Goal: Communication & Community: Answer question/provide support

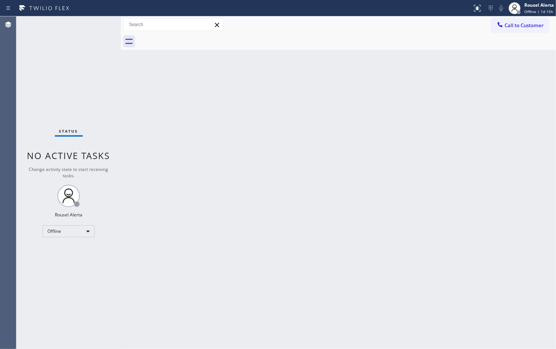
click at [82, 222] on div "Status No active tasks Change activity state to start receiving tasks. Rousel A…" at bounding box center [68, 182] width 104 height 333
click at [82, 235] on div "Offline" at bounding box center [68, 231] width 52 height 12
click at [72, 247] on li "Available" at bounding box center [68, 250] width 51 height 9
click at [196, 259] on div "Back to Dashboard Change Sender ID Customers Technicians Select a contact Outbo…" at bounding box center [338, 182] width 435 height 333
click at [336, 131] on div "Back to Dashboard Change Sender ID Customers Technicians Select a contact Outbo…" at bounding box center [338, 182] width 435 height 333
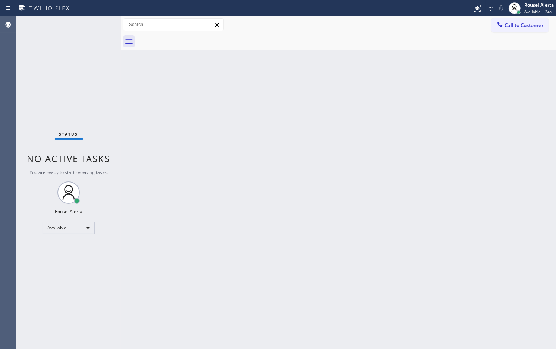
click at [222, 230] on div "Back to Dashboard Change Sender ID Customers Technicians Select a contact Outbo…" at bounding box center [338, 182] width 435 height 333
click at [161, 105] on div "Back to Dashboard Change Sender ID Customers Technicians Select a contact Outbo…" at bounding box center [338, 182] width 435 height 333
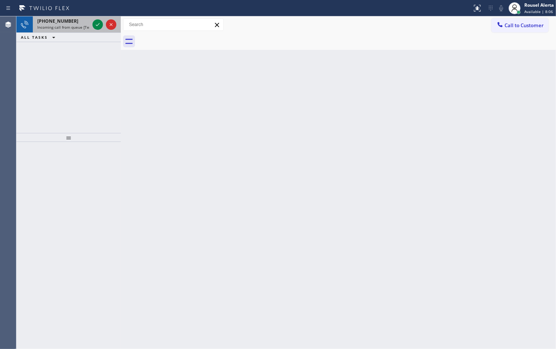
click at [71, 29] on span "Incoming call from queue [Test] All" at bounding box center [68, 27] width 62 height 5
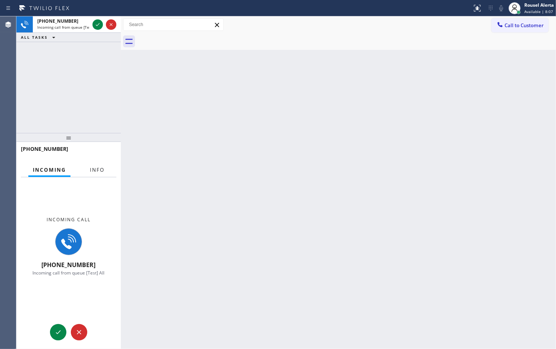
click at [87, 170] on button "Info" at bounding box center [96, 170] width 23 height 15
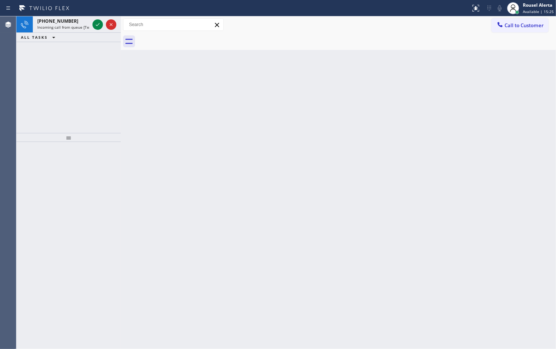
click at [79, 15] on div "Status report No issues detected If you experience an issue, please download th…" at bounding box center [278, 8] width 556 height 16
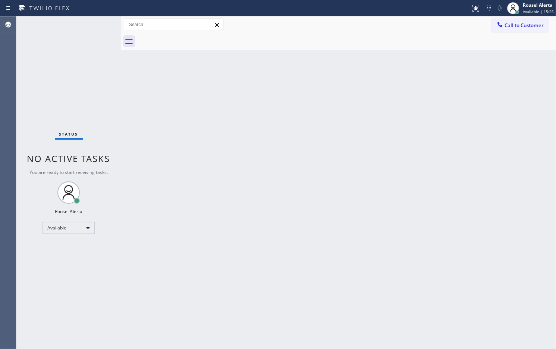
click at [77, 19] on div "Status No active tasks You are ready to start receiving tasks. Rousel Alerta Av…" at bounding box center [68, 182] width 104 height 333
click at [356, 132] on div "Back to Dashboard Change Sender ID Customers Technicians Select a contact Outbo…" at bounding box center [338, 182] width 435 height 333
click at [406, 116] on div "Back to Dashboard Change Sender ID Customers Technicians Select a contact Outbo…" at bounding box center [338, 182] width 435 height 333
click at [387, 179] on div "Back to Dashboard Change Sender ID Customers Technicians Select a contact Outbo…" at bounding box center [338, 182] width 435 height 333
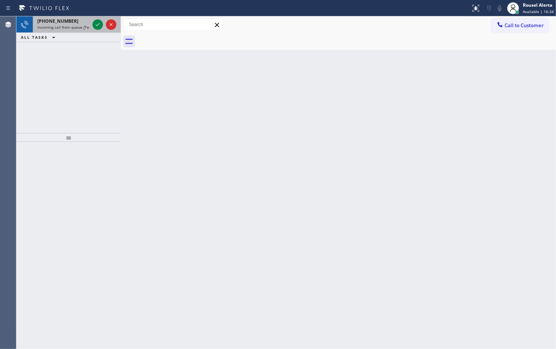
click at [66, 25] on span "Incoming call from queue [Test] All" at bounding box center [68, 27] width 62 height 5
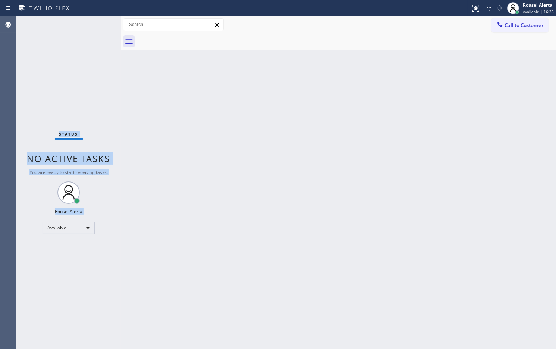
click at [92, 29] on div "Status No active tasks You are ready to start receiving tasks. Rousel Alerta Av…" at bounding box center [68, 182] width 104 height 333
click at [93, 29] on div "Status No active tasks You are ready to start receiving tasks. Rousel Alerta Av…" at bounding box center [68, 182] width 104 height 333
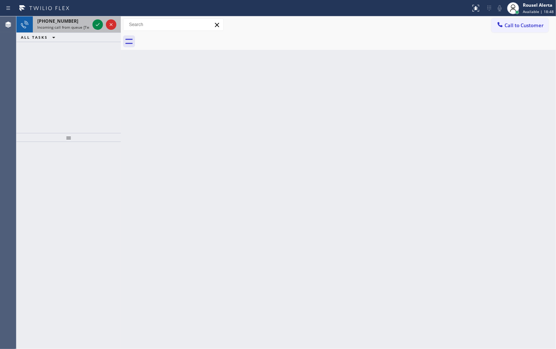
click at [79, 26] on span "Incoming call from queue [Test] All" at bounding box center [68, 27] width 62 height 5
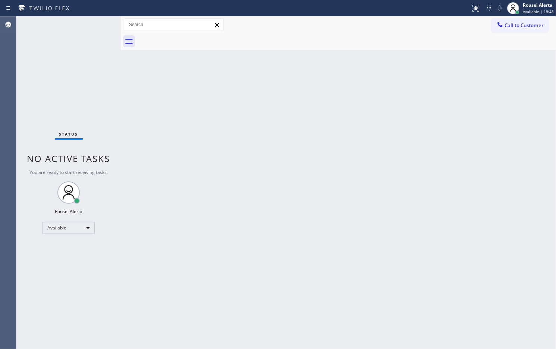
click at [204, 131] on div "Back to Dashboard Change Sender ID Customers Technicians Select a contact Outbo…" at bounding box center [338, 182] width 435 height 333
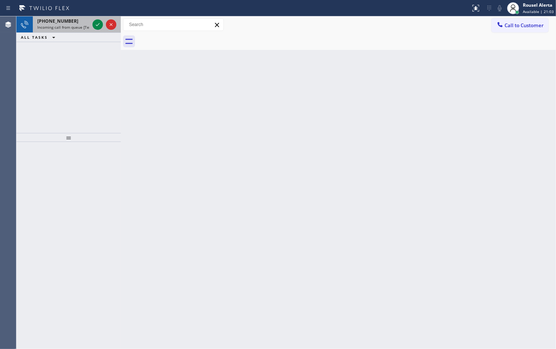
click at [76, 29] on span "Incoming call from queue [Test] All" at bounding box center [68, 27] width 62 height 5
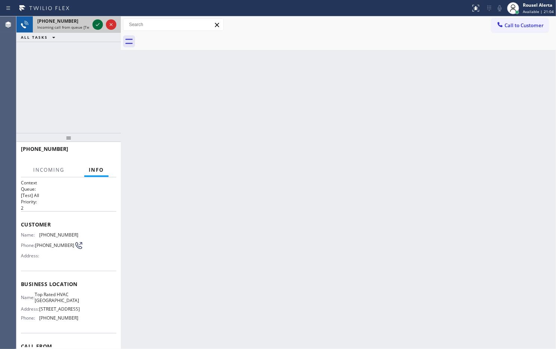
click at [94, 25] on icon at bounding box center [97, 24] width 9 height 9
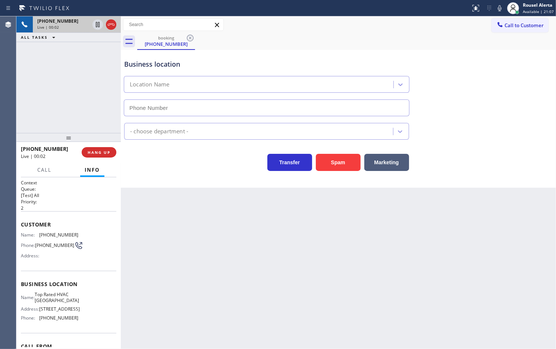
type input "[PHONE_NUMBER]"
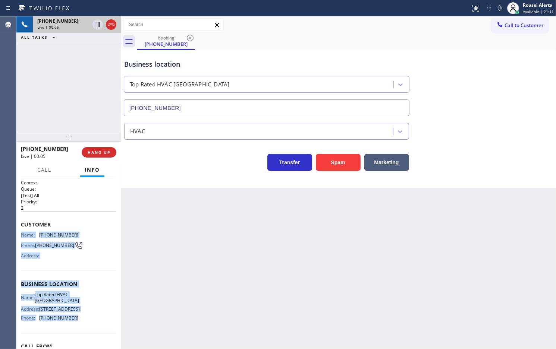
drag, startPoint x: 17, startPoint y: 232, endPoint x: 87, endPoint y: 327, distance: 117.8
click at [87, 327] on div "Context Queue: [Test] All Priority: 2 Customer Name: (754) 331-5196 Phone: (754…" at bounding box center [68, 263] width 104 height 172
copy div "Name: (754) 331-5196 Phone: (754) 331-5196 Address: Business location Name: Top…"
click at [102, 151] on span "HANG UP" at bounding box center [99, 152] width 23 height 5
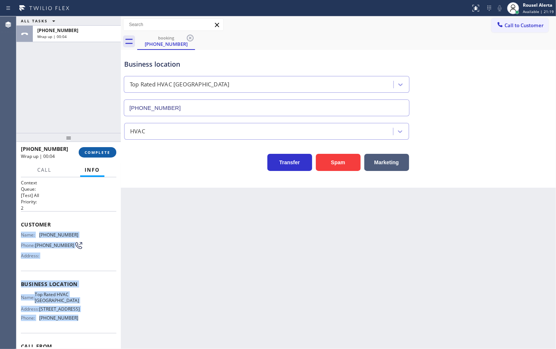
click at [101, 151] on span "COMPLETE" at bounding box center [98, 152] width 26 height 5
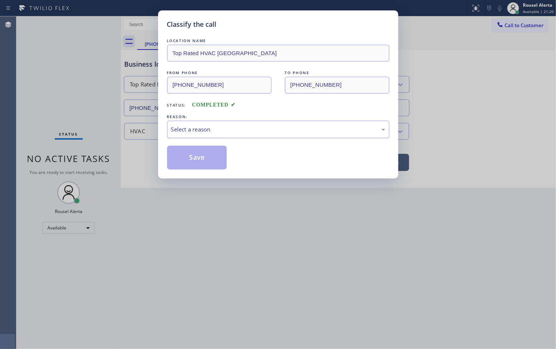
click at [204, 132] on div "Select a reason" at bounding box center [278, 129] width 214 height 9
click at [189, 163] on button "Save" at bounding box center [197, 158] width 60 height 24
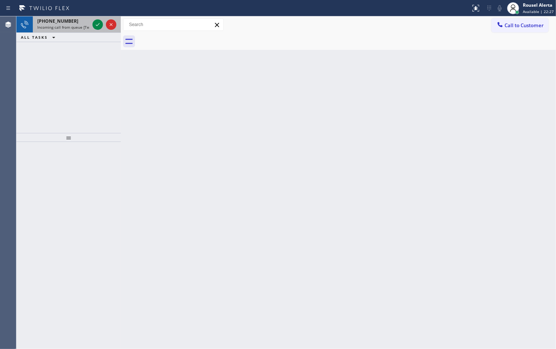
click at [82, 22] on div "+15132538368" at bounding box center [63, 21] width 52 height 6
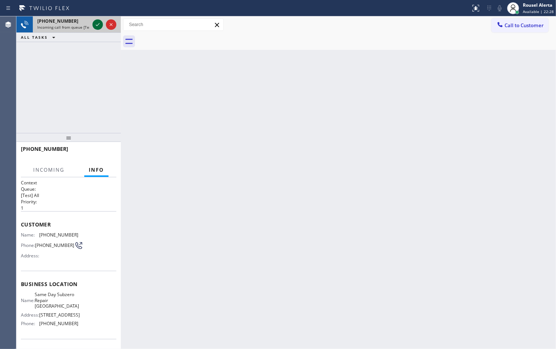
click at [94, 23] on icon at bounding box center [97, 24] width 9 height 9
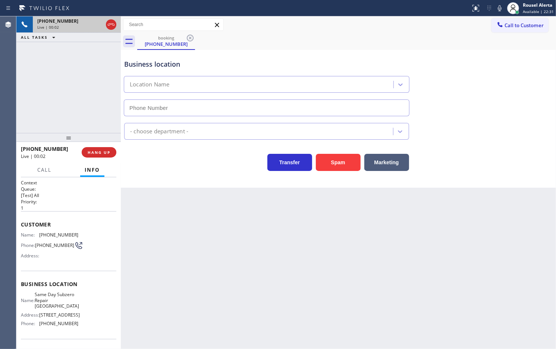
type input "[PHONE_NUMBER]"
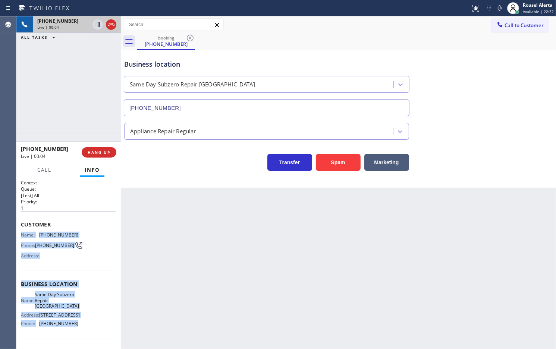
drag, startPoint x: 19, startPoint y: 231, endPoint x: 84, endPoint y: 329, distance: 117.7
click at [84, 329] on div "Context Queue: [Test] All Priority: 1 Customer Name: (513) 253-8368 Phone: (513…" at bounding box center [68, 263] width 104 height 172
copy div "Name: (513) 253-8368 Phone: (513) 253-8368 Address: Business location Name: Sam…"
click at [95, 26] on icon at bounding box center [97, 24] width 9 height 9
click at [496, 6] on div at bounding box center [499, 8] width 10 height 9
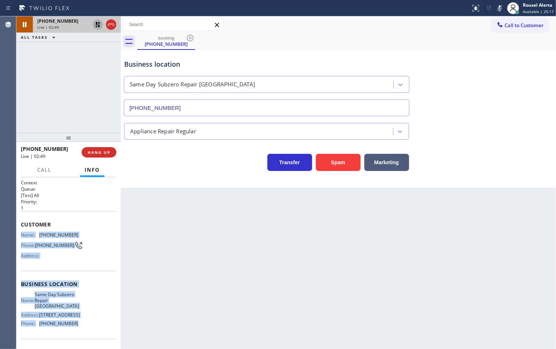
click at [96, 29] on button at bounding box center [97, 24] width 10 height 10
click at [496, 8] on icon at bounding box center [499, 8] width 9 height 9
click at [499, 10] on icon at bounding box center [499, 8] width 9 height 9
click at [500, 9] on icon at bounding box center [499, 8] width 9 height 9
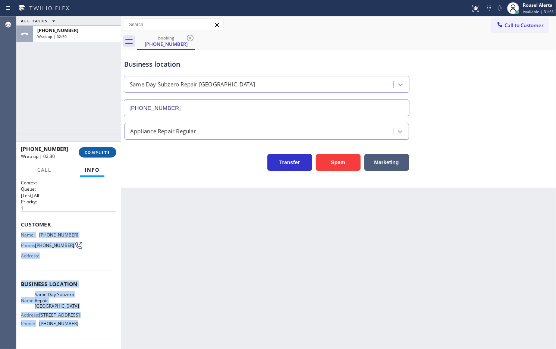
click at [106, 155] on button "COMPLETE" at bounding box center [98, 152] width 38 height 10
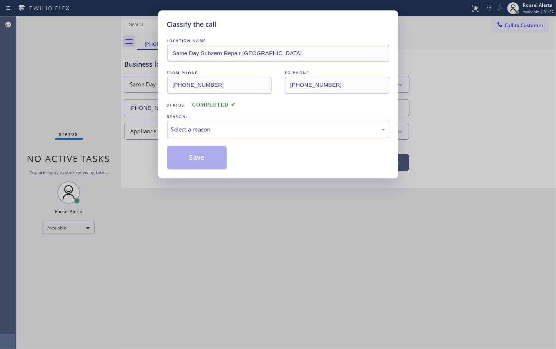
click at [220, 126] on div "Select a reason" at bounding box center [278, 129] width 214 height 9
click at [205, 151] on button "Save" at bounding box center [197, 158] width 60 height 24
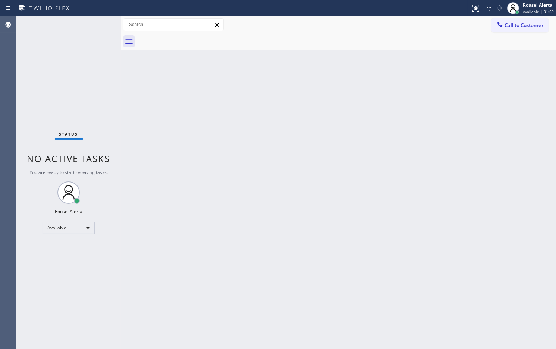
click at [465, 116] on div "Back to Dashboard Change Sender ID Customers Technicians Select a contact Outbo…" at bounding box center [338, 182] width 435 height 333
click at [279, 170] on div "Back to Dashboard Change Sender ID Customers Technicians Select a contact Outbo…" at bounding box center [338, 182] width 435 height 333
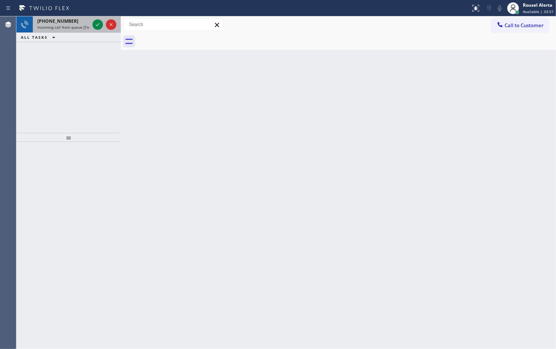
click at [64, 28] on span "Incoming call from queue [Test] All" at bounding box center [68, 27] width 62 height 5
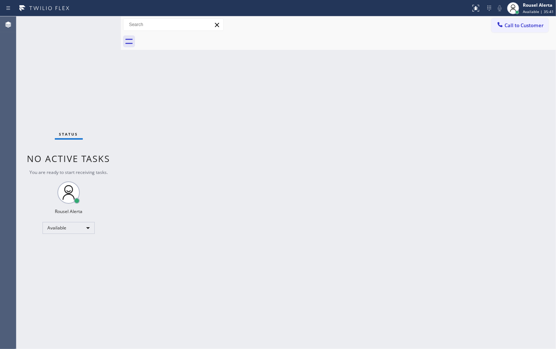
drag, startPoint x: 209, startPoint y: 181, endPoint x: 211, endPoint y: 185, distance: 5.0
click at [209, 183] on div "Back to Dashboard Change Sender ID Customers Technicians Select a contact Outbo…" at bounding box center [338, 182] width 435 height 333
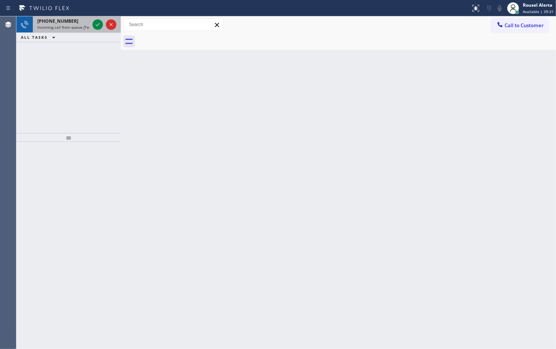
drag, startPoint x: 69, startPoint y: 25, endPoint x: 75, endPoint y: 25, distance: 5.6
click at [70, 25] on span "Incoming call from queue [Test] All" at bounding box center [68, 27] width 62 height 5
click at [79, 22] on div "+13127319955" at bounding box center [63, 21] width 52 height 6
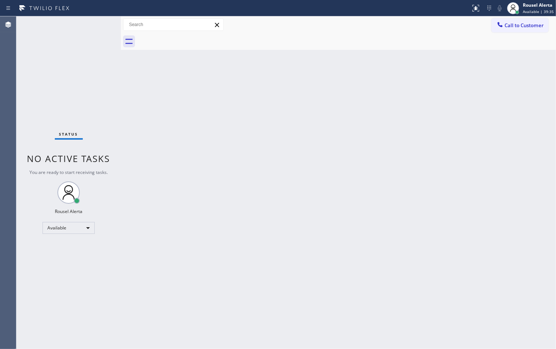
click at [79, 22] on div "Status No active tasks You are ready to start receiving tasks. Rousel Alerta Av…" at bounding box center [68, 182] width 104 height 333
click at [417, 67] on div "Back to Dashboard Change Sender ID Customers Technicians Select a contact Outbo…" at bounding box center [338, 182] width 435 height 333
click at [92, 23] on div "Status No active tasks You are ready to start receiving tasks. Rousel Alerta Av…" at bounding box center [68, 182] width 104 height 333
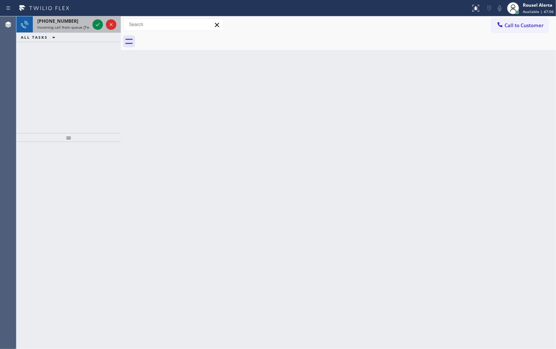
click at [63, 30] on div "+19172255556 Incoming call from queue [Test] All" at bounding box center [62, 24] width 58 height 16
click at [66, 30] on div "+19172255556 Incoming call from queue [Test] All" at bounding box center [62, 24] width 58 height 16
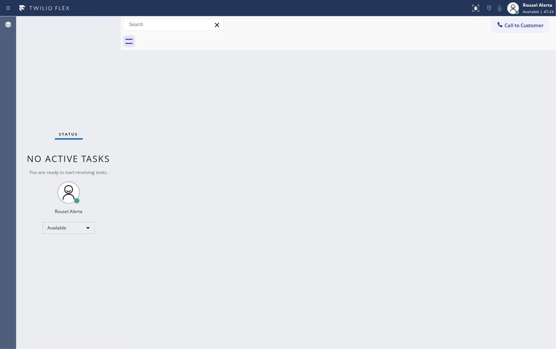
click at [66, 30] on div "Status No active tasks You are ready to start receiving tasks. Rousel Alerta Av…" at bounding box center [68, 182] width 104 height 333
drag, startPoint x: 66, startPoint y: 30, endPoint x: 94, endPoint y: 37, distance: 28.9
click at [74, 34] on div "Status No active tasks You are ready to start receiving tasks. Rousel Alerta Av…" at bounding box center [68, 182] width 104 height 333
click at [58, 55] on div "Status No active tasks You are ready to start receiving tasks. Rousel Alerta Av…" at bounding box center [68, 182] width 104 height 333
click at [336, 42] on div at bounding box center [346, 41] width 418 height 17
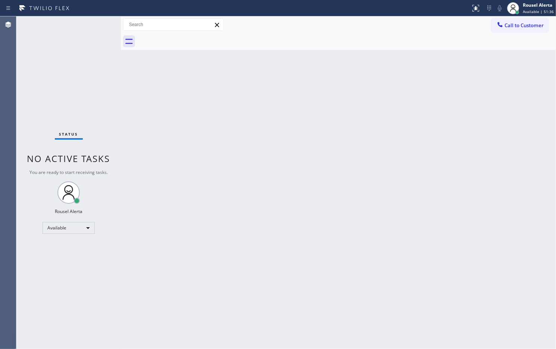
click at [86, 69] on div "Status No active tasks You are ready to start receiving tasks. Rousel Alerta Av…" at bounding box center [68, 182] width 104 height 333
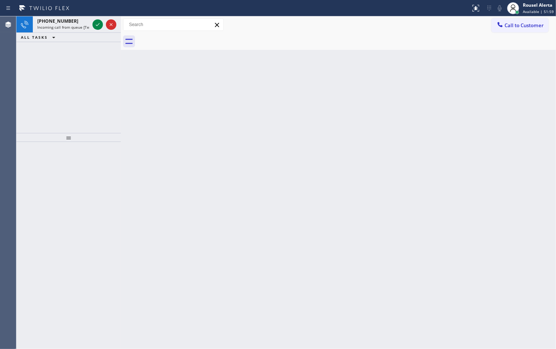
click at [68, 15] on div "Status report No issues detected If you experience an issue, please download th…" at bounding box center [278, 8] width 556 height 16
click at [71, 25] on span "Incoming call from queue [Test] All" at bounding box center [68, 27] width 62 height 5
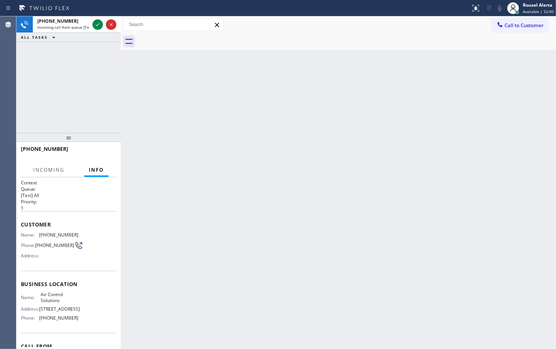
click at [168, 241] on div "Back to Dashboard Change Sender ID Customers Technicians Select a contact Outbo…" at bounding box center [338, 182] width 435 height 333
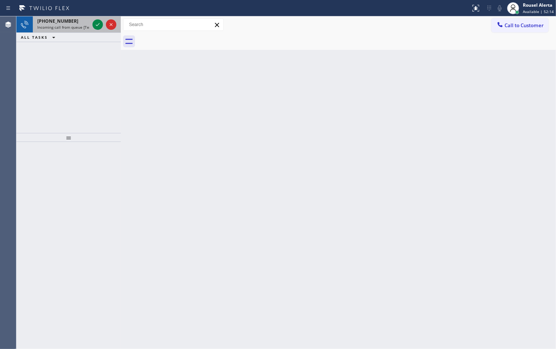
click at [73, 23] on div "+16282009855" at bounding box center [63, 21] width 52 height 6
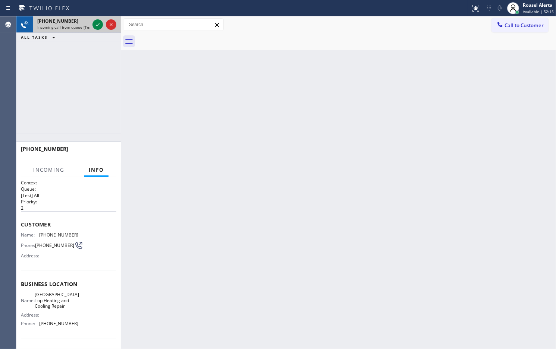
click at [73, 23] on div "+16282009855" at bounding box center [63, 21] width 52 height 6
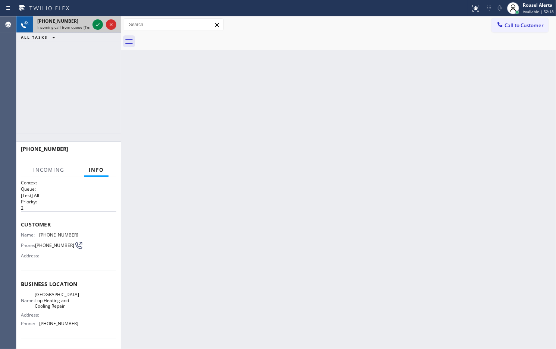
click at [73, 23] on div "+16282009855" at bounding box center [63, 21] width 52 height 6
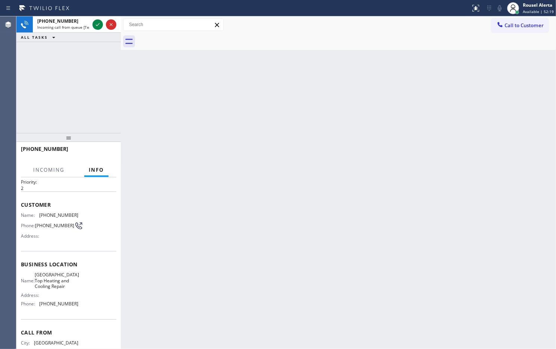
scroll to position [49, 0]
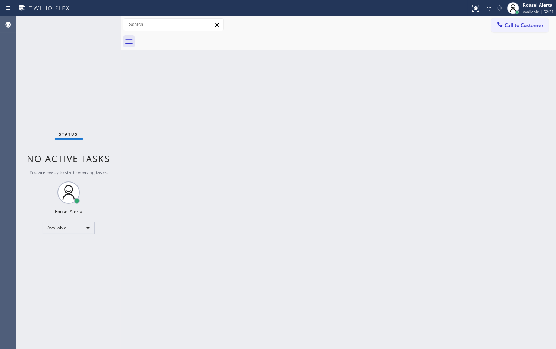
click at [81, 23] on div "Status No active tasks You are ready to start receiving tasks. Rousel Alerta Av…" at bounding box center [68, 182] width 104 height 333
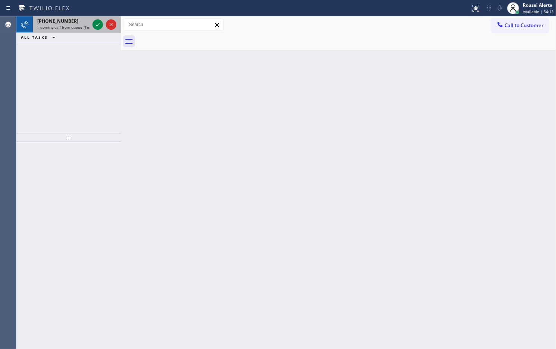
click at [64, 25] on span "Incoming call from queue [Test] All" at bounding box center [68, 27] width 62 height 5
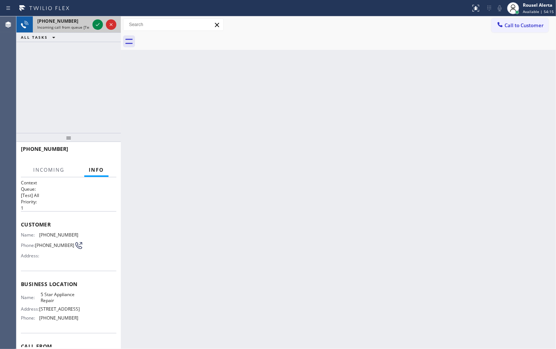
click at [64, 25] on span "Incoming call from queue [Test] All" at bounding box center [68, 27] width 62 height 5
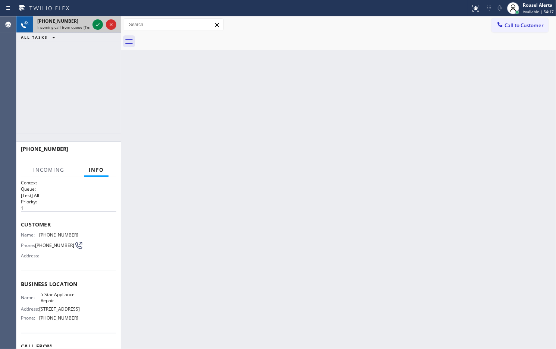
click at [65, 25] on span "Incoming call from queue [Test] All" at bounding box center [68, 27] width 62 height 5
click at [67, 25] on span "Incoming call from queue [Test] All" at bounding box center [68, 27] width 62 height 5
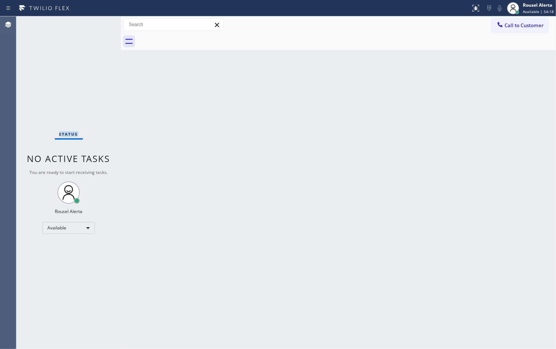
click at [68, 25] on div "Status No active tasks You are ready to start receiving tasks. Rousel Alerta Av…" at bounding box center [68, 182] width 104 height 333
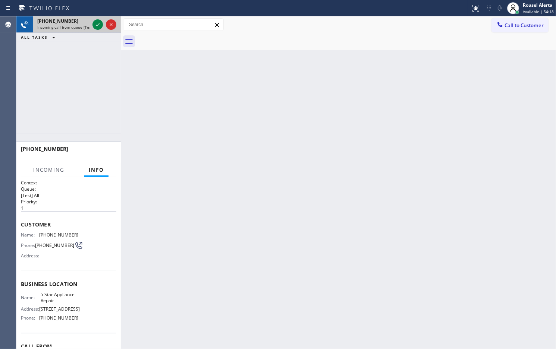
click at [71, 23] on div "+19172094897 Incoming call from queue [Test] All" at bounding box center [62, 24] width 58 height 16
click at [71, 23] on div "+19172094897" at bounding box center [63, 21] width 52 height 6
click at [76, 23] on div "+19172094897" at bounding box center [63, 21] width 52 height 6
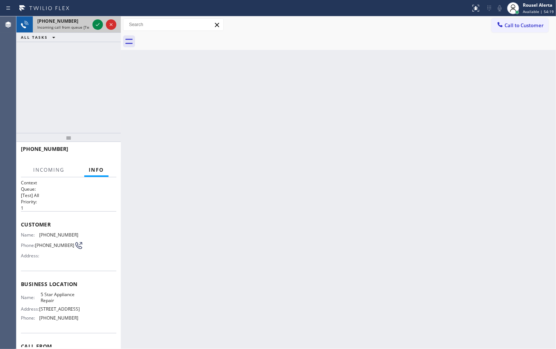
click at [76, 23] on div "+19172094897" at bounding box center [63, 21] width 52 height 6
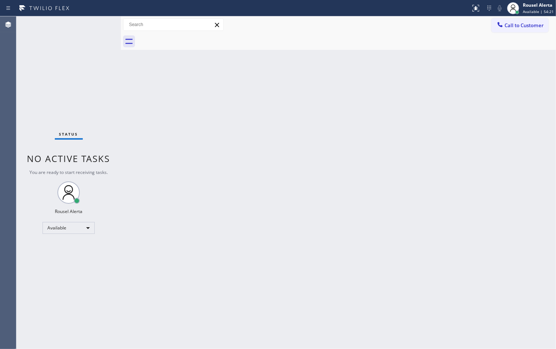
click at [76, 25] on div "Status No active tasks You are ready to start receiving tasks. Rousel Alerta Av…" at bounding box center [68, 182] width 104 height 333
click at [78, 25] on div "Status No active tasks You are ready to start receiving tasks. Rousel Alerta Av…" at bounding box center [68, 182] width 104 height 333
click at [79, 25] on div "Status No active tasks You are ready to start receiving tasks. Rousel Alerta Av…" at bounding box center [68, 182] width 104 height 333
click at [83, 32] on div "Status No active tasks You are ready to start receiving tasks. Rousel Alerta Av…" at bounding box center [68, 182] width 104 height 333
click at [452, 91] on div "Back to Dashboard Change Sender ID Customers Technicians Select a contact Outbo…" at bounding box center [338, 182] width 435 height 333
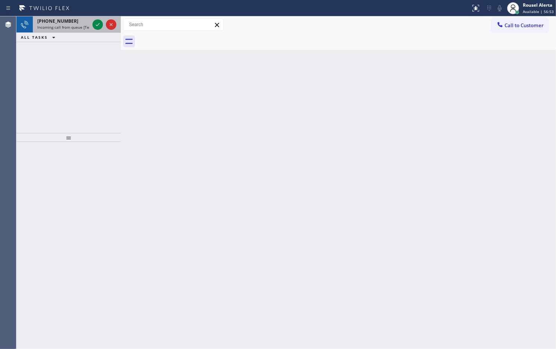
click at [78, 20] on div "+13155830486" at bounding box center [63, 21] width 52 height 6
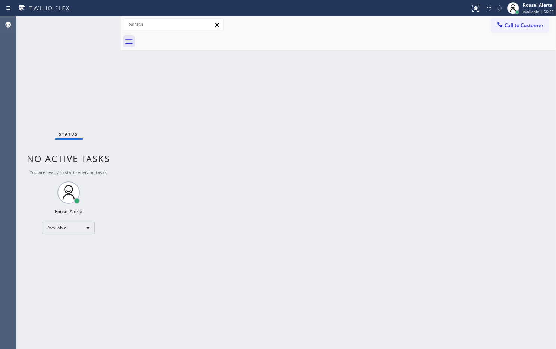
click at [78, 22] on div "Status No active tasks You are ready to start receiving tasks. Rousel Alerta Av…" at bounding box center [68, 182] width 104 height 333
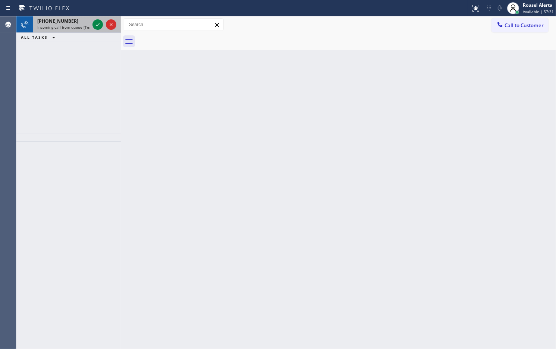
drag, startPoint x: 62, startPoint y: 23, endPoint x: 68, endPoint y: 23, distance: 6.0
click at [62, 23] on span "+13866142347" at bounding box center [57, 21] width 41 height 6
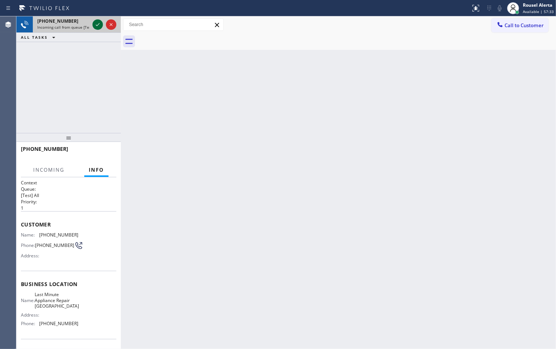
click at [92, 25] on div at bounding box center [97, 24] width 10 height 9
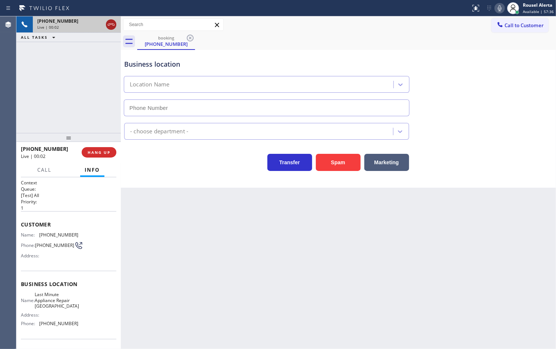
type input "(954) 807-4740"
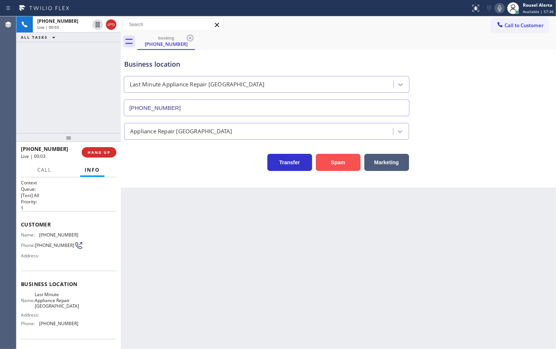
click at [340, 166] on button "Spam" at bounding box center [338, 162] width 45 height 17
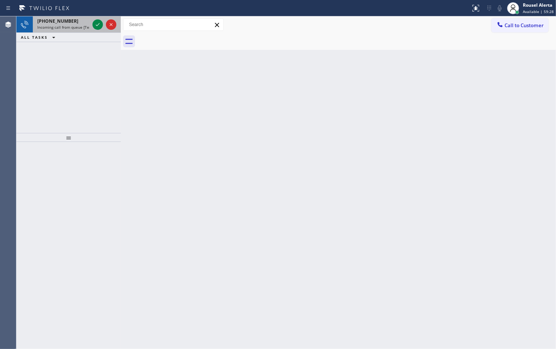
click at [80, 21] on div "+17734035836" at bounding box center [63, 21] width 52 height 6
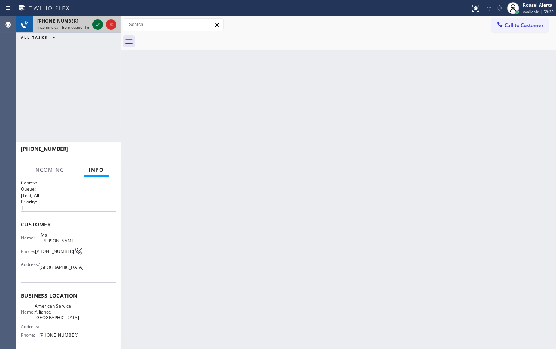
click at [95, 22] on icon at bounding box center [97, 24] width 9 height 9
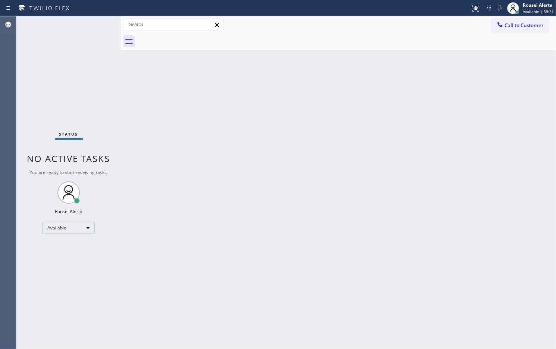
click at [95, 22] on div "Status No active tasks You are ready to start receiving tasks. Rousel Alerta Av…" at bounding box center [68, 182] width 104 height 333
click at [96, 22] on div "Status No active tasks You are ready to start receiving tasks. Rousel Alerta Av…" at bounding box center [68, 182] width 104 height 333
click at [474, 4] on icon at bounding box center [475, 8] width 9 height 9
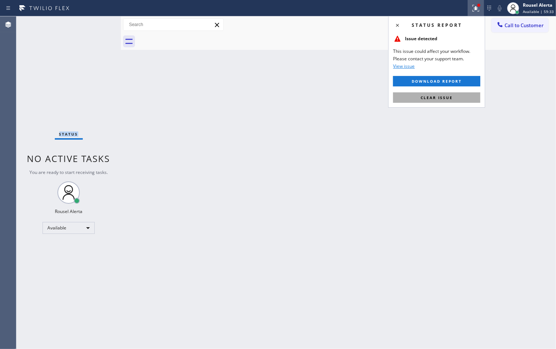
click at [457, 98] on button "Clear issue" at bounding box center [436, 97] width 87 height 10
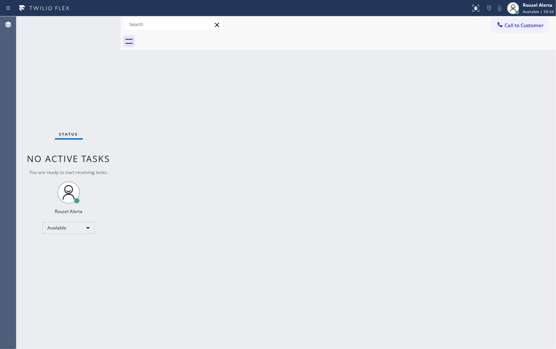
click at [461, 153] on div "Back to Dashboard Change Sender ID Customers Technicians Select a contact Outbo…" at bounding box center [338, 182] width 435 height 333
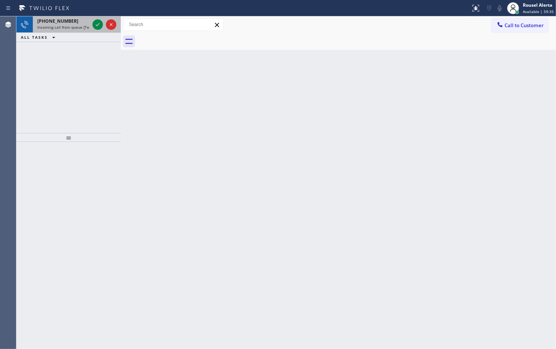
drag, startPoint x: 85, startPoint y: 23, endPoint x: 91, endPoint y: 23, distance: 6.7
click at [85, 23] on div "+14074081266" at bounding box center [63, 21] width 52 height 6
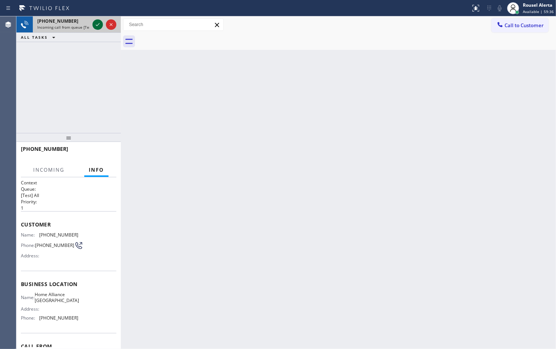
click at [95, 23] on icon at bounding box center [97, 24] width 9 height 9
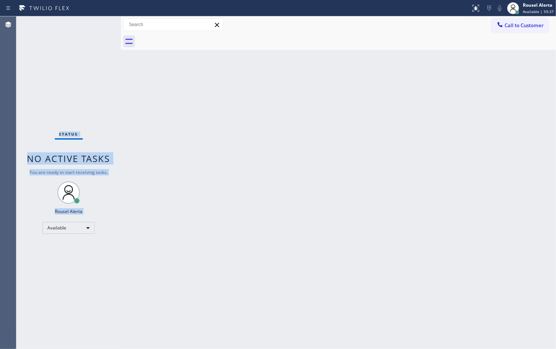
click at [95, 23] on div "Status No active tasks You are ready to start receiving tasks. Rousel Alerta Av…" at bounding box center [68, 182] width 104 height 333
click at [96, 23] on div "Status No active tasks You are ready to start receiving tasks. Rousel Alerta Av…" at bounding box center [68, 182] width 104 height 333
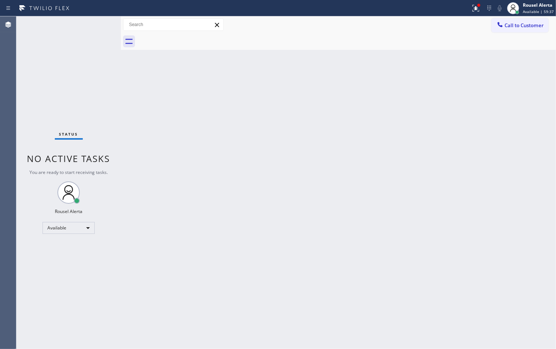
click at [96, 23] on div "Status No active tasks You are ready to start receiving tasks. Rousel Alerta Av…" at bounding box center [68, 182] width 104 height 333
click at [474, 9] on icon at bounding box center [475, 8] width 9 height 9
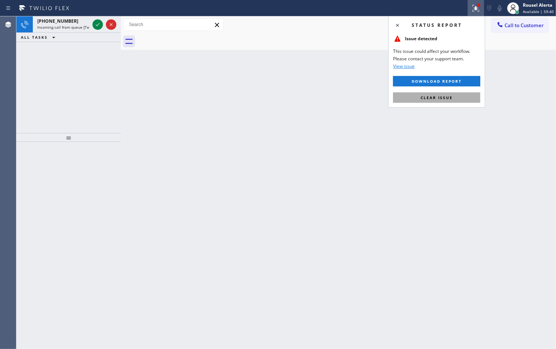
click at [437, 96] on span "Clear issue" at bounding box center [436, 97] width 32 height 5
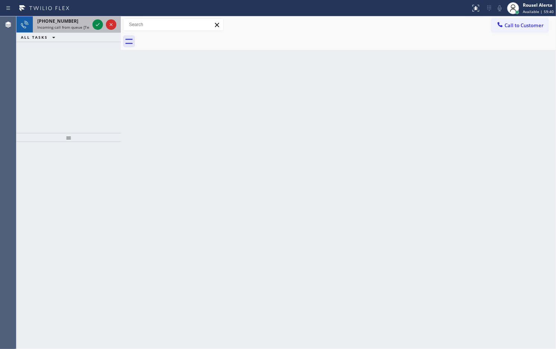
click at [69, 19] on div "+19547658008" at bounding box center [63, 21] width 52 height 6
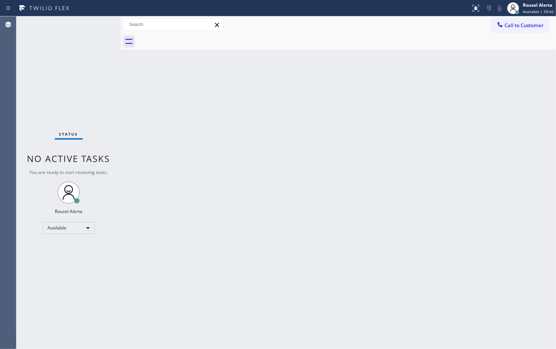
click at [94, 27] on div "Status No active tasks You are ready to start receiving tasks. Rousel Alerta Av…" at bounding box center [68, 182] width 104 height 333
click at [91, 25] on div "Status No active tasks You are ready to start receiving tasks. Rousel Alerta Av…" at bounding box center [68, 182] width 104 height 333
click at [240, 200] on div "Back to Dashboard Change Sender ID Customers Technicians Select a contact Outbo…" at bounding box center [338, 182] width 435 height 333
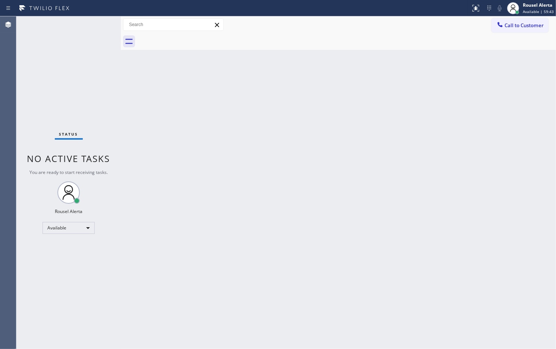
click at [240, 201] on div "Back to Dashboard Change Sender ID Customers Technicians Select a contact Outbo…" at bounding box center [338, 182] width 435 height 333
click at [92, 26] on div "Status No active tasks You are ready to start receiving tasks. Rousel Alerta Av…" at bounding box center [68, 182] width 104 height 333
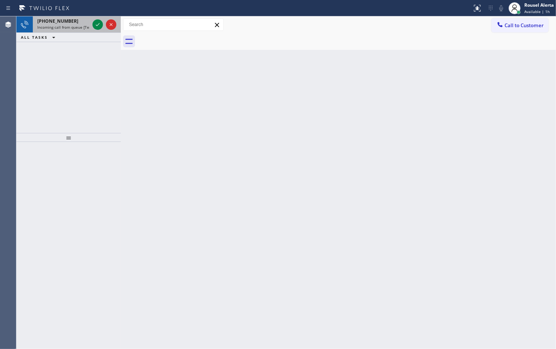
click at [81, 25] on span "Incoming call from queue [Test] All" at bounding box center [68, 27] width 62 height 5
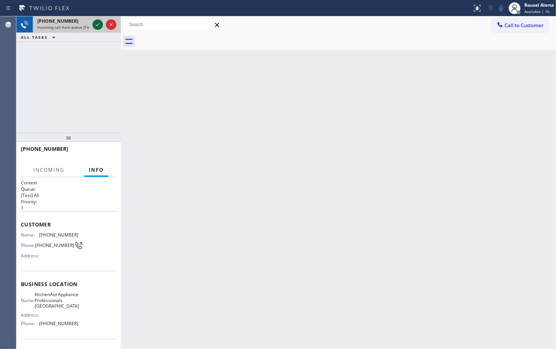
click at [92, 23] on div at bounding box center [97, 24] width 10 height 9
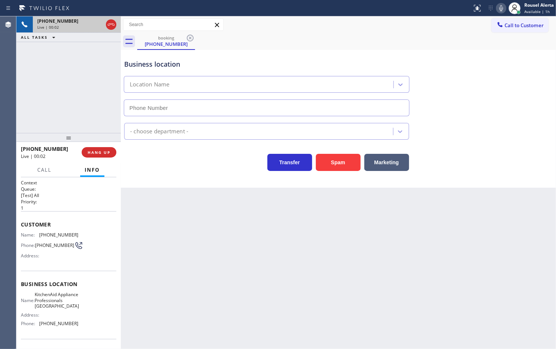
type input "[PHONE_NUMBER]"
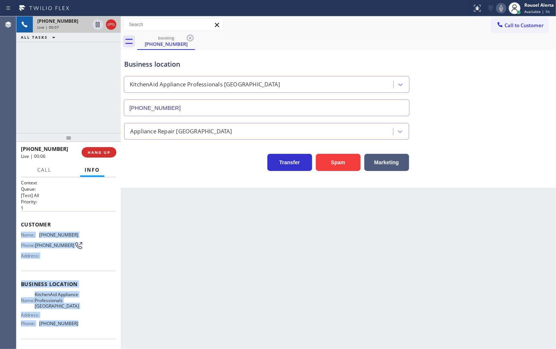
drag, startPoint x: 21, startPoint y: 230, endPoint x: 84, endPoint y: 331, distance: 119.3
click at [84, 331] on div "Context Queue: [Test] All Priority: 1 Customer Name: (516) 491-9016 Phone: (516…" at bounding box center [68, 288] width 95 height 216
copy div "Name: (516) 491-9016 Phone: (516) 491-9016 Address: Business location Name: Kit…"
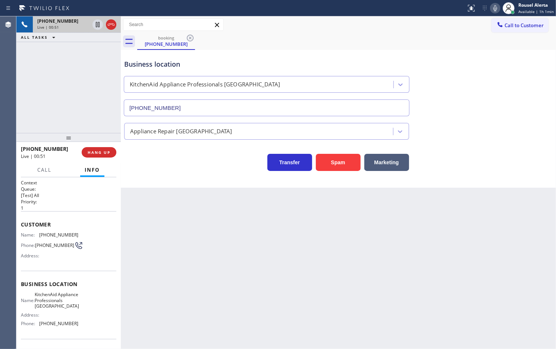
click at [249, 241] on div "Back to Dashboard Change Sender ID Customers Technicians Select a contact Outbo…" at bounding box center [338, 182] width 435 height 333
click at [95, 154] on span "HANG UP" at bounding box center [99, 152] width 23 height 5
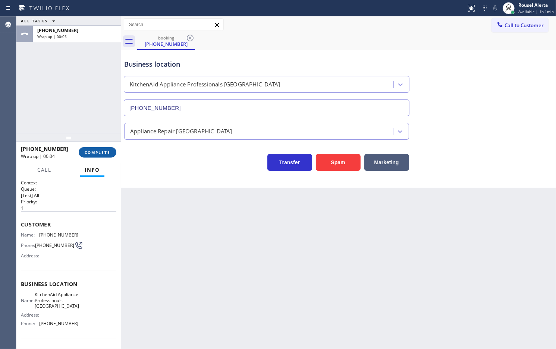
click at [85, 154] on span "COMPLETE" at bounding box center [98, 152] width 26 height 5
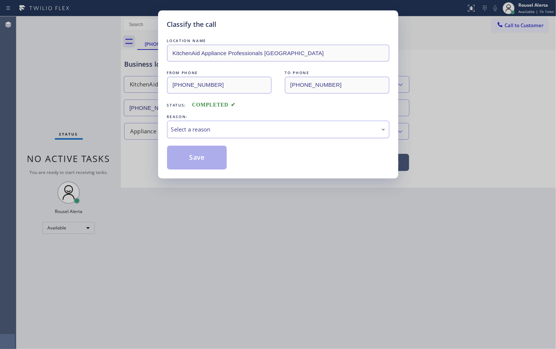
click at [214, 135] on div "Select a reason" at bounding box center [278, 130] width 222 height 18
click at [202, 159] on button "Save" at bounding box center [197, 158] width 60 height 24
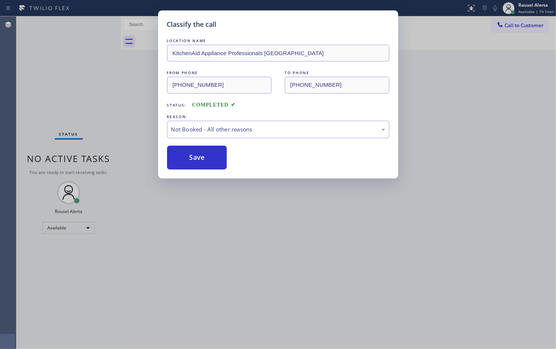
click at [259, 269] on div "Classify the call LOCATION NAME KitchenAid Appliance Professionals New Hyde Par…" at bounding box center [278, 174] width 556 height 349
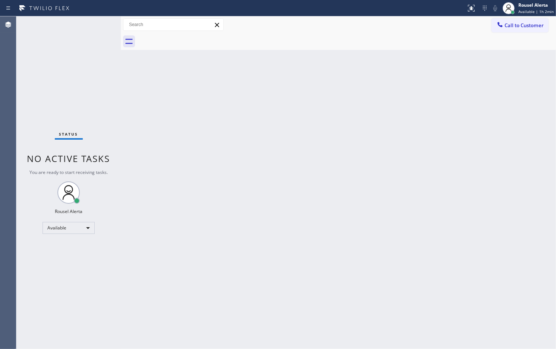
click at [95, 14] on div "Status report No issues detected If you experience an issue, please download th…" at bounding box center [278, 8] width 556 height 16
click at [212, 174] on div "Back to Dashboard Change Sender ID Customers Technicians Select a contact Outbo…" at bounding box center [338, 182] width 435 height 333
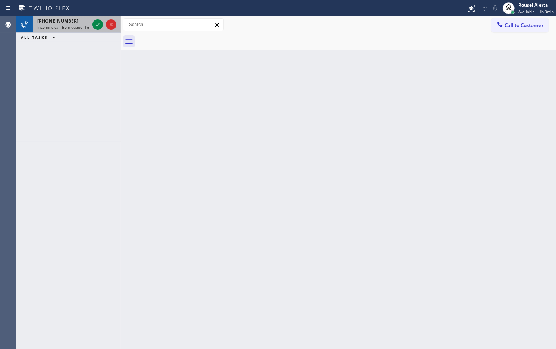
click at [73, 25] on span "Incoming call from queue [Test] All" at bounding box center [68, 27] width 62 height 5
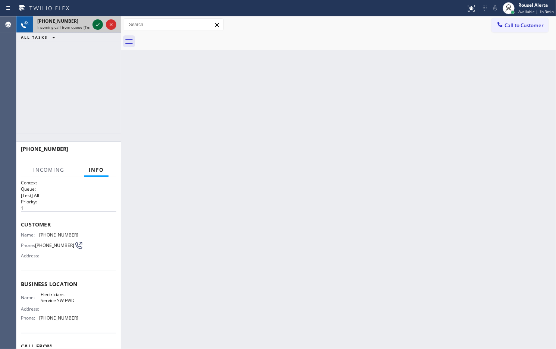
click at [94, 23] on icon at bounding box center [97, 24] width 9 height 9
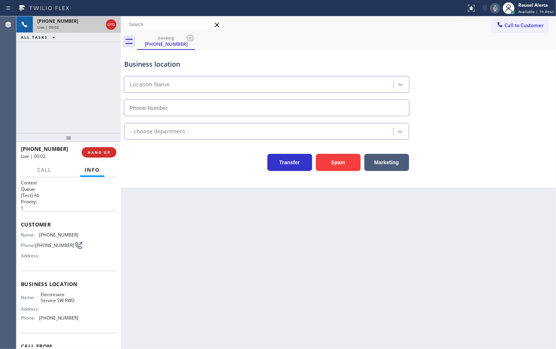
type input "[PHONE_NUMBER]"
click at [78, 116] on div "+12053903878 Live | 00:22 ALL TASKS ALL TASKS ACTIVE TASKS TASKS IN WRAP UP" at bounding box center [68, 74] width 104 height 117
click at [148, 200] on div "Back to Dashboard Change Sender ID Customers Technicians Select a contact Outbo…" at bounding box center [338, 182] width 435 height 333
click at [86, 104] on div "+12053903878 Live | 00:28 ALL TASKS ALL TASKS ACTIVE TASKS TASKS IN WRAP UP" at bounding box center [68, 74] width 104 height 117
click at [144, 216] on div "Back to Dashboard Change Sender ID Customers Technicians Select a contact Outbo…" at bounding box center [338, 182] width 435 height 333
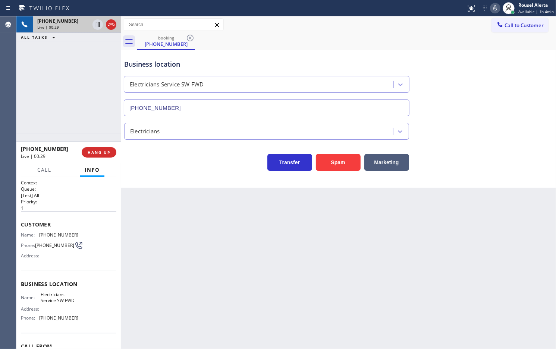
click at [105, 146] on div "+12053903878 Live | 00:29 HANG UP" at bounding box center [68, 152] width 95 height 19
click at [102, 157] on button "HANG UP" at bounding box center [99, 152] width 35 height 10
click at [156, 221] on div "Back to Dashboard Change Sender ID Customers Technicians Select a contact Outbo…" at bounding box center [338, 182] width 435 height 333
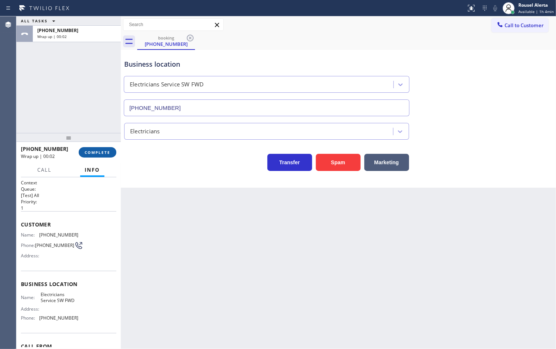
click at [99, 155] on button "COMPLETE" at bounding box center [98, 152] width 38 height 10
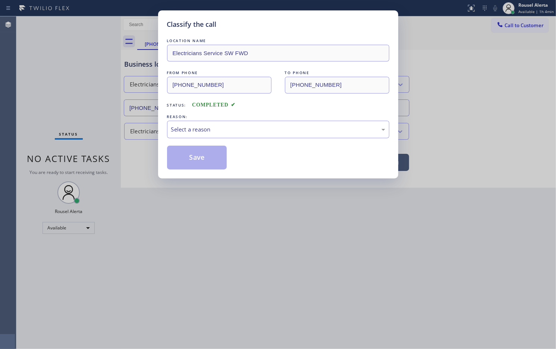
click at [182, 136] on div "Select a reason" at bounding box center [278, 130] width 222 height 18
click at [187, 162] on button "Save" at bounding box center [197, 158] width 60 height 24
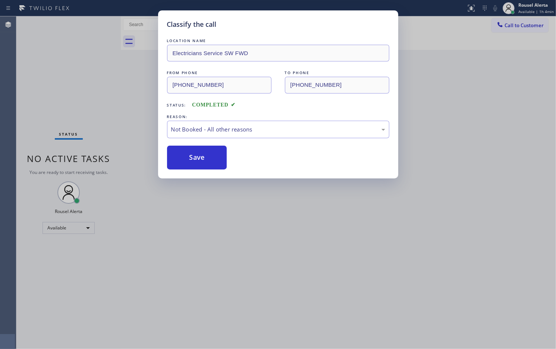
click at [249, 256] on div "Classify the call LOCATION NAME Electricians Service SW FWD FROM PHONE (205) 39…" at bounding box center [278, 174] width 556 height 349
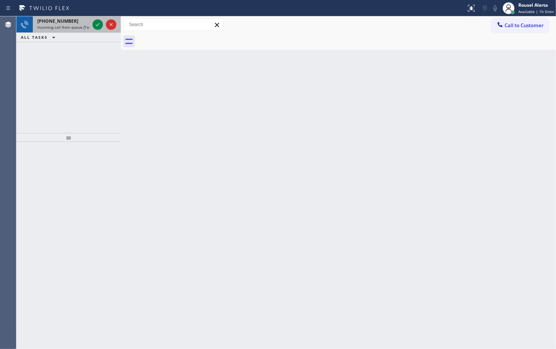
click at [90, 22] on div "+13866142347 Incoming call from queue [Test] All" at bounding box center [62, 24] width 58 height 16
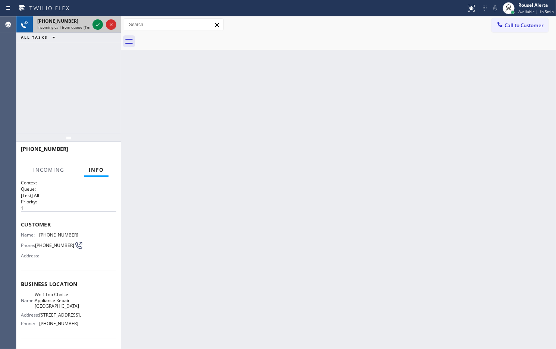
click at [92, 21] on div at bounding box center [104, 24] width 27 height 16
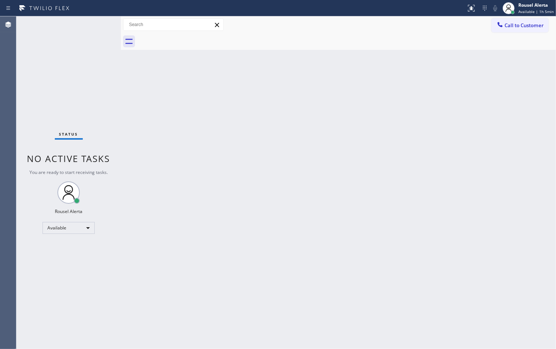
click at [92, 21] on div "Status No active tasks You are ready to start receiving tasks. Rousel Alerta Av…" at bounding box center [68, 182] width 104 height 333
click at [63, 12] on icon at bounding box center [44, 8] width 56 height 12
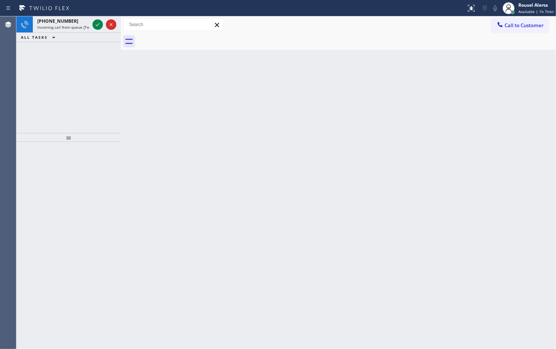
click at [71, 25] on span "Incoming call from queue [Test] All" at bounding box center [68, 27] width 62 height 5
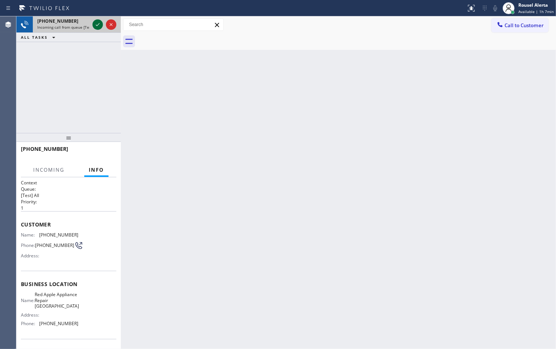
click at [94, 24] on icon at bounding box center [97, 24] width 9 height 9
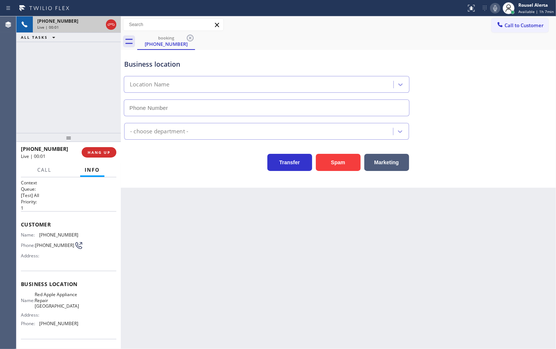
type input "(347) 696-9588"
click at [330, 169] on button "Spam" at bounding box center [338, 162] width 45 height 17
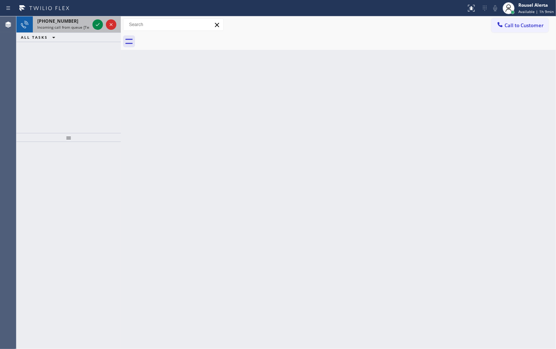
click at [81, 16] on div "+16677721323 Incoming call from queue [Test] All" at bounding box center [62, 24] width 58 height 16
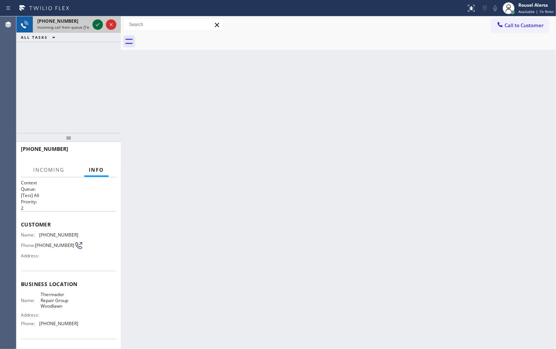
click at [94, 26] on icon at bounding box center [97, 24] width 9 height 9
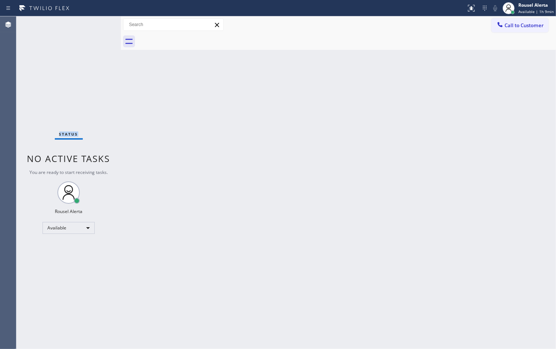
click at [95, 29] on div "Status No active tasks You are ready to start receiving tasks. Rousel Alerta Av…" at bounding box center [68, 182] width 104 height 333
click at [470, 7] on icon at bounding box center [471, 8] width 9 height 9
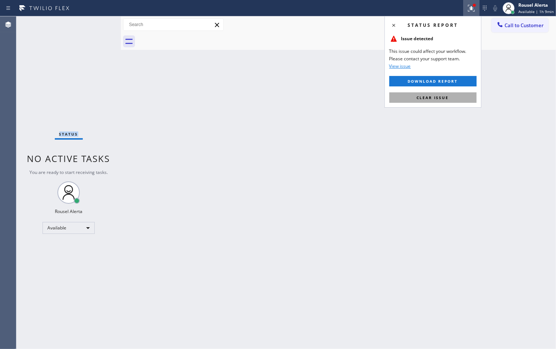
click at [438, 103] on button "Clear issue" at bounding box center [432, 97] width 87 height 10
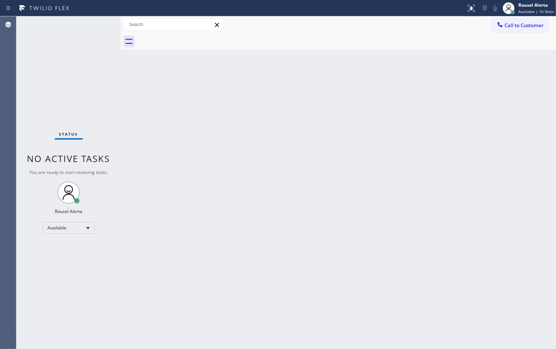
drag, startPoint x: 380, startPoint y: 100, endPoint x: 371, endPoint y: 98, distance: 9.5
click at [378, 100] on div "Back to Dashboard Change Sender ID Customers Technicians Select a contact Outbo…" at bounding box center [338, 182] width 435 height 333
click at [83, 21] on div "Status No active tasks You are ready to start receiving tasks. Rousel Alerta Av…" at bounding box center [68, 182] width 104 height 333
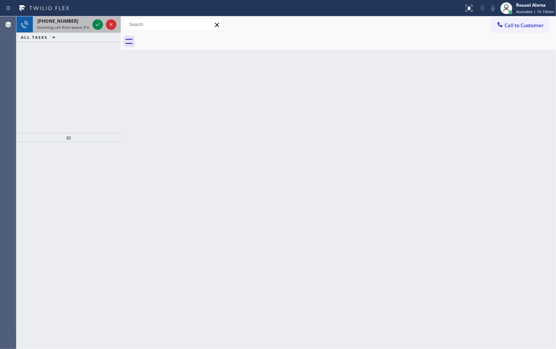
click at [78, 16] on div "+17868858196 Incoming call from queue [Test] All" at bounding box center [62, 24] width 58 height 16
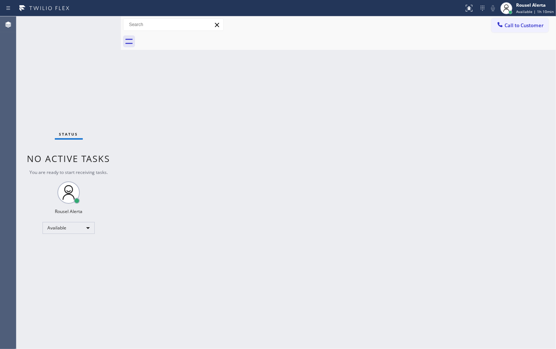
click at [94, 24] on div "Status No active tasks You are ready to start receiving tasks. Rousel Alerta Av…" at bounding box center [68, 182] width 104 height 333
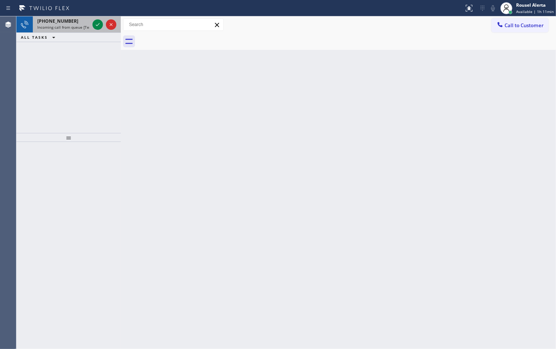
click at [79, 27] on span "Incoming call from queue [Test] All" at bounding box center [68, 27] width 62 height 5
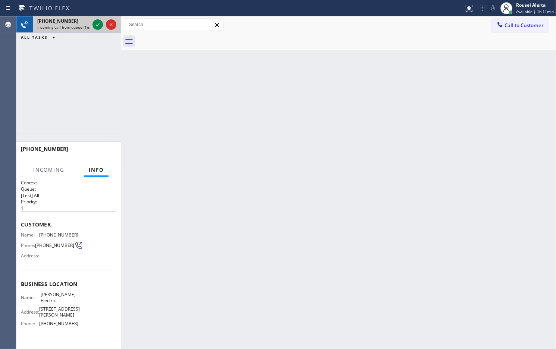
click at [91, 25] on div at bounding box center [104, 24] width 27 height 16
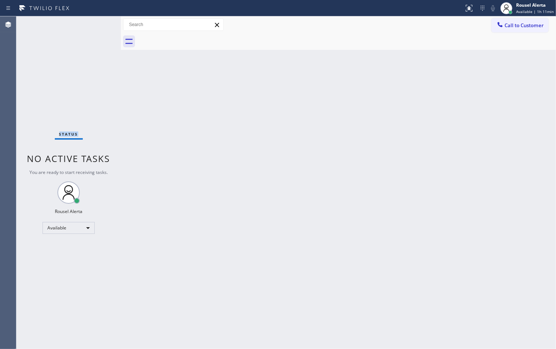
click at [91, 25] on div "Status No active tasks You are ready to start receiving tasks. Rousel Alerta Av…" at bounding box center [68, 182] width 104 height 333
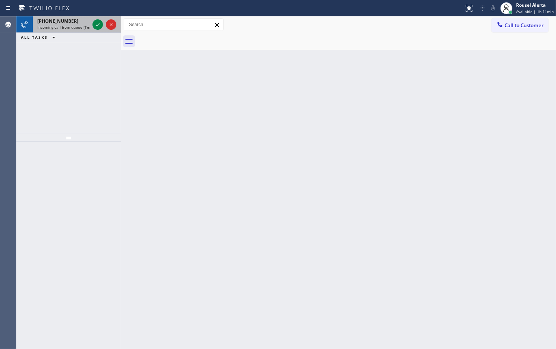
drag, startPoint x: 82, startPoint y: 25, endPoint x: 86, endPoint y: 25, distance: 3.7
click at [82, 25] on span "Incoming call from queue [Test] All" at bounding box center [68, 27] width 62 height 5
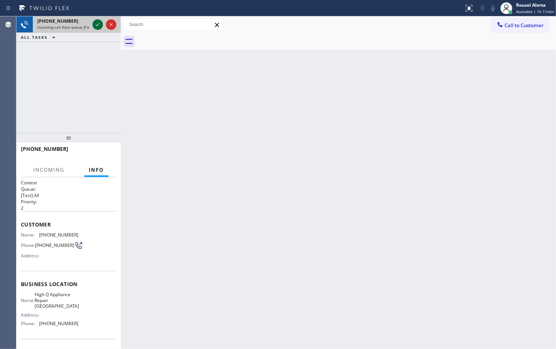
click at [94, 25] on icon at bounding box center [97, 24] width 9 height 9
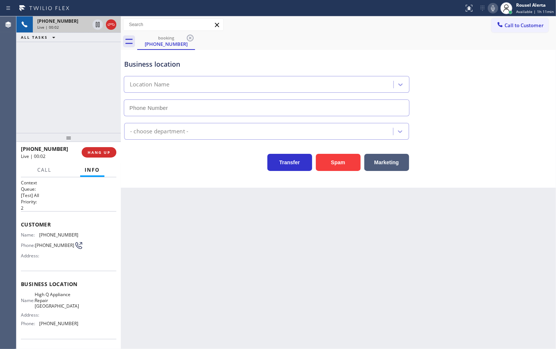
type input "(631) 825-7858"
drag, startPoint x: 331, startPoint y: 176, endPoint x: 332, endPoint y: 168, distance: 7.2
click at [332, 176] on div "Business location High Q Appliance Repair Huntington (631) 825-7858 Appliance R…" at bounding box center [338, 119] width 435 height 138
click at [332, 165] on button "Spam" at bounding box center [338, 162] width 45 height 17
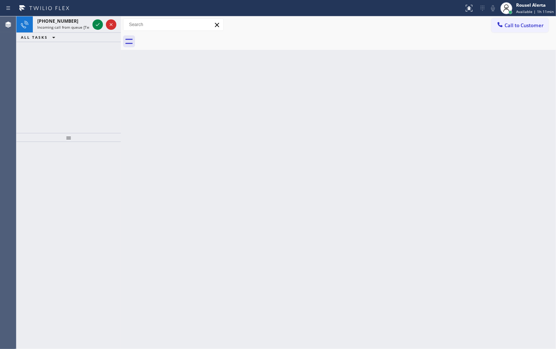
click at [83, 21] on div "+13127319955" at bounding box center [63, 21] width 52 height 6
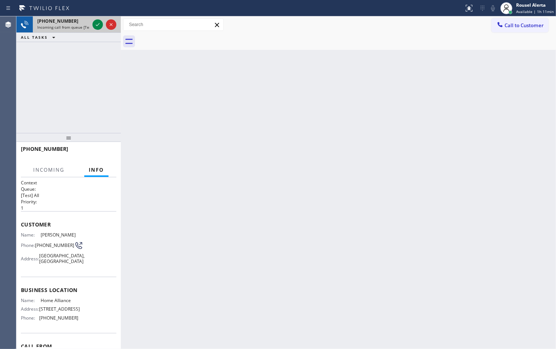
drag, startPoint x: 82, startPoint y: 22, endPoint x: 88, endPoint y: 22, distance: 5.3
click at [82, 22] on div "+13127319955" at bounding box center [63, 21] width 52 height 6
click at [96, 26] on icon at bounding box center [97, 24] width 9 height 9
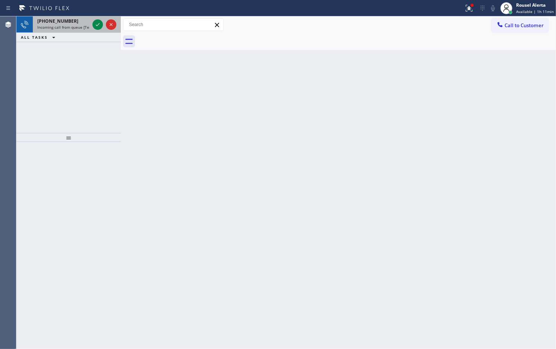
click at [89, 29] on span "Incoming call from queue [Test] All" at bounding box center [68, 27] width 62 height 5
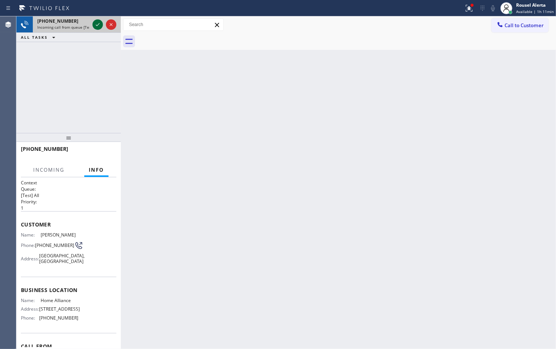
click at [97, 26] on icon at bounding box center [97, 24] width 9 height 9
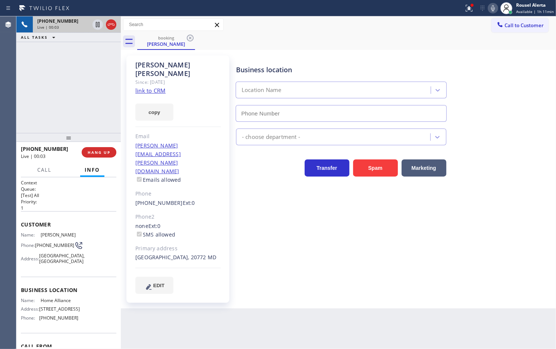
type input "[PHONE_NUMBER]"
click at [155, 87] on link "link to CRM" at bounding box center [150, 90] width 30 height 7
click at [334, 307] on div "Back to Dashboard Change Sender ID Customers Technicians Select a contact Outbo…" at bounding box center [338, 182] width 435 height 333
click at [29, 170] on div "Call Info" at bounding box center [68, 170] width 95 height 15
click at [36, 170] on button "Call" at bounding box center [44, 170] width 23 height 15
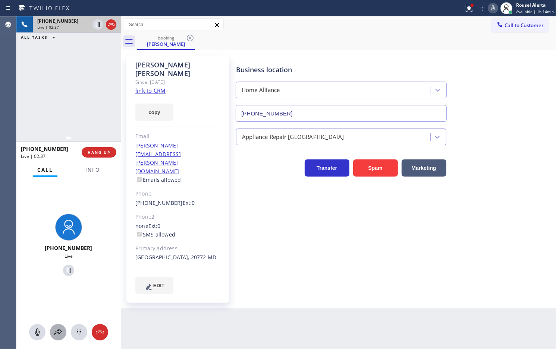
click at [60, 330] on icon at bounding box center [58, 332] width 9 height 9
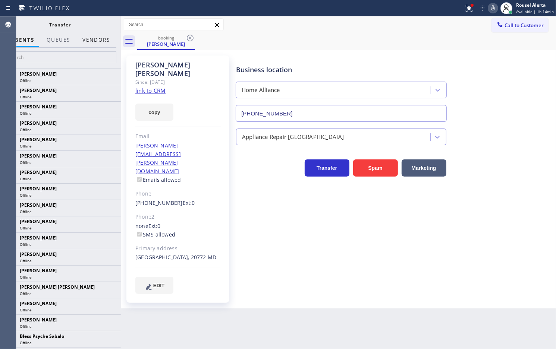
click at [88, 39] on button "Vendors" at bounding box center [96, 40] width 37 height 15
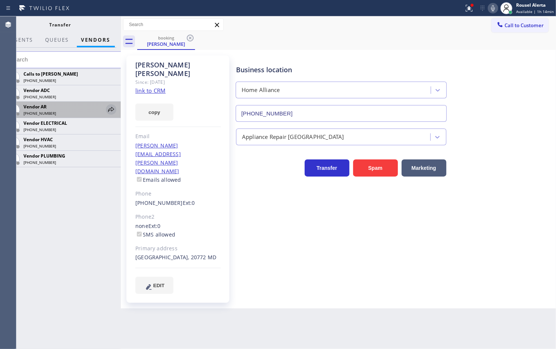
click at [107, 107] on icon at bounding box center [111, 109] width 9 height 9
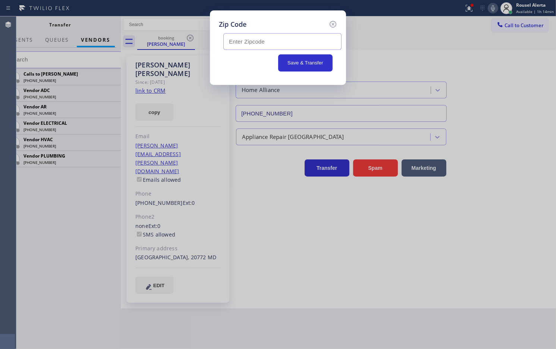
click at [239, 40] on input "text" at bounding box center [282, 41] width 118 height 17
paste input "20772"
type input "20772"
click at [296, 66] on button "Save & Transfer" at bounding box center [305, 62] width 55 height 17
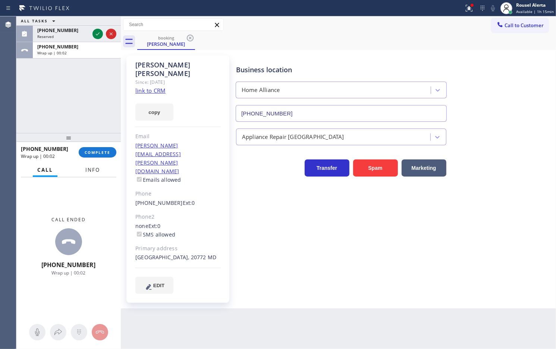
click at [90, 172] on span "Info" at bounding box center [92, 170] width 15 height 7
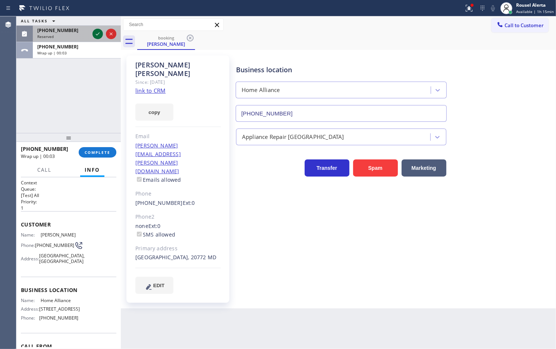
click at [94, 37] on icon at bounding box center [97, 33] width 9 height 9
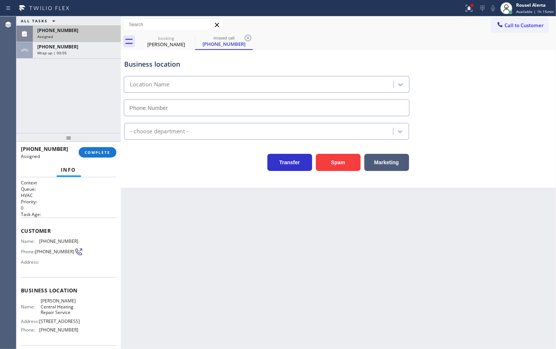
type input "[PHONE_NUMBER]"
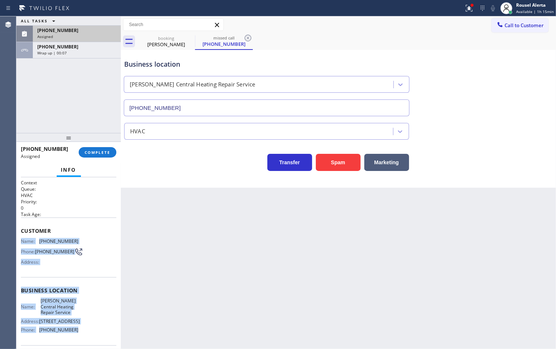
drag, startPoint x: 18, startPoint y: 241, endPoint x: 88, endPoint y: 336, distance: 117.7
click at [88, 336] on div "Context Queue: HVAC Priority: 0 Task Age: Customer Name: (305) 525-8125 Phone: …" at bounding box center [68, 263] width 104 height 172
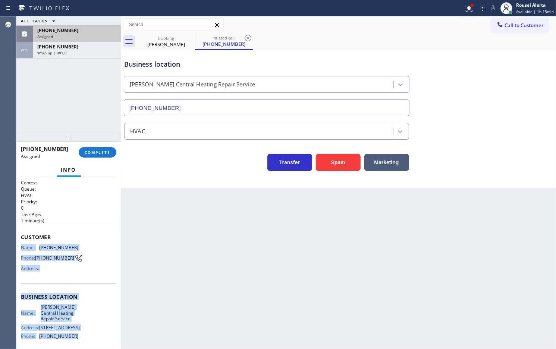
copy div "Name: (305) 525-8125 Phone: (305) 525-8125 Address: Business location Name: Ric…"
click at [92, 51] on div "Wrap up | 00:15" at bounding box center [76, 52] width 79 height 5
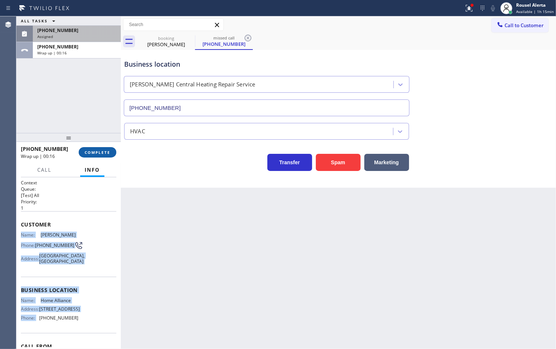
click at [99, 154] on span "COMPLETE" at bounding box center [98, 152] width 26 height 5
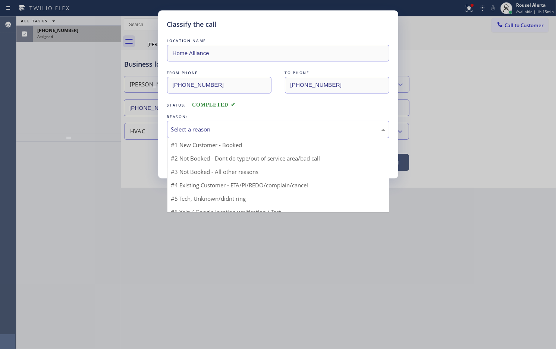
click at [180, 133] on div "Select a reason" at bounding box center [278, 129] width 214 height 9
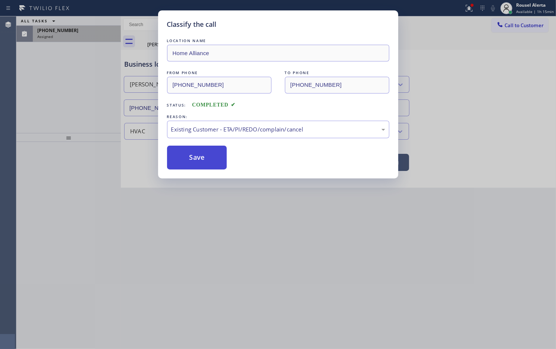
click at [200, 161] on button "Save" at bounding box center [197, 158] width 60 height 24
click at [74, 30] on div "Classify the call LOCATION NAME Home Alliance FROM PHONE (312) 731-9955 TO PHON…" at bounding box center [278, 174] width 556 height 349
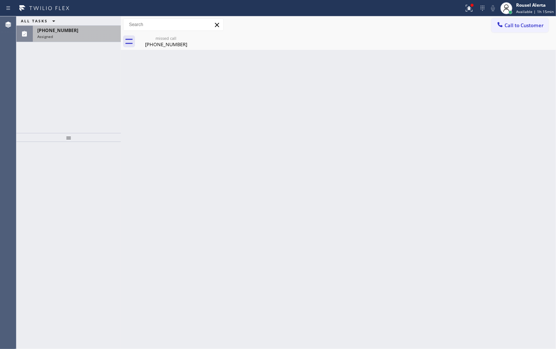
click at [73, 30] on div "[PHONE_NUMBER]" at bounding box center [76, 30] width 79 height 6
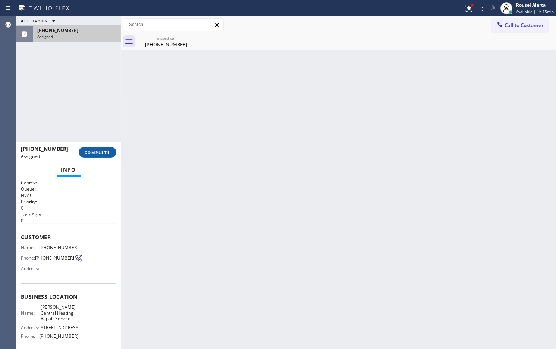
click at [90, 154] on span "COMPLETE" at bounding box center [98, 152] width 26 height 5
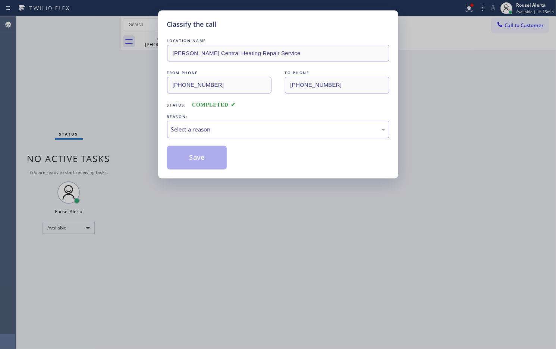
click at [191, 124] on div "Select a reason" at bounding box center [278, 130] width 222 height 18
click at [192, 159] on button "Save" at bounding box center [197, 158] width 60 height 24
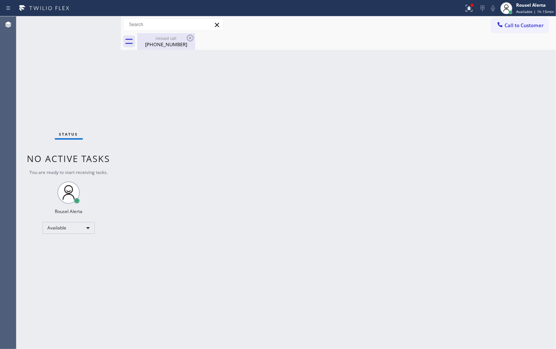
click at [162, 41] on div "[PHONE_NUMBER]" at bounding box center [166, 44] width 56 height 7
click at [467, 7] on icon at bounding box center [468, 8] width 9 height 9
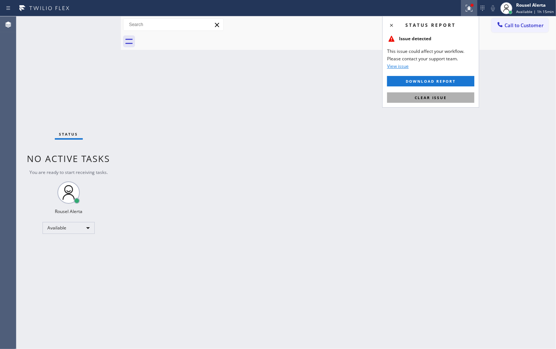
click at [448, 100] on button "Clear issue" at bounding box center [430, 97] width 87 height 10
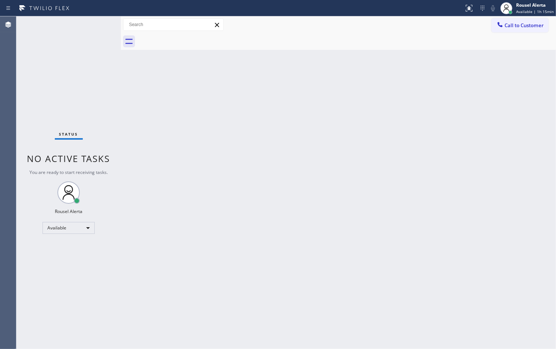
click at [444, 124] on div "Back to Dashboard Change Sender ID Customers Technicians Select a contact Outbo…" at bounding box center [338, 182] width 435 height 333
click at [94, 20] on div "Status No active tasks You are ready to start receiving tasks. Rousel Alerta Av…" at bounding box center [68, 182] width 104 height 333
click at [543, 285] on div "Back to Dashboard Change Sender ID Customers Technicians Select a contact Outbo…" at bounding box center [338, 182] width 435 height 333
click at [490, 165] on div "Back to Dashboard Change Sender ID Customers Technicians Select a contact Outbo…" at bounding box center [338, 182] width 435 height 333
click at [178, 83] on div "Back to Dashboard Change Sender ID Customers Technicians Select a contact Outbo…" at bounding box center [338, 182] width 435 height 333
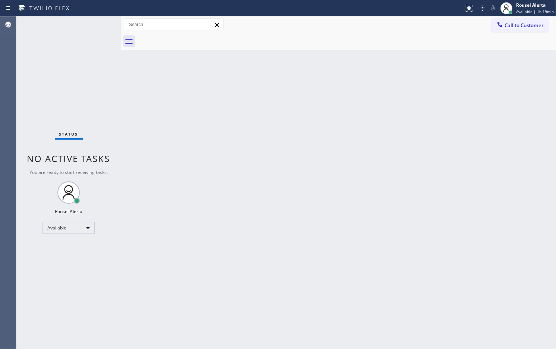
click at [240, 151] on div "Back to Dashboard Change Sender ID Customers Technicians Select a contact Outbo…" at bounding box center [338, 182] width 435 height 333
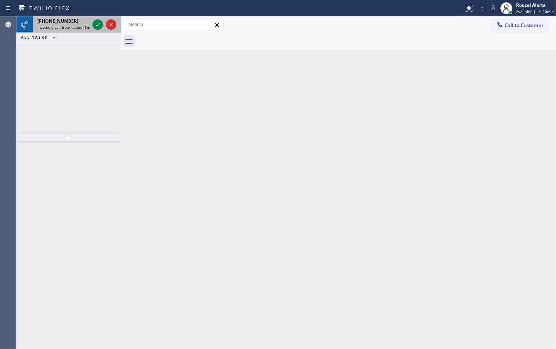
click at [77, 32] on div "+16312088831 Incoming call from queue [Test] All" at bounding box center [62, 24] width 58 height 16
click at [80, 26] on span "Incoming call from queue [Test] All" at bounding box center [68, 27] width 62 height 5
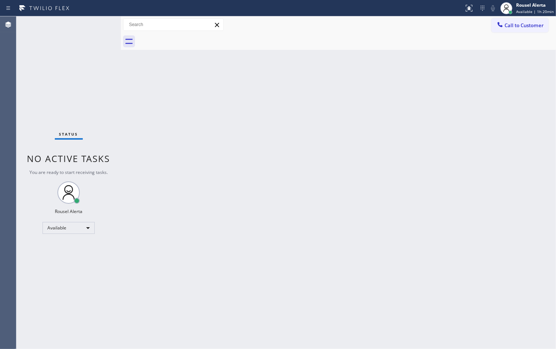
click at [93, 27] on div "Status No active tasks You are ready to start receiving tasks. Rousel Alerta Av…" at bounding box center [68, 182] width 104 height 333
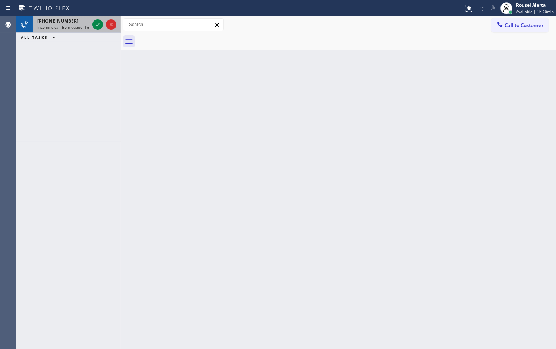
drag, startPoint x: 81, startPoint y: 22, endPoint x: 107, endPoint y: 27, distance: 26.2
click at [82, 22] on div "+17252693909" at bounding box center [63, 21] width 52 height 6
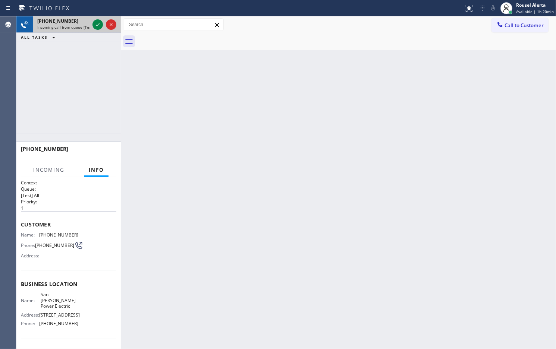
click at [90, 22] on div "+17252693909 Incoming call from queue [Test] All" at bounding box center [62, 24] width 58 height 16
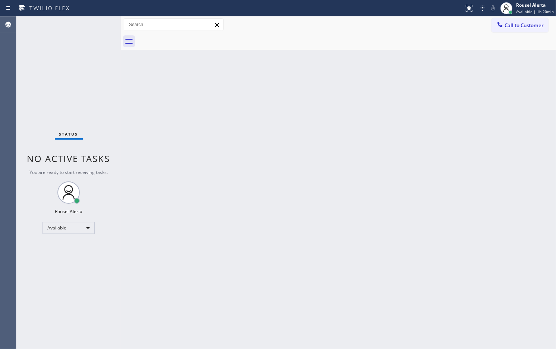
click at [91, 26] on div "Status No active tasks You are ready to start receiving tasks. Rousel Alerta Av…" at bounding box center [68, 182] width 104 height 333
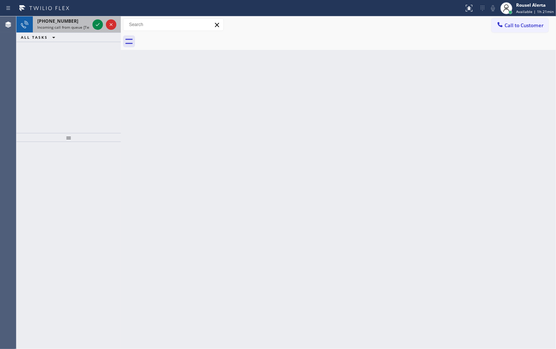
click at [84, 28] on span "Incoming call from queue [Test] All" at bounding box center [68, 27] width 62 height 5
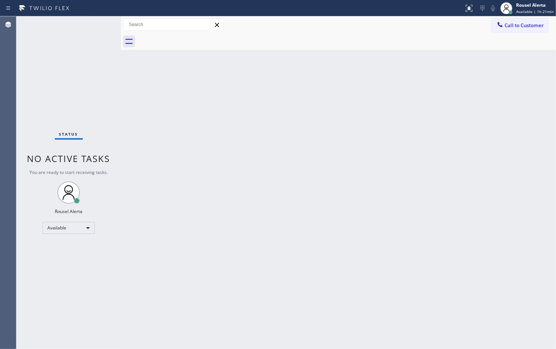
click at [92, 23] on div "Status No active tasks You are ready to start receiving tasks. Rousel Alerta Av…" at bounding box center [68, 182] width 104 height 333
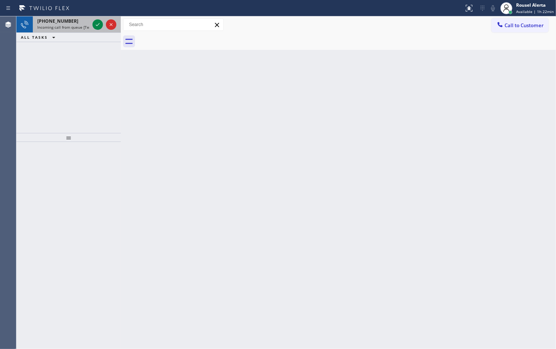
click at [88, 29] on span "Incoming call from queue [Test] All" at bounding box center [68, 27] width 62 height 5
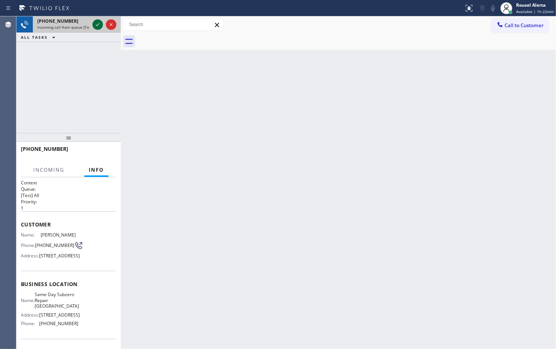
click at [95, 25] on icon at bounding box center [97, 24] width 9 height 9
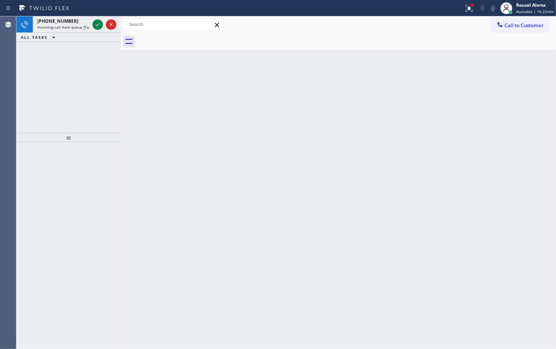
click at [95, 25] on icon at bounding box center [97, 24] width 9 height 9
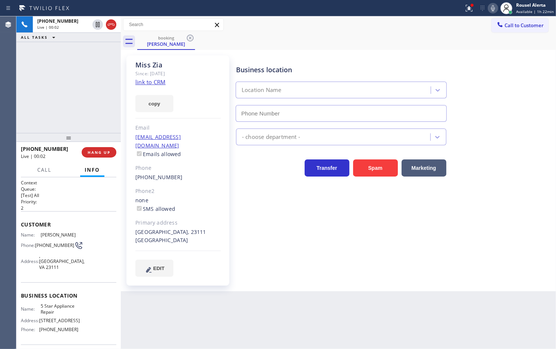
type input "[PHONE_NUMBER]"
click at [168, 81] on div "Miss Zia Since: 20 may 2020 link to CRM copy Email no@gmail.com Emails allowed …" at bounding box center [177, 171] width 103 height 230
click at [159, 84] on link "link to CRM" at bounding box center [150, 81] width 30 height 7
click at [317, 293] on div "Back to Dashboard Change Sender ID Customers Technicians Select a contact Outbo…" at bounding box center [338, 182] width 435 height 333
drag, startPoint x: 75, startPoint y: 98, endPoint x: 78, endPoint y: 101, distance: 4.5
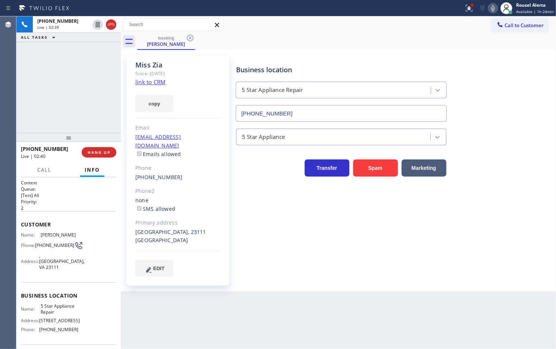
click at [75, 98] on div "+18774353287 Live | 02:39 ALL TASKS ALL TASKS ACTIVE TASKS TASKS IN WRAP UP" at bounding box center [68, 74] width 104 height 117
click at [232, 312] on div "Back to Dashboard Change Sender ID Customers Technicians Select a contact Outbo…" at bounding box center [338, 182] width 435 height 333
click at [92, 120] on div "+18774353287 Live | 02:43 ALL TASKS ALL TASKS ACTIVE TASKS TASKS IN WRAP UP" at bounding box center [68, 74] width 104 height 117
drag, startPoint x: 75, startPoint y: 118, endPoint x: 99, endPoint y: 145, distance: 35.3
click at [77, 122] on div "+18774353287 Live | 02:48 ALL TASKS ALL TASKS ACTIVE TASKS TASKS IN WRAP UP" at bounding box center [68, 74] width 104 height 117
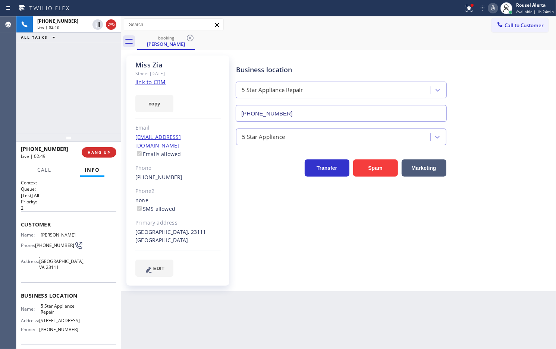
click at [249, 339] on div "Back to Dashboard Change Sender ID Customers Technicians Select a contact Outbo…" at bounding box center [338, 182] width 435 height 333
click at [100, 130] on div "+18774353287 Live | 02:49 ALL TASKS ALL TASKS ACTIVE TASKS TASKS IN WRAP UP" at bounding box center [68, 74] width 104 height 117
click at [101, 152] on span "HANG UP" at bounding box center [99, 152] width 23 height 5
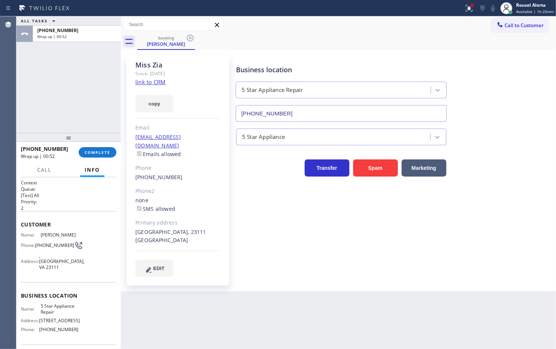
click at [86, 82] on div "ALL TASKS ALL TASKS ACTIVE TASKS TASKS IN WRAP UP +18774353287 Wrap up | 00:52" at bounding box center [68, 74] width 104 height 117
click at [189, 294] on div "Back to Dashboard Change Sender ID Customers Technicians Select a contact Outbo…" at bounding box center [338, 182] width 435 height 333
click at [99, 148] on button "COMPLETE" at bounding box center [98, 152] width 38 height 10
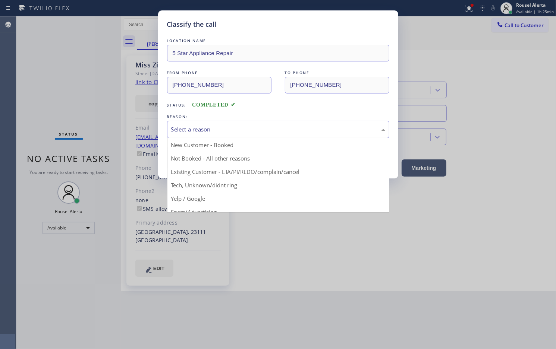
click at [222, 135] on div "Select a reason" at bounding box center [278, 130] width 222 height 18
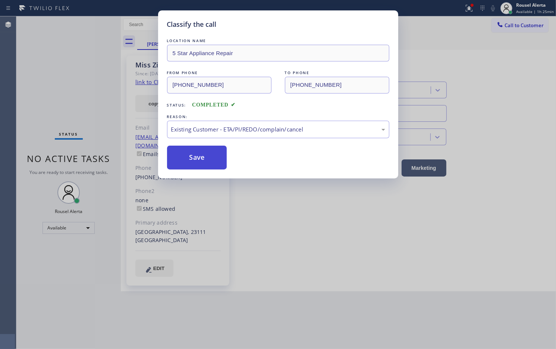
click at [187, 154] on button "Save" at bounding box center [197, 158] width 60 height 24
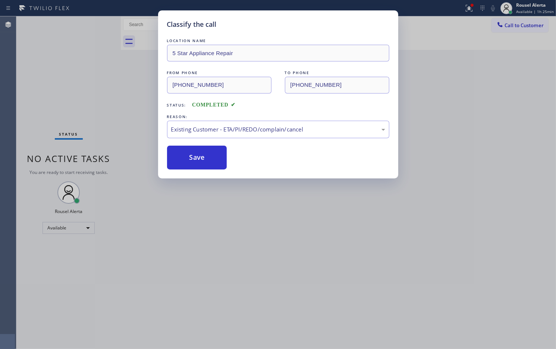
click at [259, 288] on div "Classify the call LOCATION NAME 5 Star Appliance Repair FROM PHONE (877) 435-32…" at bounding box center [278, 174] width 556 height 349
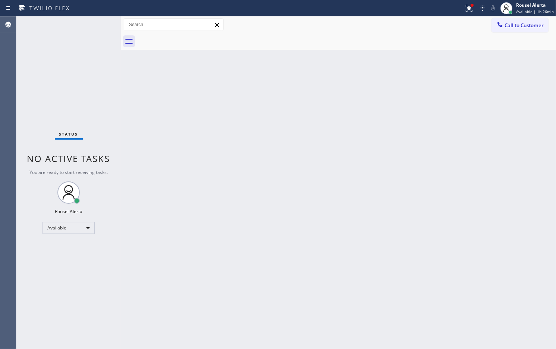
click at [200, 250] on div "Back to Dashboard Change Sender ID Customers Technicians Select a contact Outbo…" at bounding box center [338, 182] width 435 height 333
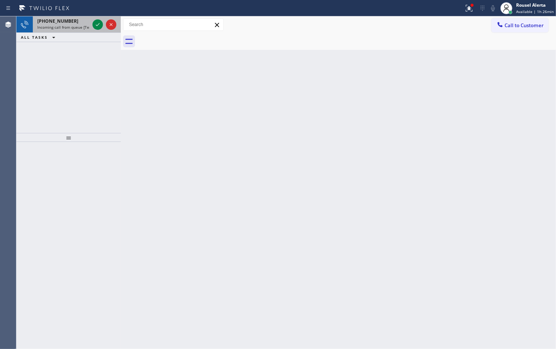
drag, startPoint x: 76, startPoint y: 23, endPoint x: 87, endPoint y: 23, distance: 10.4
click at [76, 23] on div "+13057266948" at bounding box center [63, 21] width 52 height 6
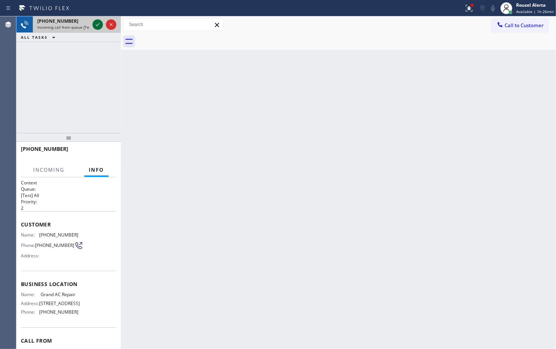
click at [95, 25] on icon at bounding box center [97, 24] width 9 height 9
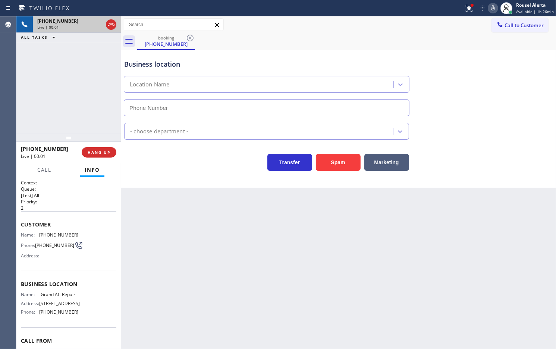
type input "[PHONE_NUMBER]"
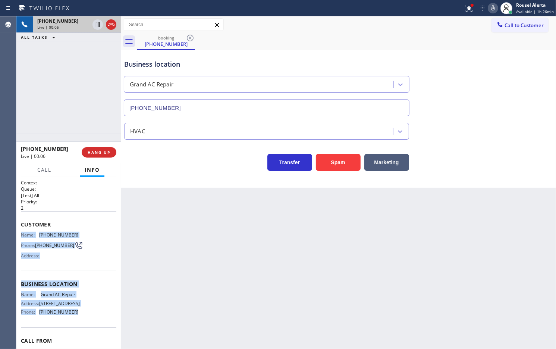
drag, startPoint x: 21, startPoint y: 234, endPoint x: 87, endPoint y: 324, distance: 111.5
click at [87, 324] on div "Context Queue: [Test] All Priority: 2 Customer Name: (305) 726-6948 Phone: (305…" at bounding box center [68, 282] width 95 height 204
copy div "Name: (305) 726-6948 Phone: (305) 726-6948 Address: Business location Name: Gra…"
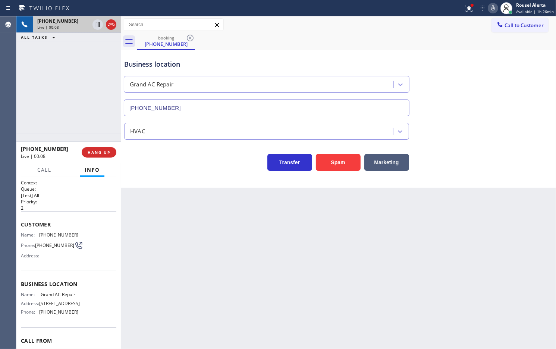
click at [415, 49] on div "Business location Grand AC Repair (786) 269-0401" at bounding box center [338, 82] width 431 height 67
click at [467, 8] on icon at bounding box center [468, 8] width 9 height 9
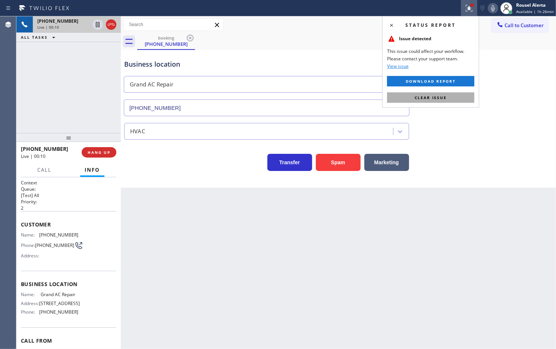
click at [452, 98] on button "Clear issue" at bounding box center [430, 97] width 87 height 10
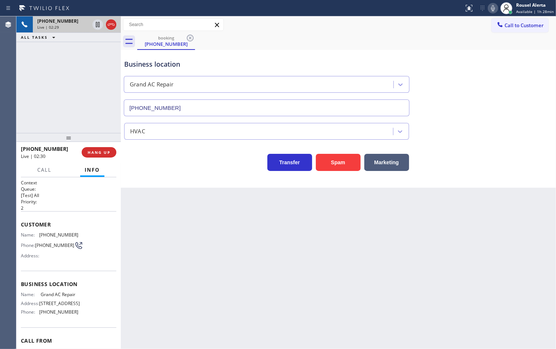
click at [71, 45] on div "+13057266948 Live | 02:29 ALL TASKS ALL TASKS ACTIVE TASKS TASKS IN WRAP UP" at bounding box center [68, 74] width 104 height 117
click at [96, 25] on icon at bounding box center [98, 24] width 4 height 5
click at [95, 26] on icon at bounding box center [97, 24] width 9 height 9
drag, startPoint x: 94, startPoint y: 21, endPoint x: 102, endPoint y: 21, distance: 8.2
click at [94, 21] on icon at bounding box center [97, 24] width 9 height 9
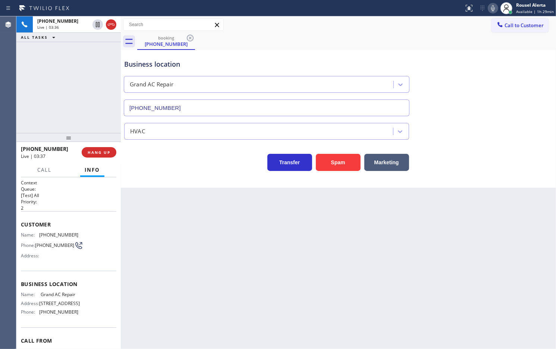
click at [491, 7] on icon at bounding box center [492, 8] width 9 height 9
click at [192, 236] on div "Back to Dashboard Change Sender ID Customers Technicians Select a contact Outbo…" at bounding box center [338, 182] width 435 height 333
click at [96, 25] on icon at bounding box center [97, 24] width 5 height 5
click at [494, 8] on icon at bounding box center [492, 8] width 9 height 9
click at [47, 172] on span "Call" at bounding box center [44, 170] width 14 height 7
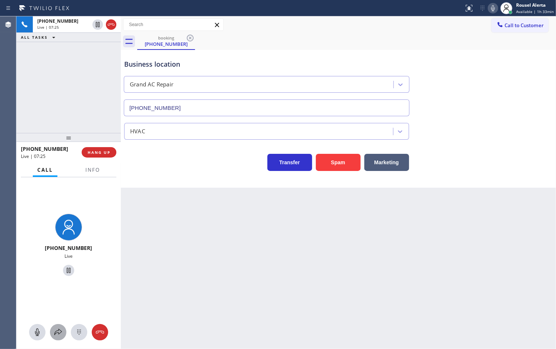
click at [60, 326] on button at bounding box center [58, 332] width 16 height 16
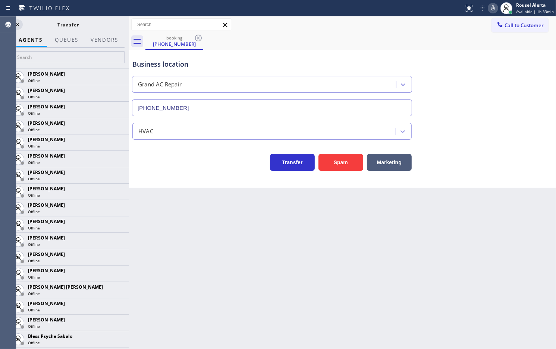
drag, startPoint x: 121, startPoint y: 22, endPoint x: 129, endPoint y: 25, distance: 8.9
click at [129, 25] on div at bounding box center [129, 182] width 0 height 333
click at [20, 27] on icon at bounding box center [17, 24] width 9 height 9
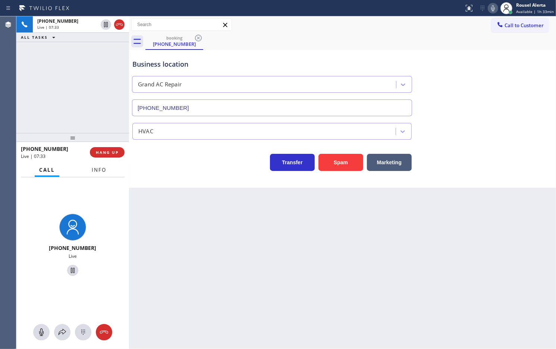
click at [90, 172] on button "Info" at bounding box center [98, 170] width 23 height 15
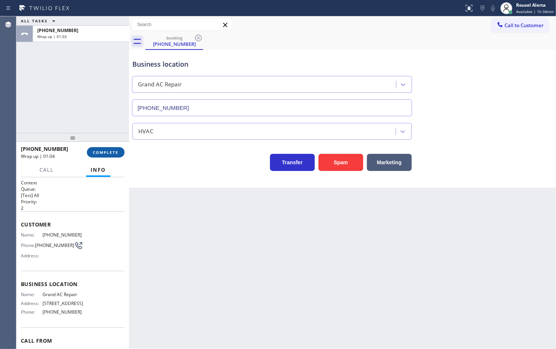
click at [111, 152] on span "COMPLETE" at bounding box center [106, 152] width 26 height 5
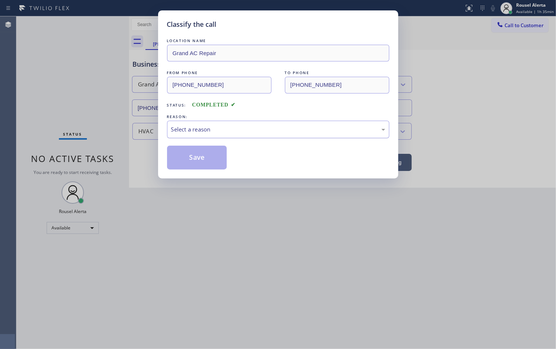
click at [180, 127] on div "Select a reason" at bounding box center [278, 129] width 214 height 9
click at [198, 157] on button "Save" at bounding box center [197, 158] width 60 height 24
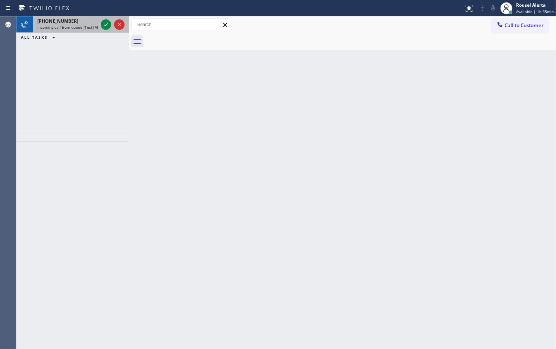
click at [76, 30] on div "+16193094314 Incoming call from queue [Test] All" at bounding box center [66, 24] width 66 height 16
click at [91, 29] on span "Incoming call from queue [Test] All" at bounding box center [68, 27] width 62 height 5
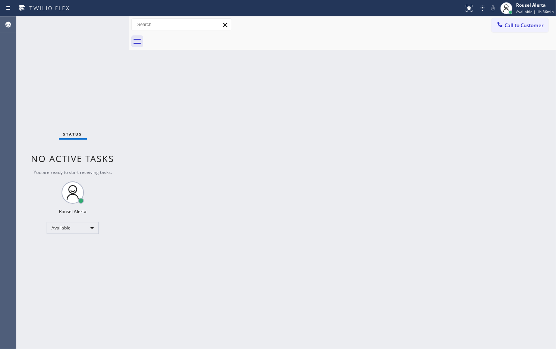
click at [105, 24] on div "Status No active tasks You are ready to start receiving tasks. Rousel Alerta Av…" at bounding box center [72, 182] width 113 height 333
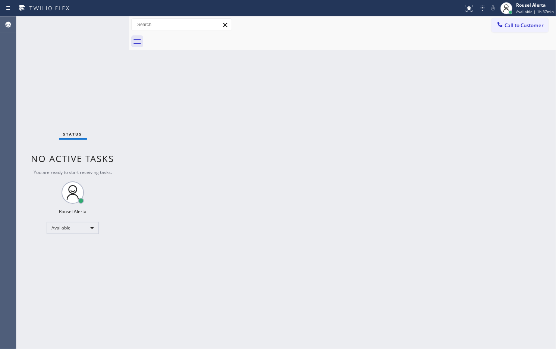
click at [113, 27] on div "Status No active tasks You are ready to start receiving tasks. Rousel Alerta Av…" at bounding box center [72, 182] width 113 height 333
click at [345, 79] on div "Back to Dashboard Change Sender ID Customers Technicians Select a contact Outbo…" at bounding box center [342, 182] width 427 height 333
click at [523, 9] on span "Available | 1h 38min" at bounding box center [535, 11] width 38 height 5
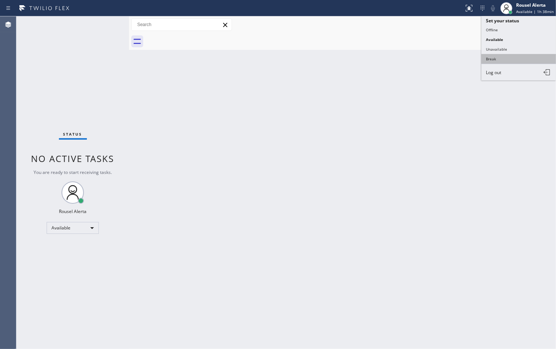
click at [522, 57] on button "Break" at bounding box center [518, 59] width 75 height 10
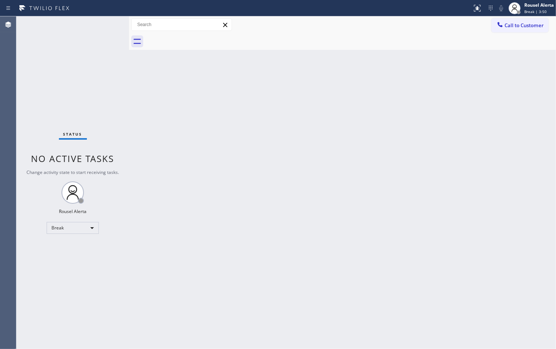
click at [505, 82] on div "Back to Dashboard Change Sender ID Customers Technicians Select a contact Outbo…" at bounding box center [342, 182] width 427 height 333
click at [545, 2] on div "Rousel Alerta" at bounding box center [538, 5] width 29 height 6
click at [512, 40] on button "Available" at bounding box center [518, 40] width 75 height 10
click at [428, 261] on div "Back to Dashboard Change Sender ID Customers Technicians Select a contact Outbo…" at bounding box center [342, 182] width 427 height 333
click at [183, 189] on div "Back to Dashboard Change Sender ID Customers Technicians Select a contact Outbo…" at bounding box center [342, 182] width 427 height 333
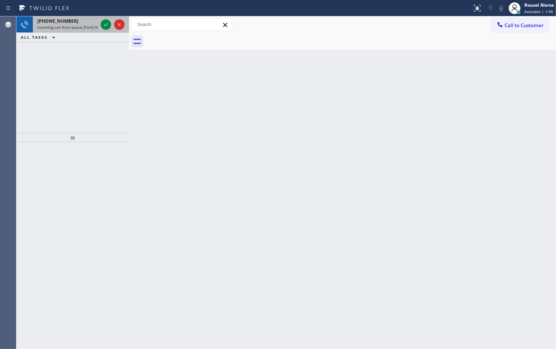
click at [95, 22] on div "+13024216390" at bounding box center [67, 21] width 60 height 6
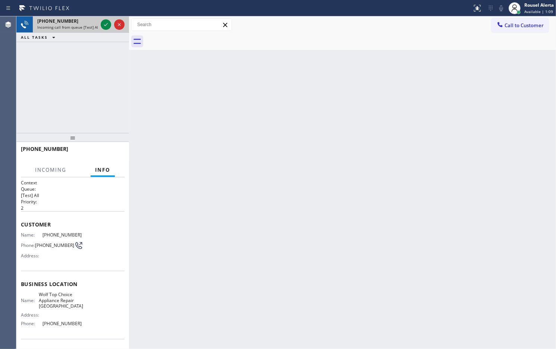
click at [99, 23] on div at bounding box center [112, 24] width 27 height 16
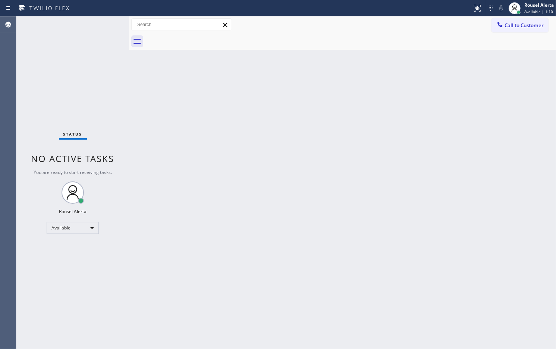
click at [101, 23] on div "Status No active tasks You are ready to start receiving tasks. Rousel Alerta Av…" at bounding box center [72, 182] width 113 height 333
click at [107, 22] on div "Status No active tasks You are ready to start receiving tasks. Rousel Alerta Av…" at bounding box center [72, 182] width 113 height 333
click at [256, 292] on div "Back to Dashboard Change Sender ID Customers Technicians Select a contact Outbo…" at bounding box center [342, 182] width 427 height 333
click at [84, 32] on div "Status No active tasks You are ready to start receiving tasks. Rousel Alerta Av…" at bounding box center [72, 182] width 113 height 333
click at [97, 18] on div "Status No active tasks You are ready to start receiving tasks. Rousel Alerta Av…" at bounding box center [72, 182] width 113 height 333
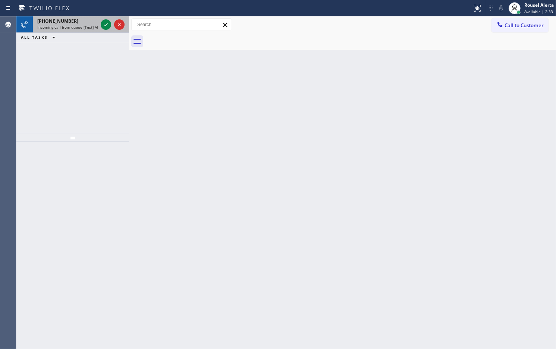
click at [86, 21] on div "+18598932786" at bounding box center [67, 21] width 60 height 6
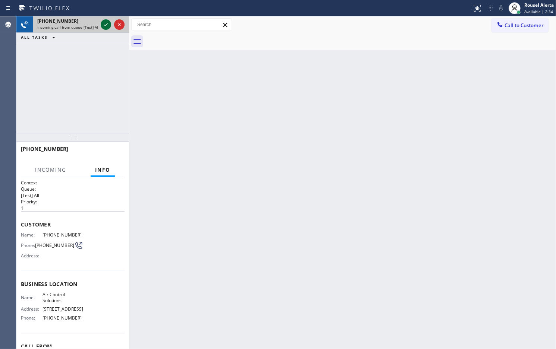
click at [104, 25] on icon at bounding box center [105, 24] width 9 height 9
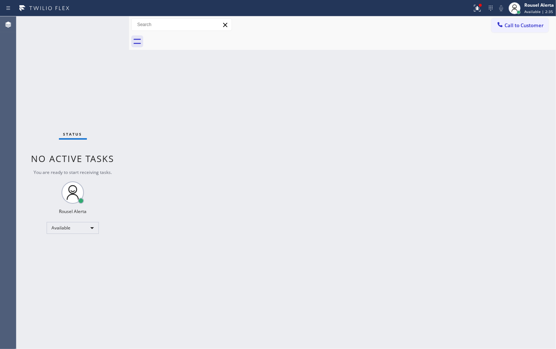
click at [291, 256] on div "Back to Dashboard Change Sender ID Customers Technicians Select a contact Outbo…" at bounding box center [342, 182] width 427 height 333
click at [474, 10] on icon at bounding box center [476, 8] width 9 height 9
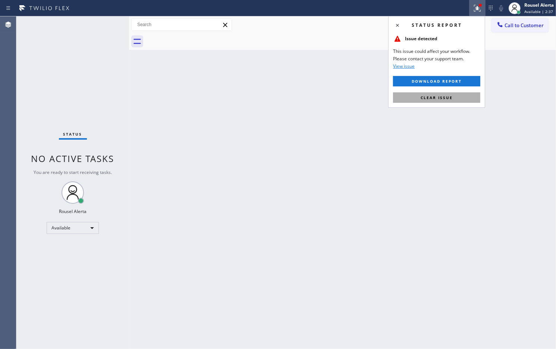
click at [445, 99] on span "Clear issue" at bounding box center [436, 97] width 32 height 5
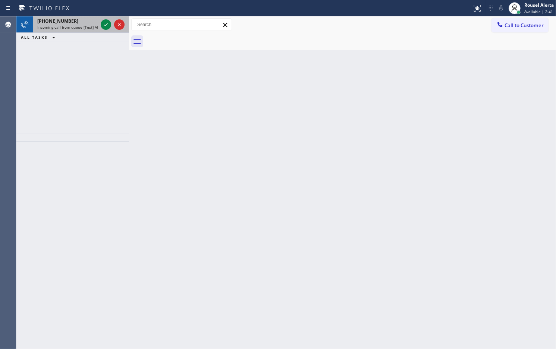
click at [89, 23] on div "+12543560038" at bounding box center [67, 21] width 60 height 6
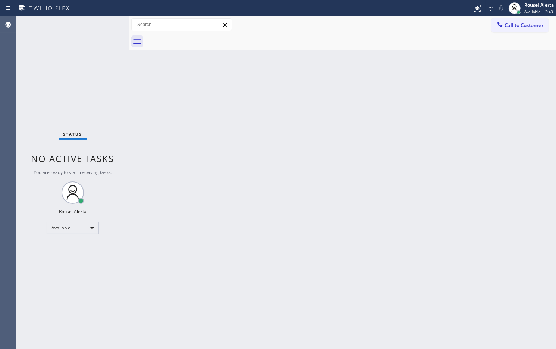
click at [88, 24] on div "Status No active tasks You are ready to start receiving tasks. Rousel Alerta Av…" at bounding box center [72, 182] width 113 height 333
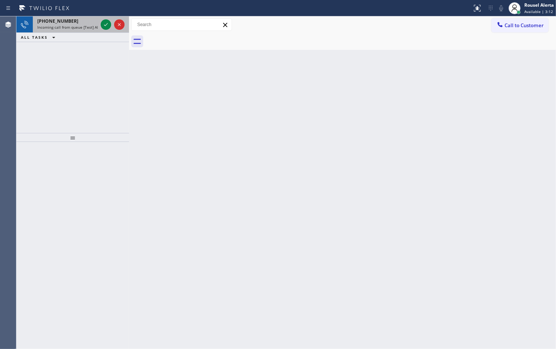
click at [81, 23] on div "+18598932786" at bounding box center [67, 21] width 60 height 6
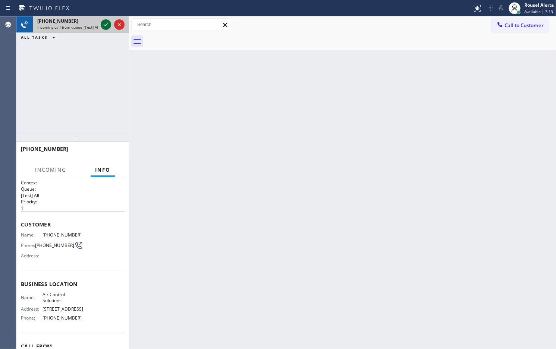
click at [109, 23] on icon at bounding box center [105, 24] width 9 height 9
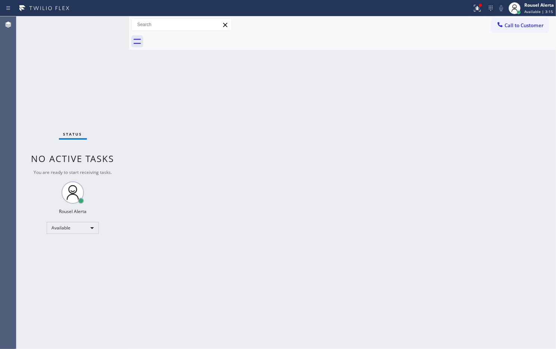
click at [103, 24] on div "Status No active tasks You are ready to start receiving tasks. Rousel Alerta Av…" at bounding box center [72, 182] width 113 height 333
click at [472, 6] on icon at bounding box center [476, 8] width 9 height 9
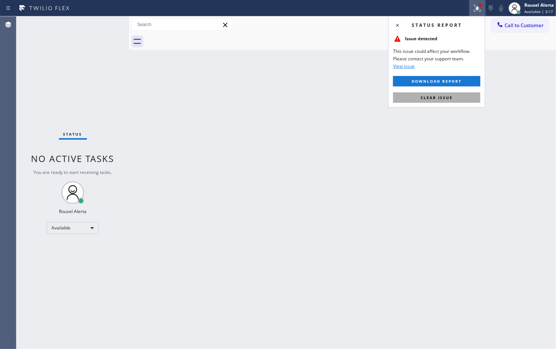
click at [455, 99] on button "Clear issue" at bounding box center [436, 97] width 87 height 10
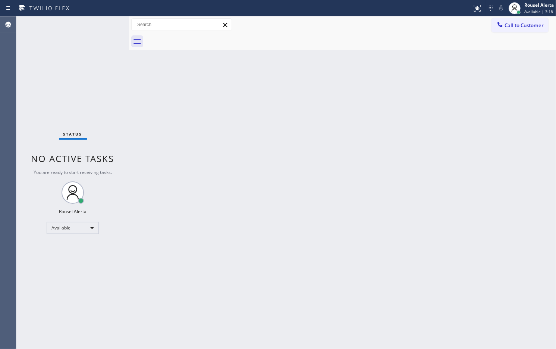
drag, startPoint x: 455, startPoint y: 191, endPoint x: 455, endPoint y: 196, distance: 5.2
click at [455, 192] on div "Back to Dashboard Change Sender ID Customers Technicians Select a contact Outbo…" at bounding box center [342, 182] width 427 height 333
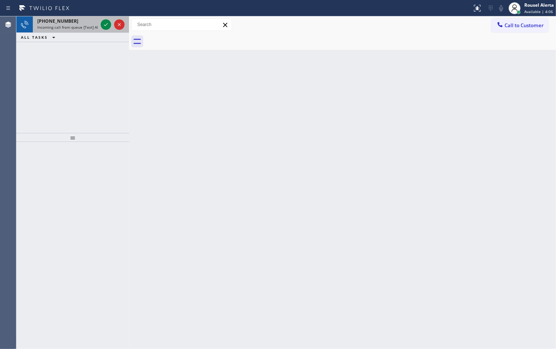
click at [95, 25] on span "Incoming call from queue [Test] All" at bounding box center [68, 27] width 62 height 5
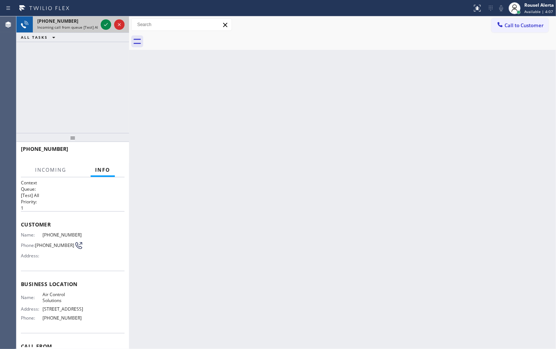
click at [99, 25] on div at bounding box center [112, 24] width 27 height 16
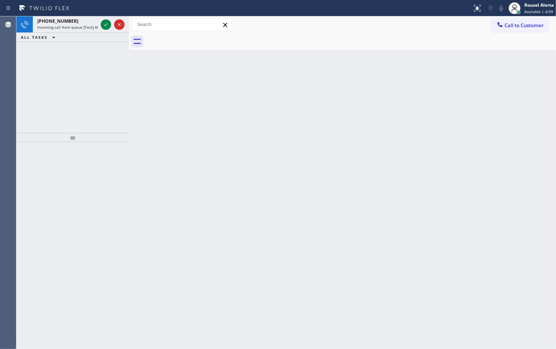
click at [99, 25] on div at bounding box center [112, 24] width 27 height 16
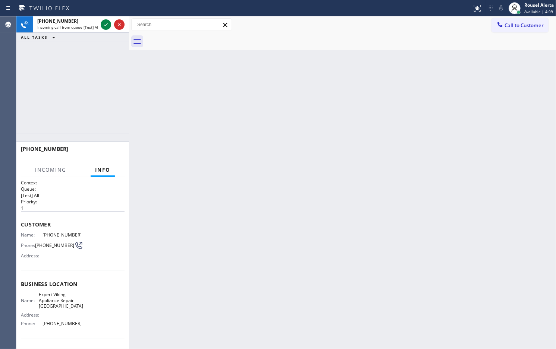
click at [99, 25] on div at bounding box center [112, 24] width 27 height 16
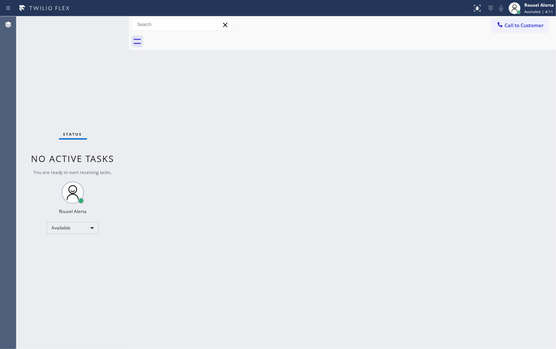
drag, startPoint x: 266, startPoint y: 202, endPoint x: 266, endPoint y: 207, distance: 5.3
click at [266, 206] on div "Back to Dashboard Change Sender ID Customers Technicians Select a contact Outbo…" at bounding box center [342, 182] width 427 height 333
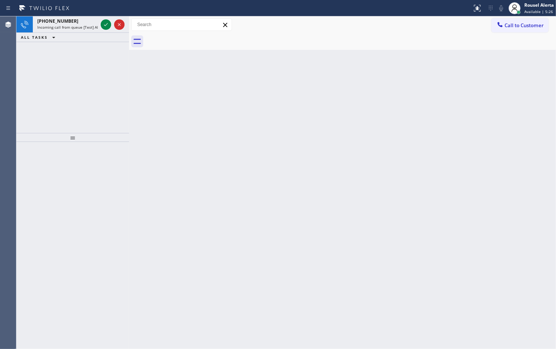
click at [88, 23] on div "+18564858216" at bounding box center [67, 21] width 60 height 6
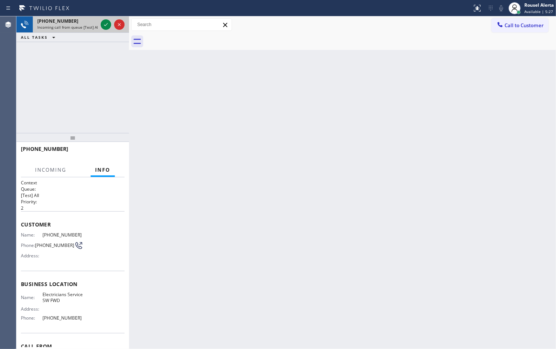
click at [94, 23] on div "+18564858216" at bounding box center [67, 21] width 60 height 6
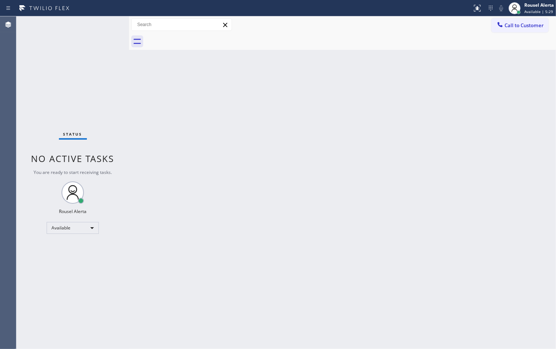
click at [67, 18] on div "Status No active tasks You are ready to start receiving tasks. Rousel Alerta Av…" at bounding box center [72, 182] width 113 height 333
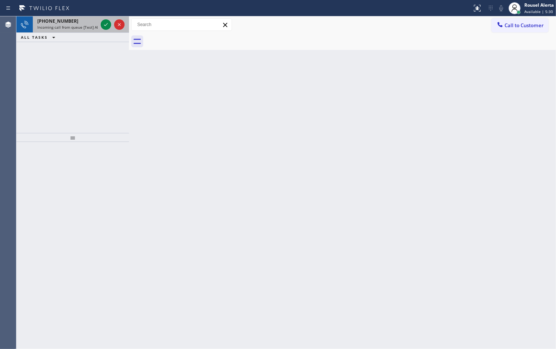
click at [67, 18] on span "+17203845836" at bounding box center [57, 21] width 41 height 6
click at [79, 18] on div "+19143347353" at bounding box center [67, 21] width 60 height 6
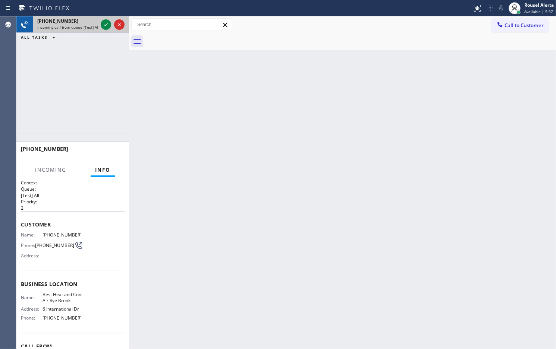
click at [96, 20] on div "+19143347353" at bounding box center [67, 21] width 60 height 6
click at [100, 19] on div at bounding box center [112, 24] width 27 height 16
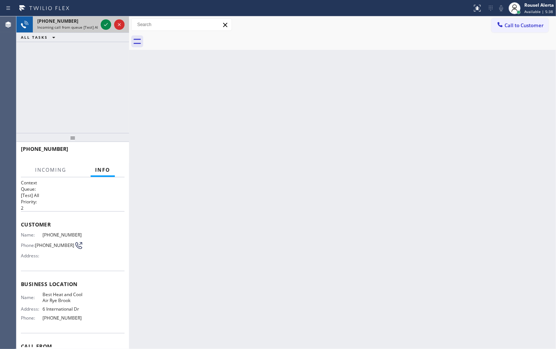
click at [100, 19] on div at bounding box center [112, 24] width 27 height 16
click at [101, 22] on icon at bounding box center [105, 24] width 9 height 9
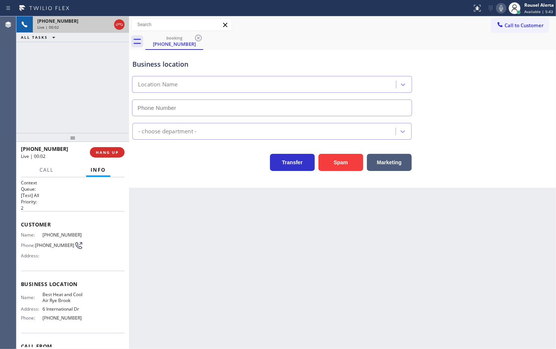
type input "[PHONE_NUMBER]"
click at [113, 152] on span "HANG UP" at bounding box center [107, 152] width 23 height 5
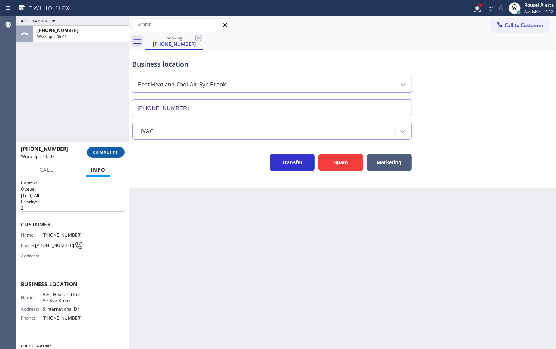
click at [113, 152] on span "COMPLETE" at bounding box center [106, 152] width 26 height 5
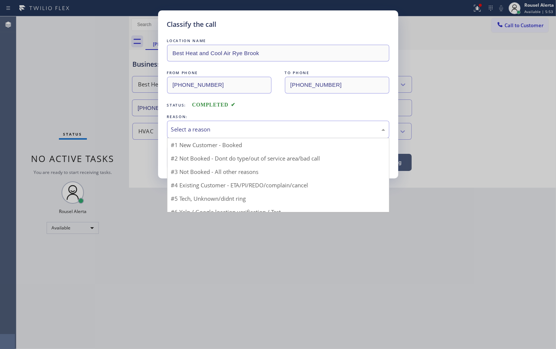
click at [176, 132] on div "Select a reason" at bounding box center [278, 129] width 214 height 9
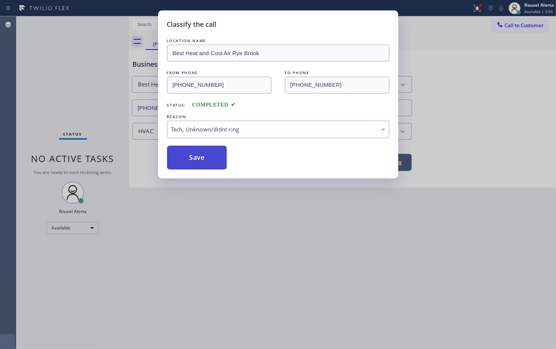
click at [195, 161] on button "Save" at bounding box center [197, 158] width 60 height 24
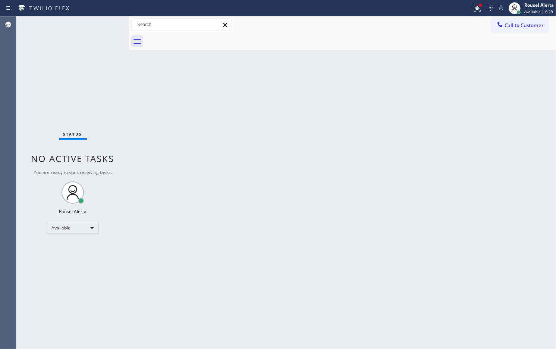
click at [210, 245] on div "Back to Dashboard Change Sender ID Customers Technicians Select a contact Outbo…" at bounding box center [342, 182] width 427 height 333
click at [129, 81] on div at bounding box center [129, 182] width 0 height 333
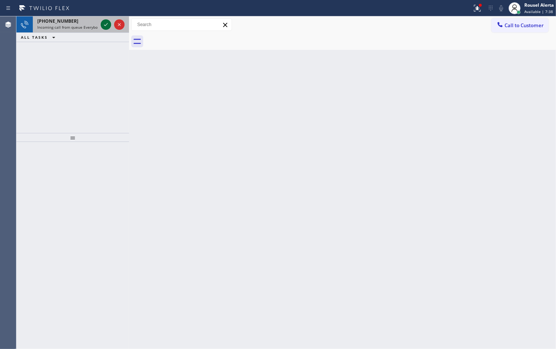
click at [102, 28] on icon at bounding box center [105, 24] width 9 height 9
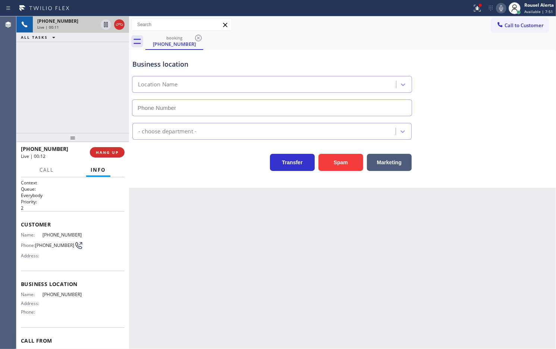
click at [88, 86] on div "+14047618519 Live | 00:11 ALL TASKS ALL TASKS ACTIVE TASKS TASKS IN WRAP UP" at bounding box center [72, 74] width 113 height 117
click at [193, 258] on div "Back to Dashboard Change Sender ID Customers Technicians Select a contact Outbo…" at bounding box center [342, 182] width 427 height 333
click at [103, 93] on div "+14047618519 Live | 00:16 ALL TASKS ALL TASKS ACTIVE TASKS TASKS IN WRAP UP" at bounding box center [72, 74] width 113 height 117
click at [198, 241] on div "Back to Dashboard Change Sender ID Customers Technicians Select a contact Outbo…" at bounding box center [342, 182] width 427 height 333
click at [183, 228] on div "Back to Dashboard Change Sender ID Customers Technicians Select a contact Outbo…" at bounding box center [342, 182] width 427 height 333
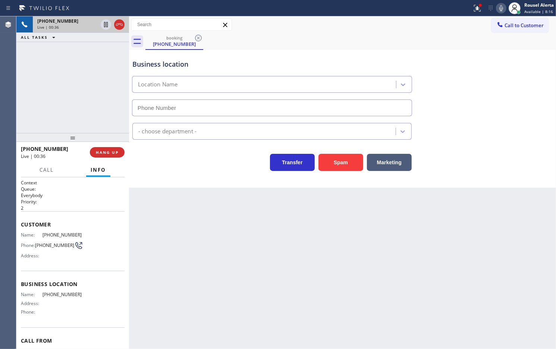
click at [92, 95] on div "+14047618519 Live | 00:36 ALL TASKS ALL TASKS ACTIVE TASKS TASKS IN WRAP UP" at bounding box center [72, 74] width 113 height 117
click at [178, 212] on div "Back to Dashboard Change Sender ID Customers Technicians Select a contact Outbo…" at bounding box center [342, 182] width 427 height 333
click at [119, 151] on button "HANG UP" at bounding box center [107, 152] width 35 height 10
click at [113, 151] on span "HANG UP" at bounding box center [107, 152] width 23 height 5
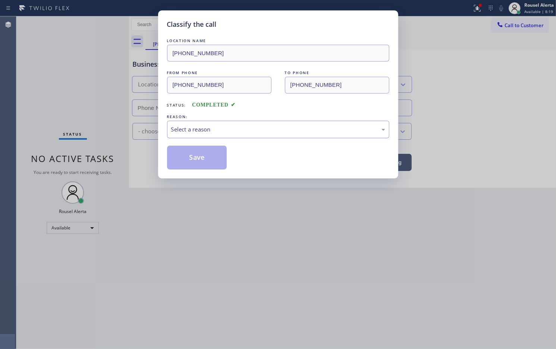
click at [205, 129] on div "Select a reason" at bounding box center [278, 129] width 214 height 9
click at [204, 160] on button "Save" at bounding box center [197, 158] width 60 height 24
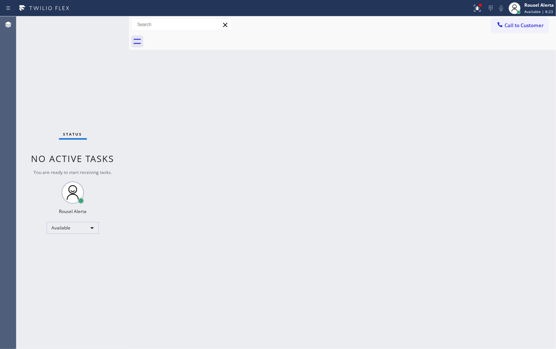
click at [186, 101] on div "Back to Dashboard Change Sender ID Customers Technicians Select a contact Outbo…" at bounding box center [342, 182] width 427 height 333
click at [215, 178] on div "Back to Dashboard Change Sender ID Customers Technicians Select a contact Outbo…" at bounding box center [342, 182] width 427 height 333
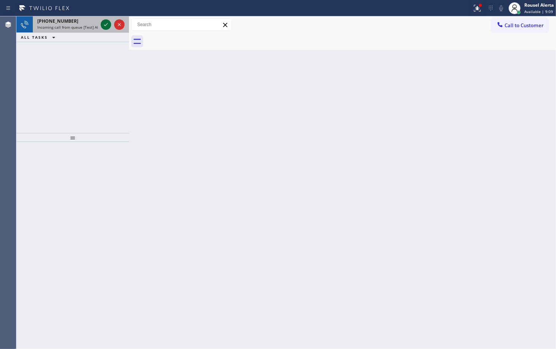
drag, startPoint x: 108, startPoint y: 26, endPoint x: 104, endPoint y: 26, distance: 4.1
click at [108, 26] on icon at bounding box center [105, 24] width 9 height 9
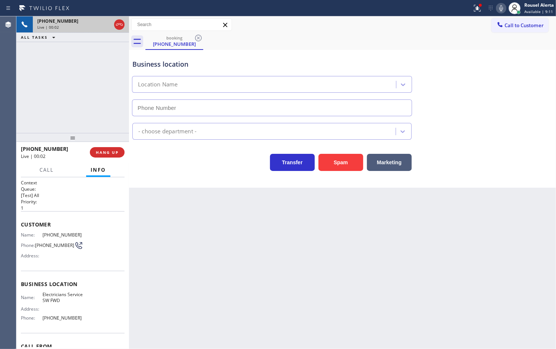
type input "[PHONE_NUMBER]"
click at [92, 88] on div "+19737681922 Live | 00:09 ALL TASKS ALL TASKS ACTIVE TASKS TASKS IN WRAP UP" at bounding box center [72, 74] width 113 height 117
click at [478, 14] on button at bounding box center [477, 8] width 16 height 16
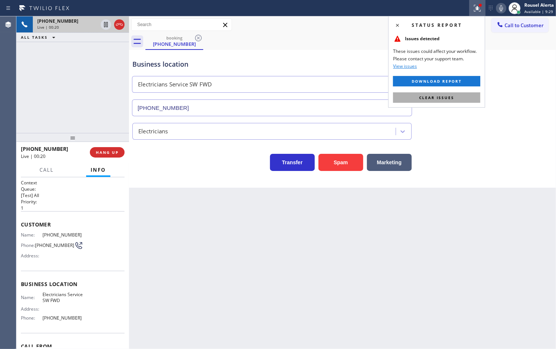
click at [453, 97] on span "Clear issues" at bounding box center [436, 97] width 35 height 5
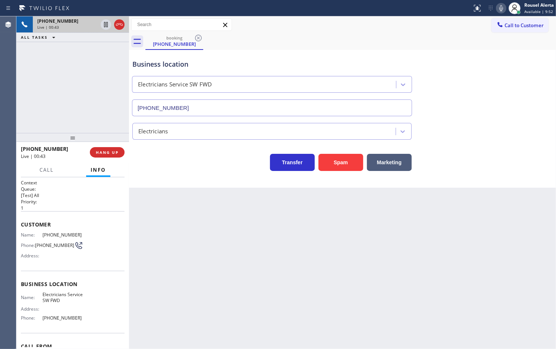
click at [58, 81] on div "+19737681922 Live | 00:43 ALL TASKS ALL TASKS ACTIVE TASKS TASKS IN WRAP UP" at bounding box center [72, 74] width 113 height 117
click at [78, 80] on div "+19737681922 Live | 00:53 ALL TASKS ALL TASKS ACTIVE TASKS TASKS IN WRAP UP" at bounding box center [72, 74] width 113 height 117
click at [186, 258] on div "Back to Dashboard Change Sender ID Customers Technicians Select a contact Outbo…" at bounding box center [342, 182] width 427 height 333
drag, startPoint x: 87, startPoint y: 114, endPoint x: 92, endPoint y: 123, distance: 9.8
click at [87, 114] on div "+19737681922 Live | 00:54 ALL TASKS ALL TASKS ACTIVE TASKS TASKS IN WRAP UP" at bounding box center [72, 74] width 113 height 117
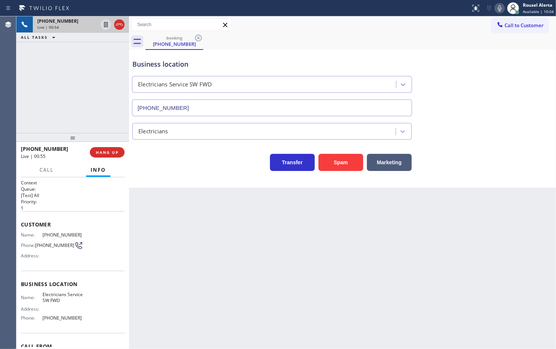
click at [174, 250] on div "Back to Dashboard Change Sender ID Customers Technicians Select a contact Outbo…" at bounding box center [342, 182] width 427 height 333
click at [103, 152] on span "HANG UP" at bounding box center [107, 152] width 23 height 5
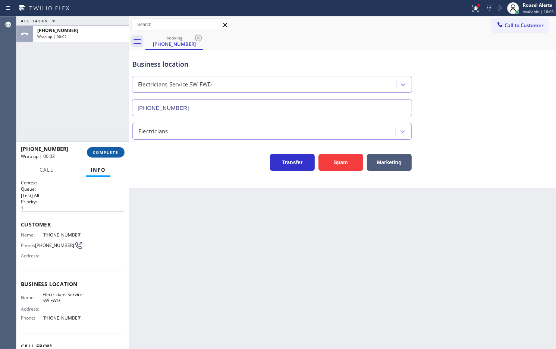
click at [103, 152] on span "COMPLETE" at bounding box center [106, 152] width 26 height 5
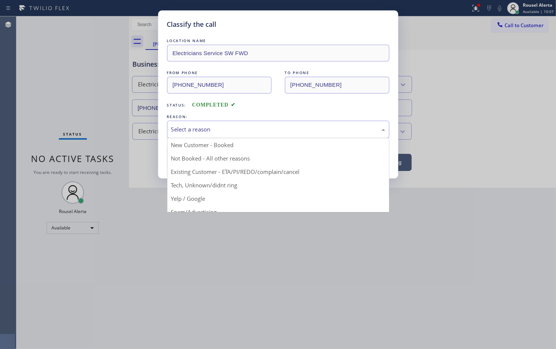
click at [223, 129] on div "Select a reason" at bounding box center [278, 129] width 214 height 9
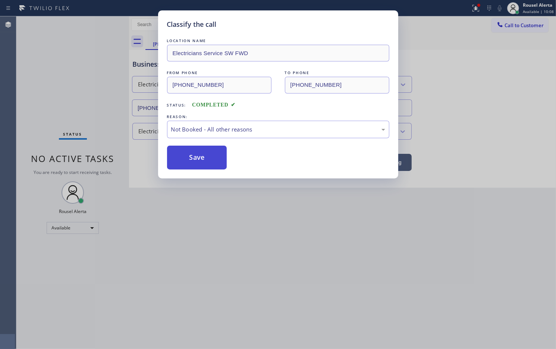
click at [203, 159] on button "Save" at bounding box center [197, 158] width 60 height 24
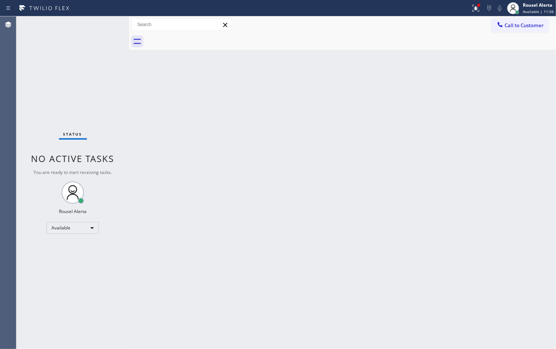
click at [113, 79] on div "Status No active tasks You are ready to start receiving tasks. Rousel Alerta Av…" at bounding box center [72, 182] width 113 height 333
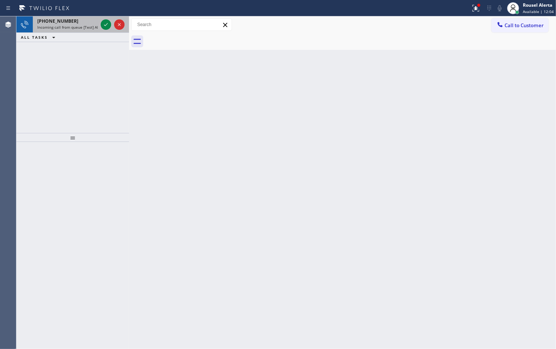
click at [85, 32] on div "+16303339054 Incoming call from queue [Test] All" at bounding box center [66, 24] width 66 height 16
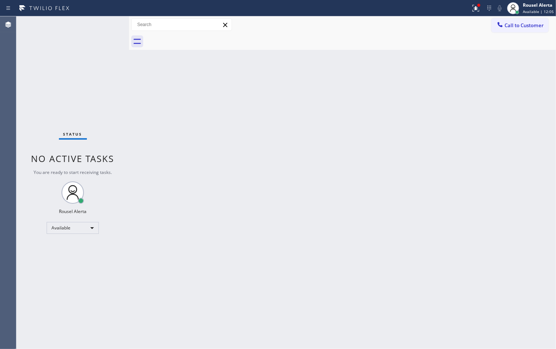
click at [105, 23] on div "Status No active tasks You are ready to start receiving tasks. Rousel Alerta Av…" at bounding box center [72, 182] width 113 height 333
click at [480, 6] on div at bounding box center [478, 5] width 3 height 3
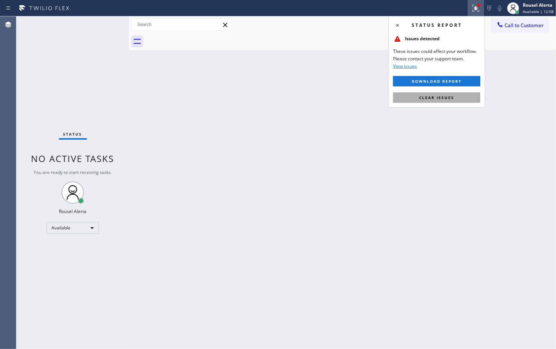
click at [457, 92] on button "Clear issues" at bounding box center [436, 97] width 87 height 10
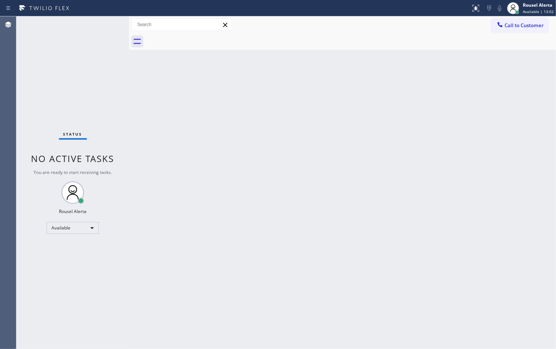
click at [91, 25] on div "Status No active tasks You are ready to start receiving tasks. Rousel Alerta Av…" at bounding box center [72, 182] width 113 height 333
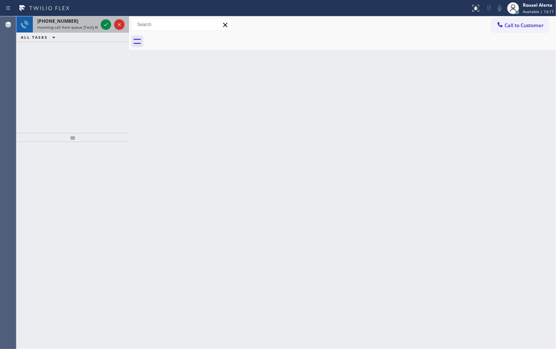
drag, startPoint x: 82, startPoint y: 23, endPoint x: 92, endPoint y: 22, distance: 9.8
click at [83, 23] on div "+17737291235" at bounding box center [67, 21] width 60 height 6
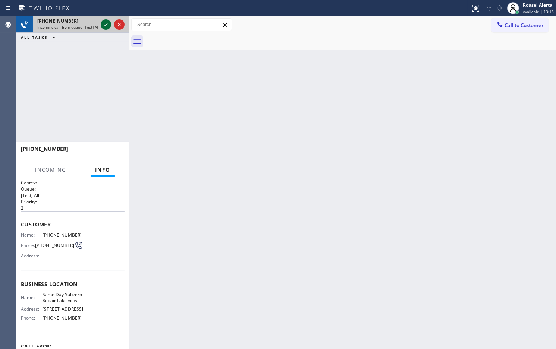
click at [102, 22] on icon at bounding box center [105, 24] width 9 height 9
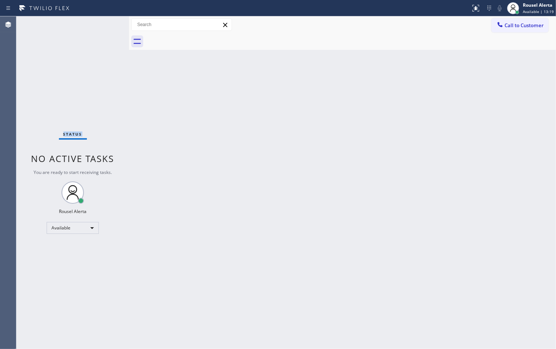
click at [102, 22] on div "Status No active tasks You are ready to start receiving tasks. Rousel Alerta Av…" at bounding box center [72, 182] width 113 height 333
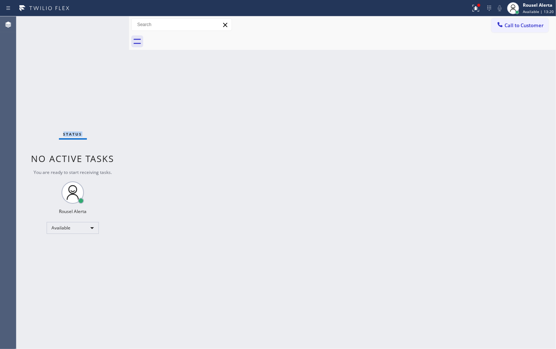
click at [102, 22] on div "Status No active tasks You are ready to start receiving tasks. Rousel Alerta Av…" at bounding box center [72, 182] width 113 height 333
click at [475, 12] on icon at bounding box center [475, 8] width 9 height 9
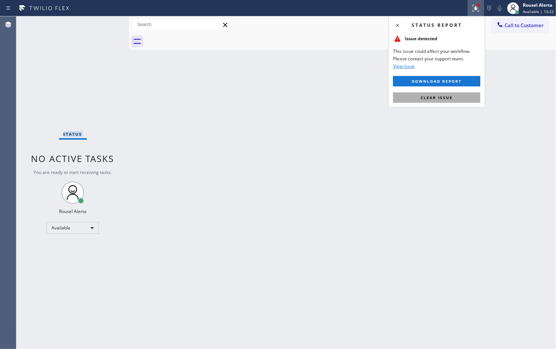
click at [451, 97] on span "Clear issue" at bounding box center [436, 97] width 32 height 5
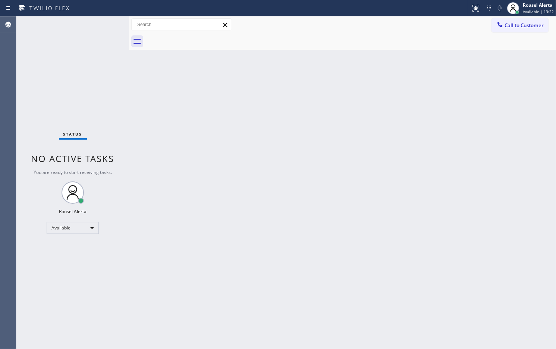
click at [427, 175] on div "Back to Dashboard Change Sender ID Customers Technicians Select a contact Outbo…" at bounding box center [342, 182] width 427 height 333
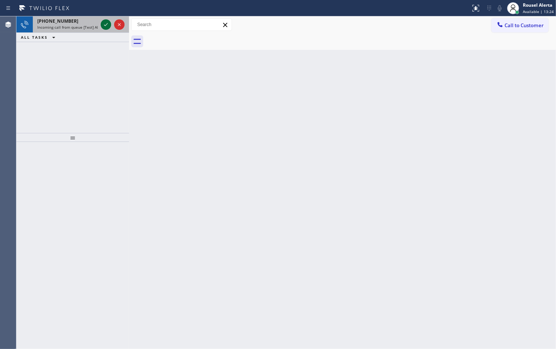
click at [103, 23] on icon at bounding box center [105, 24] width 9 height 9
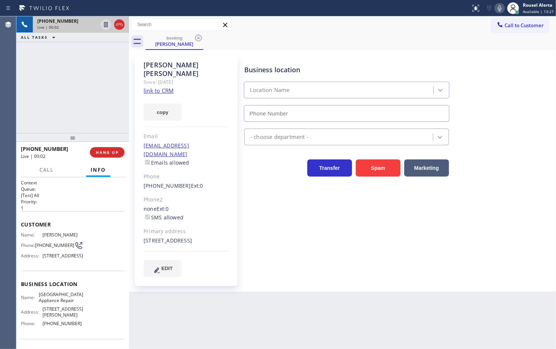
type input "[PHONE_NUMBER]"
click at [170, 87] on link "link to CRM" at bounding box center [158, 90] width 30 height 7
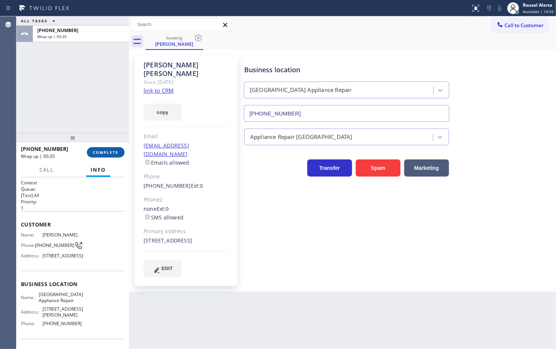
click at [113, 154] on span "COMPLETE" at bounding box center [106, 152] width 26 height 5
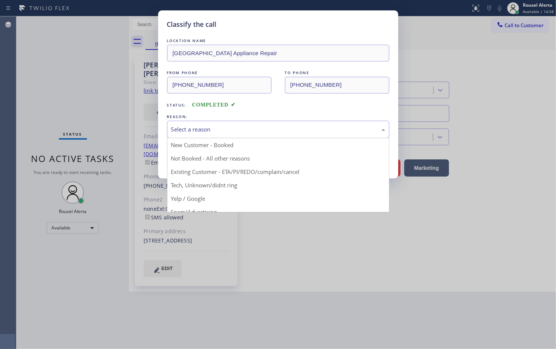
click at [189, 135] on div "Select a reason" at bounding box center [278, 130] width 222 height 18
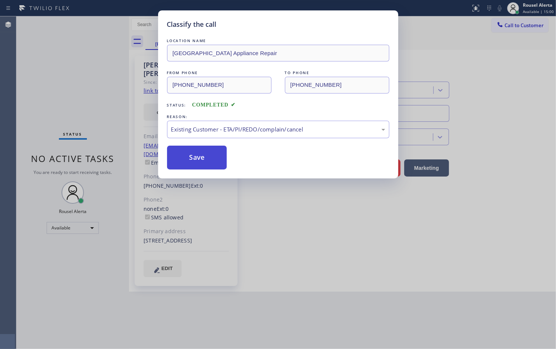
click at [194, 152] on button "Save" at bounding box center [197, 158] width 60 height 24
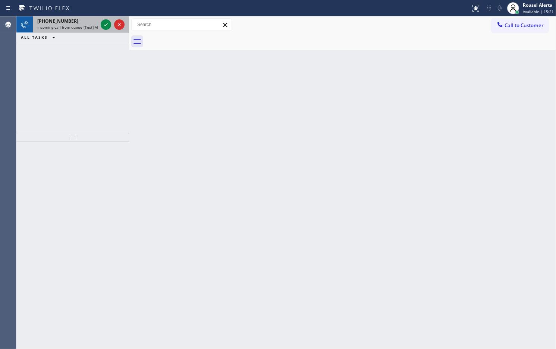
click at [78, 20] on div "+18622649488" at bounding box center [67, 21] width 60 height 6
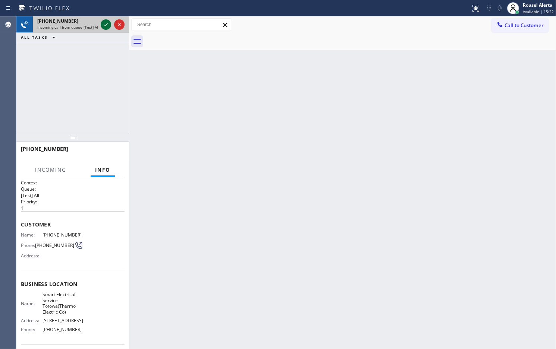
click at [107, 20] on icon at bounding box center [105, 24] width 9 height 9
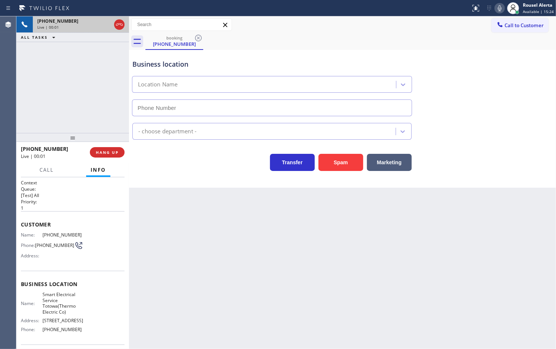
type input "[PHONE_NUMBER]"
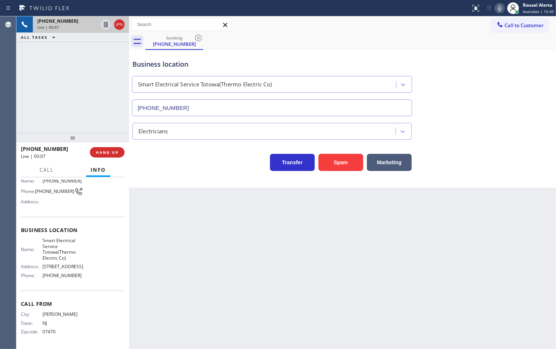
scroll to position [70, 0]
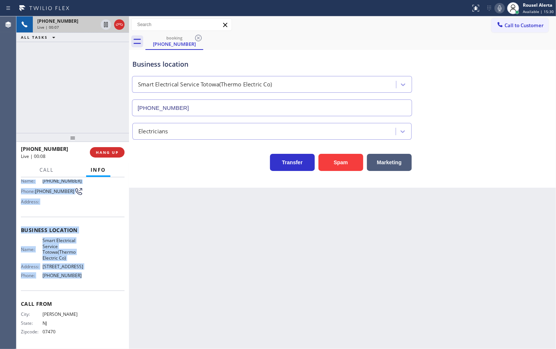
drag, startPoint x: 19, startPoint y: 235, endPoint x: 92, endPoint y: 275, distance: 83.0
click at [92, 275] on div "Context Queue: [Test] All Priority: 1 Customer Name: (862) 264-9488 Phone: (862…" at bounding box center [72, 263] width 113 height 172
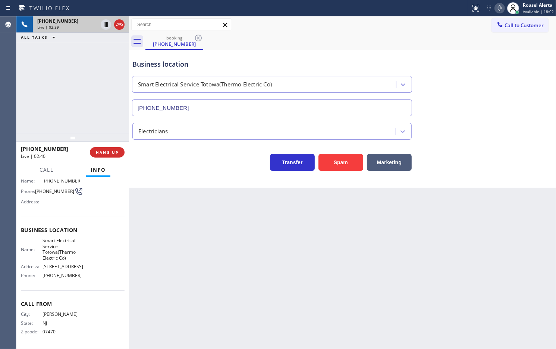
drag, startPoint x: 238, startPoint y: 237, endPoint x: 288, endPoint y: 243, distance: 50.3
click at [243, 238] on div "Back to Dashboard Change Sender ID Customers Technicians Select a contact Outbo…" at bounding box center [342, 182] width 427 height 333
click at [91, 91] on div "+18622649488 Live | 02:43 ALL TASKS ALL TASKS ACTIVE TASKS TASKS IN WRAP UP" at bounding box center [72, 74] width 113 height 117
click at [104, 23] on icon at bounding box center [106, 24] width 4 height 5
click at [497, 6] on icon at bounding box center [499, 8] width 9 height 9
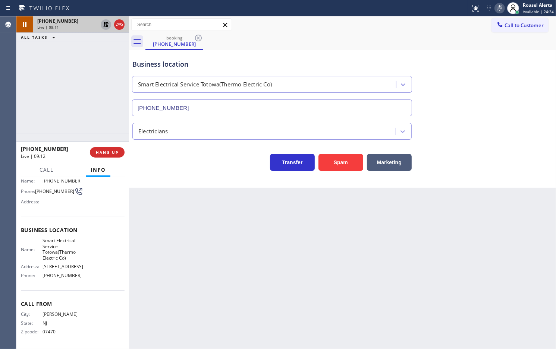
click at [101, 23] on icon at bounding box center [105, 24] width 9 height 9
click at [501, 8] on icon at bounding box center [499, 8] width 4 height 6
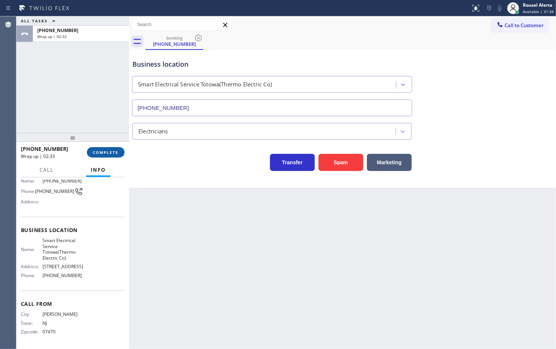
click at [109, 154] on span "COMPLETE" at bounding box center [106, 152] width 26 height 5
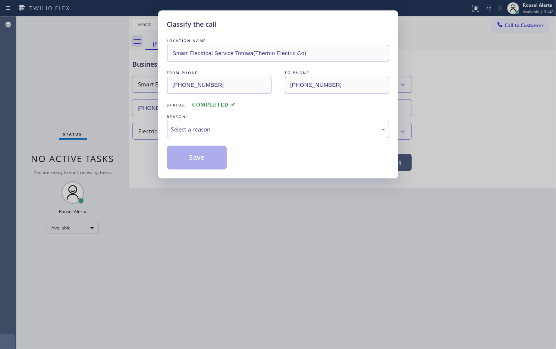
click at [258, 131] on div "Select a reason" at bounding box center [278, 129] width 214 height 9
click at [206, 157] on button "Save" at bounding box center [197, 158] width 60 height 24
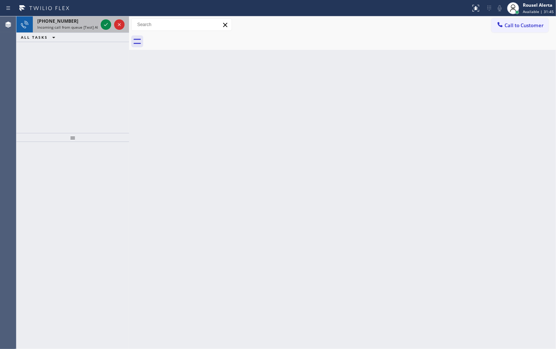
drag, startPoint x: 88, startPoint y: 19, endPoint x: 98, endPoint y: 23, distance: 10.5
click at [88, 19] on div "+13185482649" at bounding box center [67, 21] width 60 height 6
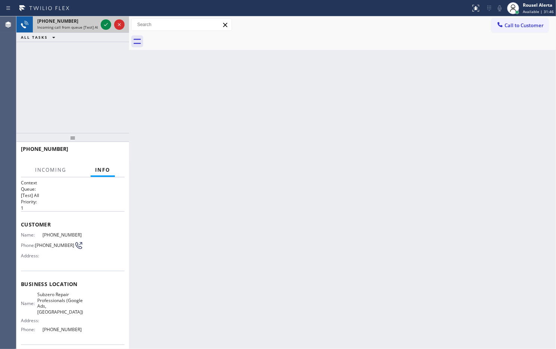
click at [99, 23] on div at bounding box center [112, 24] width 27 height 16
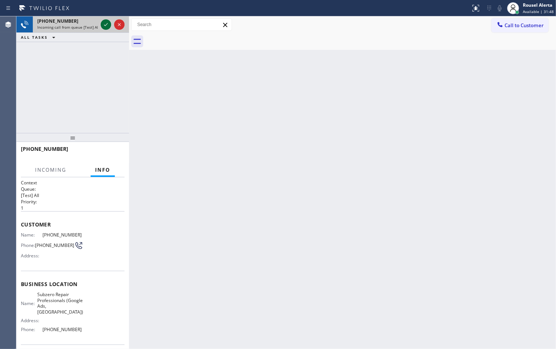
click at [101, 23] on div at bounding box center [106, 24] width 10 height 9
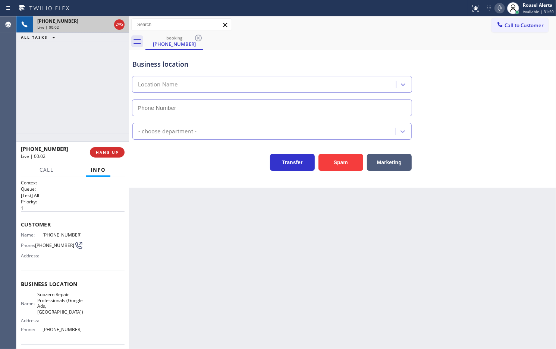
type input "[PHONE_NUMBER]"
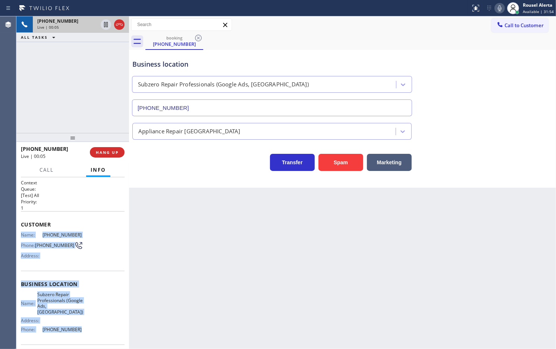
drag, startPoint x: 19, startPoint y: 234, endPoint x: 79, endPoint y: 329, distance: 112.8
click at [79, 329] on div "Context Queue: [Test] All Priority: 1 Customer Name: (318) 548-2649 Phone: (318…" at bounding box center [72, 263] width 113 height 172
copy div "Name: (318) 548-2649 Phone: (318) 548-2649 Address: Business location Name: Sub…"
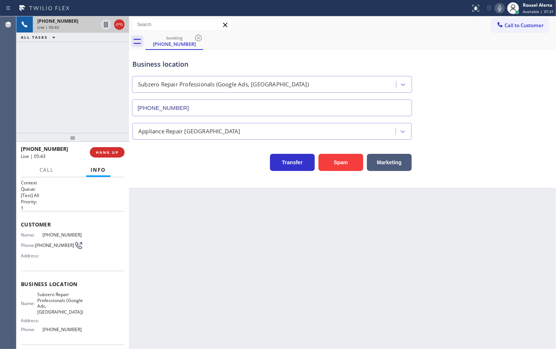
click at [185, 229] on div "Back to Dashboard Change Sender ID Customers Technicians Select a contact Outbo…" at bounding box center [342, 182] width 427 height 333
click at [97, 104] on div "+13185482649 Live | 05:43 ALL TASKS ALL TASKS ACTIVE TASKS TASKS IN WRAP UP" at bounding box center [72, 74] width 113 height 117
click at [181, 249] on div "Back to Dashboard Change Sender ID Customers Technicians Select a contact Outbo…" at bounding box center [342, 182] width 427 height 333
click at [105, 93] on div "+13185482649 Live | 05:44 ALL TASKS ALL TASKS ACTIVE TASKS TASKS IN WRAP UP" at bounding box center [72, 74] width 113 height 117
click at [181, 206] on div "Back to Dashboard Change Sender ID Customers Technicians Select a contact Outbo…" at bounding box center [342, 182] width 427 height 333
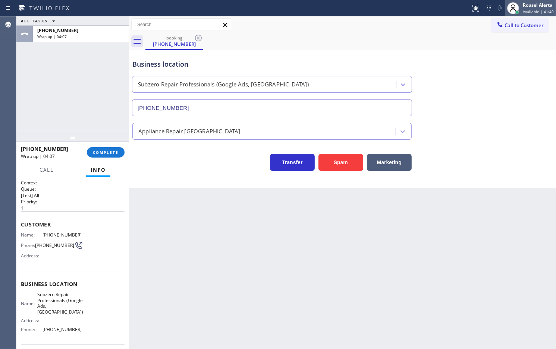
click at [539, 6] on div "Rousel Alerta" at bounding box center [537, 5] width 31 height 6
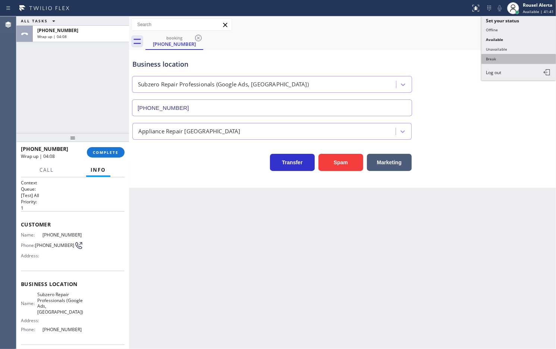
click at [514, 56] on button "Break" at bounding box center [518, 59] width 75 height 10
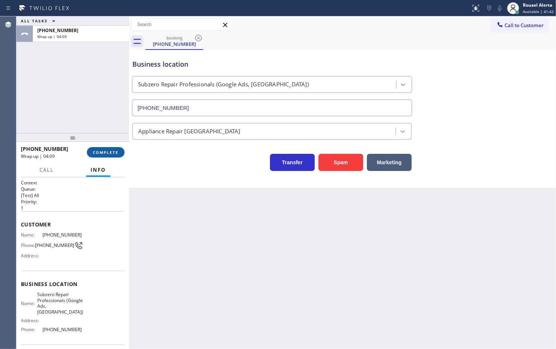
click at [98, 150] on span "COMPLETE" at bounding box center [106, 152] width 26 height 5
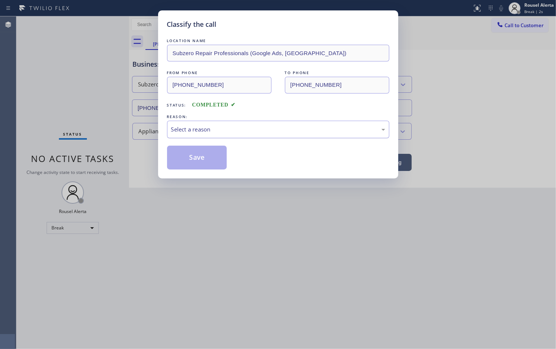
click at [287, 136] on div "Select a reason" at bounding box center [278, 130] width 222 height 18
click at [202, 149] on button "Save" at bounding box center [197, 158] width 60 height 24
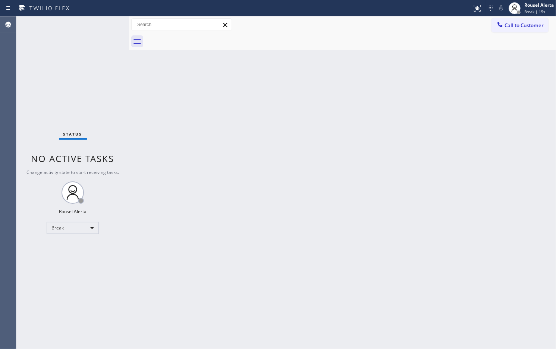
drag, startPoint x: 146, startPoint y: 105, endPoint x: 185, endPoint y: 94, distance: 40.1
click at [146, 105] on div "Back to Dashboard Change Sender ID Customers Technicians Select a contact Outbo…" at bounding box center [342, 182] width 427 height 333
click at [291, 256] on div "Back to Dashboard Change Sender ID Customers Technicians Select a contact Outbo…" at bounding box center [342, 182] width 427 height 333
click at [420, 85] on div "Back to Dashboard Change Sender ID Customers Technicians Select a contact Outbo…" at bounding box center [342, 182] width 427 height 333
click at [529, 3] on div "Rousel Alerta" at bounding box center [538, 5] width 29 height 6
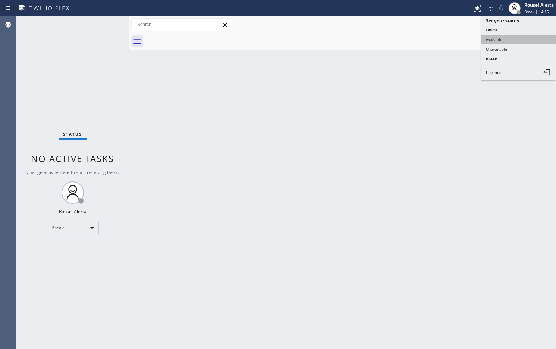
click at [528, 35] on button "Available" at bounding box center [518, 40] width 75 height 10
click at [503, 125] on div "Back to Dashboard Change Sender ID Customers Technicians Select a contact Outbo…" at bounding box center [342, 182] width 427 height 333
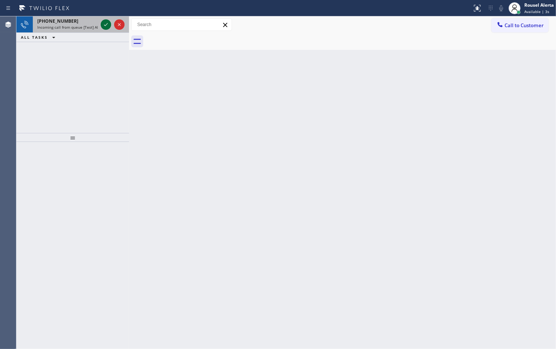
click at [105, 20] on icon at bounding box center [105, 24] width 9 height 9
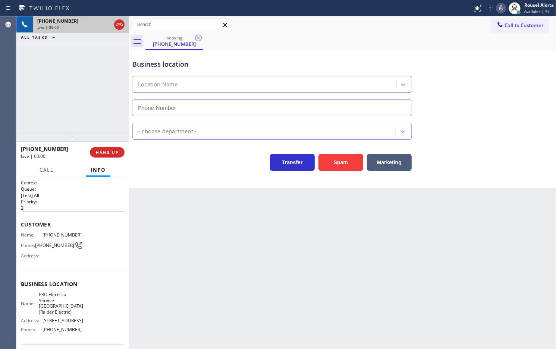
type input "[PHONE_NUMBER]"
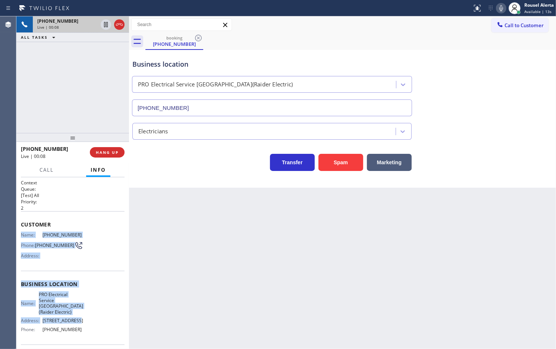
scroll to position [47, 0]
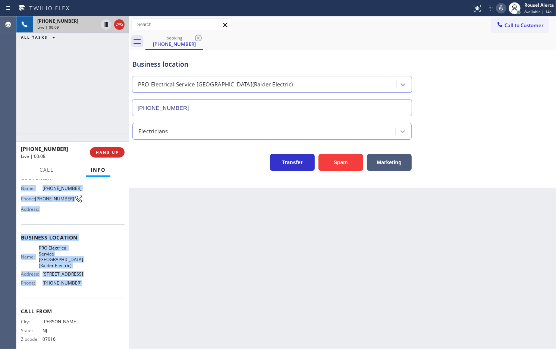
drag, startPoint x: 21, startPoint y: 234, endPoint x: 73, endPoint y: 310, distance: 92.7
click at [73, 310] on div "Context Queue: [Test] All Priority: 2 Customer Name: (908) 591-2376 Phone: (908…" at bounding box center [73, 243] width 104 height 221
copy div "Name: (908) 591-2376 Phone: (908) 591-2376 Address: Business location Name: PRO…"
click at [102, 26] on icon at bounding box center [105, 24] width 9 height 9
click at [500, 8] on icon at bounding box center [500, 8] width 9 height 9
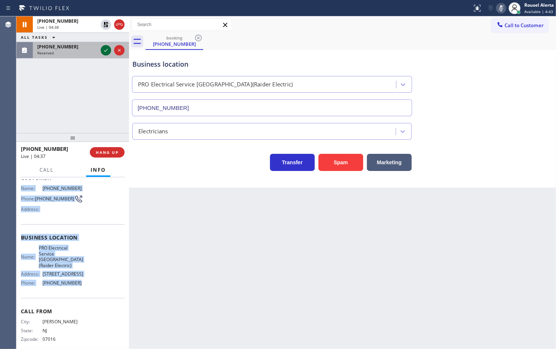
click at [101, 53] on icon at bounding box center [105, 50] width 9 height 9
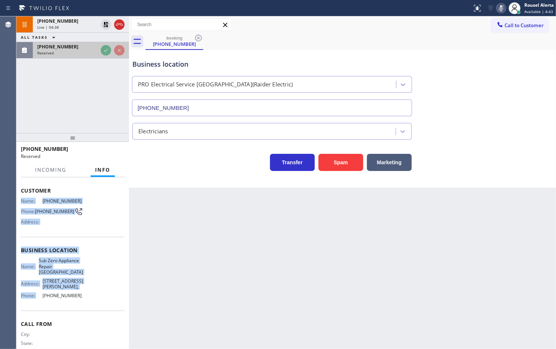
scroll to position [59, 0]
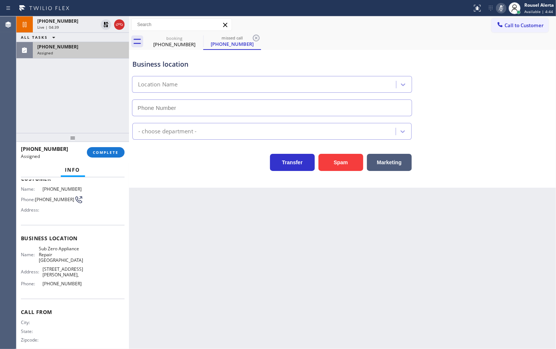
click at [92, 309] on span "Call From" at bounding box center [73, 312] width 104 height 7
type input "[PHONE_NUMBER]"
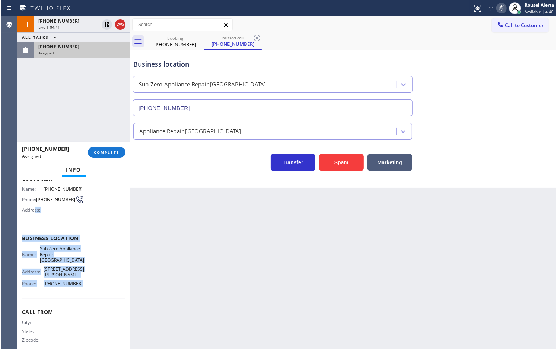
scroll to position [12, 0]
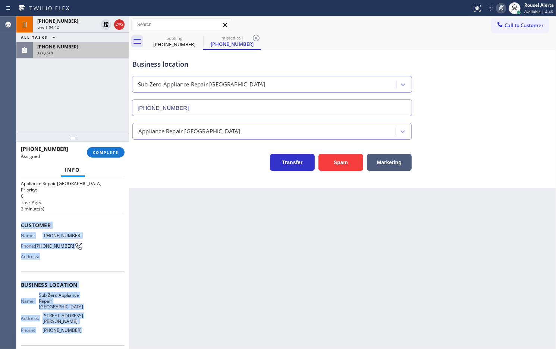
drag, startPoint x: 79, startPoint y: 275, endPoint x: 17, endPoint y: 226, distance: 79.4
click at [17, 226] on div "Context Queue: Appliance Repair High End Priority: 0 Task Age: 2 minute(s) Cust…" at bounding box center [72, 263] width 113 height 172
copy div "Customer Name: (604) 329-5884 Phone: (604) 329-5884 Address: Business location …"
click at [93, 51] on div "Assigned" at bounding box center [80, 52] width 87 height 5
click at [101, 149] on button "COMPLETE" at bounding box center [106, 152] width 38 height 10
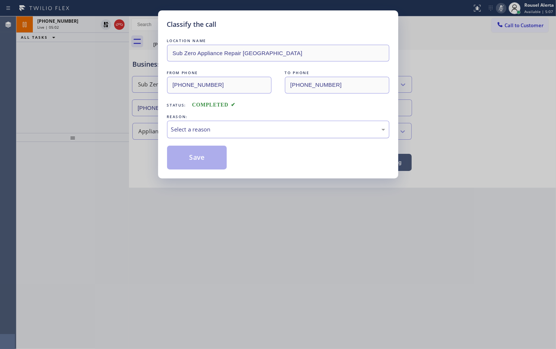
click at [278, 132] on div "Select a reason" at bounding box center [278, 129] width 214 height 9
click at [199, 160] on button "Save" at bounding box center [197, 158] width 60 height 24
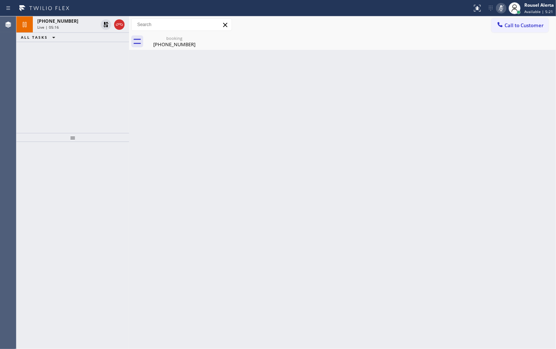
click at [92, 60] on div "+19085912376 Live | 05:16 ALL TASKS ALL TASKS ACTIVE TASKS TASKS IN WRAP UP" at bounding box center [72, 74] width 113 height 117
drag, startPoint x: 86, startPoint y: 27, endPoint x: 85, endPoint y: 31, distance: 4.2
click at [85, 27] on div "Live | 05:17" at bounding box center [67, 27] width 60 height 5
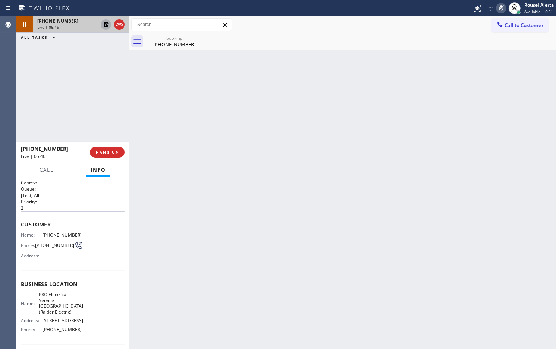
click at [108, 22] on icon at bounding box center [105, 24] width 9 height 9
click at [498, 6] on icon at bounding box center [500, 8] width 9 height 9
click at [337, 88] on div "Back to Dashboard Change Sender ID Customers Technicians Select a contact Outbo…" at bounding box center [342, 182] width 427 height 333
drag, startPoint x: 280, startPoint y: 103, endPoint x: 269, endPoint y: 99, distance: 12.3
click at [280, 103] on div "Back to Dashboard Change Sender ID Customers Technicians Select a contact Outbo…" at bounding box center [342, 182] width 427 height 333
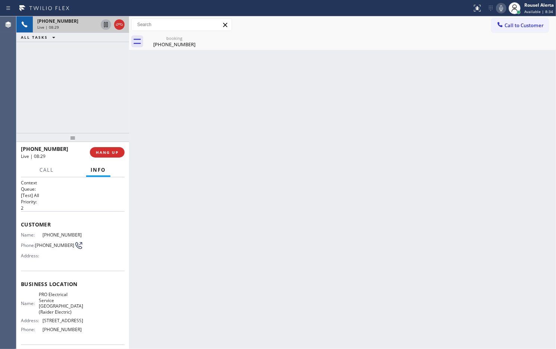
click at [73, 25] on div "Live | 08:29" at bounding box center [67, 27] width 60 height 5
click at [365, 86] on div "Back to Dashboard Change Sender ID Customers Technicians Select a contact Outbo…" at bounding box center [342, 182] width 427 height 333
click at [292, 111] on div "Back to Dashboard Change Sender ID Customers Technicians Select a contact Outbo…" at bounding box center [342, 182] width 427 height 333
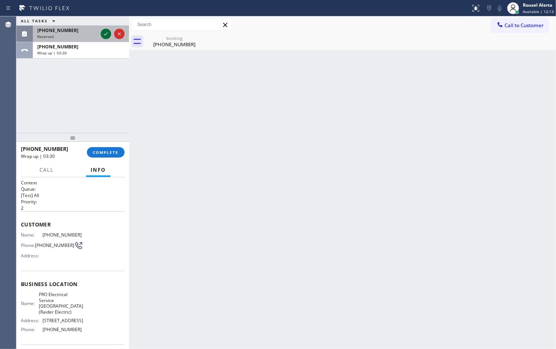
click at [107, 34] on icon at bounding box center [105, 33] width 9 height 9
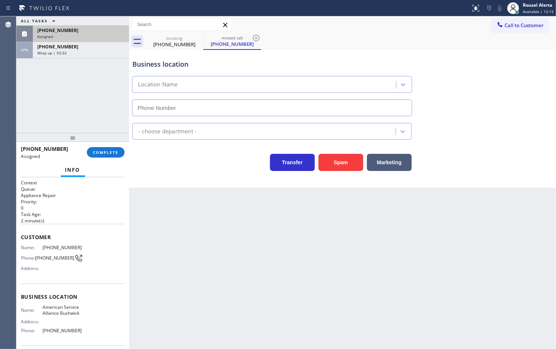
type input "[PHONE_NUMBER]"
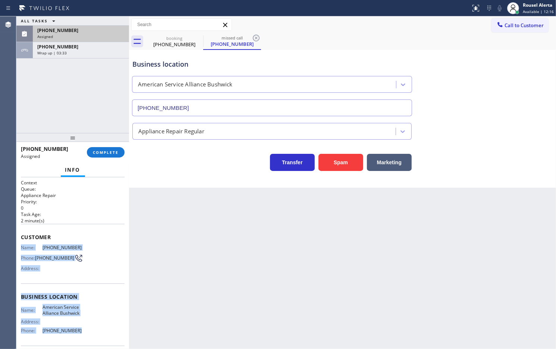
drag, startPoint x: 20, startPoint y: 241, endPoint x: 82, endPoint y: 332, distance: 109.4
click at [82, 332] on div "Context Queue: Appliance Repair Priority: 0 Task Age: 2 minute(s) Customer Name…" at bounding box center [73, 291] width 104 height 222
copy div "Name: (718) 308-0744 Phone: (718) 308-0744 Address: Business location Name: Ame…"
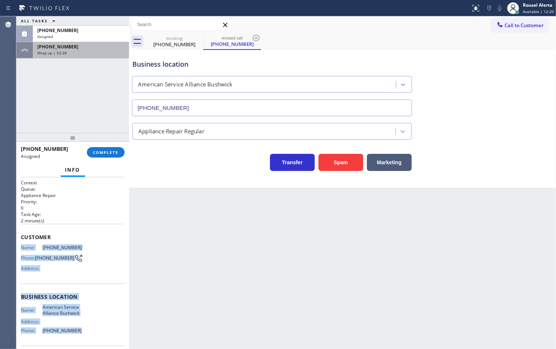
drag, startPoint x: 63, startPoint y: 37, endPoint x: 67, endPoint y: 48, distance: 12.0
click at [63, 37] on div "Assigned" at bounding box center [80, 36] width 87 height 5
click at [104, 148] on button "COMPLETE" at bounding box center [106, 152] width 38 height 10
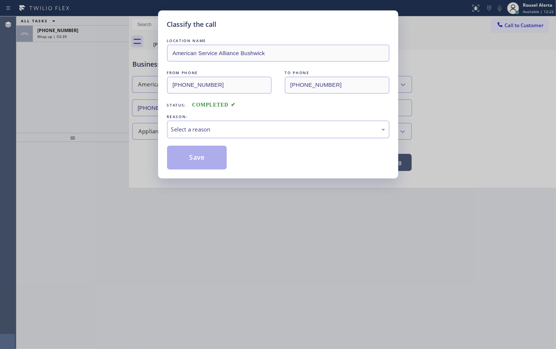
click at [188, 136] on div "Select a reason" at bounding box center [278, 130] width 222 height 18
drag, startPoint x: 189, startPoint y: 158, endPoint x: 174, endPoint y: 149, distance: 16.7
click at [188, 158] on button "Save" at bounding box center [197, 158] width 60 height 24
click at [86, 32] on div "Classify the call LOCATION NAME American Service Alliance Bushwick FROM PHONE (…" at bounding box center [278, 174] width 556 height 349
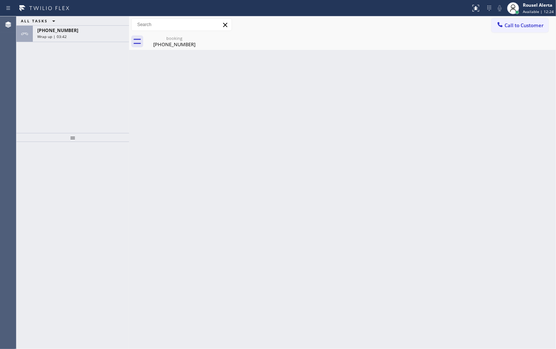
click at [86, 32] on div "+19085912376" at bounding box center [80, 30] width 87 height 6
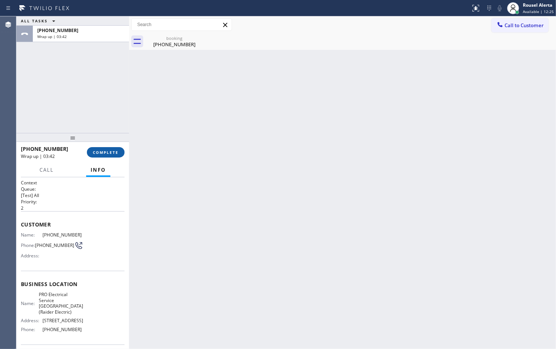
click at [103, 152] on span "COMPLETE" at bounding box center [106, 152] width 26 height 5
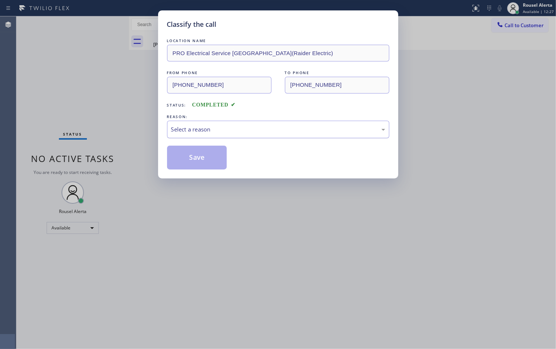
click at [216, 133] on div "Select a reason" at bounding box center [278, 129] width 214 height 9
click at [197, 157] on button "Save" at bounding box center [197, 158] width 60 height 24
click at [247, 227] on div "Classify the call LOCATION NAME PRO Electrical Service Scotch Plains(Raider Ele…" at bounding box center [278, 174] width 556 height 349
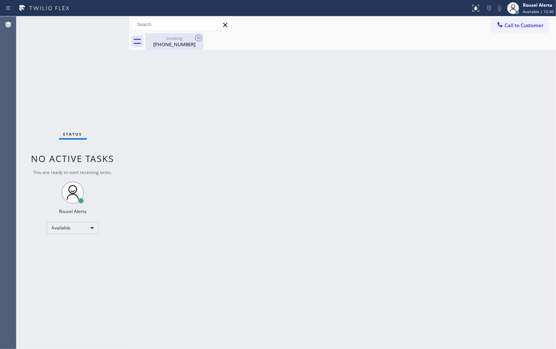
click at [168, 35] on div "booking" at bounding box center [174, 38] width 56 height 6
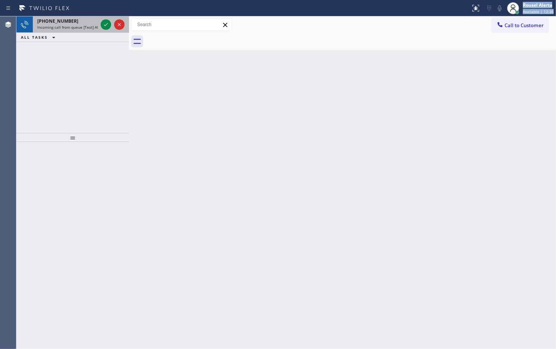
click at [73, 17] on div "Status report No issues detected If you experience an issue, please download th…" at bounding box center [278, 174] width 556 height 349
click at [84, 25] on span "Incoming call from queue [Test] All" at bounding box center [68, 27] width 62 height 5
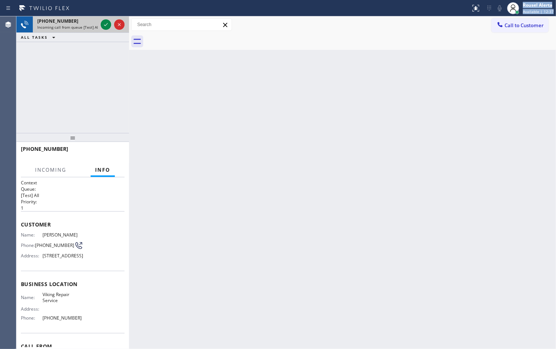
click at [84, 25] on span "Incoming call from queue [Test] All" at bounding box center [68, 27] width 62 height 5
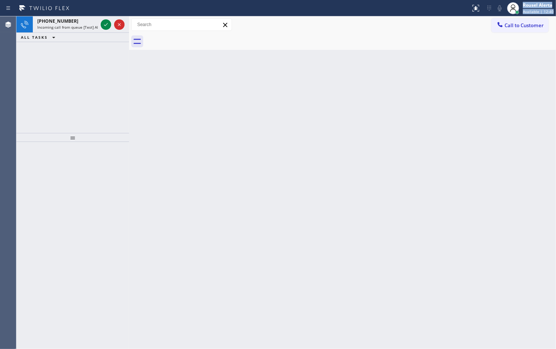
click at [92, 28] on span "Incoming call from queue [Test] All" at bounding box center [68, 27] width 62 height 5
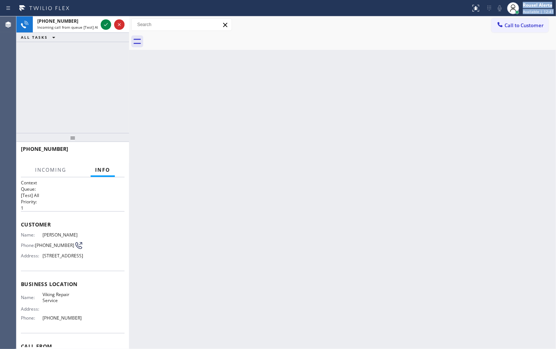
click at [92, 28] on span "Incoming call from queue [Test] All" at bounding box center [68, 27] width 62 height 5
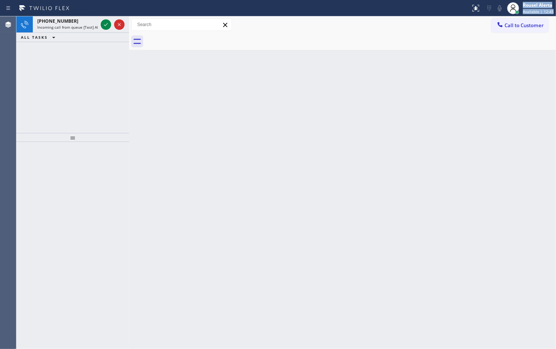
click at [94, 28] on span "Incoming call from queue [Test] All" at bounding box center [68, 27] width 62 height 5
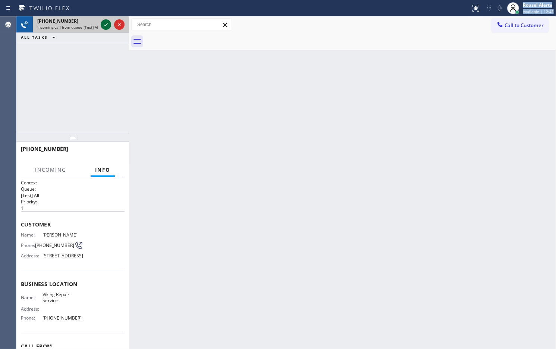
click at [104, 22] on icon at bounding box center [105, 24] width 9 height 9
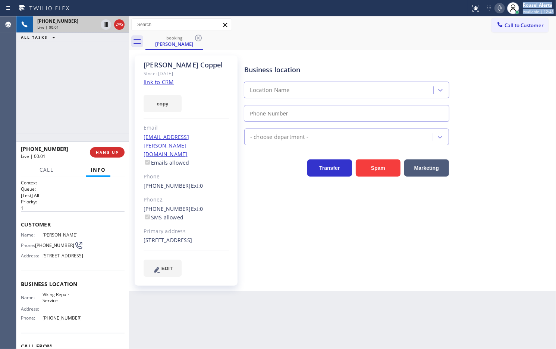
type input "[PHONE_NUMBER]"
click at [153, 84] on link "link to CRM" at bounding box center [158, 81] width 30 height 7
click at [57, 60] on div "+18582413967 Live | 01:11 ALL TASKS ALL TASKS ACTIVE TASKS TASKS IN WRAP UP" at bounding box center [72, 74] width 113 height 117
click at [106, 25] on icon at bounding box center [105, 24] width 9 height 9
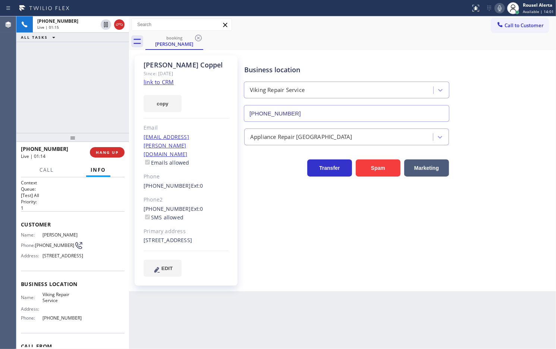
click at [499, 7] on icon at bounding box center [499, 8] width 9 height 9
click at [104, 61] on div "+18582413967 Live | 03:38 ALL TASKS ALL TASKS ACTIVE TASKS TASKS IN WRAP UP" at bounding box center [72, 74] width 113 height 117
click at [104, 25] on icon at bounding box center [105, 24] width 9 height 9
click at [499, 10] on icon at bounding box center [499, 8] width 9 height 9
click at [51, 81] on div "+18582413967 Live | 06:42 ALL TASKS ALL TASKS ACTIVE TASKS TASKS IN WRAP UP" at bounding box center [72, 74] width 113 height 117
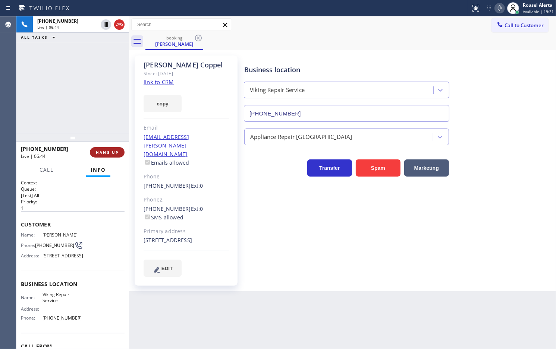
click at [104, 155] on button "HANG UP" at bounding box center [107, 152] width 35 height 10
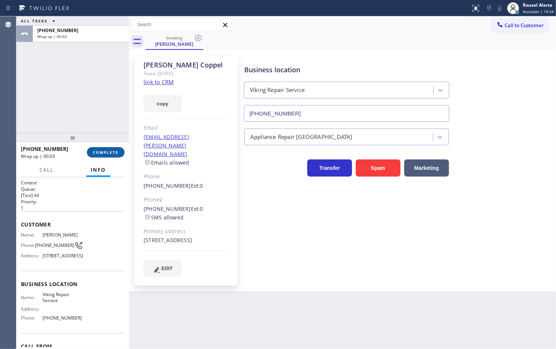
click at [104, 149] on button "COMPLETE" at bounding box center [106, 152] width 38 height 10
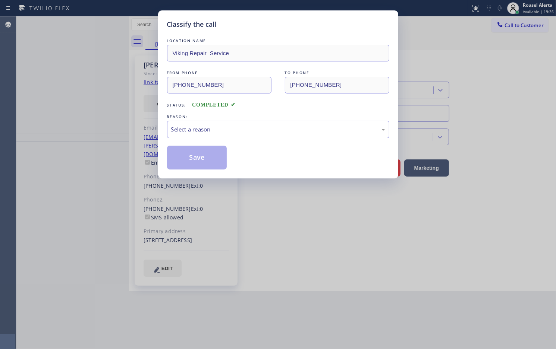
click at [183, 129] on div "Select a reason" at bounding box center [278, 129] width 214 height 9
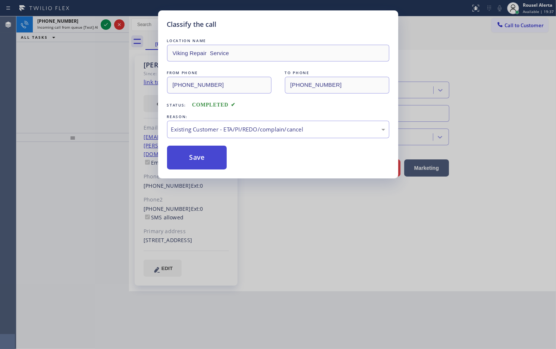
drag, startPoint x: 200, startPoint y: 162, endPoint x: 155, endPoint y: 101, distance: 75.9
click at [200, 161] on button "Save" at bounding box center [197, 158] width 60 height 24
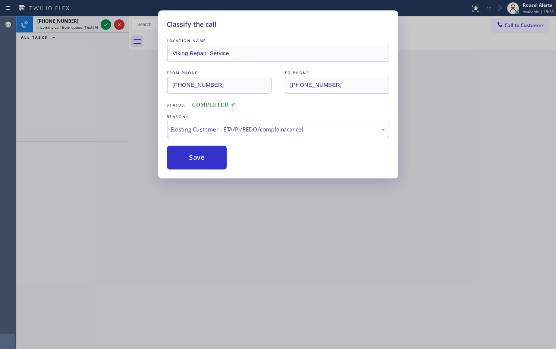
click at [88, 28] on div "Classify the call LOCATION NAME Viking Repair Service FROM PHONE (858) 241-3967…" at bounding box center [278, 174] width 556 height 349
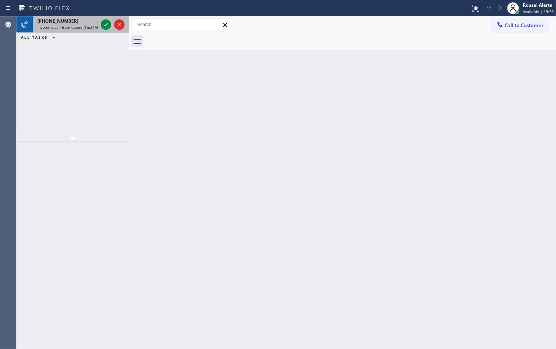
click at [89, 26] on span "Incoming call from queue [Test] All" at bounding box center [68, 27] width 62 height 5
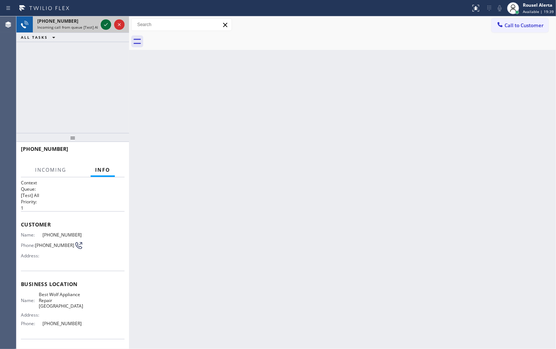
click at [102, 24] on icon at bounding box center [105, 24] width 9 height 9
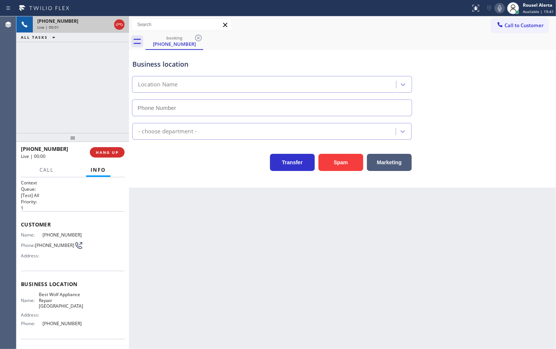
type input "[PHONE_NUMBER]"
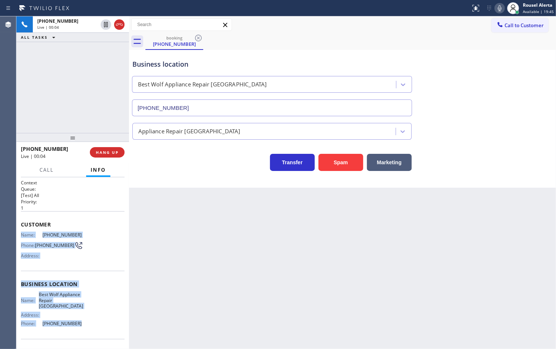
drag, startPoint x: 21, startPoint y: 234, endPoint x: 79, endPoint y: 322, distance: 105.3
click at [79, 322] on div "Context Queue: [Test] All Priority: 1 Customer Name: (909) 731-2749 Phone: (909…" at bounding box center [73, 288] width 104 height 216
copy div "Name: (909) 731-2749 Phone: (909) 731-2749 Address: Business location Name: Bes…"
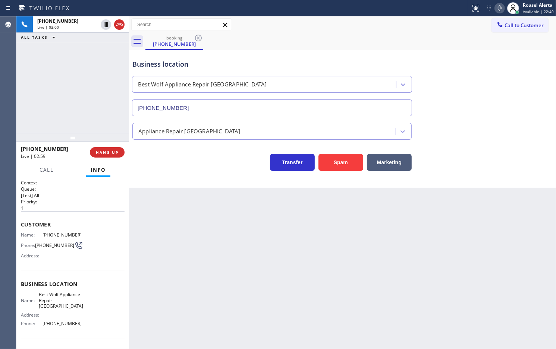
click at [35, 64] on div "+19097312749 Live | 03:00 ALL TASKS ALL TASKS ACTIVE TASKS TASKS IN WRAP UP" at bounding box center [72, 74] width 113 height 117
click at [500, 10] on icon at bounding box center [499, 8] width 9 height 9
click at [103, 24] on icon at bounding box center [105, 24] width 9 height 9
click at [81, 73] on div "+19097312749 Live | 03:23 ALL TASKS ALL TASKS ACTIVE TASKS TASKS IN WRAP UP" at bounding box center [72, 74] width 113 height 117
click at [196, 303] on div "Back to Dashboard Change Sender ID Customers Technicians Select a contact Outbo…" at bounding box center [342, 182] width 427 height 333
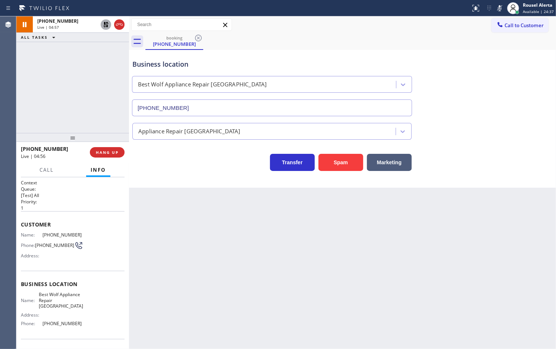
drag, startPoint x: 341, startPoint y: 42, endPoint x: 347, endPoint y: 36, distance: 8.2
click at [342, 41] on div "booking (909) 731-2749" at bounding box center [350, 41] width 410 height 17
click at [100, 22] on div at bounding box center [112, 24] width 27 height 16
click at [496, 8] on icon at bounding box center [499, 8] width 9 height 9
click at [107, 27] on icon at bounding box center [105, 24] width 5 height 5
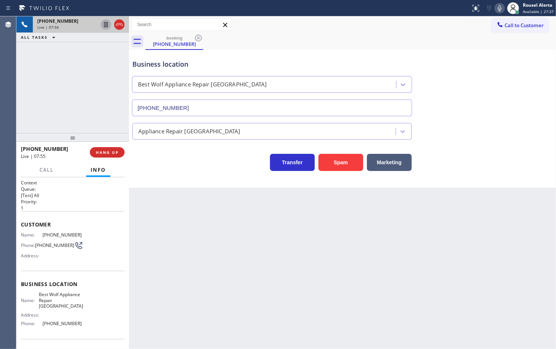
click at [209, 284] on div "Back to Dashboard Change Sender ID Customers Technicians Select a contact Outbo…" at bounding box center [342, 182] width 427 height 333
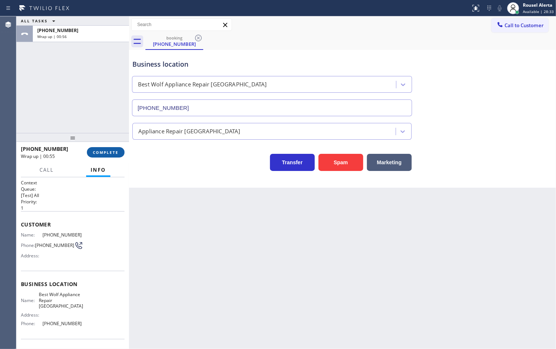
click at [103, 152] on span "COMPLETE" at bounding box center [106, 152] width 26 height 5
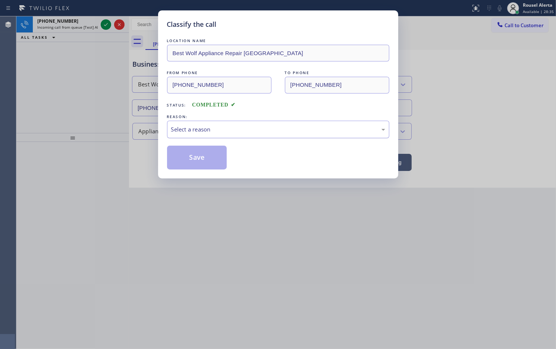
click at [191, 135] on div "Select a reason" at bounding box center [278, 130] width 222 height 18
drag, startPoint x: 199, startPoint y: 157, endPoint x: 161, endPoint y: 121, distance: 52.2
click at [199, 157] on button "Save" at bounding box center [197, 158] width 60 height 24
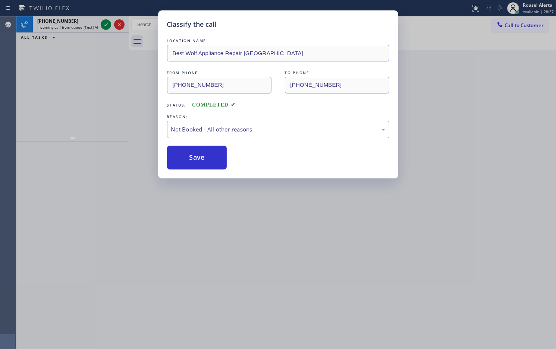
click at [75, 18] on div "Classify the call LOCATION NAME Best Wolf Appliance Repair Palm Springs FROM PH…" at bounding box center [278, 174] width 556 height 349
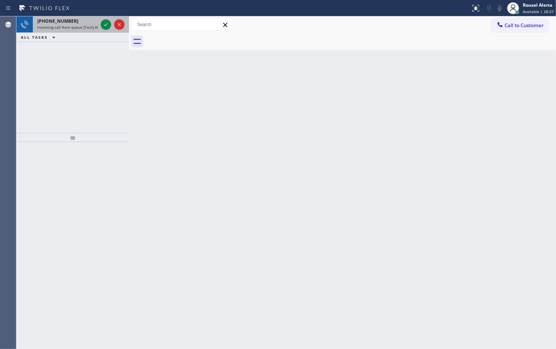
click at [94, 25] on span "Incoming call from queue [Test] All" at bounding box center [68, 27] width 62 height 5
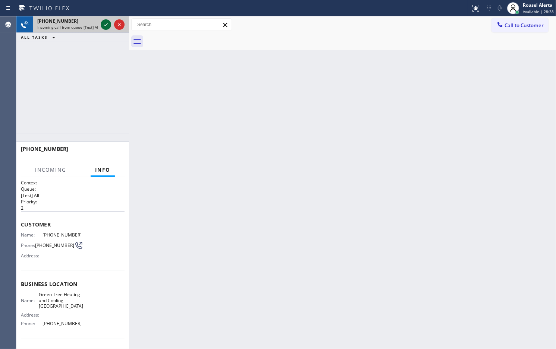
click at [102, 24] on icon at bounding box center [105, 24] width 9 height 9
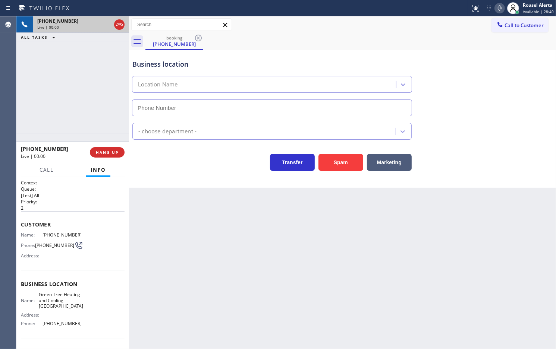
type input "(714) 584-6140"
click at [342, 165] on button "Spam" at bounding box center [340, 162] width 45 height 17
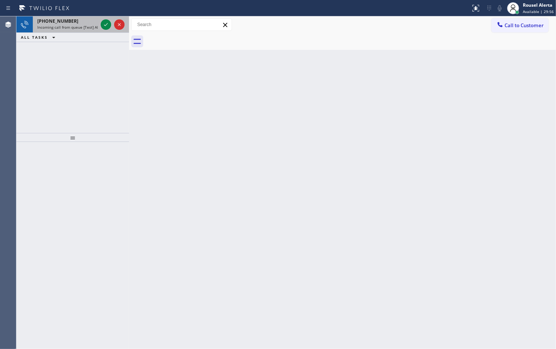
drag, startPoint x: 88, startPoint y: 24, endPoint x: 94, endPoint y: 24, distance: 6.0
click at [88, 25] on span "Incoming call from queue [Test] All" at bounding box center [68, 27] width 62 height 5
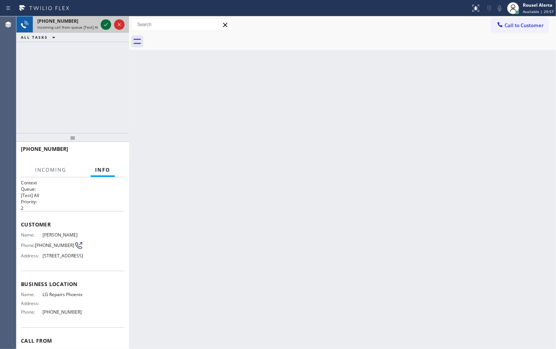
click at [103, 25] on icon at bounding box center [105, 24] width 9 height 9
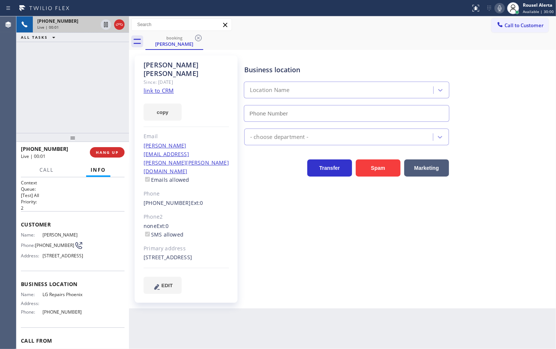
type input "[PHONE_NUMBER]"
click at [161, 78] on div "Since: [DATE]" at bounding box center [185, 82] width 85 height 9
click at [161, 87] on link "link to CRM" at bounding box center [158, 90] width 30 height 7
click at [78, 58] on div "+16029899487 Live | 01:24 ALL TASKS ALL TASKS ACTIVE TASKS TASKS IN WRAP UP" at bounding box center [72, 74] width 113 height 117
click at [105, 28] on icon at bounding box center [105, 24] width 9 height 9
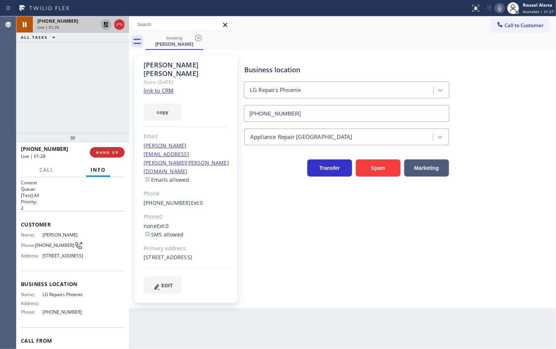
click at [499, 7] on icon at bounding box center [499, 8] width 9 height 9
click at [485, 60] on div "Business location LG Repairs Phoenix (602) 755-6017" at bounding box center [398, 87] width 311 height 67
click at [103, 26] on icon at bounding box center [105, 24] width 9 height 9
click at [498, 10] on icon at bounding box center [499, 8] width 9 height 9
click at [85, 84] on div "+16029899487 Live | 06:15 ALL TASKS ALL TASKS ACTIVE TASKS TASKS IN WRAP UP" at bounding box center [72, 74] width 113 height 117
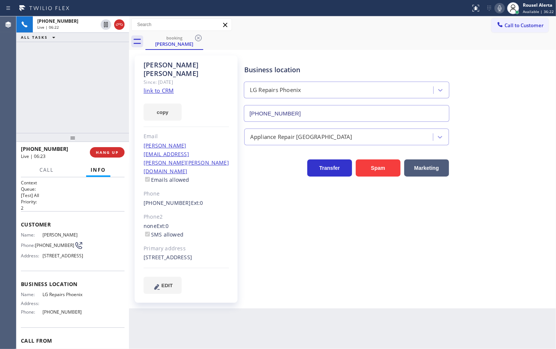
click at [80, 66] on div "+16029899487 Live | 06:22 ALL TASKS ALL TASKS ACTIVE TASKS TASKS IN WRAP UP" at bounding box center [72, 74] width 113 height 117
click at [256, 331] on div "Back to Dashboard Change Sender ID Customers Technicians Select a contact Outbo…" at bounding box center [342, 182] width 427 height 333
click at [71, 105] on div "+16029899487 Live | 06:24 ALL TASKS ALL TASKS ACTIVE TASKS TASKS IN WRAP UP" at bounding box center [72, 74] width 113 height 117
drag, startPoint x: 221, startPoint y: 307, endPoint x: 239, endPoint y: 323, distance: 24.3
click at [222, 307] on div "Back to Dashboard Change Sender ID Customers Technicians Select a contact Outbo…" at bounding box center [342, 182] width 427 height 333
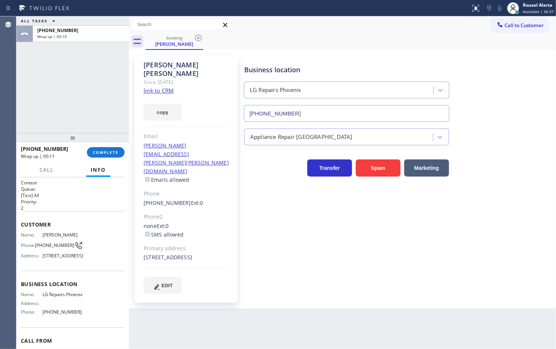
click at [94, 61] on div "ALL TASKS ALL TASKS ACTIVE TASKS TASKS IN WRAP UP +16029899487 Wrap up | 00:10" at bounding box center [72, 74] width 113 height 117
click at [97, 146] on div "+16029899487 Wrap up | 00:11 COMPLETE" at bounding box center [73, 152] width 104 height 19
click at [101, 155] on button "COMPLETE" at bounding box center [106, 152] width 38 height 10
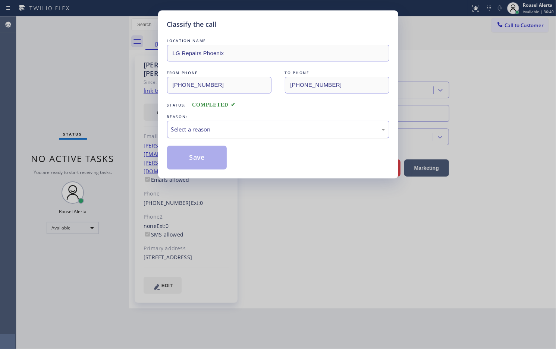
click at [209, 127] on div "Select a reason" at bounding box center [278, 129] width 214 height 9
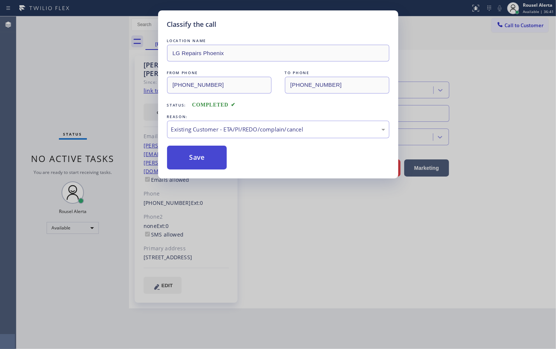
drag, startPoint x: 228, startPoint y: 170, endPoint x: 203, endPoint y: 166, distance: 25.0
click at [203, 166] on button "Save" at bounding box center [197, 158] width 60 height 24
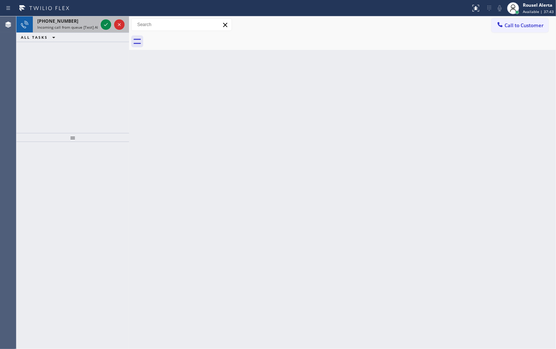
click at [92, 17] on div "+17206519889 Incoming call from queue [Test] All" at bounding box center [66, 24] width 66 height 16
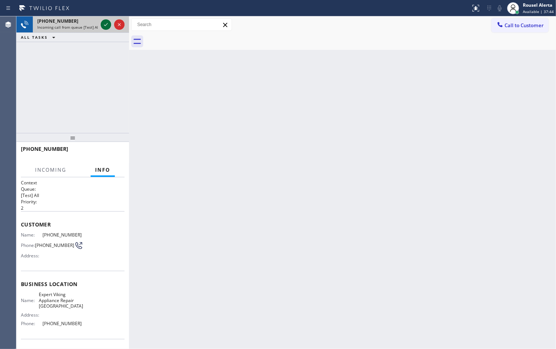
click at [101, 22] on div at bounding box center [106, 24] width 10 height 9
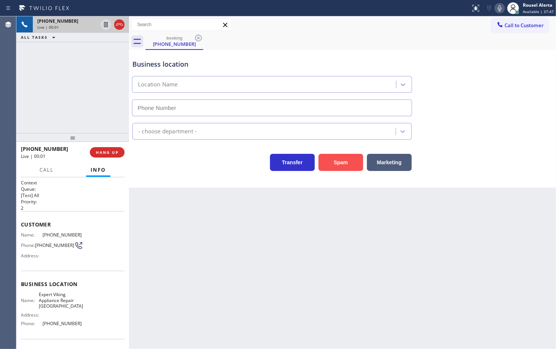
type input "(720) 741-7708"
click at [351, 166] on button "Spam" at bounding box center [340, 162] width 45 height 17
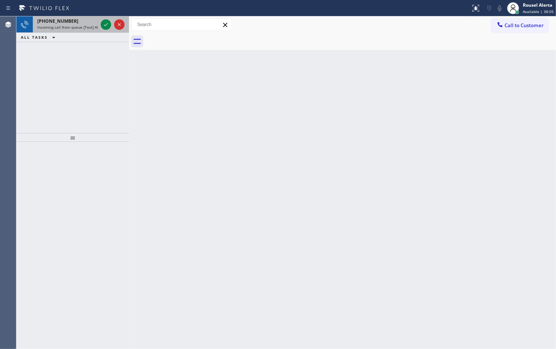
click at [80, 27] on span "Incoming call from queue [Test] All" at bounding box center [68, 27] width 62 height 5
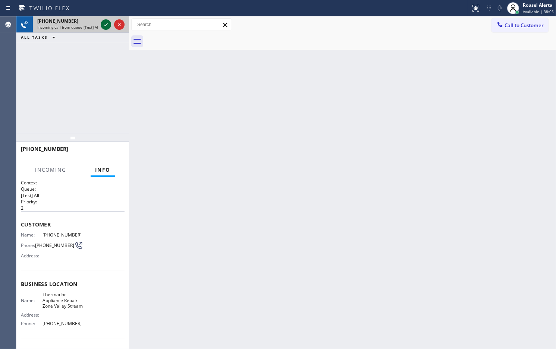
click at [102, 25] on icon at bounding box center [105, 24] width 9 height 9
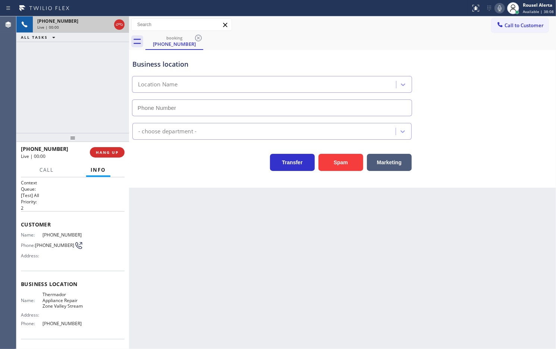
type input "(516) 588-8008"
click at [335, 170] on button "Spam" at bounding box center [340, 162] width 45 height 17
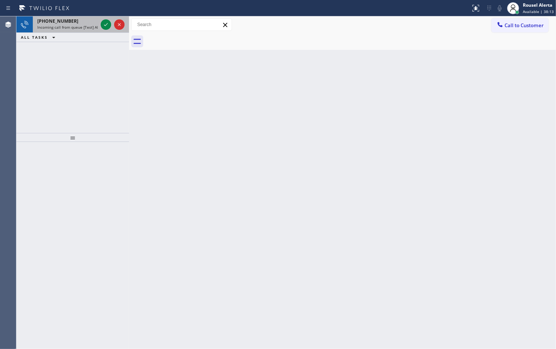
click at [85, 21] on div "+13122130591" at bounding box center [67, 21] width 60 height 6
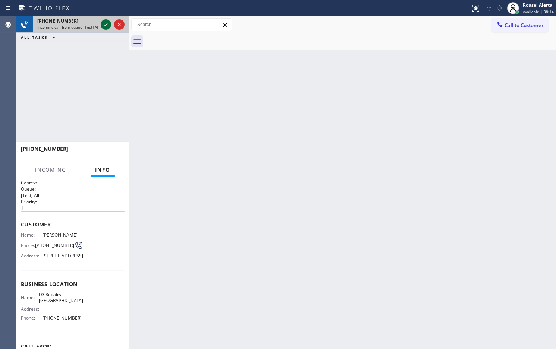
click at [103, 21] on icon at bounding box center [105, 24] width 9 height 9
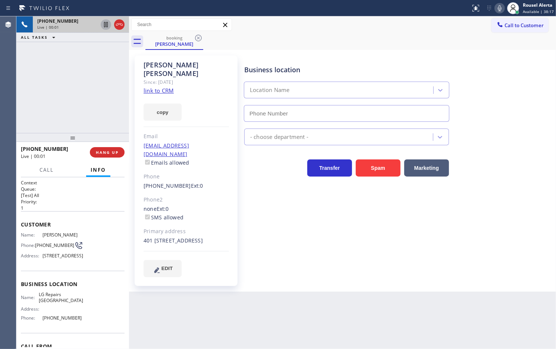
type input "[PHONE_NUMBER]"
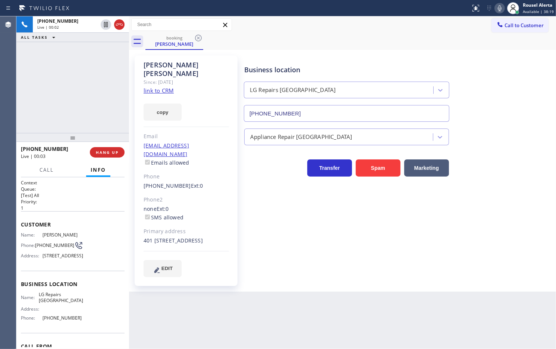
click at [157, 87] on link "link to CRM" at bounding box center [158, 90] width 30 height 7
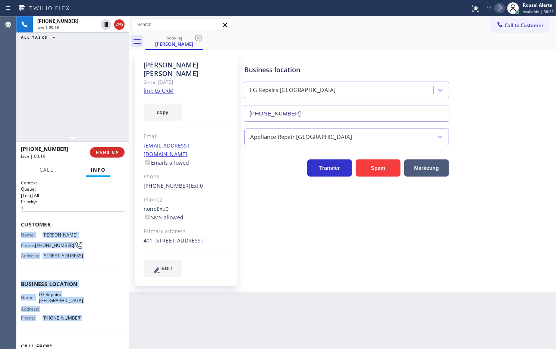
drag, startPoint x: 19, startPoint y: 235, endPoint x: 79, endPoint y: 325, distance: 108.4
click at [79, 325] on div "Context Queue: [Test] All Priority: 1 Customer Name: Larry Dunn Phone: (312) 21…" at bounding box center [72, 263] width 113 height 172
drag, startPoint x: 116, startPoint y: 149, endPoint x: 102, endPoint y: 115, distance: 37.2
click at [116, 149] on button "HANG UP" at bounding box center [107, 152] width 35 height 10
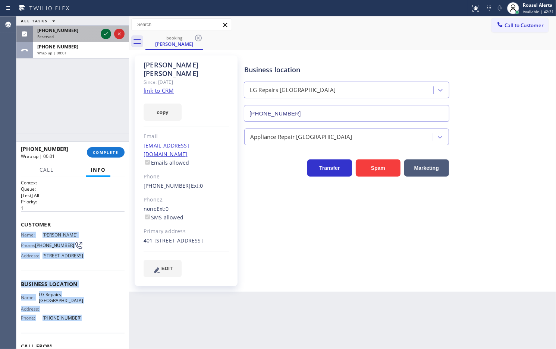
click at [101, 33] on icon at bounding box center [105, 33] width 9 height 9
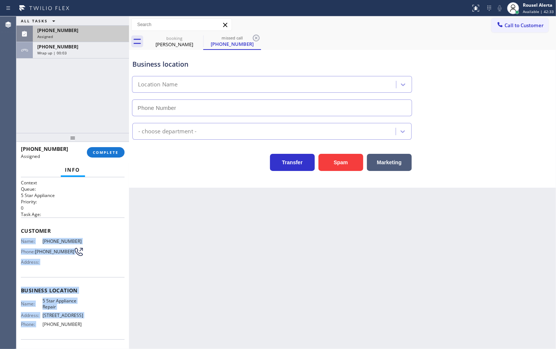
type input "[PHONE_NUMBER]"
click at [76, 255] on icon at bounding box center [78, 251] width 9 height 9
drag, startPoint x: 20, startPoint y: 237, endPoint x: 87, endPoint y: 338, distance: 120.6
click at [87, 338] on div "Context Queue: 5 Star Appliance Priority: 0 Task Age: Customer Name: (800) 222-…" at bounding box center [72, 263] width 113 height 172
click at [73, 35] on div "Assigned" at bounding box center [80, 36] width 87 height 5
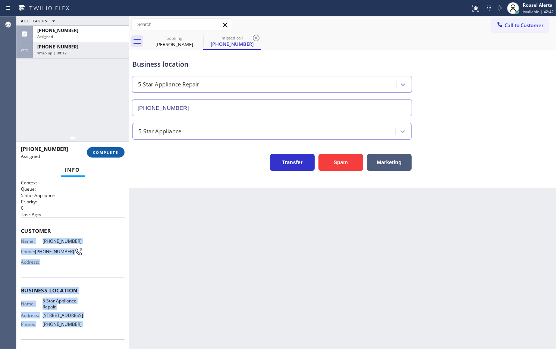
click at [105, 155] on button "COMPLETE" at bounding box center [106, 152] width 38 height 10
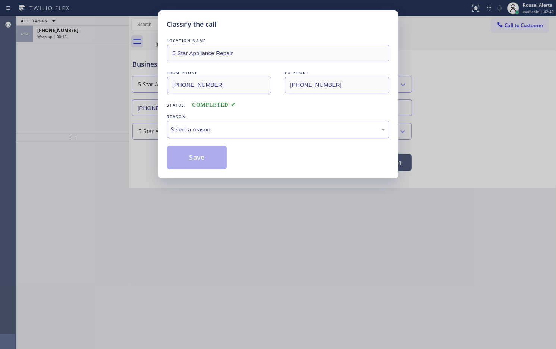
click at [196, 127] on div "Select a reason" at bounding box center [278, 129] width 214 height 9
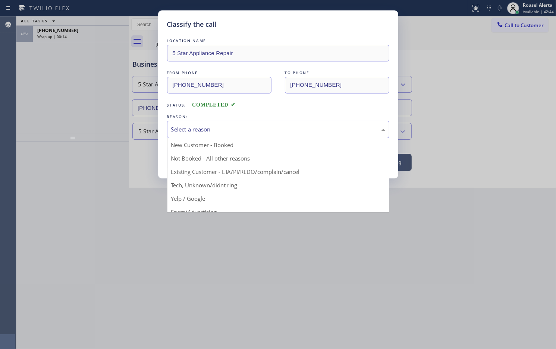
drag, startPoint x: 206, startPoint y: 157, endPoint x: 198, endPoint y: 157, distance: 7.8
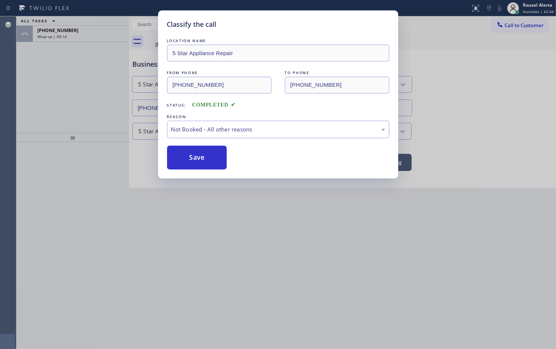
click at [191, 158] on button "Save" at bounding box center [197, 158] width 60 height 24
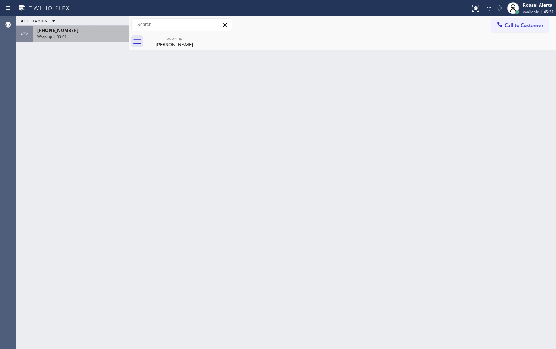
click at [91, 28] on div "+13122130591" at bounding box center [80, 30] width 87 height 6
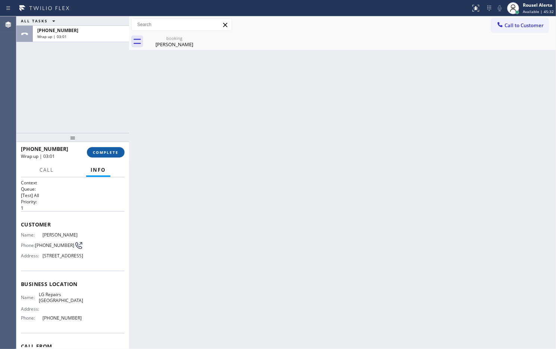
click at [94, 153] on span "COMPLETE" at bounding box center [106, 152] width 26 height 5
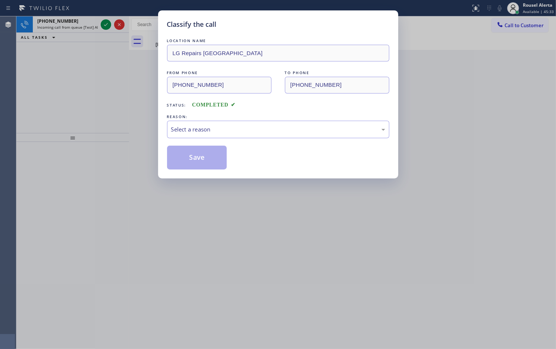
click at [226, 135] on div "Select a reason" at bounding box center [278, 130] width 222 height 18
click at [212, 161] on button "Save" at bounding box center [197, 158] width 60 height 24
click at [80, 15] on div "Classify the call LOCATION NAME LG Repairs Chicago FROM PHONE (312) 213-0591 TO…" at bounding box center [278, 174] width 556 height 349
click at [84, 27] on div "Classify the call LOCATION NAME LG Repairs Chicago FROM PHONE (312) 213-0591 TO…" at bounding box center [278, 174] width 556 height 349
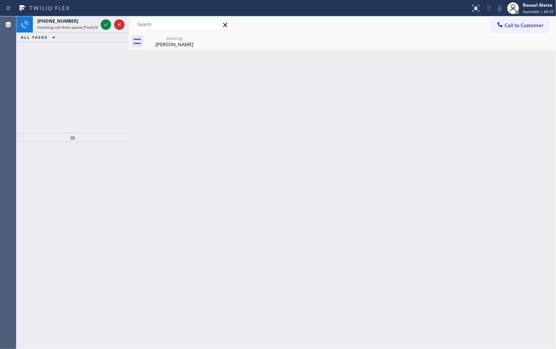
click at [84, 27] on span "Incoming call from queue [Test] All" at bounding box center [68, 27] width 62 height 5
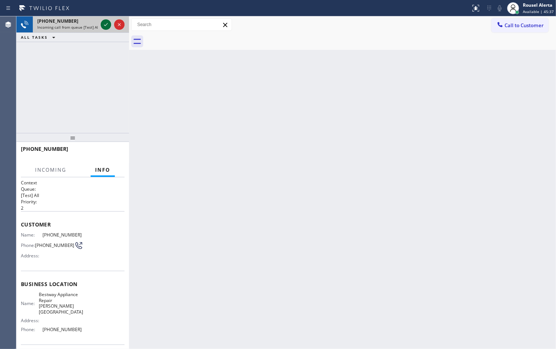
click at [103, 22] on icon at bounding box center [105, 24] width 9 height 9
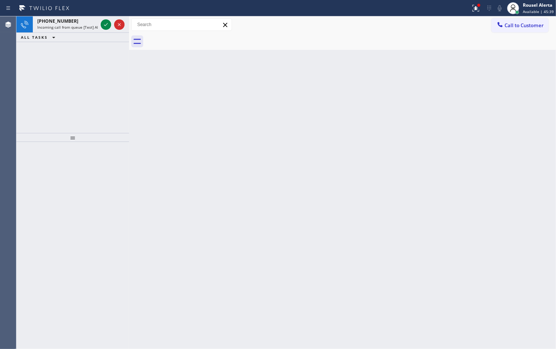
click at [103, 22] on icon at bounding box center [105, 24] width 9 height 9
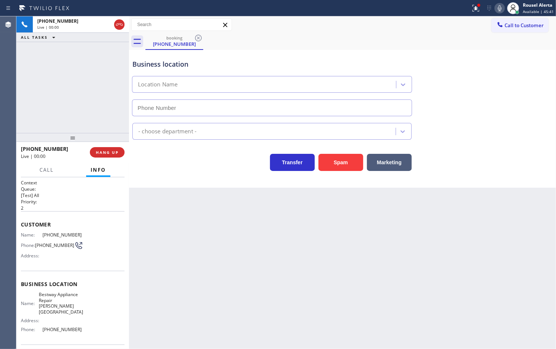
type input "(310) 362-9094"
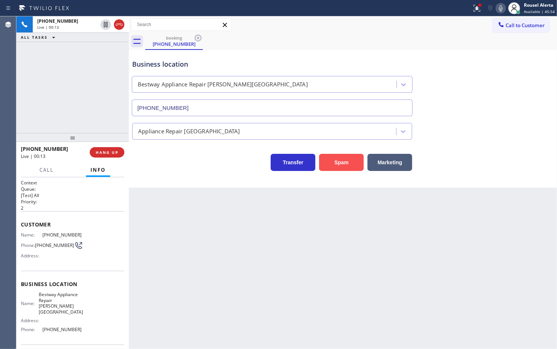
click at [338, 166] on button "Spam" at bounding box center [341, 162] width 45 height 17
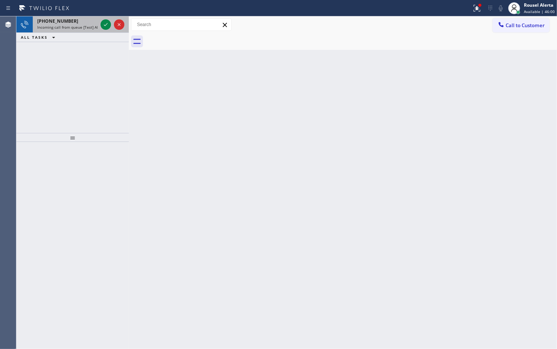
click at [80, 23] on div "+19493937800" at bounding box center [67, 21] width 60 height 6
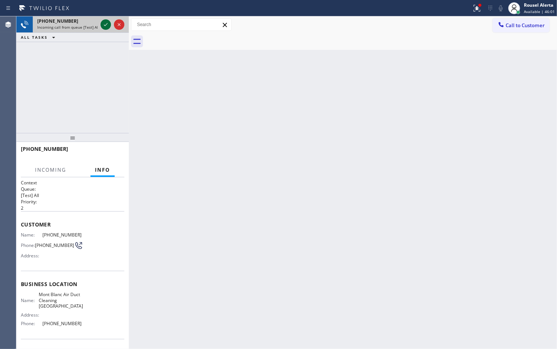
click at [105, 25] on icon at bounding box center [105, 24] width 9 height 9
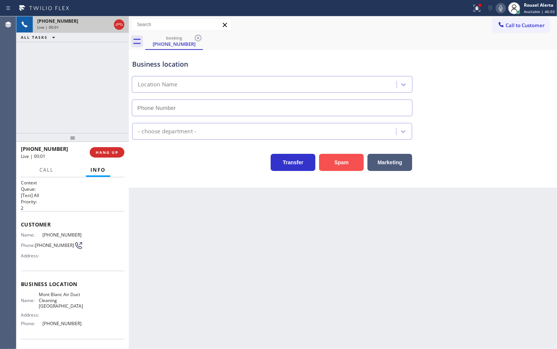
click at [334, 163] on button "Spam" at bounding box center [341, 162] width 45 height 17
type input "(949) 570-5275"
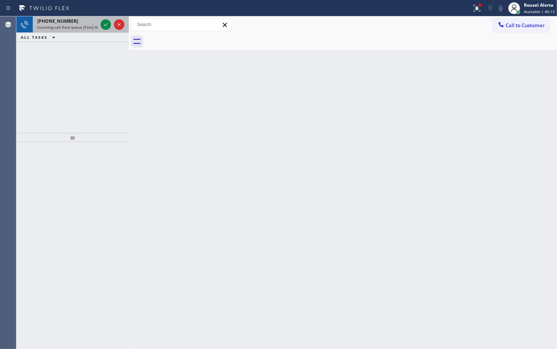
drag, startPoint x: 73, startPoint y: 23, endPoint x: 79, endPoint y: 23, distance: 6.3
click at [73, 23] on div "+19739632585" at bounding box center [67, 21] width 60 height 6
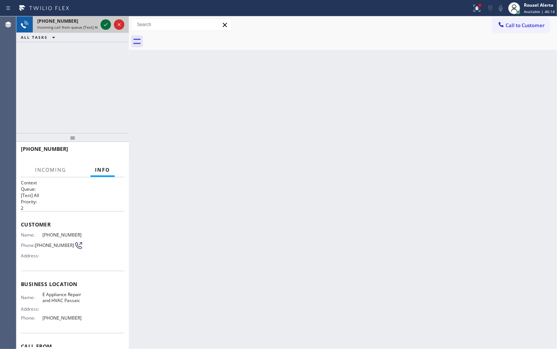
click at [101, 23] on div at bounding box center [106, 24] width 10 height 9
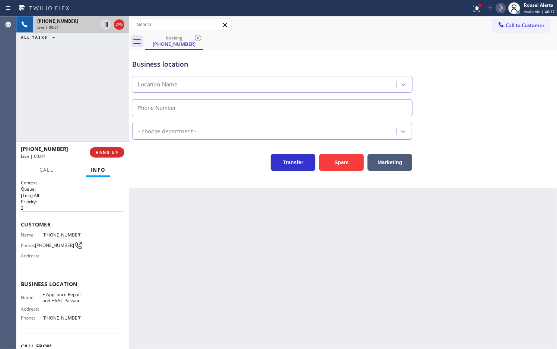
type input "[PHONE_NUMBER]"
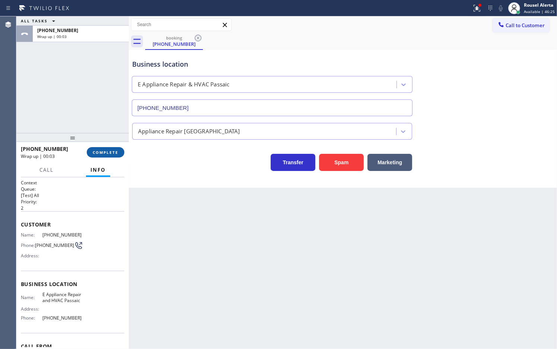
click at [106, 150] on span "COMPLETE" at bounding box center [106, 152] width 26 height 5
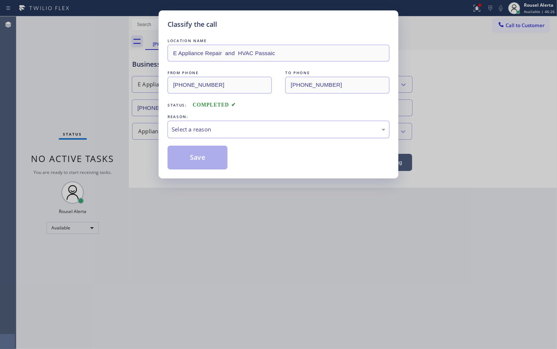
click at [210, 127] on div "Select a reason" at bounding box center [279, 129] width 214 height 9
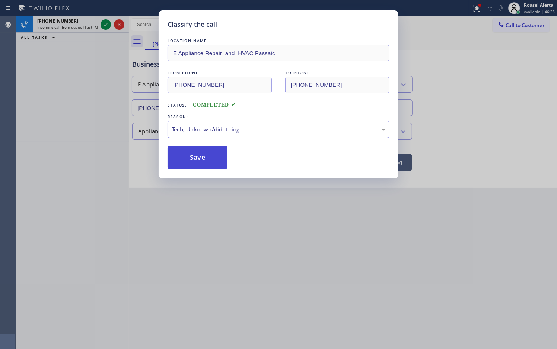
click at [196, 159] on button "Save" at bounding box center [198, 158] width 60 height 24
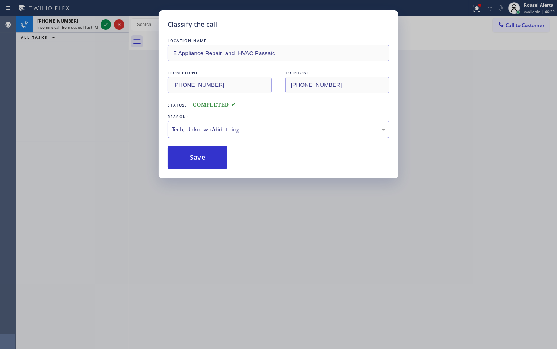
click at [90, 27] on div "Classify the call LOCATION NAME E Appliance Repair and HVAC Passaic FROM PHONE …" at bounding box center [278, 174] width 557 height 349
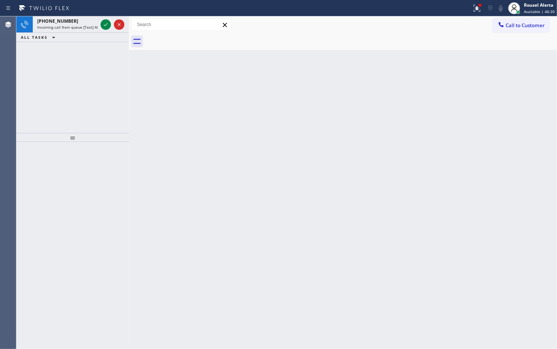
click at [90, 27] on span "Incoming call from queue [Test] All" at bounding box center [68, 27] width 62 height 5
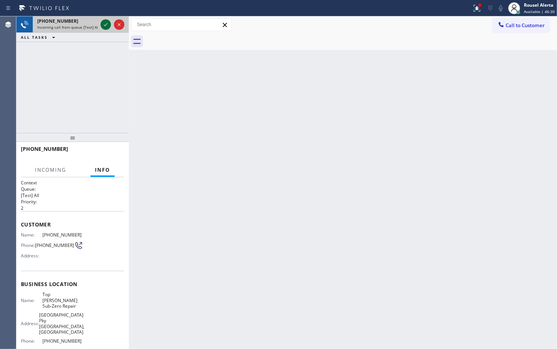
click at [105, 25] on icon at bounding box center [105, 24] width 9 height 9
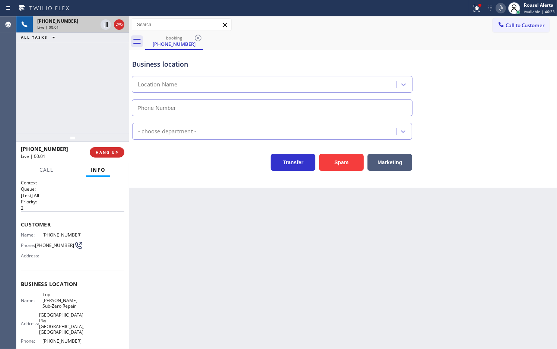
type input "[PHONE_NUMBER]"
click at [105, 155] on button "HANG UP" at bounding box center [107, 152] width 35 height 10
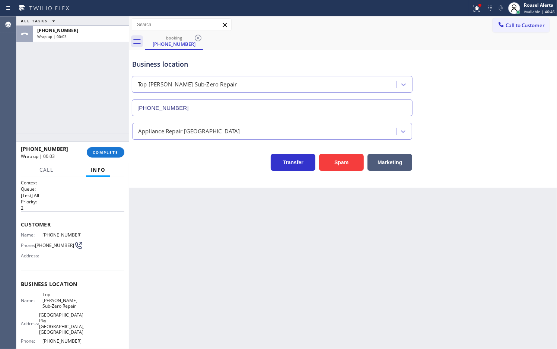
click at [84, 149] on div "+17146958482 Wrap up | 00:03" at bounding box center [54, 152] width 66 height 19
click at [107, 151] on span "COMPLETE" at bounding box center [106, 152] width 26 height 5
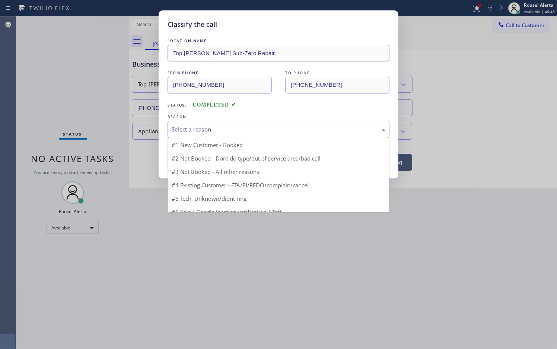
click at [209, 130] on div "Select a reason" at bounding box center [279, 129] width 214 height 9
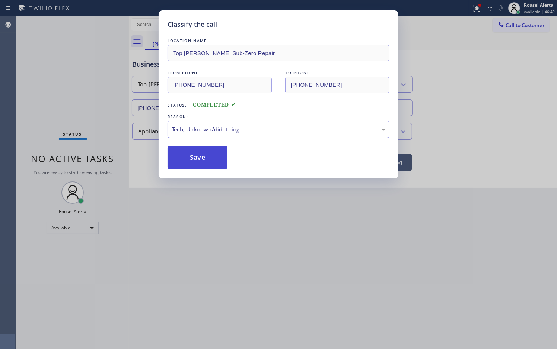
click at [206, 173] on div "Classify the call LOCATION NAME Top Yorba Linda Sub-Zero Repair FROM PHONE (714…" at bounding box center [279, 94] width 240 height 168
click at [202, 161] on button "Save" at bounding box center [198, 158] width 60 height 24
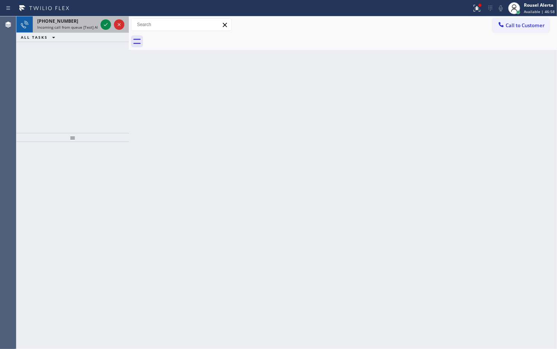
drag, startPoint x: 69, startPoint y: 22, endPoint x: 89, endPoint y: 23, distance: 20.6
click at [70, 22] on div "+17149064055" at bounding box center [67, 21] width 60 height 6
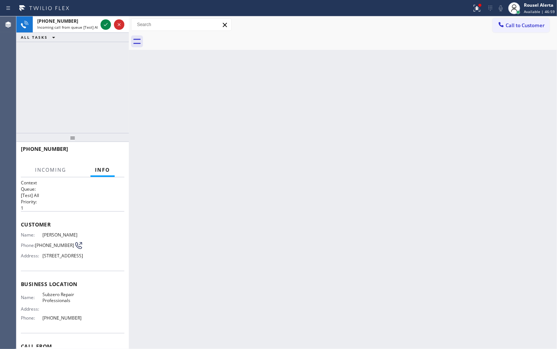
click at [221, 154] on div "Back to Dashboard Change Sender ID Customers Technicians Select a contact Outbo…" at bounding box center [343, 182] width 429 height 333
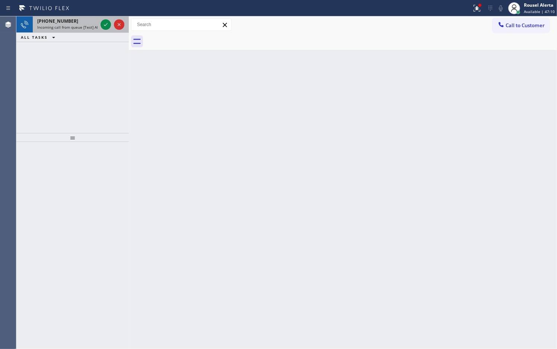
click at [76, 25] on span "Incoming call from queue [Test] All" at bounding box center [68, 27] width 62 height 5
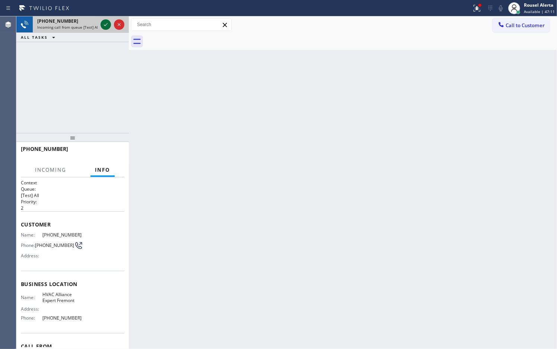
click at [108, 28] on icon at bounding box center [105, 24] width 9 height 9
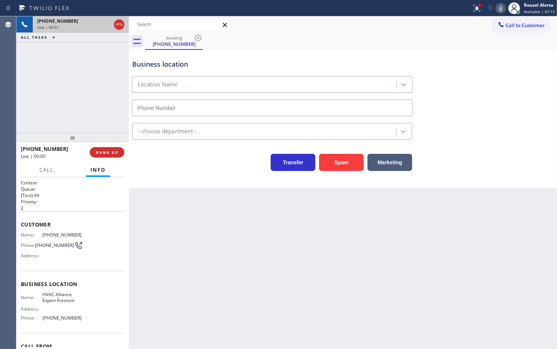
type input "(510) 854-7484"
click at [347, 161] on button "Spam" at bounding box center [341, 162] width 45 height 17
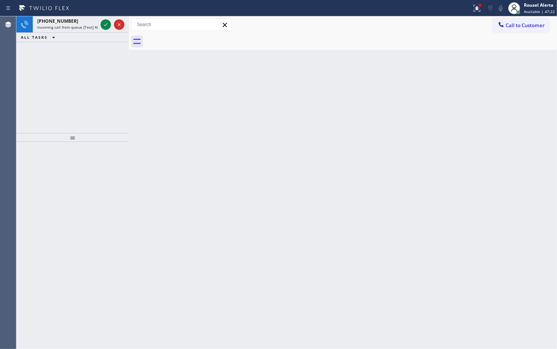
click at [69, 14] on div "Status report Issue detected This issue could affect your workflow. Please cont…" at bounding box center [278, 8] width 557 height 16
click at [86, 19] on div "+13479970944" at bounding box center [67, 21] width 60 height 6
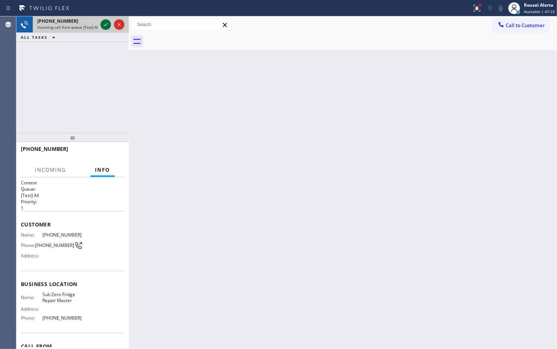
click at [101, 27] on icon at bounding box center [105, 24] width 9 height 9
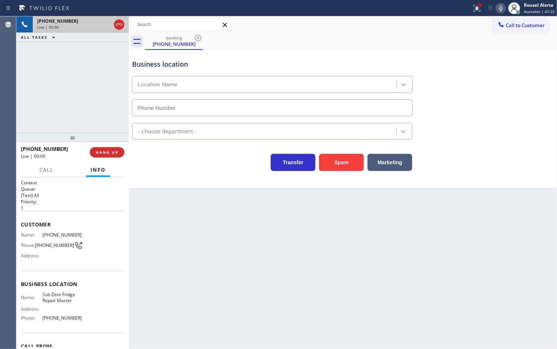
type input "[PHONE_NUMBER]"
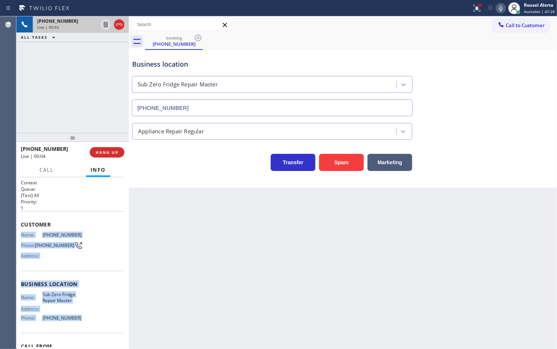
drag, startPoint x: 18, startPoint y: 232, endPoint x: 82, endPoint y: 315, distance: 105.1
click at [82, 315] on div "Context Queue: [Test] All Priority: 1 Customer Name: (347) 997-0944 Phone: (347…" at bounding box center [72, 263] width 113 height 172
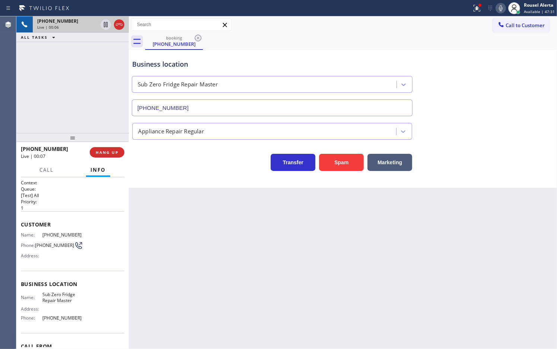
drag, startPoint x: 348, startPoint y: 48, endPoint x: 383, endPoint y: 38, distance: 36.5
click at [349, 49] on div "Business location Sub Zero Fridge Repair Master (973) 791-5211" at bounding box center [343, 82] width 425 height 67
click at [474, 10] on icon at bounding box center [477, 8] width 9 height 9
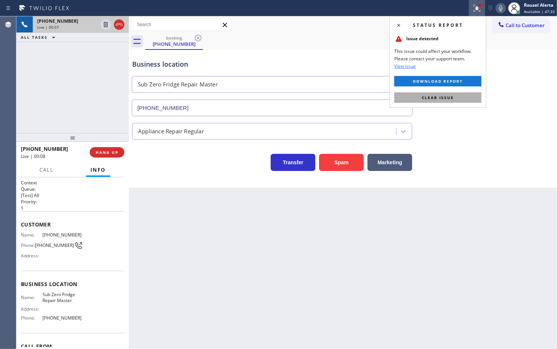
click at [459, 101] on button "Clear issue" at bounding box center [438, 97] width 87 height 10
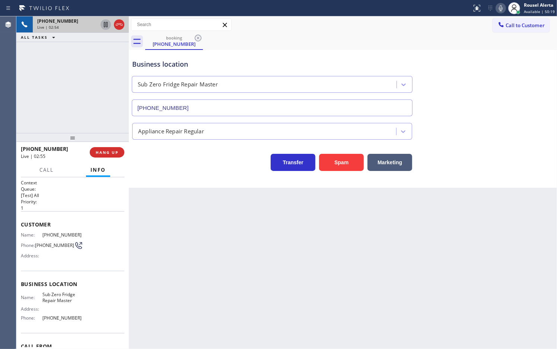
click at [101, 25] on div at bounding box center [106, 24] width 10 height 9
click at [499, 9] on icon at bounding box center [501, 8] width 9 height 9
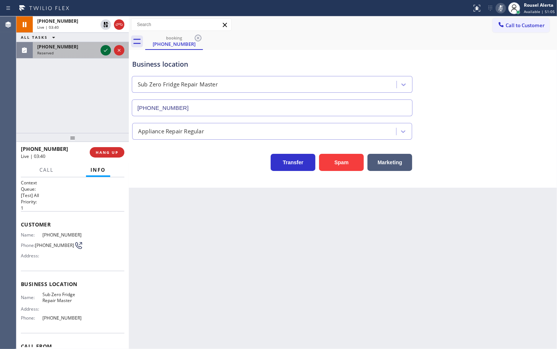
click at [105, 49] on icon at bounding box center [105, 50] width 9 height 9
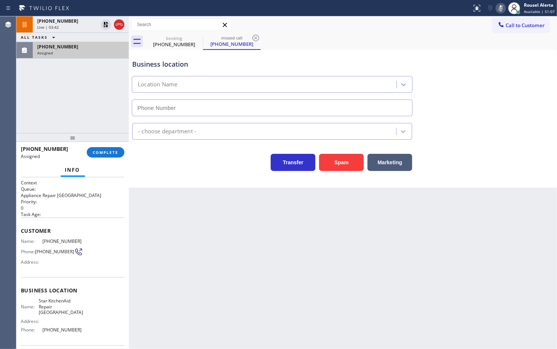
type input "[PHONE_NUMBER]"
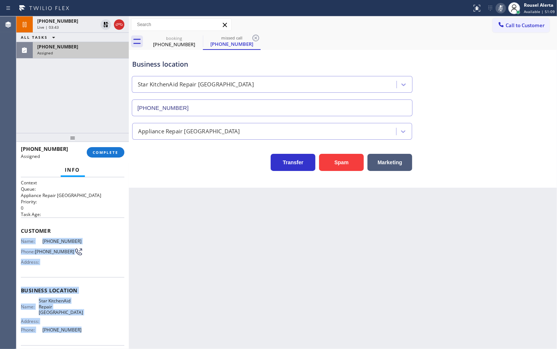
drag, startPoint x: 20, startPoint y: 239, endPoint x: 77, endPoint y: 330, distance: 106.8
click at [77, 330] on div "Context Queue: Appliance Repair High End Priority: 0 Task Age: Customer Name: (…" at bounding box center [73, 291] width 104 height 222
click at [109, 49] on div "[PHONE_NUMBER]" at bounding box center [80, 47] width 87 height 6
click at [113, 152] on span "COMPLETE" at bounding box center [106, 152] width 26 height 5
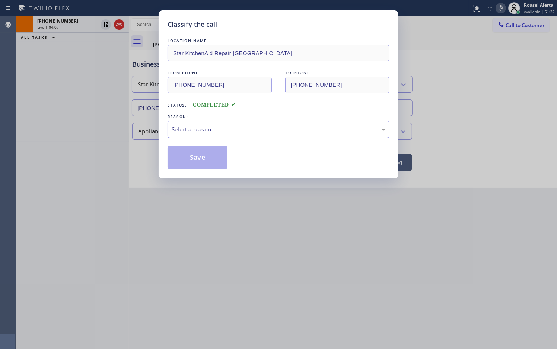
click at [167, 130] on div "Classify the call LOCATION NAME Star KitchenAid Repair San Diego FROM PHONE (36…" at bounding box center [279, 94] width 240 height 168
click at [209, 130] on div "Select a reason" at bounding box center [279, 129] width 214 height 9
click at [204, 155] on button "Save" at bounding box center [198, 158] width 60 height 24
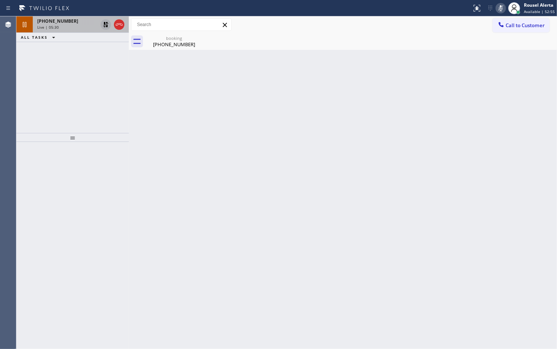
click at [103, 27] on icon at bounding box center [105, 24] width 9 height 9
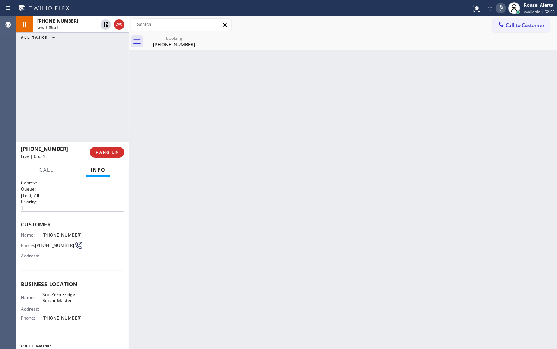
click at [502, 6] on icon at bounding box center [501, 8] width 4 height 6
click at [105, 50] on icon at bounding box center [105, 50] width 9 height 9
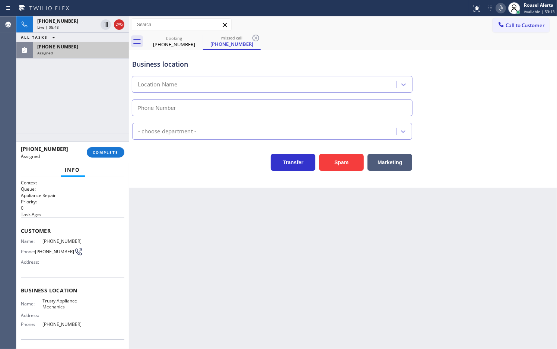
drag, startPoint x: 235, startPoint y: 284, endPoint x: 226, endPoint y: 212, distance: 72.9
click at [235, 281] on div "Back to Dashboard Change Sender ID Customers Technicians Select a contact Outbo…" at bounding box center [343, 182] width 429 height 333
type input "[PHONE_NUMBER]"
click at [69, 42] on div "(631) 361-4158 Assigned" at bounding box center [79, 50] width 93 height 16
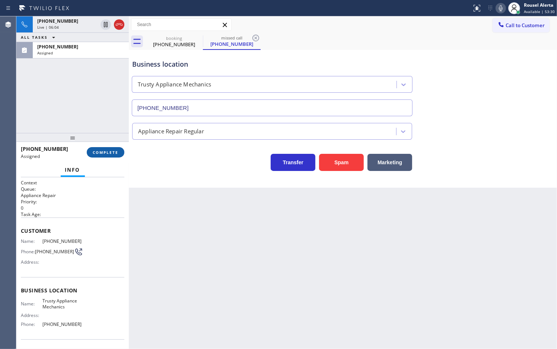
click at [103, 153] on span "COMPLETE" at bounding box center [106, 152] width 26 height 5
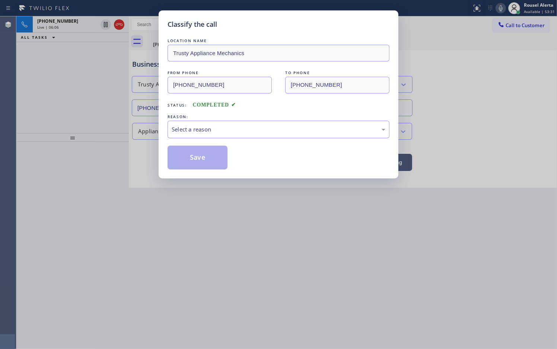
drag, startPoint x: 214, startPoint y: 129, endPoint x: 218, endPoint y: 136, distance: 8.6
click at [214, 130] on div "Select a reason" at bounding box center [279, 129] width 214 height 9
drag, startPoint x: 202, startPoint y: 154, endPoint x: 228, endPoint y: 228, distance: 78.7
click at [202, 155] on button "Save" at bounding box center [198, 158] width 60 height 24
click at [251, 264] on div "Classify the call LOCATION NAME Trusty Appliance Mechanics FROM PHONE (631) 361…" at bounding box center [278, 174] width 557 height 349
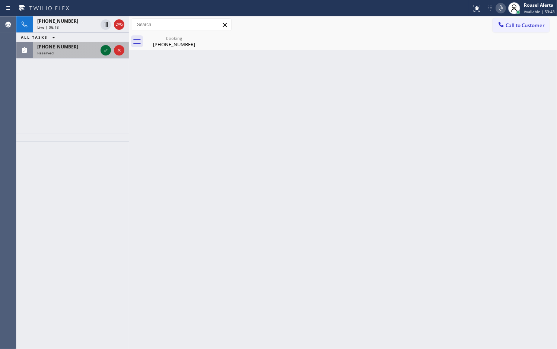
click at [105, 51] on icon at bounding box center [105, 50] width 9 height 9
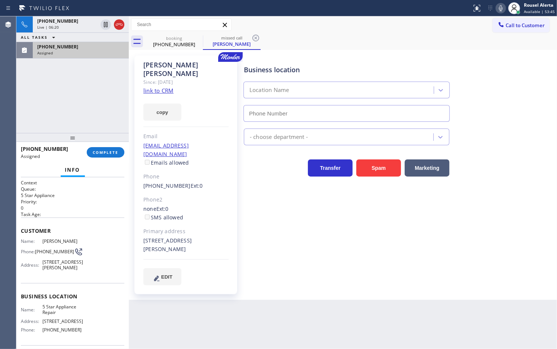
type input "[PHONE_NUMBER]"
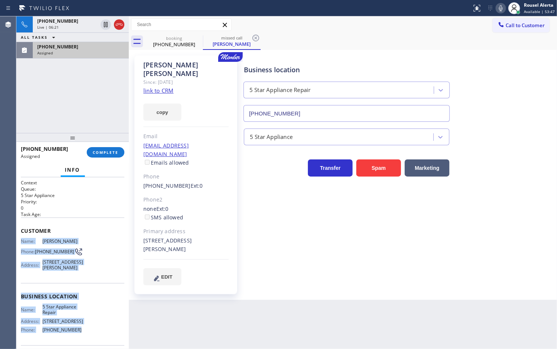
drag, startPoint x: 19, startPoint y: 237, endPoint x: 76, endPoint y: 334, distance: 112.7
click at [76, 334] on div "Context Queue: 5 Star Appliance Priority: 0 Task Age: Customer Name: Rick Boita…" at bounding box center [72, 263] width 113 height 172
click at [88, 56] on div "(650) 365-9797 Assigned" at bounding box center [79, 50] width 93 height 16
click at [105, 154] on span "COMPLETE" at bounding box center [106, 152] width 26 height 5
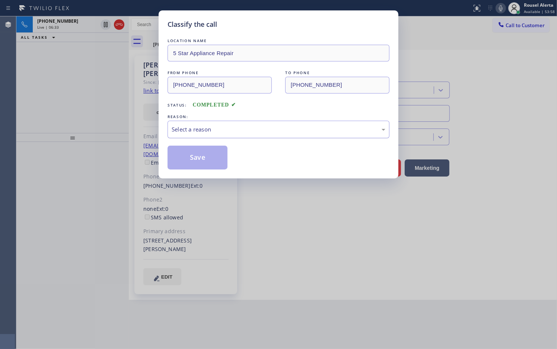
click at [176, 133] on div "Select a reason" at bounding box center [279, 129] width 214 height 9
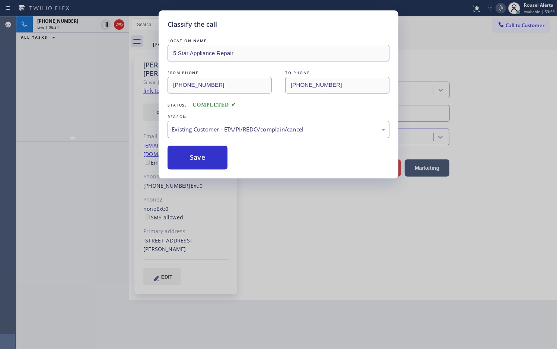
drag, startPoint x: 199, startPoint y: 155, endPoint x: 189, endPoint y: 144, distance: 15.3
click at [198, 155] on button "Save" at bounding box center [198, 158] width 60 height 24
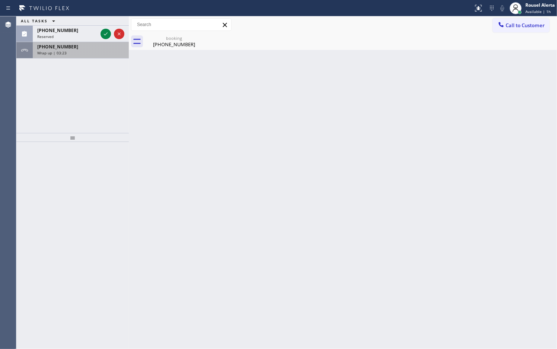
click at [91, 48] on div "+13479970944" at bounding box center [80, 47] width 87 height 6
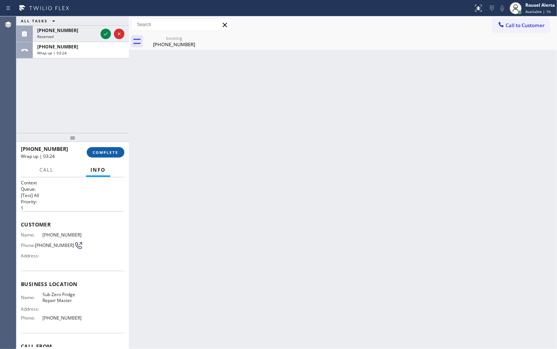
click at [101, 150] on span "COMPLETE" at bounding box center [106, 152] width 26 height 5
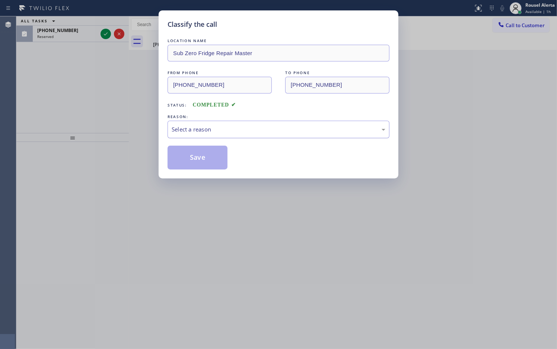
click at [222, 137] on div "Select a reason" at bounding box center [279, 130] width 222 height 18
click at [208, 159] on button "Save" at bounding box center [198, 158] width 60 height 24
drag, startPoint x: 83, startPoint y: 31, endPoint x: 105, endPoint y: 32, distance: 22.1
click at [86, 32] on div "Classify the call LOCATION NAME Sub Zero Fridge Repair Master FROM PHONE (347) …" at bounding box center [278, 174] width 557 height 349
click at [105, 33] on div "Classify the call LOCATION NAME Sub Zero Fridge Repair Master FROM PHONE (347) …" at bounding box center [278, 174] width 557 height 349
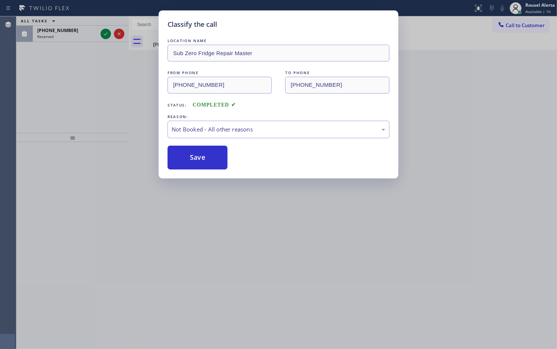
click at [105, 33] on div "Classify the call LOCATION NAME Top Rated HVAC Miami FROM PHONE (754) 331-5196 …" at bounding box center [286, 182] width 541 height 333
click at [105, 33] on icon at bounding box center [105, 33] width 9 height 9
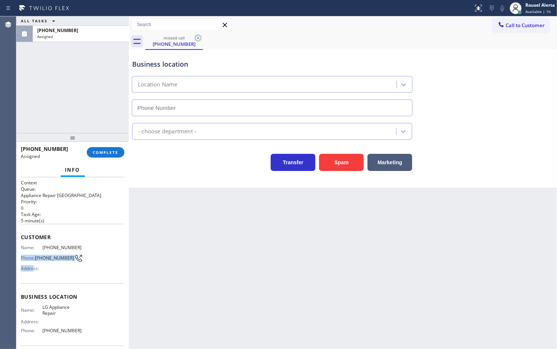
type input "[PHONE_NUMBER]"
drag, startPoint x: 19, startPoint y: 250, endPoint x: 34, endPoint y: 270, distance: 24.8
click at [34, 270] on div "Context Queue: Appliance Repair High End Priority: 0 Task Age: 5 minute(s) Cust…" at bounding box center [72, 263] width 113 height 172
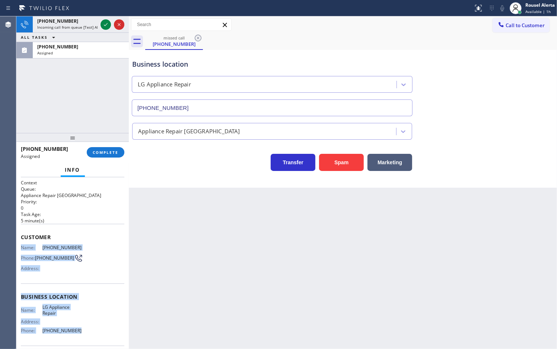
drag, startPoint x: 22, startPoint y: 243, endPoint x: 75, endPoint y: 332, distance: 102.6
click at [75, 332] on div "Context Queue: Appliance Repair High End Priority: 0 Task Age: 5 minute(s) Cust…" at bounding box center [73, 291] width 104 height 222
click at [92, 23] on div "+17478372144" at bounding box center [67, 21] width 60 height 6
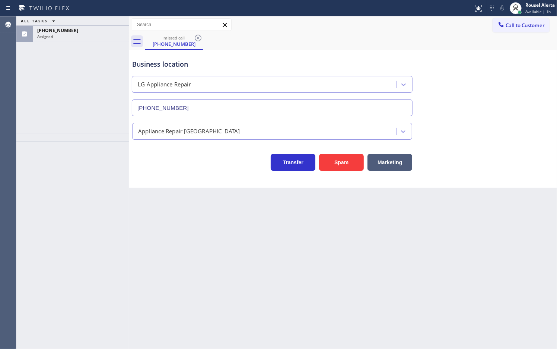
drag, startPoint x: 55, startPoint y: 73, endPoint x: 66, endPoint y: 58, distance: 18.4
click at [55, 73] on div "ALL TASKS ALL TASKS ACTIVE TASKS TASKS IN WRAP UP (606) 238-2353 Assigned" at bounding box center [72, 74] width 113 height 117
click at [74, 38] on div "Assigned" at bounding box center [80, 36] width 87 height 5
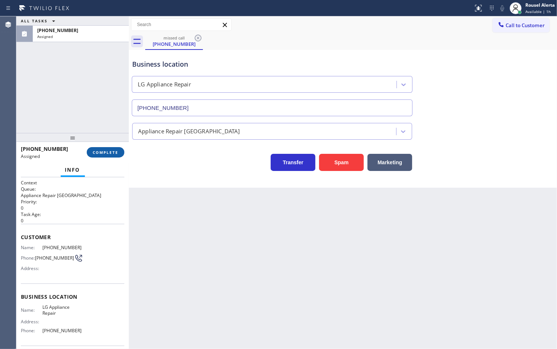
click at [101, 149] on button "COMPLETE" at bounding box center [106, 152] width 38 height 10
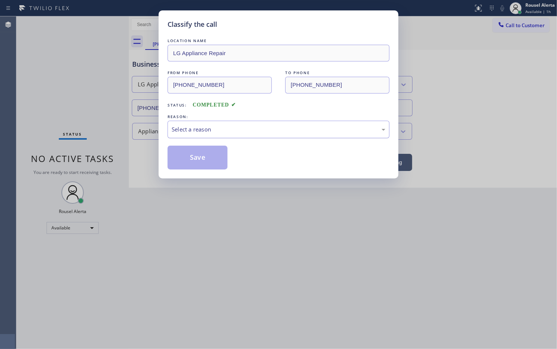
click at [202, 133] on div "Select a reason" at bounding box center [279, 129] width 214 height 9
click at [211, 159] on button "Save" at bounding box center [198, 158] width 60 height 24
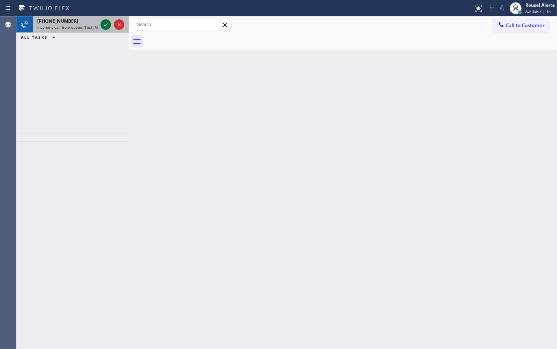
click at [103, 23] on icon at bounding box center [105, 24] width 9 height 9
drag, startPoint x: 83, startPoint y: 23, endPoint x: 88, endPoint y: 23, distance: 5.6
click at [83, 23] on div "+16503659797" at bounding box center [67, 21] width 60 height 6
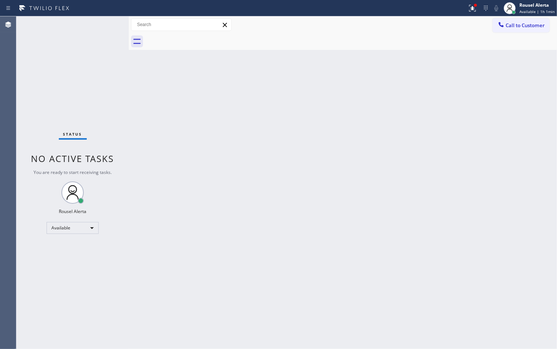
click at [85, 82] on div "Status No active tasks You are ready to start receiving tasks. Rousel Alerta Av…" at bounding box center [72, 182] width 113 height 333
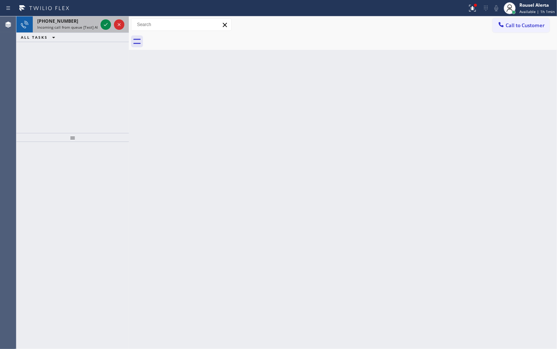
click at [76, 17] on div "+17148447145 Incoming call from queue [Test] All" at bounding box center [66, 24] width 66 height 16
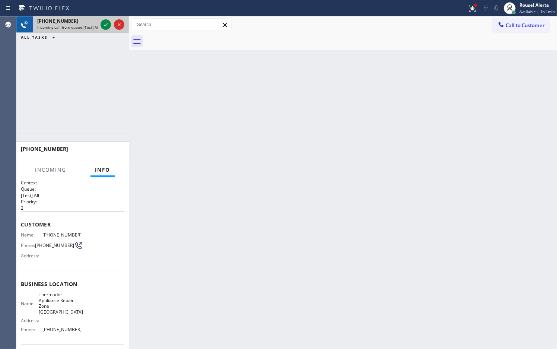
click at [99, 26] on div at bounding box center [112, 24] width 27 height 16
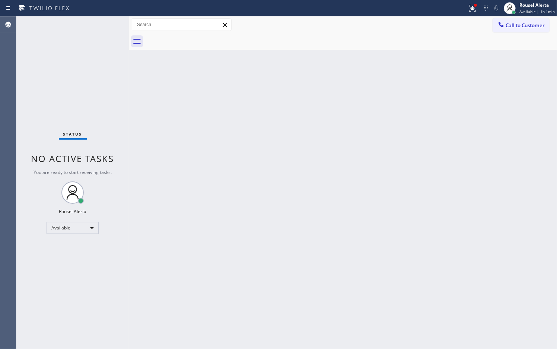
click at [99, 26] on div "Status No active tasks You are ready to start receiving tasks. Rousel Alerta Av…" at bounding box center [72, 182] width 113 height 333
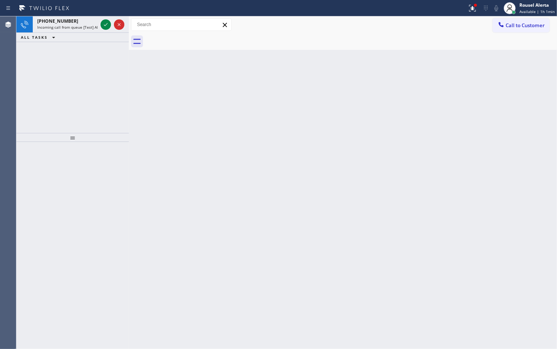
click at [99, 26] on div at bounding box center [112, 24] width 27 height 16
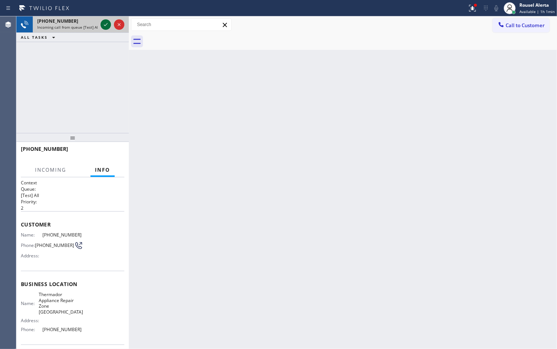
click at [102, 26] on icon at bounding box center [105, 24] width 9 height 9
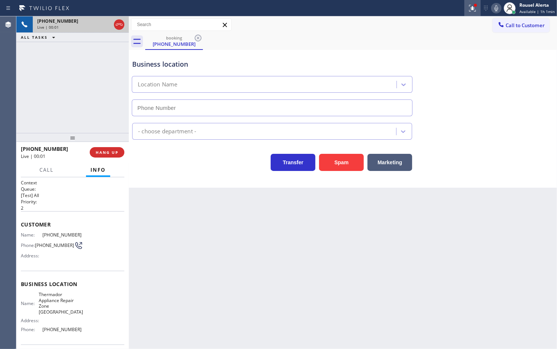
type input "(714) 942-0646"
click at [470, 7] on icon at bounding box center [472, 8] width 9 height 9
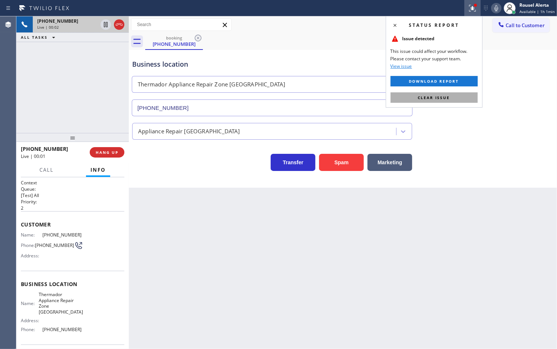
click at [456, 101] on button "Clear issue" at bounding box center [434, 97] width 87 height 10
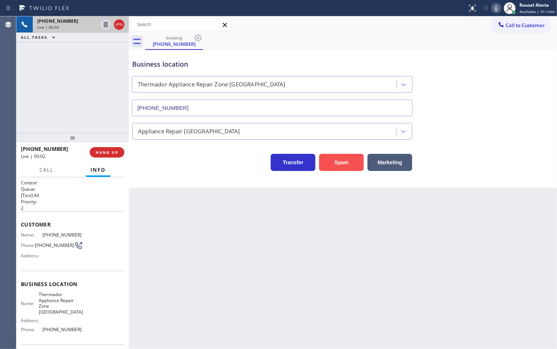
click at [342, 160] on button "Spam" at bounding box center [341, 162] width 45 height 17
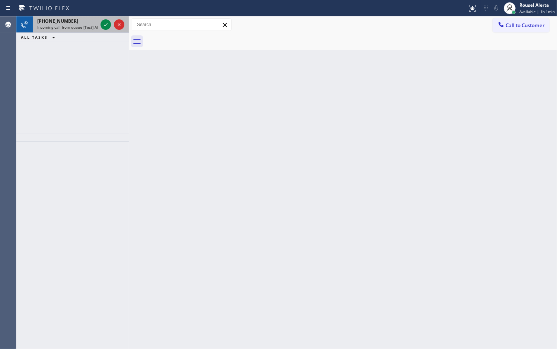
drag, startPoint x: 56, startPoint y: 26, endPoint x: 73, endPoint y: 26, distance: 16.8
click at [59, 26] on span "Incoming call from queue [Test] All" at bounding box center [68, 27] width 62 height 5
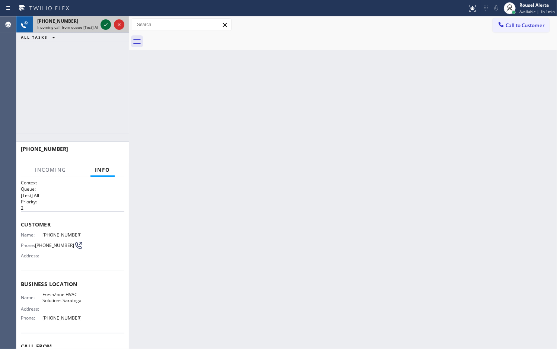
click at [104, 25] on icon at bounding box center [105, 24] width 9 height 9
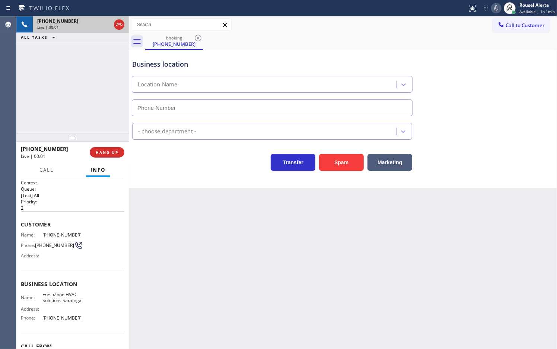
type input "(650) 640-3466"
click at [355, 165] on button "Spam" at bounding box center [341, 162] width 45 height 17
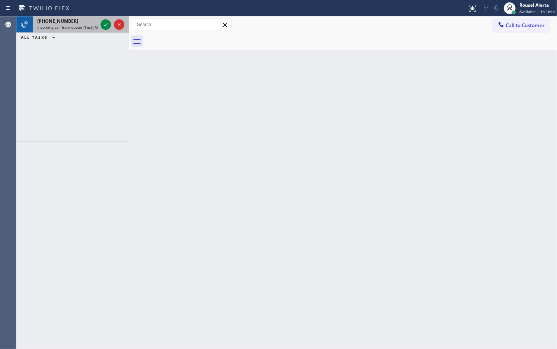
click at [90, 28] on span "Incoming call from queue [Test] All" at bounding box center [68, 27] width 62 height 5
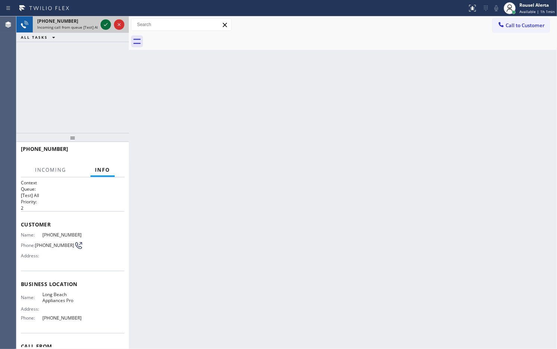
click at [103, 24] on icon at bounding box center [105, 24] width 9 height 9
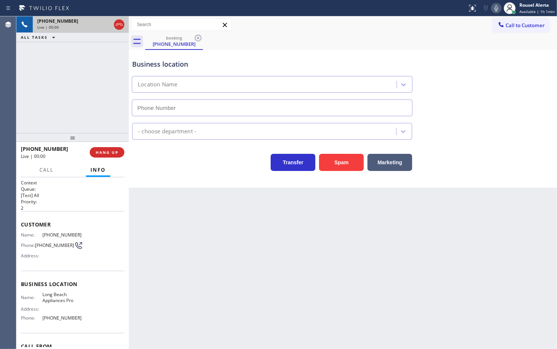
type input "[PHONE_NUMBER]"
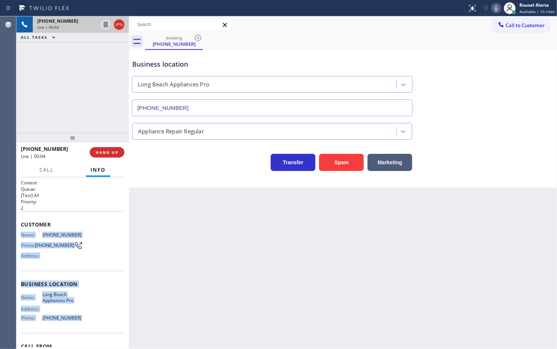
drag, startPoint x: 20, startPoint y: 232, endPoint x: 79, endPoint y: 314, distance: 101.2
click at [79, 314] on div "Context Queue: [Test] All Priority: 2 Customer Name: (562) 857-5324 Phone: (562…" at bounding box center [73, 285] width 104 height 210
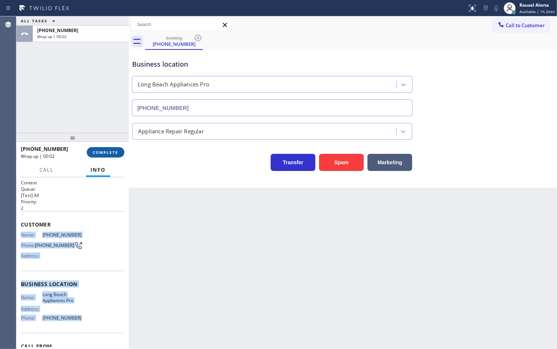
click at [112, 152] on span "COMPLETE" at bounding box center [106, 152] width 26 height 5
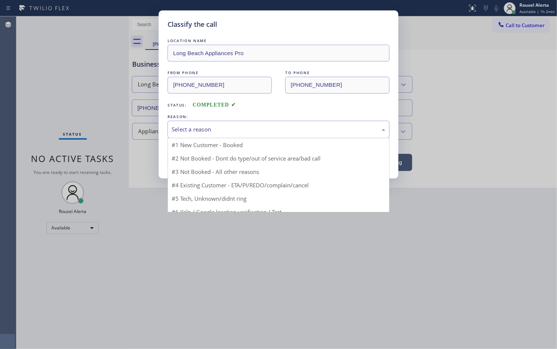
click at [230, 138] on div "Select a reason" at bounding box center [279, 130] width 222 height 18
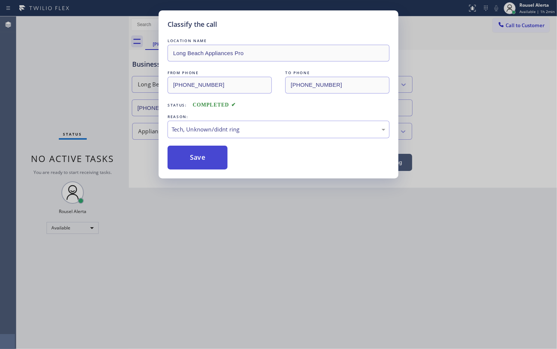
click at [206, 159] on button "Save" at bounding box center [198, 158] width 60 height 24
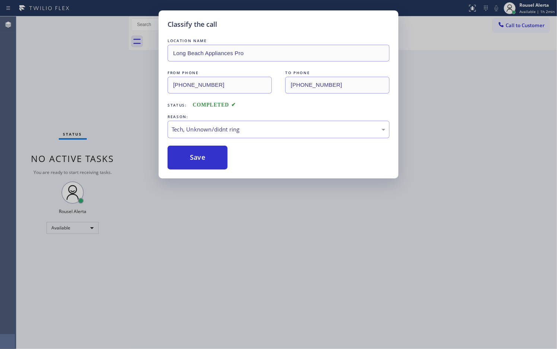
click at [267, 235] on div "Classify the call LOCATION NAME Long Beach Appliances Pro FROM PHONE (562) 857-…" at bounding box center [278, 174] width 557 height 349
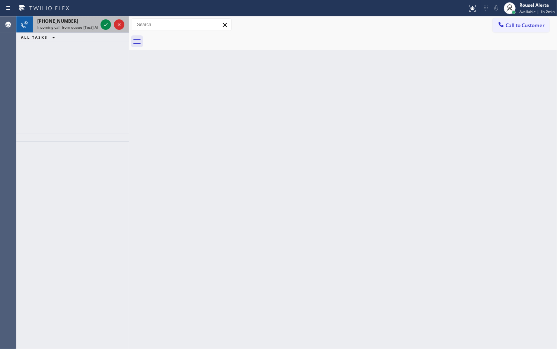
drag, startPoint x: 82, startPoint y: 18, endPoint x: 94, endPoint y: 18, distance: 11.2
click at [83, 18] on div "+18183943842" at bounding box center [67, 21] width 60 height 6
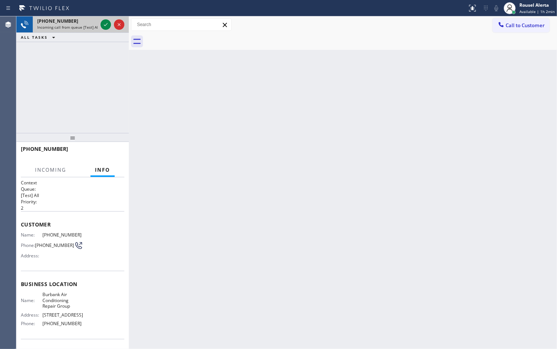
click at [100, 21] on div at bounding box center [112, 24] width 27 height 16
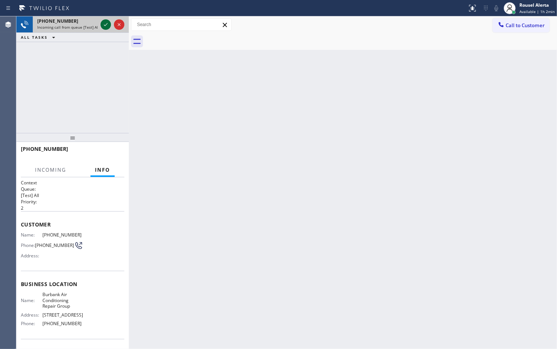
click at [104, 29] on icon at bounding box center [105, 24] width 9 height 9
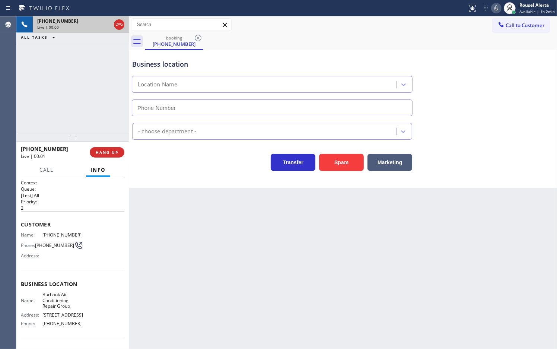
type input "(818) 873-4561"
click at [347, 159] on button "Spam" at bounding box center [341, 162] width 45 height 17
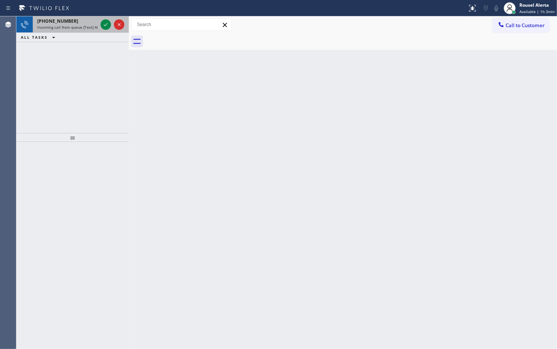
click at [89, 28] on span "Incoming call from queue [Test] All" at bounding box center [68, 27] width 62 height 5
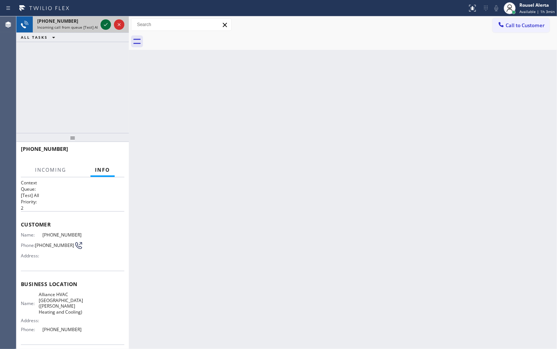
click at [103, 25] on icon at bounding box center [105, 24] width 9 height 9
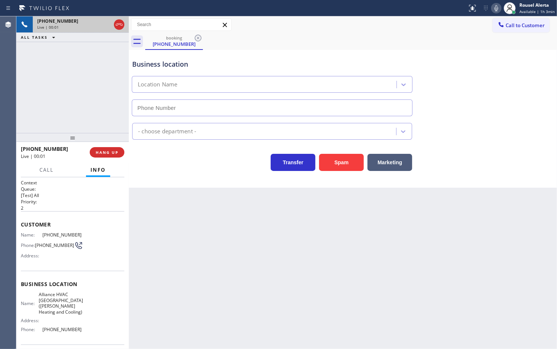
type input "(714) 364-0134"
click at [338, 161] on button "Spam" at bounding box center [341, 162] width 45 height 17
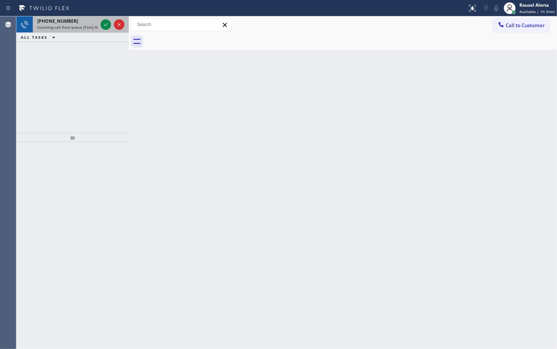
click at [89, 20] on div "+12319201186" at bounding box center [67, 21] width 60 height 6
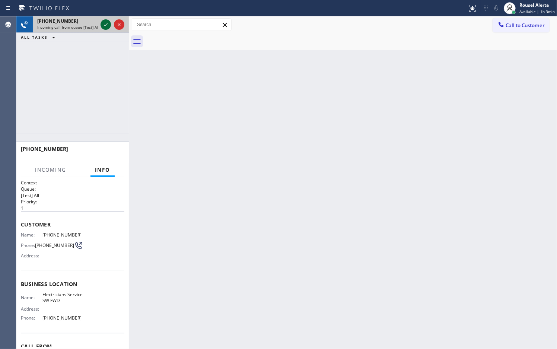
click at [103, 20] on icon at bounding box center [105, 24] width 9 height 9
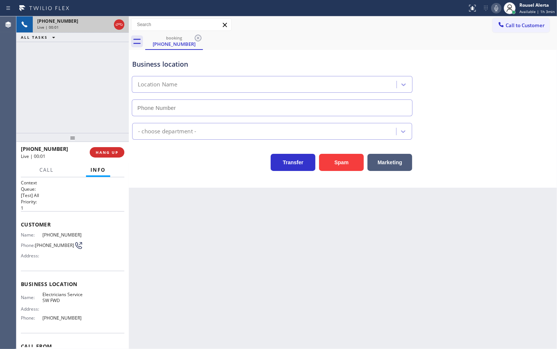
type input "[PHONE_NUMBER]"
click at [341, 260] on div "Back to Dashboard Change Sender ID Customers Technicians Select a contact Outbo…" at bounding box center [343, 182] width 429 height 333
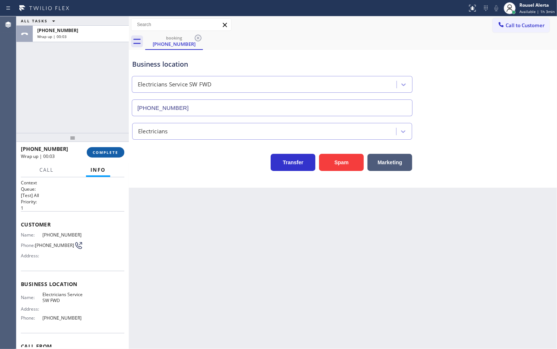
click at [113, 153] on span "COMPLETE" at bounding box center [106, 152] width 26 height 5
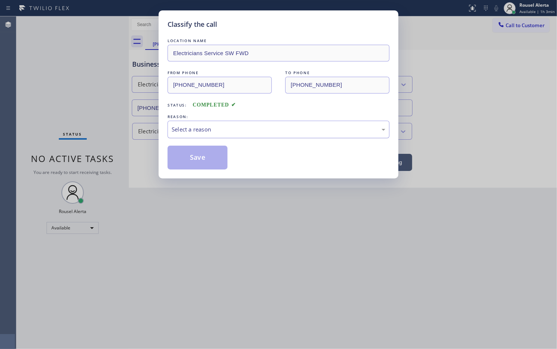
click at [253, 135] on div "Select a reason" at bounding box center [279, 130] width 222 height 18
drag, startPoint x: 202, startPoint y: 163, endPoint x: 217, endPoint y: 163, distance: 14.9
click at [202, 163] on button "Save" at bounding box center [198, 158] width 60 height 24
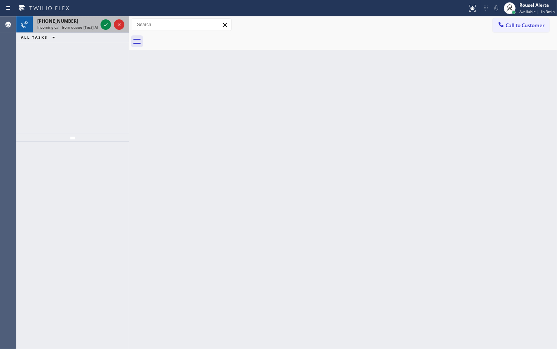
drag, startPoint x: 81, startPoint y: 26, endPoint x: 90, endPoint y: 25, distance: 9.1
click at [81, 25] on span "Incoming call from queue [Test] All" at bounding box center [68, 27] width 62 height 5
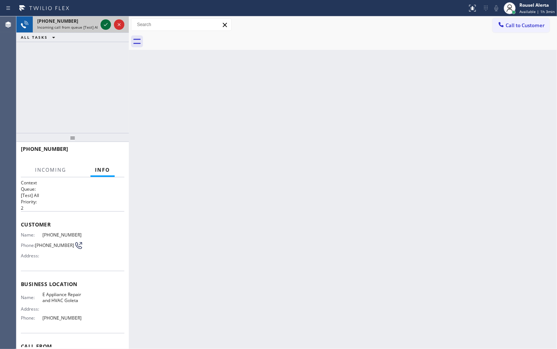
click at [105, 23] on icon at bounding box center [105, 24] width 9 height 9
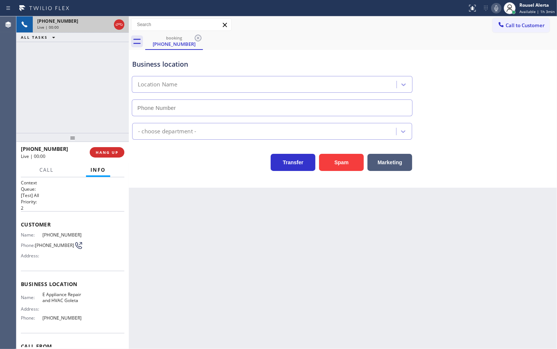
type input "(805) 243-3443"
drag, startPoint x: 344, startPoint y: 160, endPoint x: 394, endPoint y: 51, distance: 119.9
click at [344, 160] on button "Spam" at bounding box center [341, 162] width 45 height 17
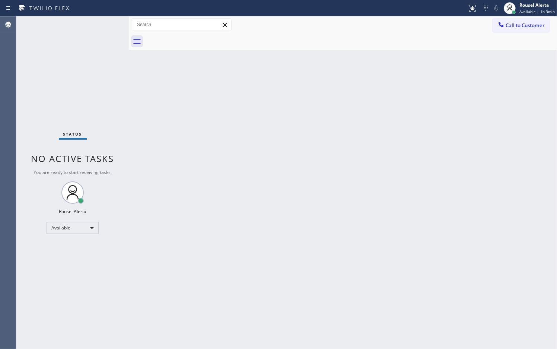
click at [129, 105] on div at bounding box center [129, 182] width 0 height 333
click at [553, 128] on div "Back to Dashboard Change Sender ID Customers Technicians Select a contact Outbo…" at bounding box center [343, 182] width 428 height 333
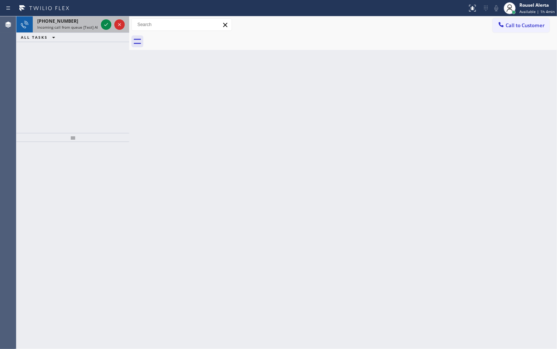
click at [86, 25] on span "Incoming call from queue [Test] All" at bounding box center [68, 27] width 62 height 5
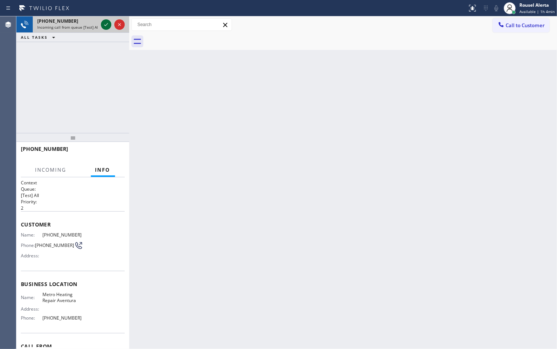
click at [102, 25] on icon at bounding box center [106, 24] width 9 height 9
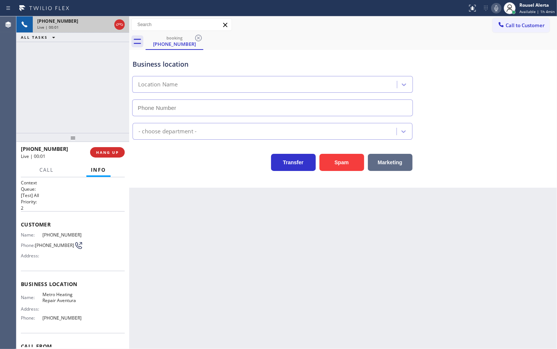
type input "(305) 871-9343"
click at [353, 155] on button "Spam" at bounding box center [342, 162] width 45 height 17
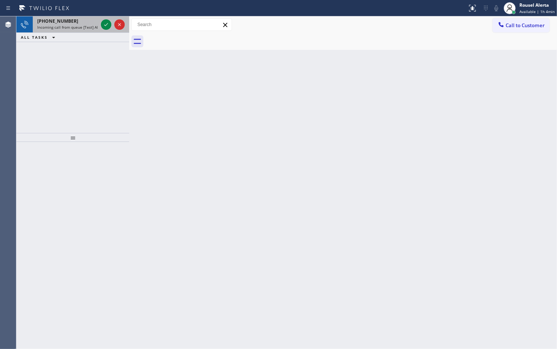
click at [91, 23] on div "+17145892997" at bounding box center [67, 21] width 61 height 6
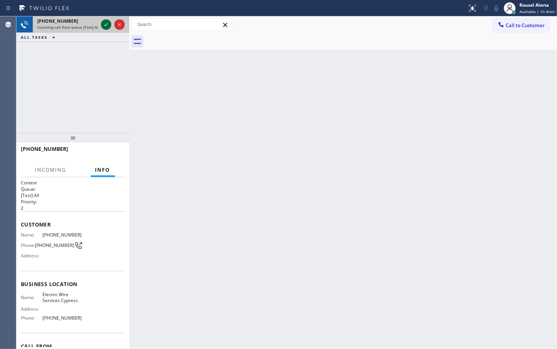
click at [103, 25] on icon at bounding box center [106, 24] width 9 height 9
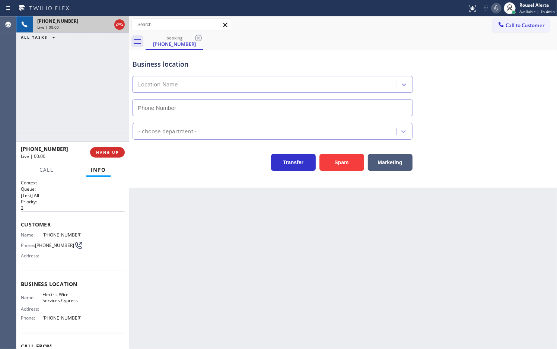
type input "(714) 463-1685"
click at [339, 166] on button "Spam" at bounding box center [342, 162] width 45 height 17
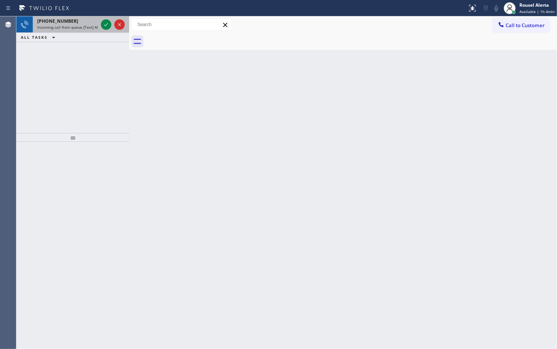
drag, startPoint x: 83, startPoint y: 25, endPoint x: 90, endPoint y: 27, distance: 7.3
click at [84, 25] on span "Incoming call from queue [Test] All" at bounding box center [68, 27] width 62 height 5
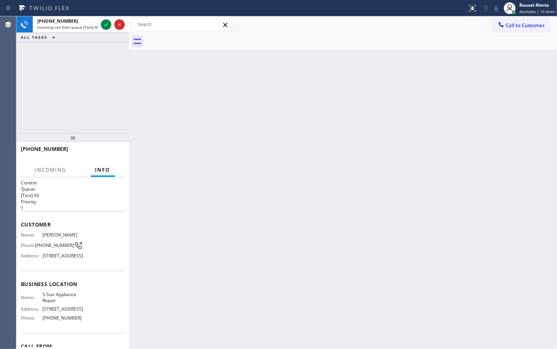
click at [73, 25] on span "Incoming call from queue [Test] All" at bounding box center [68, 27] width 62 height 5
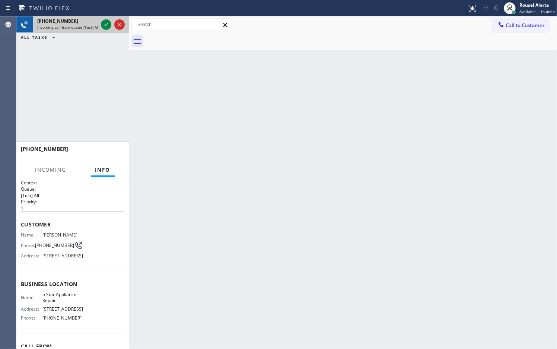
click at [73, 25] on span "Incoming call from queue [Test] All" at bounding box center [68, 27] width 62 height 5
click at [104, 26] on icon at bounding box center [106, 24] width 9 height 9
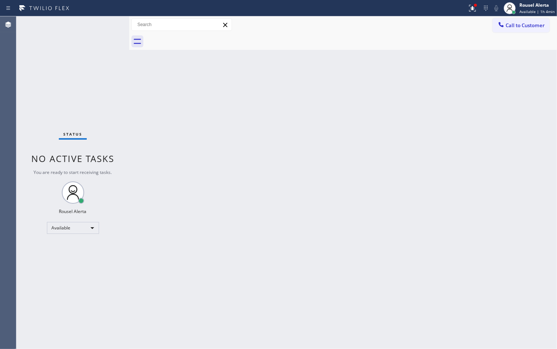
drag, startPoint x: 214, startPoint y: 282, endPoint x: 228, endPoint y: 295, distance: 18.7
click at [215, 281] on div "Back to Dashboard Change Sender ID Customers Technicians Select a contact Outbo…" at bounding box center [343, 182] width 428 height 333
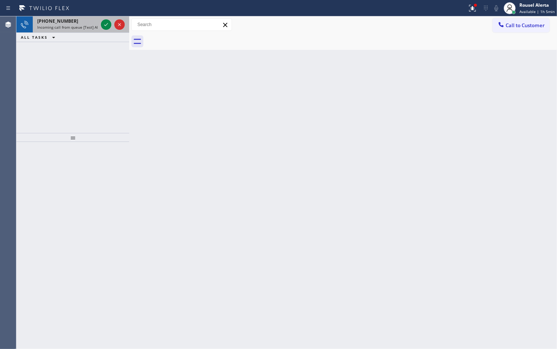
click at [92, 27] on span "Incoming call from queue [Test] All" at bounding box center [68, 27] width 62 height 5
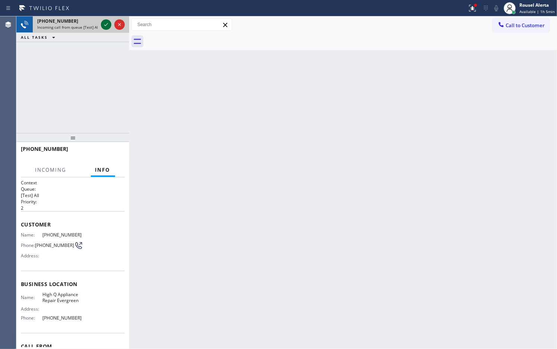
click at [104, 21] on icon at bounding box center [106, 24] width 9 height 9
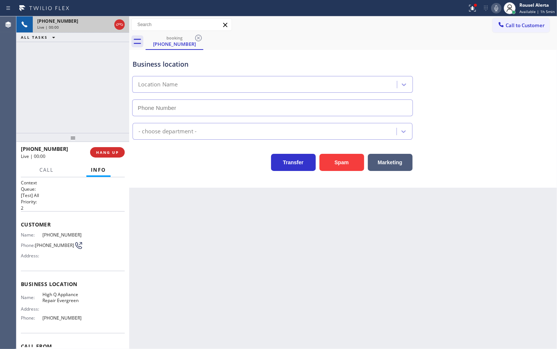
type input "(408) 351-0906"
click at [328, 170] on button "Spam" at bounding box center [342, 162] width 45 height 17
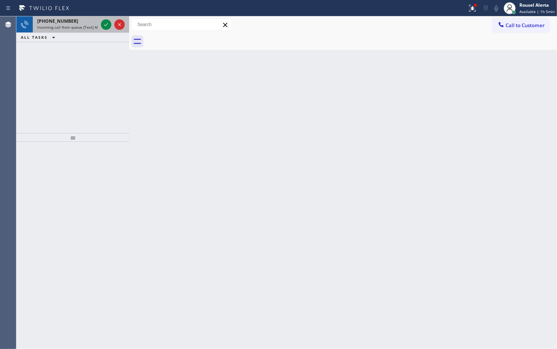
click at [88, 20] on div "+17745268263" at bounding box center [67, 21] width 61 height 6
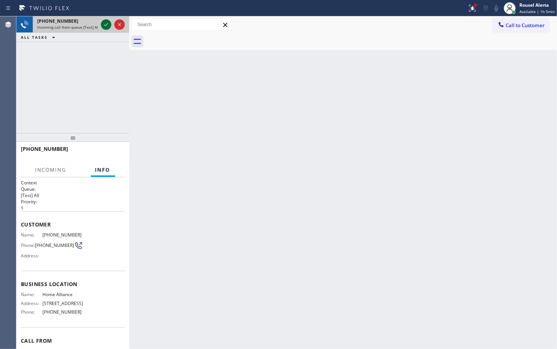
click at [105, 23] on icon at bounding box center [106, 24] width 9 height 9
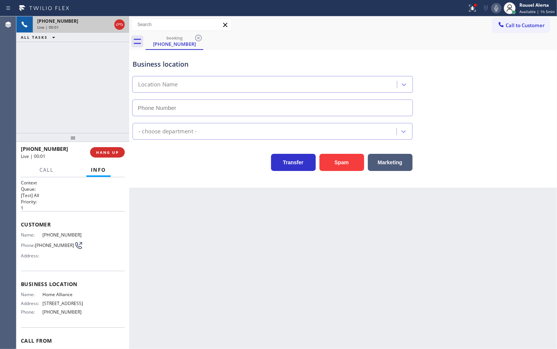
type input "[PHONE_NUMBER]"
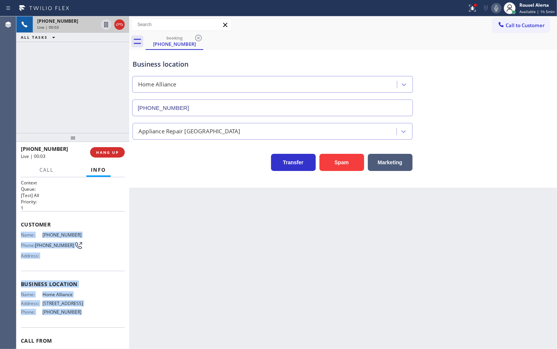
drag, startPoint x: 21, startPoint y: 230, endPoint x: 80, endPoint y: 315, distance: 103.5
click at [80, 315] on div "Context Queue: [Test] All Priority: 1 Customer Name: (774) 526-8263 Phone: (774…" at bounding box center [73, 282] width 104 height 204
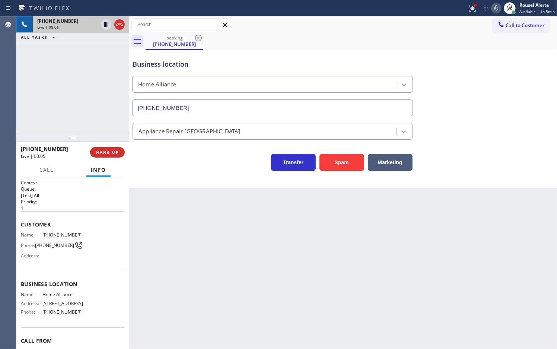
drag, startPoint x: 398, startPoint y: 25, endPoint x: 417, endPoint y: 18, distance: 21.0
click at [398, 25] on div "Call to Customer Outbound call Location Search location Your caller id phone nu…" at bounding box center [343, 24] width 428 height 13
click at [470, 7] on icon at bounding box center [472, 8] width 9 height 9
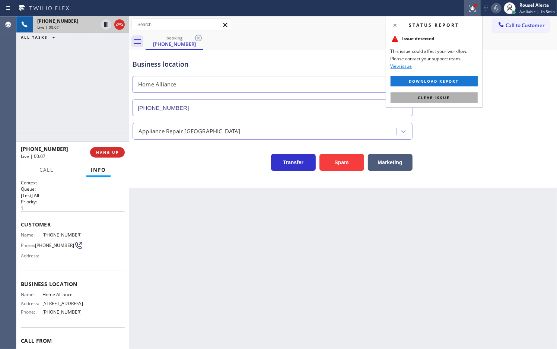
click at [440, 95] on span "Clear issue" at bounding box center [434, 97] width 32 height 5
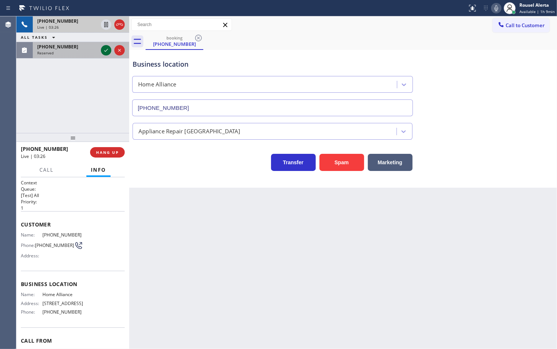
click at [102, 47] on icon at bounding box center [106, 50] width 9 height 9
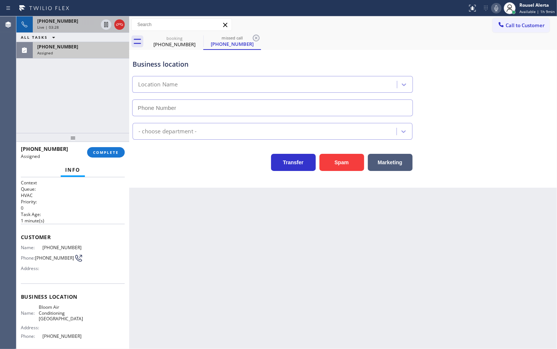
type input "[PHONE_NUMBER]"
drag, startPoint x: 38, startPoint y: 246, endPoint x: 74, endPoint y: 245, distance: 36.2
click at [74, 245] on div "Name: (714) 232-4237" at bounding box center [52, 248] width 62 height 6
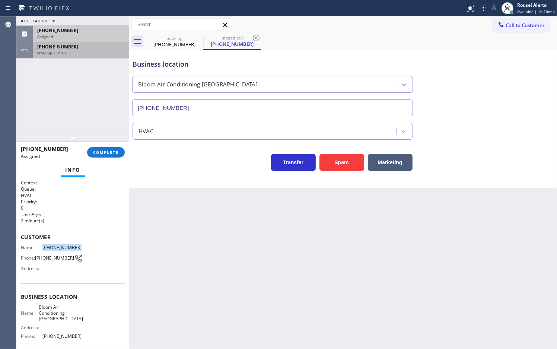
click at [101, 55] on div "Wrap up | 01:01" at bounding box center [81, 52] width 88 height 5
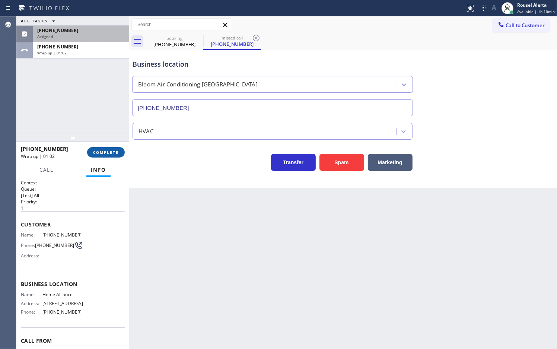
click at [96, 157] on button "COMPLETE" at bounding box center [106, 152] width 38 height 10
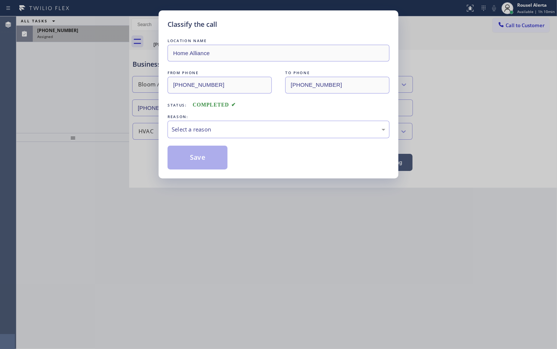
click at [226, 132] on div "Select a reason" at bounding box center [279, 129] width 214 height 9
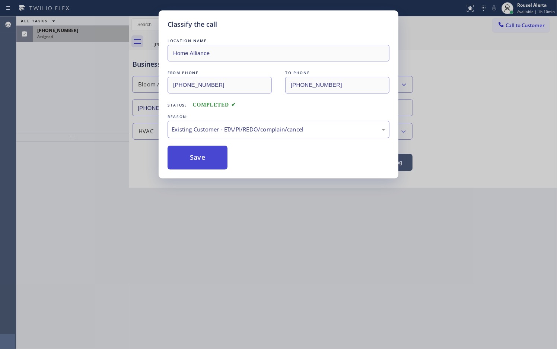
click at [209, 164] on button "Save" at bounding box center [198, 158] width 60 height 24
drag, startPoint x: 40, startPoint y: 22, endPoint x: 57, endPoint y: 34, distance: 20.5
click at [41, 22] on div "Classify the call LOCATION NAME Home Alliance FROM PHONE (774) 526-8263 TO PHON…" at bounding box center [278, 174] width 557 height 349
click at [57, 34] on span "[PHONE_NUMBER]" at bounding box center [57, 30] width 41 height 6
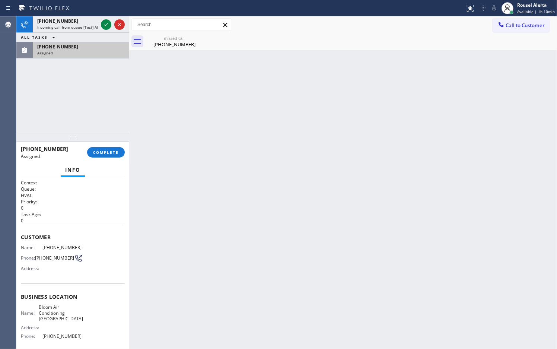
click at [61, 47] on span "[PHONE_NUMBER]" at bounding box center [57, 47] width 41 height 6
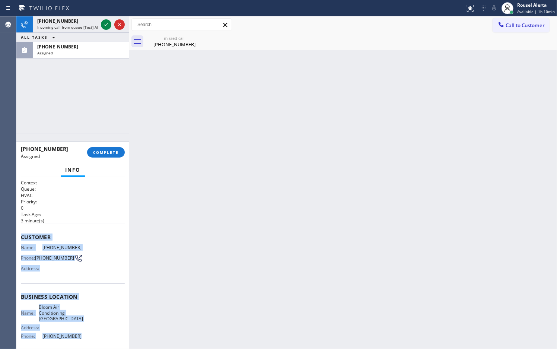
drag, startPoint x: 18, startPoint y: 234, endPoint x: 85, endPoint y: 333, distance: 119.4
click at [85, 333] on div "Context Queue: HVAC Priority: 0 Task Age: 3 minute(s) Customer Name: (714) 232-…" at bounding box center [72, 263] width 113 height 172
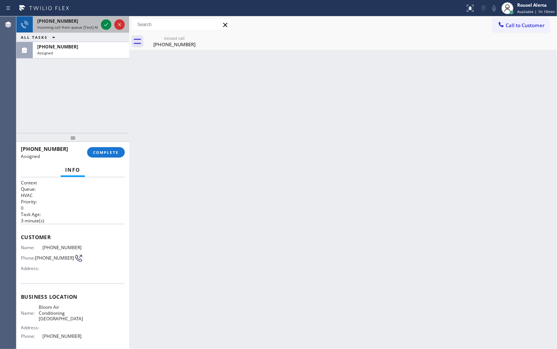
click at [88, 26] on div "+17038709860 Incoming call from queue [Test] All ALL TASKS ALL TASKS ACTIVE TAS…" at bounding box center [72, 37] width 113 height 42
click at [71, 22] on div "+17038709860" at bounding box center [67, 21] width 61 height 6
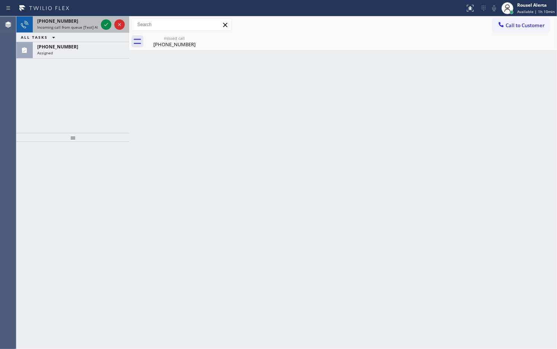
click at [75, 26] on span "Incoming call from queue [Test] All" at bounding box center [68, 27] width 62 height 5
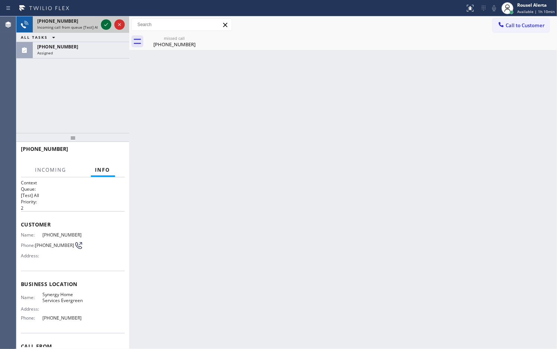
click at [107, 27] on icon at bounding box center [106, 24] width 9 height 9
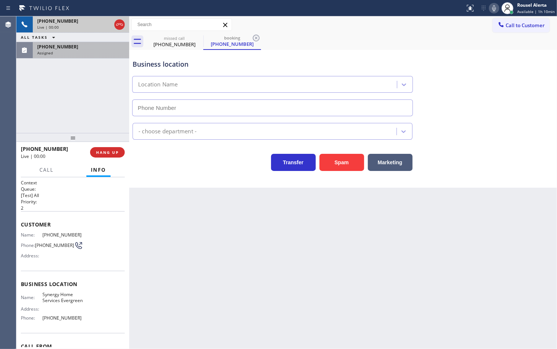
click at [98, 46] on div "[PHONE_NUMBER]" at bounding box center [81, 47] width 88 height 6
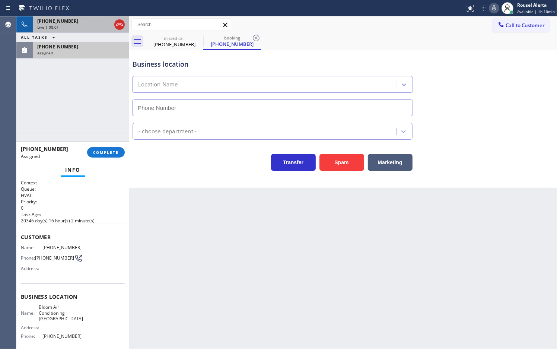
type input "(650) 800-6303"
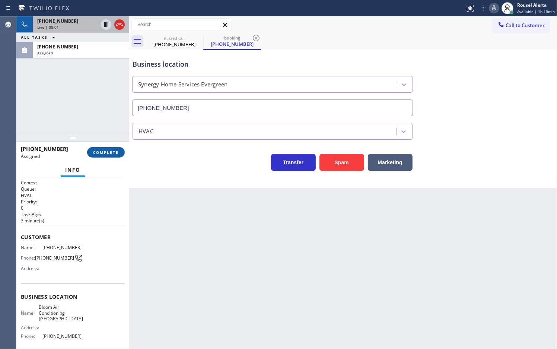
click at [98, 153] on span "COMPLETE" at bounding box center [106, 152] width 26 height 5
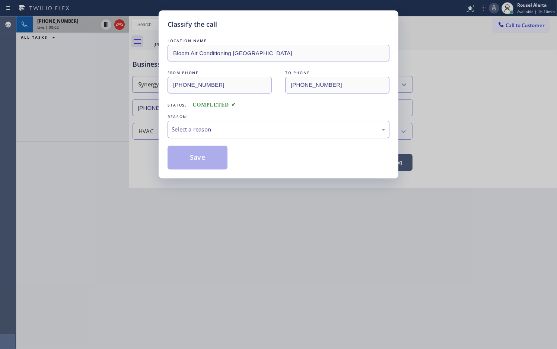
click at [203, 135] on div "Select a reason" at bounding box center [279, 130] width 222 height 18
click at [207, 161] on button "Save" at bounding box center [198, 158] width 60 height 24
click at [77, 23] on div "Classify the call LOCATION NAME Bloom Air Conditioning Irvine FROM PHONE (714) …" at bounding box center [278, 174] width 557 height 349
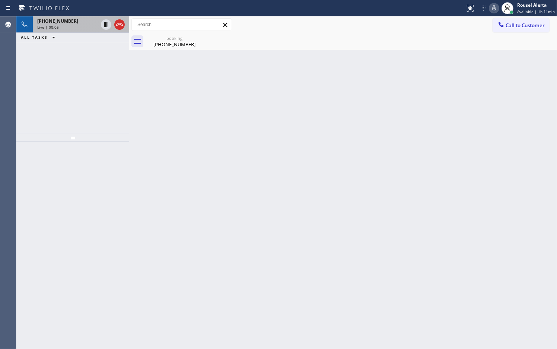
click at [77, 23] on div "+16503898985" at bounding box center [67, 21] width 61 height 6
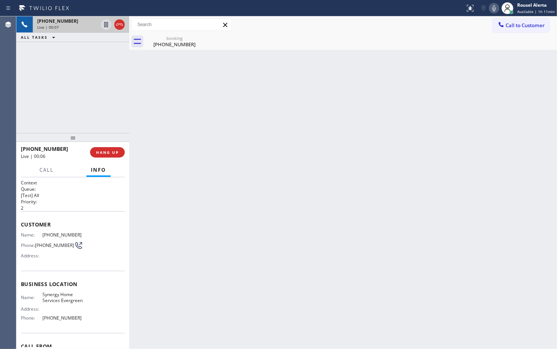
click at [73, 21] on div "+16503898985" at bounding box center [67, 21] width 61 height 6
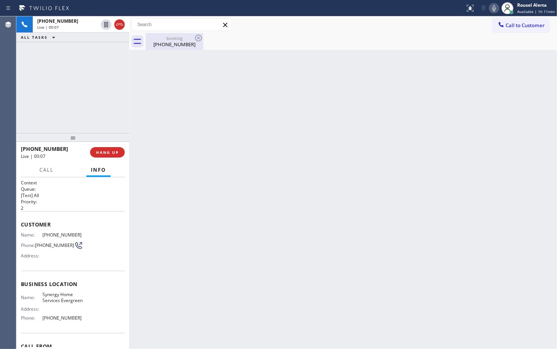
click at [170, 51] on div "Back to Dashboard Change Sender ID Customers Technicians Select a contact Outbo…" at bounding box center [343, 182] width 428 height 333
click at [172, 44] on div "(650) 389-8985" at bounding box center [174, 44] width 56 height 7
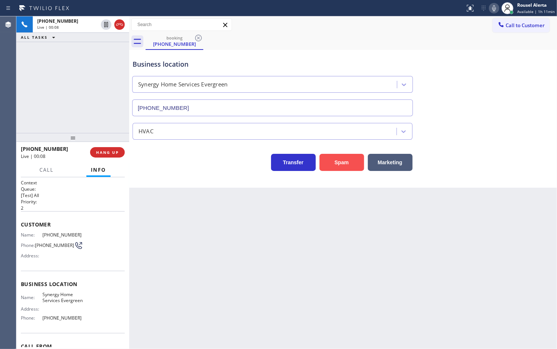
click at [328, 159] on button "Spam" at bounding box center [342, 162] width 45 height 17
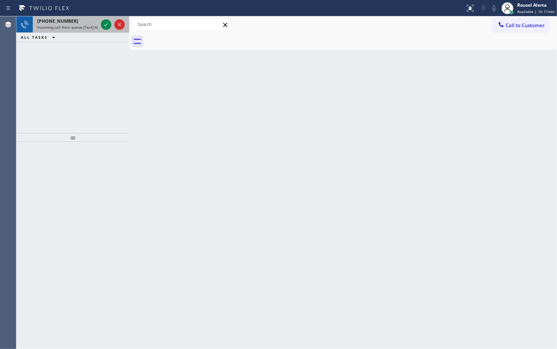
click at [68, 23] on div "+14088637288" at bounding box center [67, 21] width 61 height 6
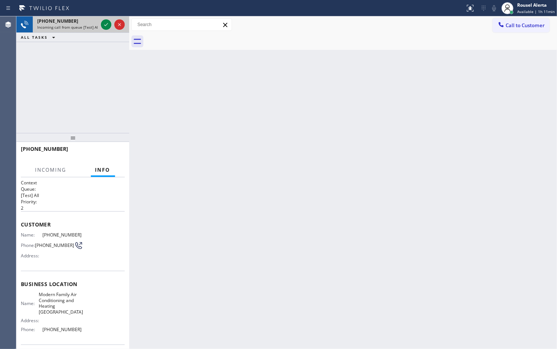
click at [99, 24] on div at bounding box center [112, 24] width 27 height 16
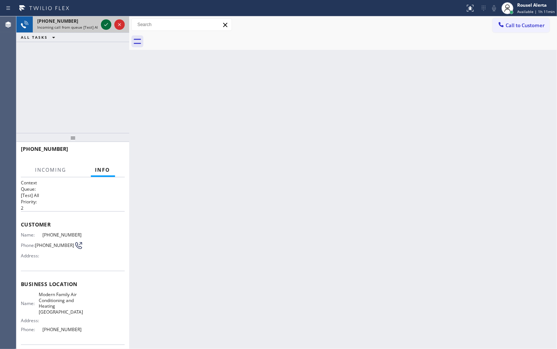
click at [104, 23] on icon at bounding box center [106, 24] width 9 height 9
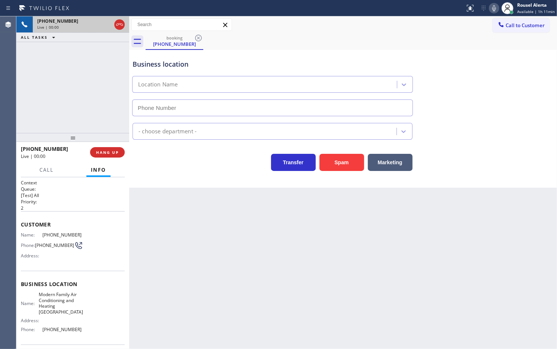
type input "(408) 762-4646"
click at [337, 162] on button "Spam" at bounding box center [342, 162] width 45 height 17
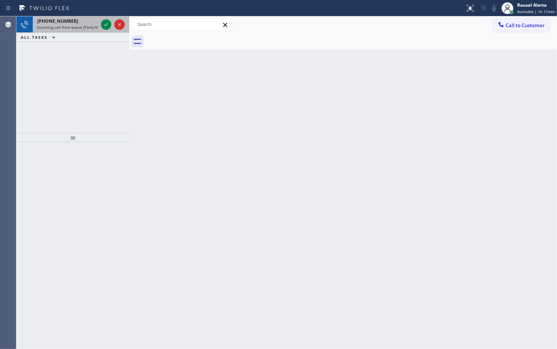
click at [84, 20] on div "+16507823531" at bounding box center [67, 21] width 61 height 6
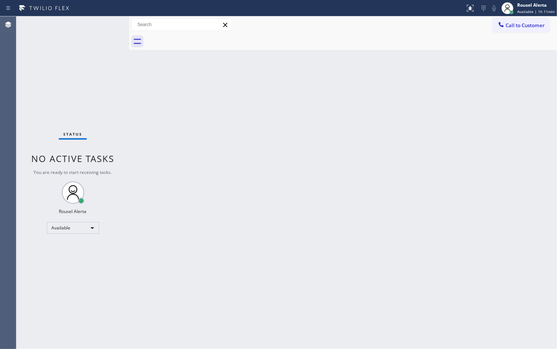
click at [101, 25] on div "Status No active tasks You are ready to start receiving tasks. Rousel Alerta Av…" at bounding box center [72, 182] width 113 height 333
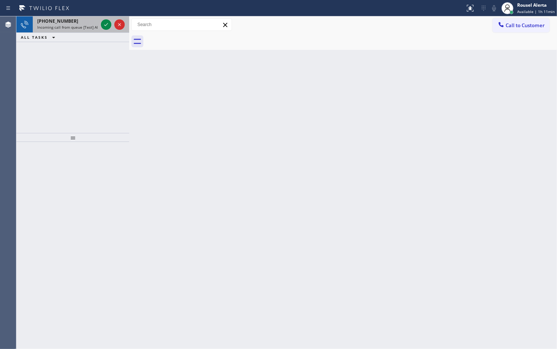
click at [86, 23] on div "+17547034025" at bounding box center [67, 21] width 61 height 6
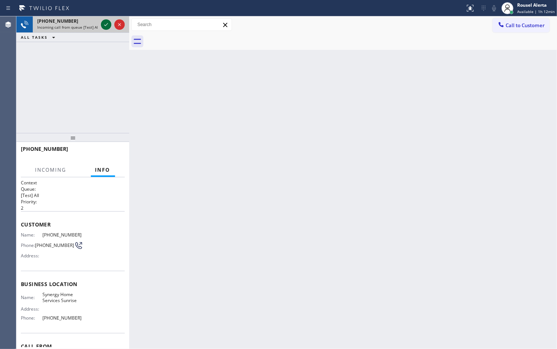
click at [102, 25] on icon at bounding box center [106, 24] width 9 height 9
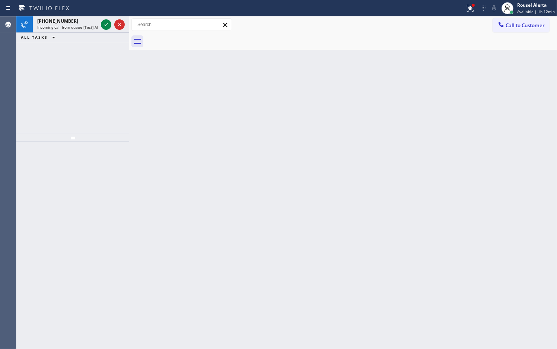
click at [102, 25] on icon at bounding box center [106, 24] width 9 height 9
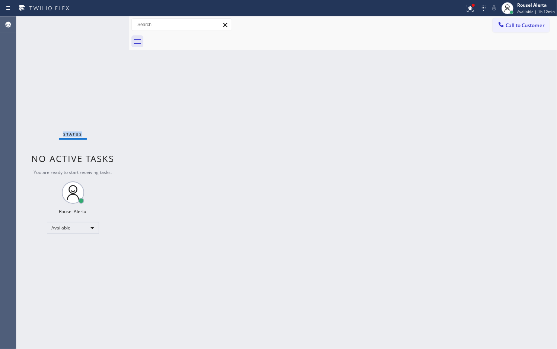
click at [102, 25] on div "Status No active tasks You are ready to start receiving tasks. Rousel Alerta Av…" at bounding box center [72, 182] width 113 height 333
click at [468, 2] on button at bounding box center [470, 8] width 16 height 16
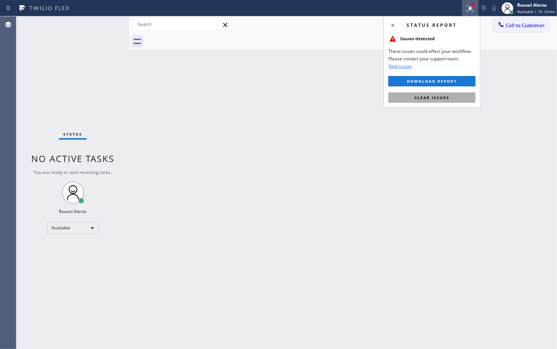
click at [462, 92] on div "Status report Issues detected These issues could affect your workflow. Please c…" at bounding box center [432, 62] width 97 height 92
click at [461, 94] on button "Clear issues" at bounding box center [432, 97] width 87 height 10
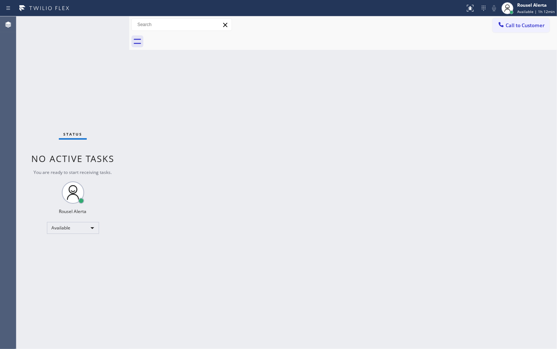
click at [432, 155] on div "Back to Dashboard Change Sender ID Customers Technicians Select a contact Outbo…" at bounding box center [343, 182] width 428 height 333
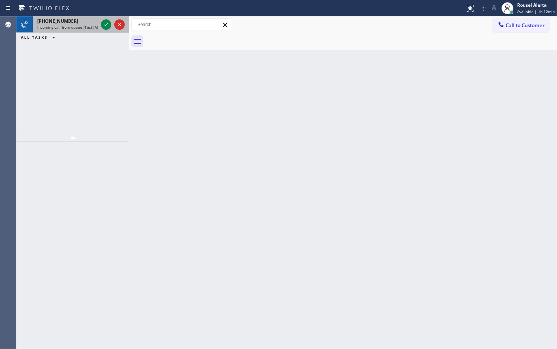
click at [90, 21] on div "+16194647293" at bounding box center [67, 21] width 61 height 6
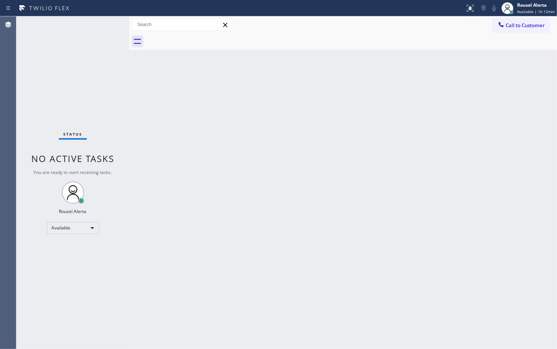
click at [104, 25] on div "Status No active tasks You are ready to start receiving tasks. Rousel Alerta Av…" at bounding box center [72, 182] width 113 height 333
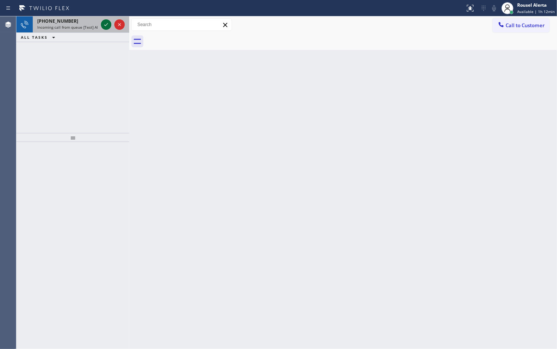
click at [104, 25] on icon at bounding box center [106, 24] width 9 height 9
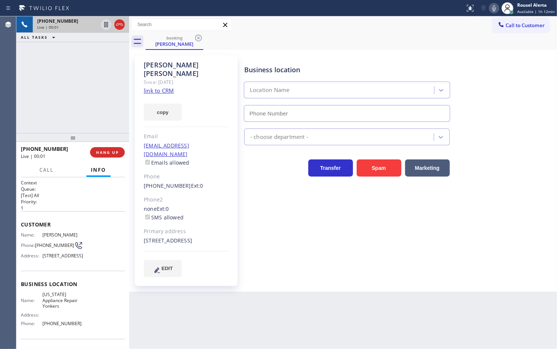
type input "[PHONE_NUMBER]"
click at [170, 87] on link "link to CRM" at bounding box center [159, 90] width 30 height 7
click at [111, 150] on span "HANG UP" at bounding box center [107, 152] width 23 height 5
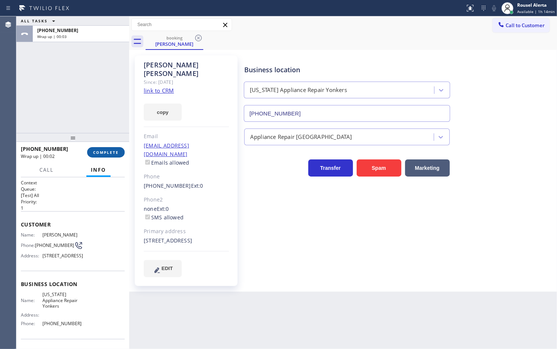
click at [100, 147] on button "COMPLETE" at bounding box center [106, 152] width 38 height 10
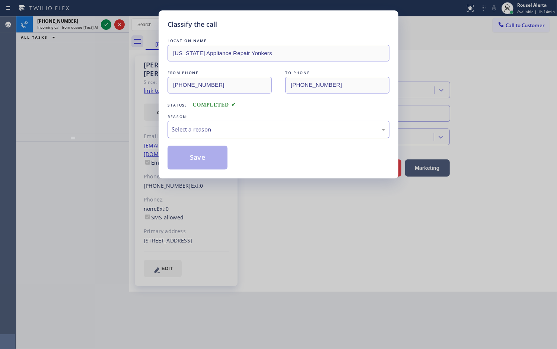
click at [265, 133] on div "Select a reason" at bounding box center [279, 129] width 214 height 9
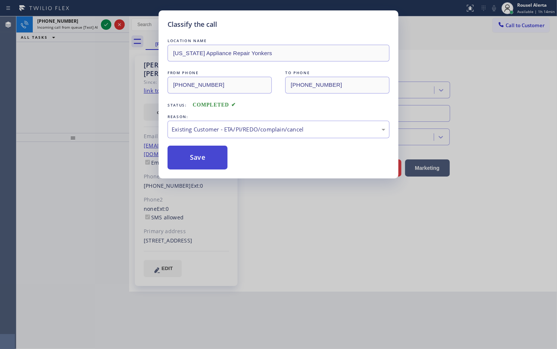
click at [217, 157] on button "Save" at bounding box center [198, 158] width 60 height 24
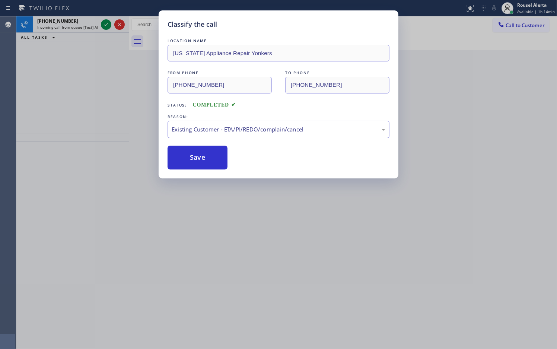
click at [92, 28] on span "Incoming call from queue [Test] All" at bounding box center [68, 27] width 62 height 5
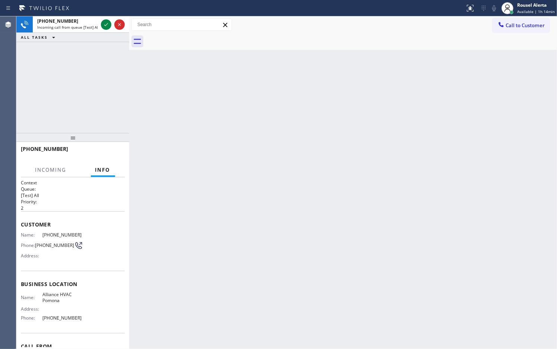
click at [92, 28] on span "Incoming call from queue [Test] All" at bounding box center [68, 27] width 62 height 5
click at [102, 25] on icon at bounding box center [106, 24] width 9 height 9
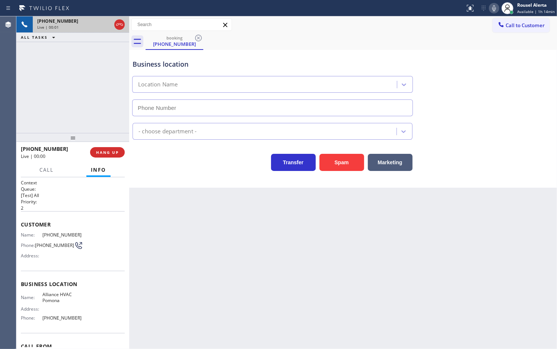
type input "[PHONE_NUMBER]"
click at [258, 277] on div "Back to Dashboard Change Sender ID Customers Technicians Select a contact Outbo…" at bounding box center [343, 182] width 428 height 333
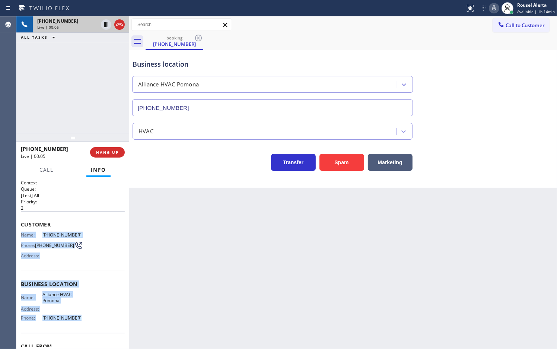
drag, startPoint x: 19, startPoint y: 228, endPoint x: 77, endPoint y: 320, distance: 109.1
click at [77, 320] on div "Context Queue: [Test] All Priority: 2 Customer Name: (609) 650-9626 Phone: (609…" at bounding box center [72, 263] width 113 height 172
click at [96, 147] on button "HANG UP" at bounding box center [107, 152] width 35 height 10
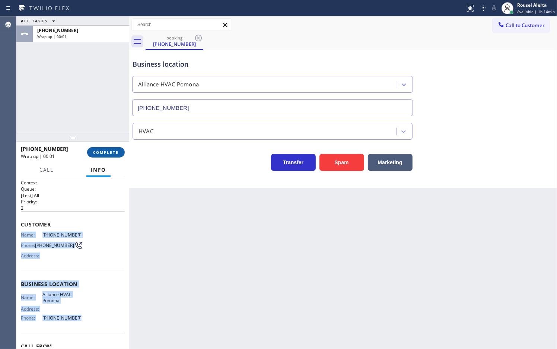
click at [117, 152] on span "COMPLETE" at bounding box center [106, 152] width 26 height 5
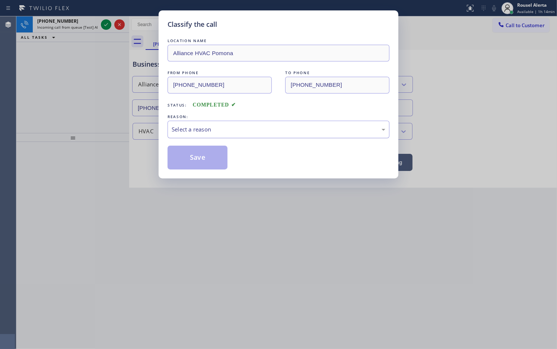
click at [198, 129] on div "Select a reason" at bounding box center [279, 129] width 214 height 9
click at [203, 158] on button "Save" at bounding box center [198, 158] width 60 height 24
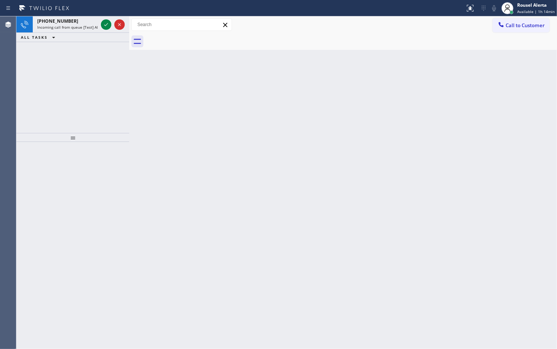
click at [86, 26] on span "Incoming call from queue [Test] All" at bounding box center [68, 27] width 62 height 5
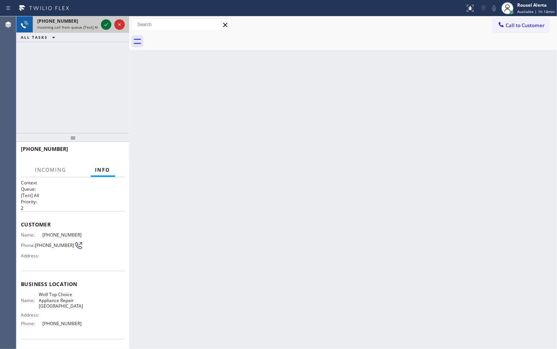
click at [102, 27] on icon at bounding box center [106, 24] width 9 height 9
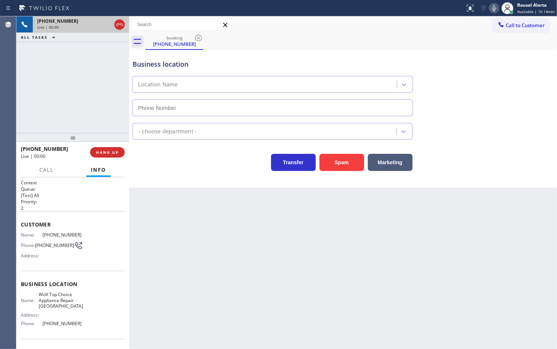
type input "(971) 287-7161"
click at [335, 166] on button "Spam" at bounding box center [342, 162] width 45 height 17
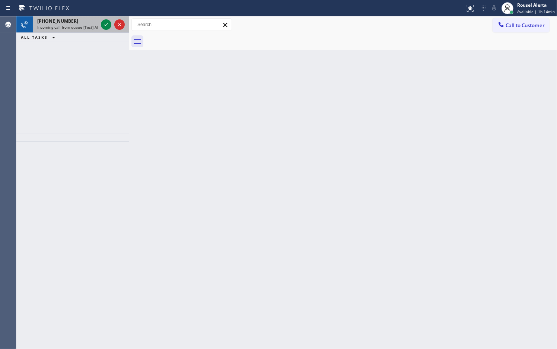
click at [79, 23] on div "+15617134973" at bounding box center [67, 21] width 61 height 6
click at [78, 30] on div "+19098109763 Incoming call from queue [Test] All" at bounding box center [66, 24] width 67 height 16
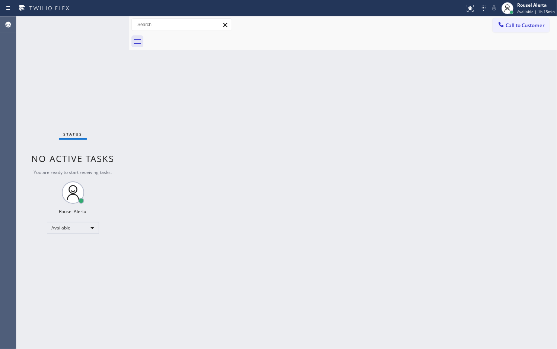
click at [102, 25] on div "Status No active tasks You are ready to start receiving tasks. Rousel Alerta Av…" at bounding box center [72, 182] width 113 height 333
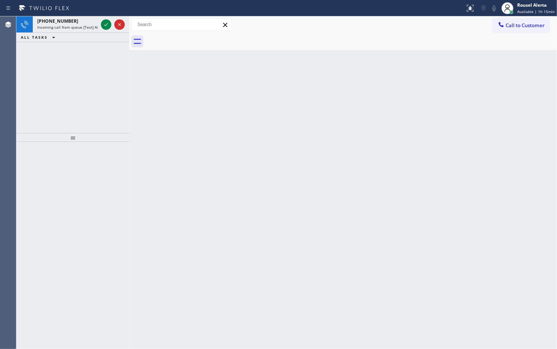
click at [97, 23] on div "+16507957968" at bounding box center [67, 21] width 61 height 6
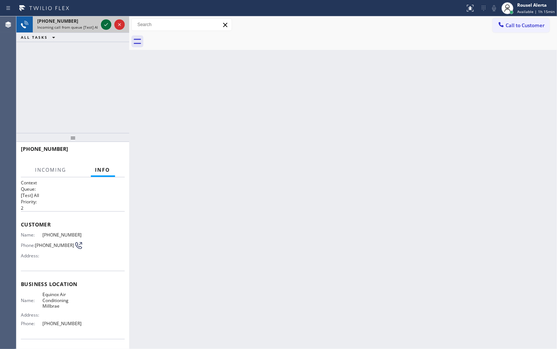
click at [102, 23] on icon at bounding box center [106, 24] width 9 height 9
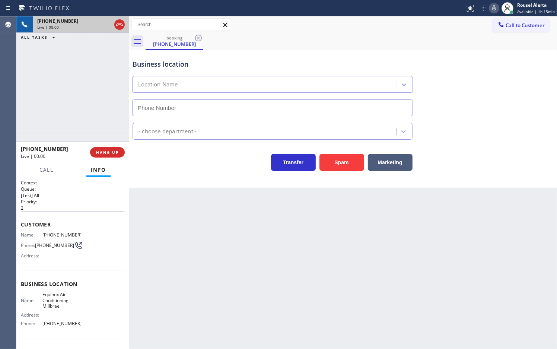
type input "(650) 360-9466"
click at [349, 163] on button "Spam" at bounding box center [342, 162] width 45 height 17
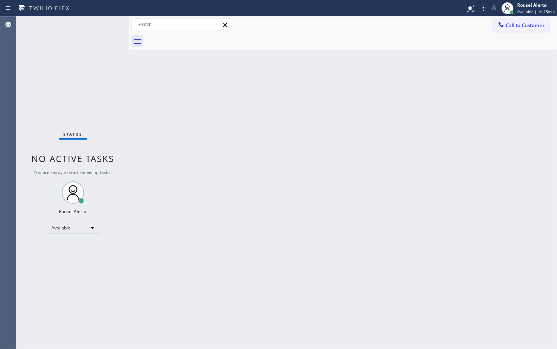
click at [92, 22] on div "Status No active tasks You are ready to start receiving tasks. Rousel Alerta Av…" at bounding box center [72, 182] width 113 height 333
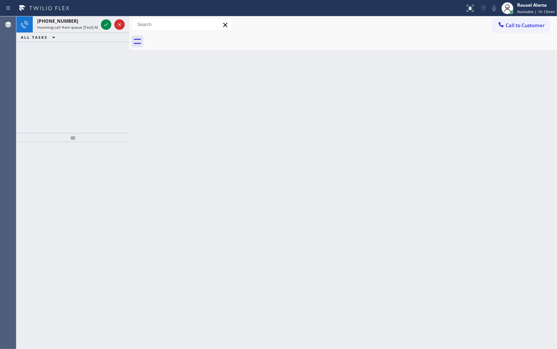
click at [98, 23] on div "+17739600419 Incoming call from queue [Test] All" at bounding box center [66, 24] width 67 height 16
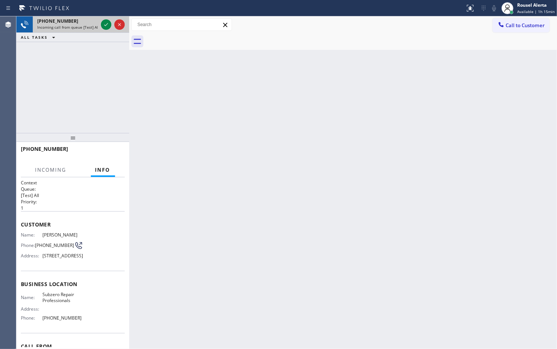
click at [91, 25] on span "Incoming call from queue [Test] All" at bounding box center [68, 27] width 62 height 5
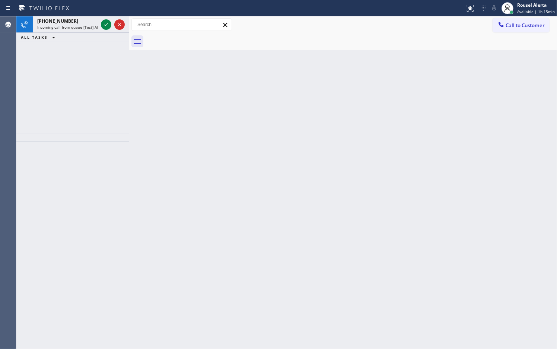
click at [91, 25] on span "Incoming call from queue [Test] All" at bounding box center [68, 27] width 62 height 5
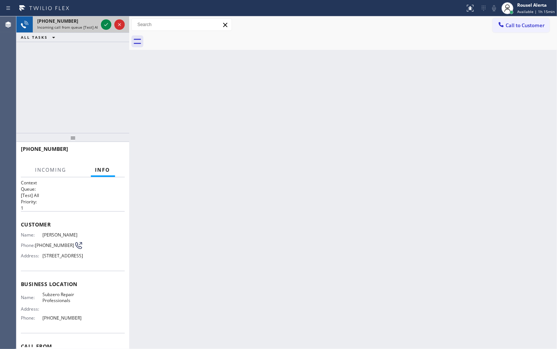
click at [97, 25] on div "Incoming call from queue [Test] All" at bounding box center [67, 27] width 61 height 5
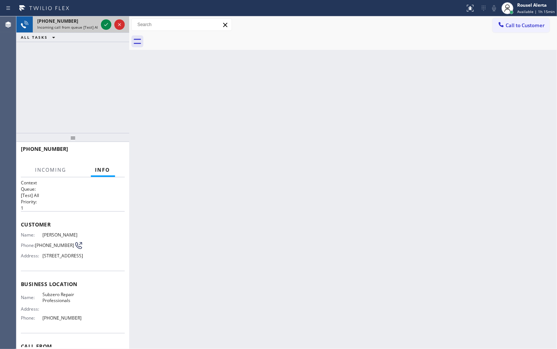
click at [97, 25] on div "Incoming call from queue [Test] All" at bounding box center [67, 27] width 61 height 5
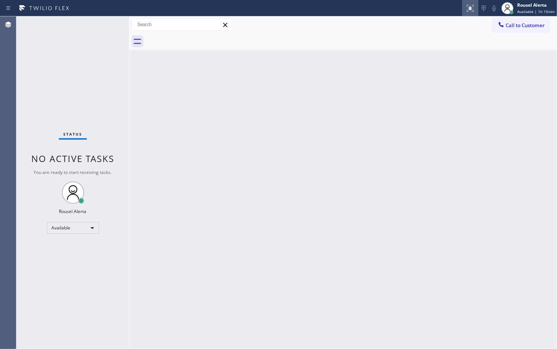
click at [468, 4] on icon at bounding box center [470, 8] width 9 height 9
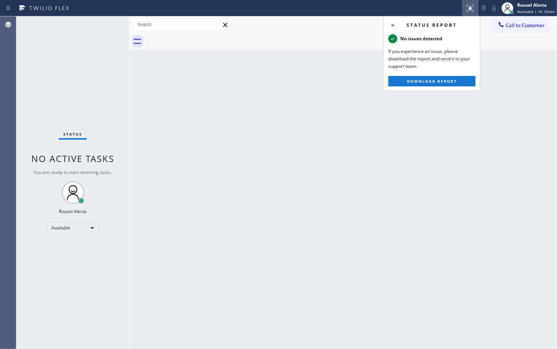
click at [427, 161] on div "Back to Dashboard Change Sender ID Customers Technicians Select a contact Outbo…" at bounding box center [343, 182] width 428 height 333
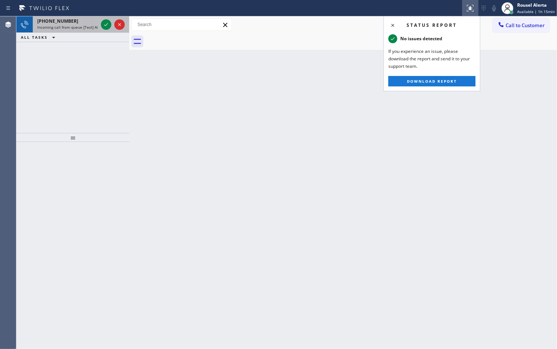
click at [72, 19] on div "+16282009855" at bounding box center [67, 21] width 61 height 6
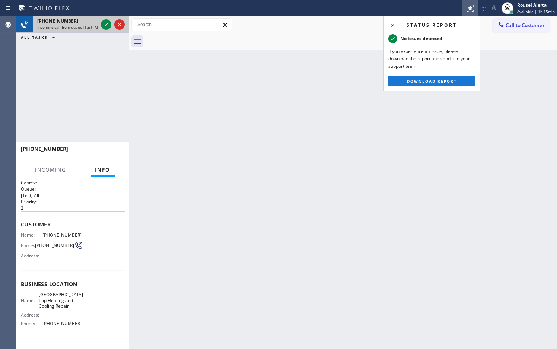
click at [99, 24] on div at bounding box center [112, 24] width 27 height 16
click at [100, 24] on div at bounding box center [112, 24] width 27 height 16
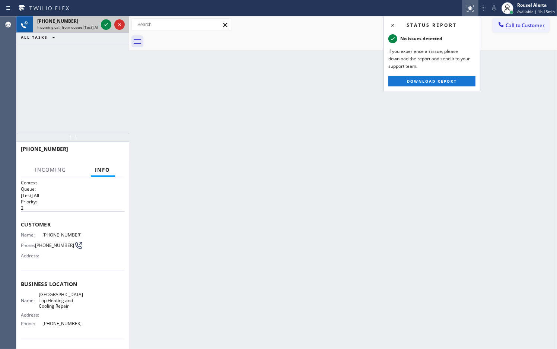
click at [100, 24] on div at bounding box center [112, 24] width 27 height 16
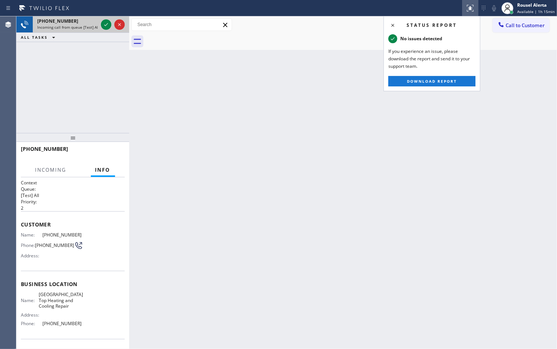
click at [100, 24] on div at bounding box center [112, 24] width 27 height 16
click at [102, 23] on icon at bounding box center [106, 24] width 9 height 9
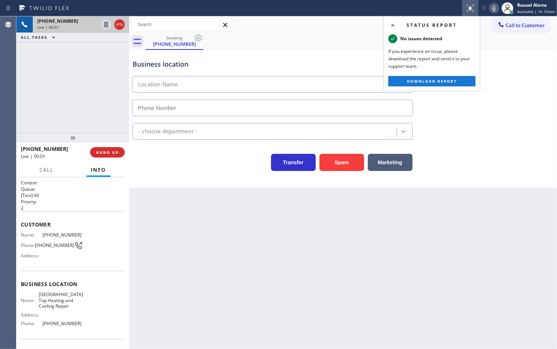
type input "[PHONE_NUMBER]"
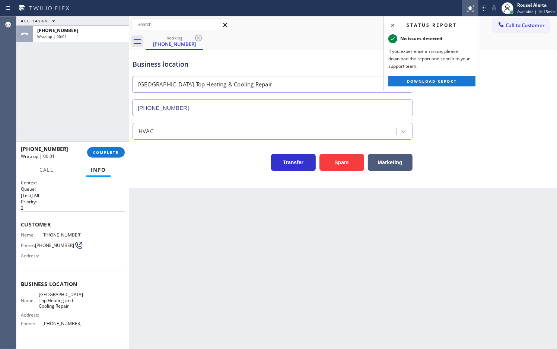
click at [458, 101] on div "Business location Ashbury Heights Top Heating & Cooling Repair (628) 214-2913" at bounding box center [343, 82] width 424 height 67
click at [474, 4] on icon at bounding box center [470, 8] width 9 height 9
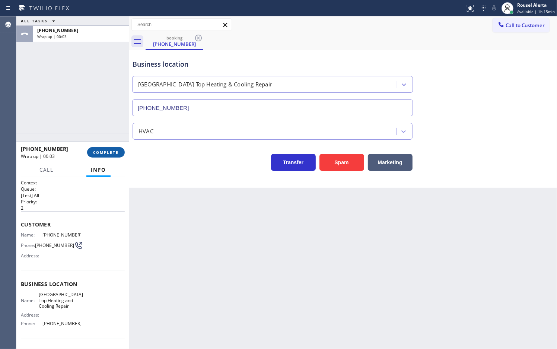
click at [99, 152] on span "COMPLETE" at bounding box center [106, 152] width 26 height 5
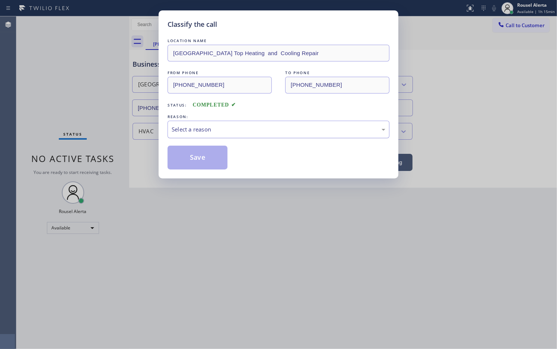
click at [219, 135] on div "Select a reason" at bounding box center [279, 130] width 222 height 18
click at [204, 159] on button "Save" at bounding box center [198, 158] width 60 height 24
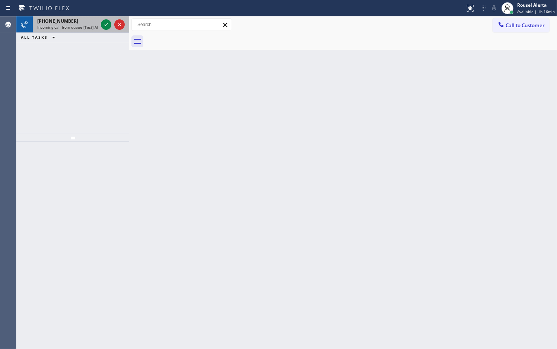
click at [88, 26] on span "Incoming call from queue [Test] All" at bounding box center [68, 27] width 62 height 5
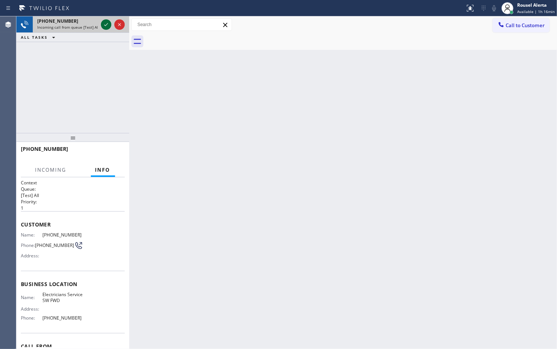
click at [104, 23] on icon at bounding box center [106, 24] width 9 height 9
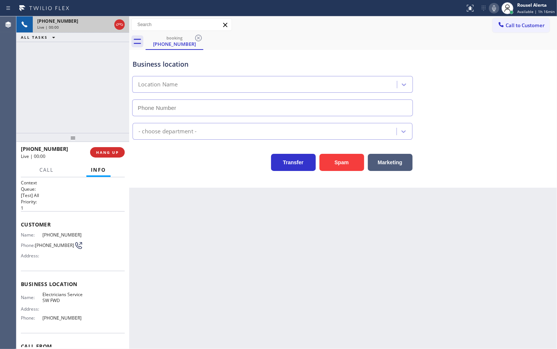
type input "[PHONE_NUMBER]"
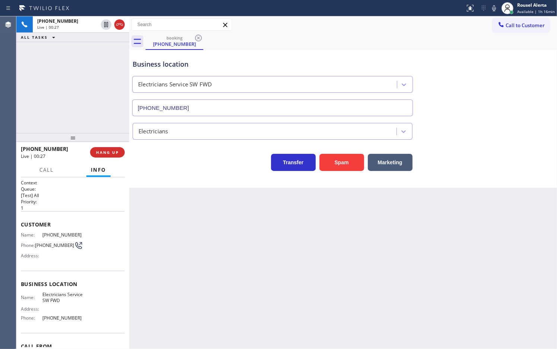
click at [73, 66] on div "[PHONE_NUMBER] Live | 00:27 ALL TASKS ALL TASKS ACTIVE TASKS TASKS IN WRAP UP" at bounding box center [72, 74] width 113 height 117
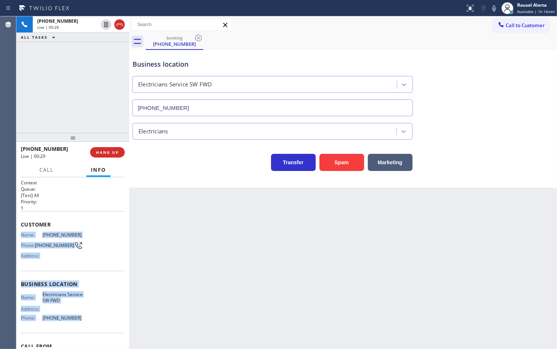
drag, startPoint x: 17, startPoint y: 234, endPoint x: 83, endPoint y: 320, distance: 108.5
click at [83, 320] on div "Context Queue: [Test] All Priority: 1 Customer Name: [PHONE_NUMBER] Phone: [PHO…" at bounding box center [72, 263] width 113 height 172
copy div "Name: [PHONE_NUMBER] Phone: [PHONE_NUMBER] Address: Business location Name: Ele…"
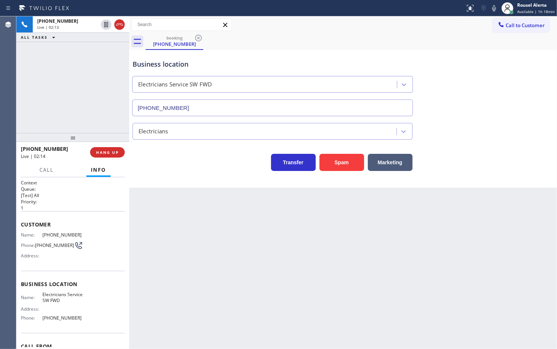
click at [71, 57] on div "[PHONE_NUMBER] Live | 02:13 ALL TASKS ALL TASKS ACTIVE TASKS TASKS IN WRAP UP" at bounding box center [72, 74] width 113 height 117
click at [102, 26] on icon at bounding box center [106, 24] width 9 height 9
click at [493, 6] on icon at bounding box center [494, 8] width 9 height 9
click at [100, 127] on div "[PHONE_NUMBER] Live | 04:00 ALL TASKS ALL TASKS ACTIVE TASKS TASKS IN WRAP UP" at bounding box center [72, 74] width 113 height 117
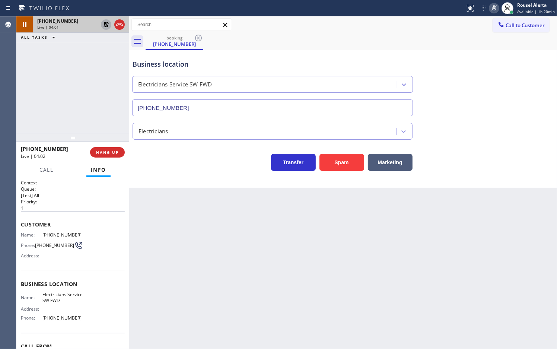
click at [102, 25] on icon at bounding box center [106, 24] width 9 height 9
click at [496, 6] on icon at bounding box center [495, 8] width 4 height 6
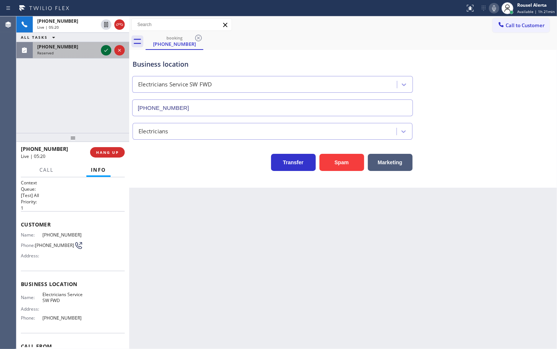
click at [102, 51] on icon at bounding box center [106, 50] width 9 height 9
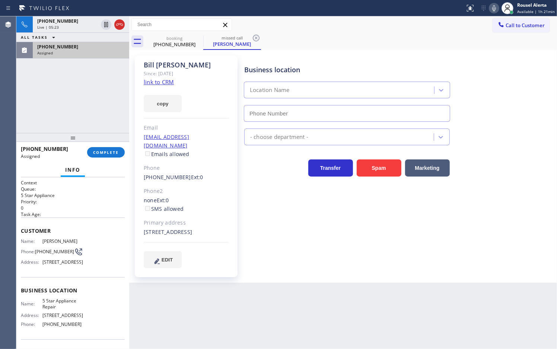
type input "[PHONE_NUMBER]"
click at [101, 42] on div "[PHONE_NUMBER] Assigned" at bounding box center [80, 50] width 94 height 16
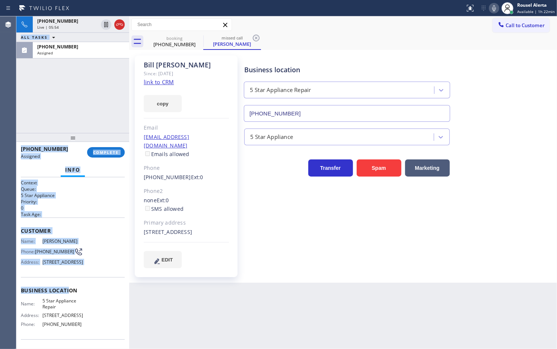
drag, startPoint x: 16, startPoint y: 240, endPoint x: 70, endPoint y: 291, distance: 73.8
click at [70, 306] on div "Agent Desktop Classify the call LOCATION NAME Top Rated HVAC [GEOGRAPHIC_DATA] …" at bounding box center [278, 182] width 557 height 333
click at [92, 277] on div "Customer Name: [PERSON_NAME] Phone: [PHONE_NUMBER] Address: [STREET_ADDRESS]" at bounding box center [73, 248] width 104 height 60
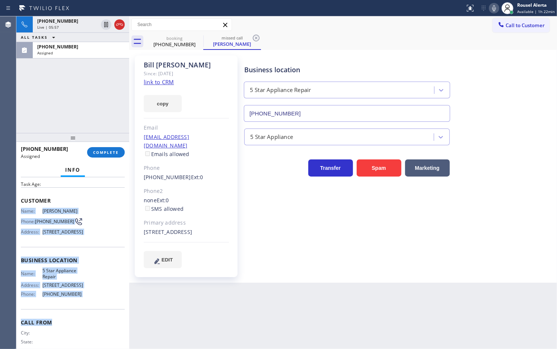
scroll to position [47, 0]
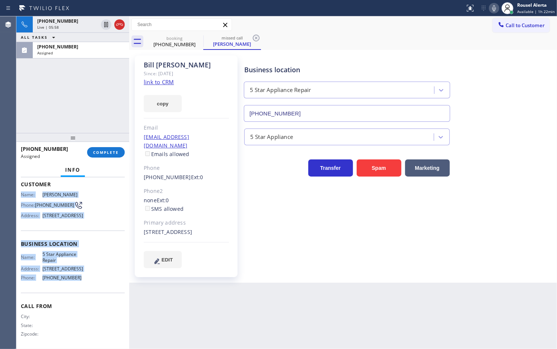
drag, startPoint x: 19, startPoint y: 240, endPoint x: 91, endPoint y: 312, distance: 101.4
click at [91, 312] on div "Context Queue: 5 Star Appliance Priority: 0 Task Age: Customer Name: [PERSON_NA…" at bounding box center [72, 263] width 113 height 172
copy div "Name: [PERSON_NAME] Phone: [PHONE_NUMBER] Address: [STREET_ADDRESS] Business lo…"
click at [77, 48] on div "[PHONE_NUMBER]" at bounding box center [81, 47] width 88 height 6
click at [103, 151] on span "COMPLETE" at bounding box center [106, 152] width 26 height 5
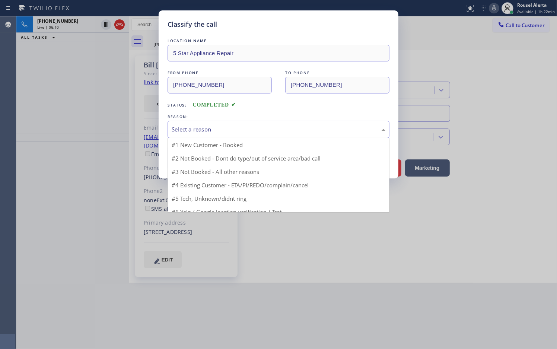
click at [191, 134] on div "Select a reason" at bounding box center [279, 129] width 214 height 9
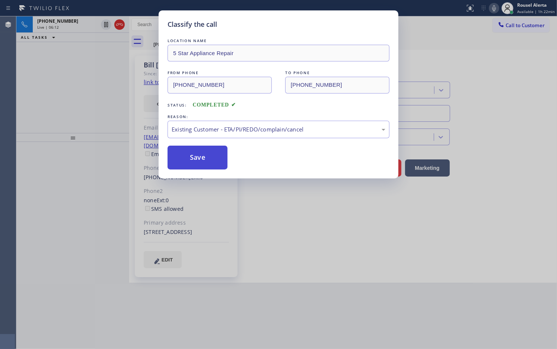
click at [189, 161] on button "Save" at bounding box center [198, 158] width 60 height 24
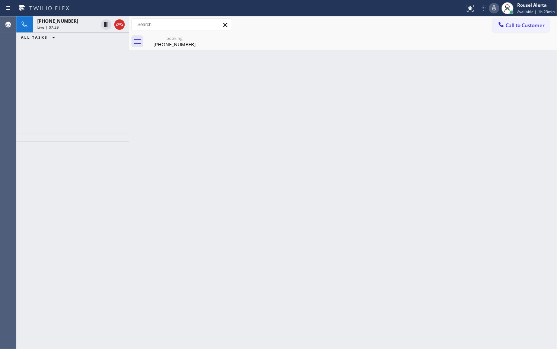
click at [354, 90] on div "Back to Dashboard Change Sender ID Customers Technicians Select a contact Outbo…" at bounding box center [343, 182] width 428 height 333
click at [81, 28] on div "Live | 08:26" at bounding box center [67, 27] width 61 height 5
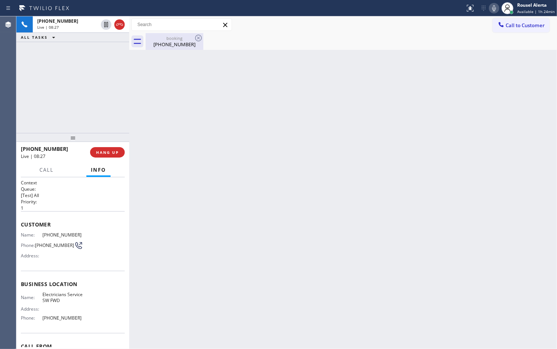
click at [154, 42] on div "[PHONE_NUMBER]" at bounding box center [174, 44] width 56 height 7
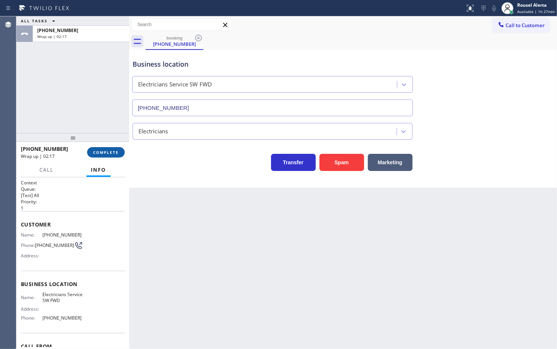
click at [103, 147] on button "COMPLETE" at bounding box center [106, 152] width 38 height 10
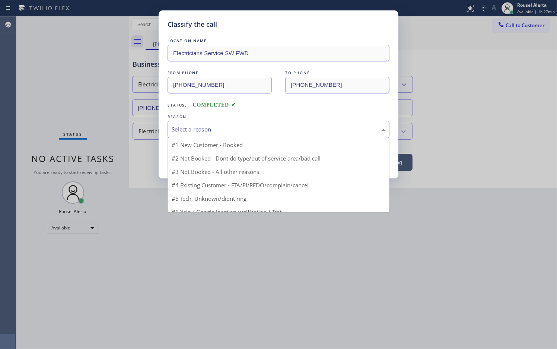
click at [250, 127] on div "Select a reason" at bounding box center [279, 129] width 214 height 9
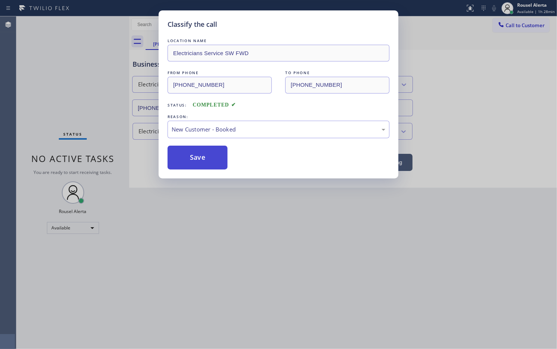
click at [208, 159] on button "Save" at bounding box center [198, 158] width 60 height 24
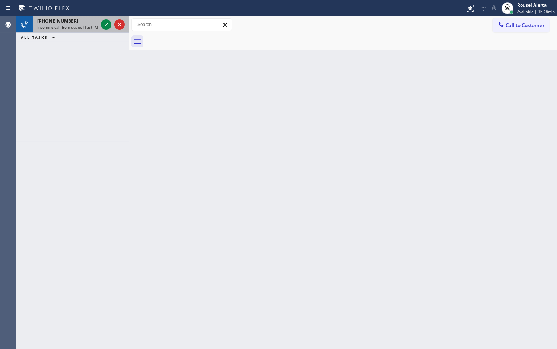
click at [83, 19] on div "[PHONE_NUMBER]" at bounding box center [67, 21] width 61 height 6
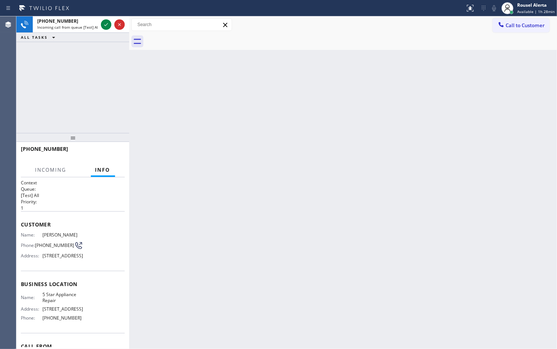
drag, startPoint x: 283, startPoint y: 227, endPoint x: 209, endPoint y: 144, distance: 111.4
click at [283, 222] on div "Back to Dashboard Change Sender ID Customers Technicians Select a contact Outbo…" at bounding box center [343, 182] width 428 height 333
click at [94, 36] on div "ALL TASKS ALL TASKS ACTIVE TASKS TASKS IN WRAP UP" at bounding box center [72, 37] width 113 height 9
click at [91, 23] on div "[PHONE_NUMBER]" at bounding box center [67, 21] width 61 height 6
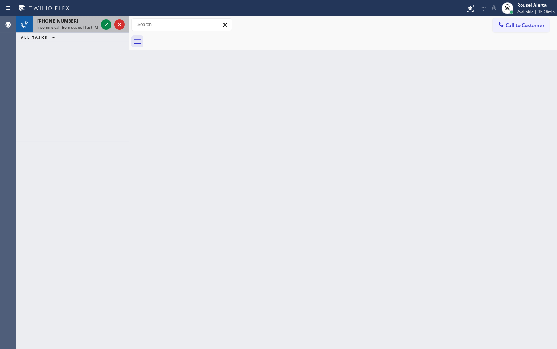
click at [83, 28] on span "Incoming call from queue [Test] All" at bounding box center [68, 27] width 62 height 5
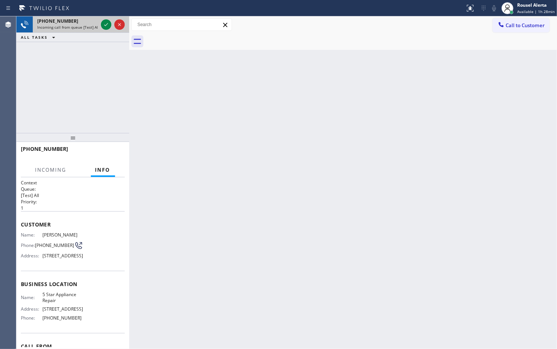
click at [84, 28] on span "Incoming call from queue [Test] All" at bounding box center [68, 27] width 62 height 5
click at [86, 27] on span "Incoming call from queue [Test] All" at bounding box center [68, 27] width 62 height 5
click at [91, 25] on span "Incoming call from queue [Test] All" at bounding box center [68, 27] width 62 height 5
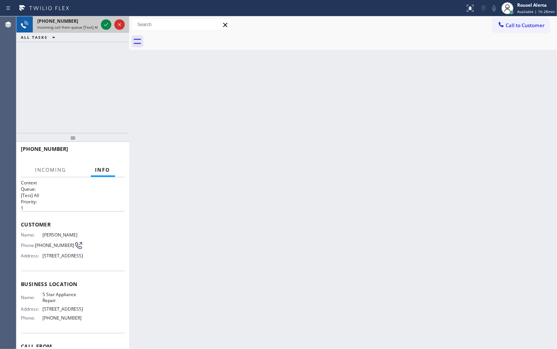
click at [91, 25] on span "Incoming call from queue [Test] All" at bounding box center [68, 27] width 62 height 5
click at [92, 25] on span "Incoming call from queue [Test] All" at bounding box center [68, 27] width 62 height 5
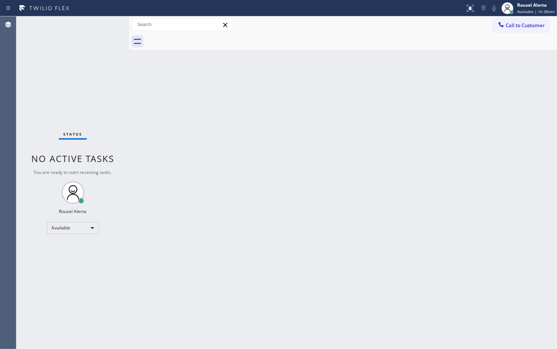
click at [100, 23] on div "Status No active tasks You are ready to start receiving tasks. Rousel Alerta Av…" at bounding box center [72, 182] width 113 height 333
click at [95, 25] on div "Status No active tasks You are ready to start receiving tasks. Rousel Alerta Av…" at bounding box center [72, 182] width 113 height 333
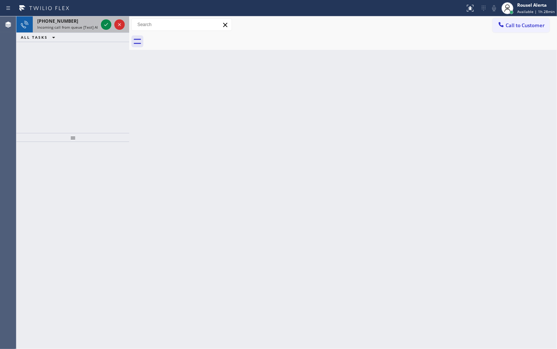
click at [76, 29] on span "Incoming call from queue [Test] All" at bounding box center [68, 27] width 62 height 5
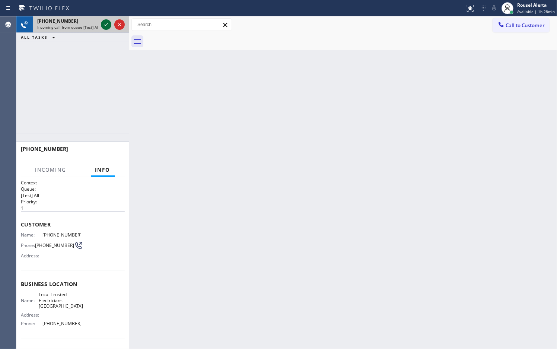
click at [102, 26] on icon at bounding box center [106, 24] width 9 height 9
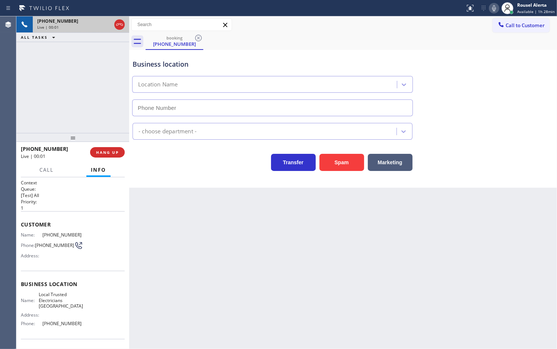
type input "[PHONE_NUMBER]"
click at [340, 169] on button "Spam" at bounding box center [342, 162] width 45 height 17
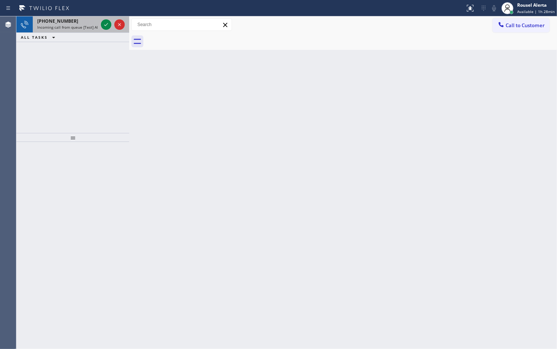
drag, startPoint x: 85, startPoint y: 30, endPoint x: 95, endPoint y: 27, distance: 10.8
click at [85, 29] on div "[PHONE_NUMBER] Incoming call from queue [Test] All" at bounding box center [66, 24] width 67 height 16
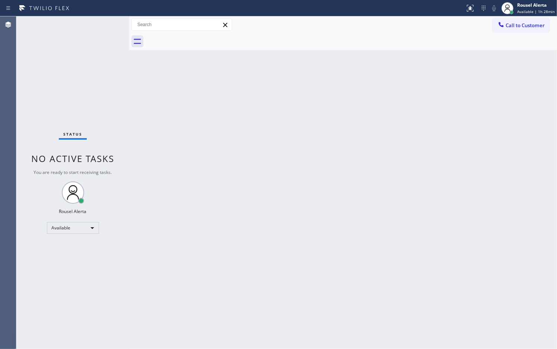
click at [104, 25] on div "Status No active tasks You are ready to start receiving tasks. Rousel Alerta Av…" at bounding box center [72, 182] width 113 height 333
drag, startPoint x: 356, startPoint y: 101, endPoint x: 379, endPoint y: 6, distance: 97.0
click at [355, 101] on div "Back to Dashboard Change Sender ID Customers Technicians Select a contact Outbo…" at bounding box center [343, 182] width 428 height 333
click at [324, 129] on div "Back to Dashboard Change Sender ID Customers Technicians Select a contact Outbo…" at bounding box center [343, 182] width 428 height 333
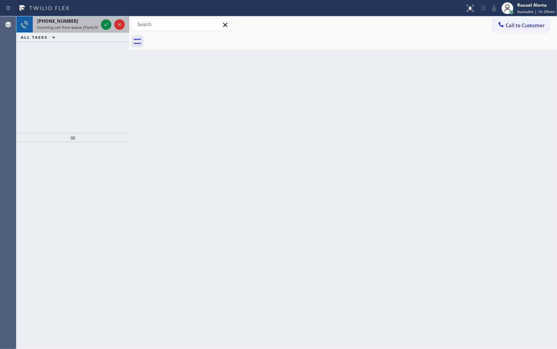
drag, startPoint x: 82, startPoint y: 30, endPoint x: 97, endPoint y: 27, distance: 15.3
click at [82, 30] on div "[PHONE_NUMBER] Incoming call from queue [Test] All" at bounding box center [66, 24] width 67 height 16
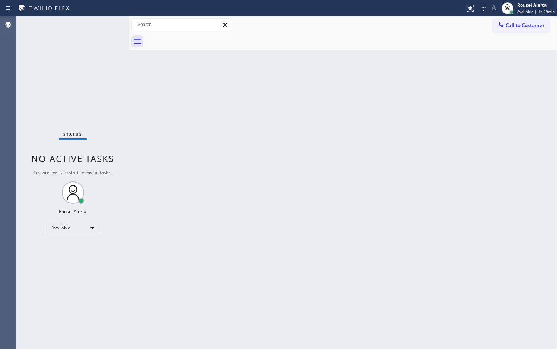
click at [103, 25] on div "Status No active tasks You are ready to start receiving tasks. Rousel Alerta Av…" at bounding box center [72, 182] width 113 height 333
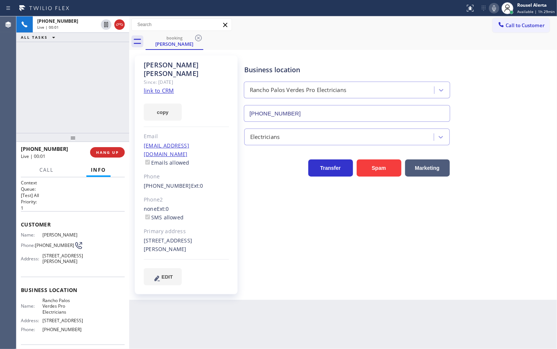
type input "[PHONE_NUMBER]"
click at [169, 87] on link "link to CRM" at bounding box center [159, 90] width 30 height 7
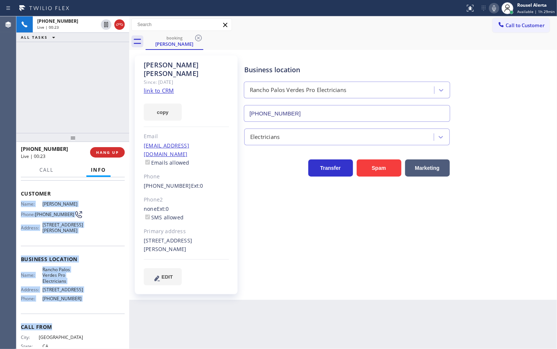
drag, startPoint x: 19, startPoint y: 233, endPoint x: 89, endPoint y: 339, distance: 127.5
click at [89, 339] on div "Context Queue: [Test] All Priority: 1 Customer Name: [PERSON_NAME] Phone: [PHON…" at bounding box center [72, 263] width 113 height 172
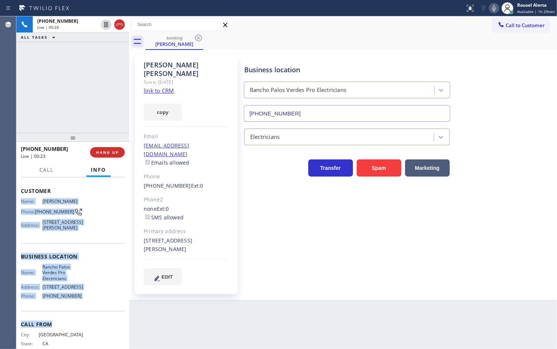
copy div "Name: [PERSON_NAME] Phone: [PHONE_NUMBER] Address: [STREET_ADDRESS][PERSON_NAME…"
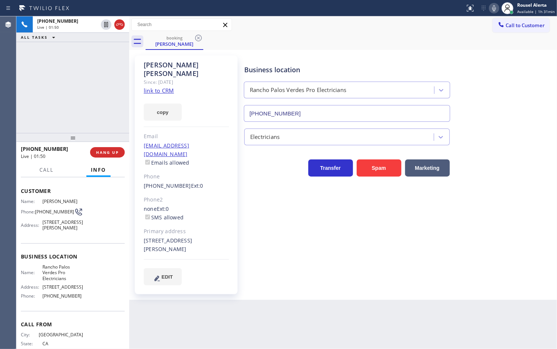
click at [80, 71] on div "[PHONE_NUMBER] Live | 01:50 ALL TASKS ALL TASKS ACTIVE TASKS TASKS IN WRAP UP" at bounding box center [72, 74] width 113 height 117
click at [297, 294] on div "Back to Dashboard Change Sender ID Customers Technicians Select a contact Outbo…" at bounding box center [343, 182] width 428 height 333
click at [126, 111] on div "[PHONE_NUMBER] Live | 01:52 ALL TASKS ALL TASKS ACTIVE TASKS TASKS IN WRAP UP" at bounding box center [72, 74] width 113 height 117
click at [107, 92] on div "[PHONE_NUMBER] Live | 01:52 ALL TASKS ALL TASKS ACTIVE TASKS TASKS IN WRAP UP" at bounding box center [72, 74] width 113 height 117
click at [105, 27] on icon at bounding box center [106, 24] width 9 height 9
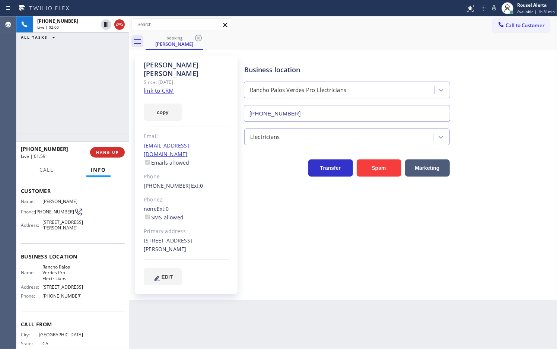
drag, startPoint x: 493, startPoint y: 8, endPoint x: 549, endPoint y: 76, distance: 87.4
click at [494, 8] on icon at bounding box center [494, 8] width 9 height 9
click at [85, 50] on div "[PHONE_NUMBER] Live | 04:38 ALL TASKS ALL TASKS ACTIVE TASKS TASKS IN WRAP UP" at bounding box center [72, 74] width 113 height 117
click at [103, 27] on icon at bounding box center [106, 24] width 9 height 9
drag, startPoint x: 495, startPoint y: 8, endPoint x: 510, endPoint y: 34, distance: 30.0
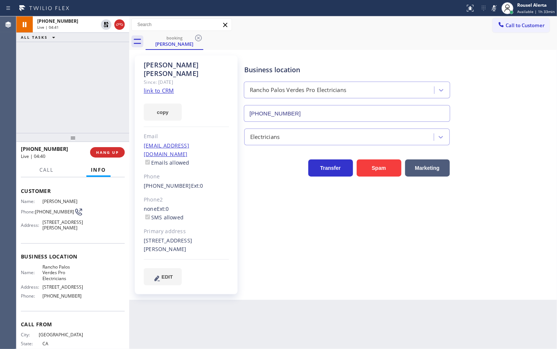
click at [494, 8] on icon at bounding box center [494, 8] width 9 height 9
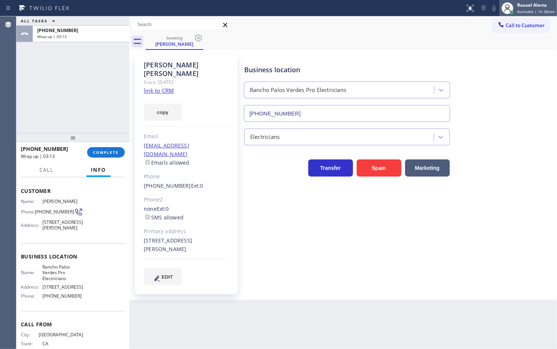
click at [522, 9] on span "Available | 1h 38min" at bounding box center [537, 11] width 38 height 5
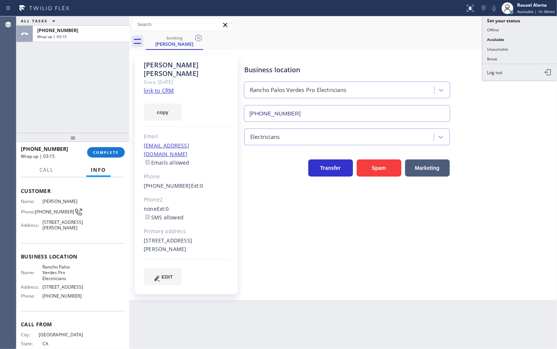
click at [522, 55] on button "Break" at bounding box center [520, 59] width 75 height 10
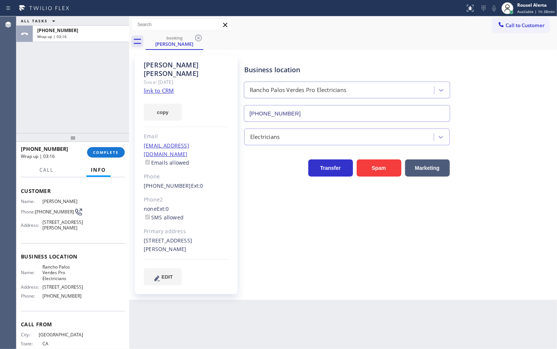
click at [112, 146] on div "[PHONE_NUMBER] Wrap up | 03:16 COMPLETE" at bounding box center [73, 152] width 104 height 19
click at [109, 152] on span "COMPLETE" at bounding box center [106, 152] width 26 height 5
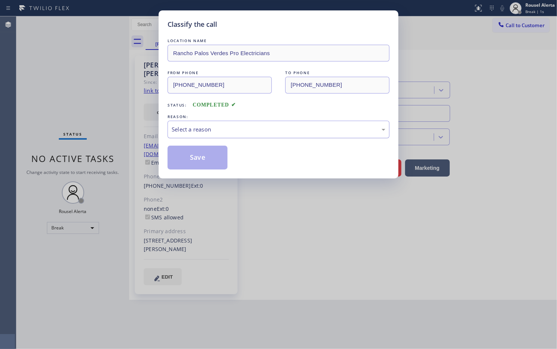
click at [234, 130] on div "Select a reason" at bounding box center [279, 129] width 214 height 9
click at [200, 166] on button "Save" at bounding box center [198, 158] width 60 height 24
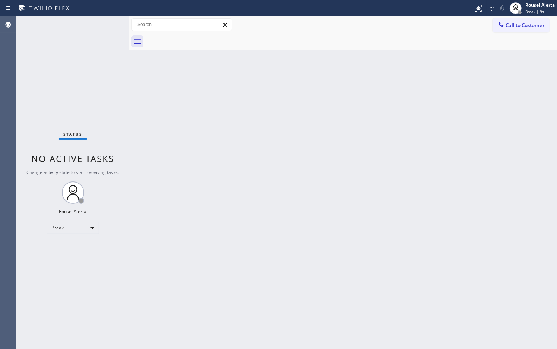
drag, startPoint x: 96, startPoint y: 64, endPoint x: 124, endPoint y: 94, distance: 40.6
click at [96, 64] on div "Status No active tasks Change activity state to start receiving tasks. Rousel A…" at bounding box center [72, 182] width 113 height 333
click at [193, 195] on div "Back to Dashboard Change Sender ID Customers Technicians Select a contact Outbo…" at bounding box center [343, 182] width 428 height 333
click at [235, 145] on div "Back to Dashboard Change Sender ID Customers Technicians Select a contact Outbo…" at bounding box center [343, 182] width 428 height 333
